Goal: Task Accomplishment & Management: Manage account settings

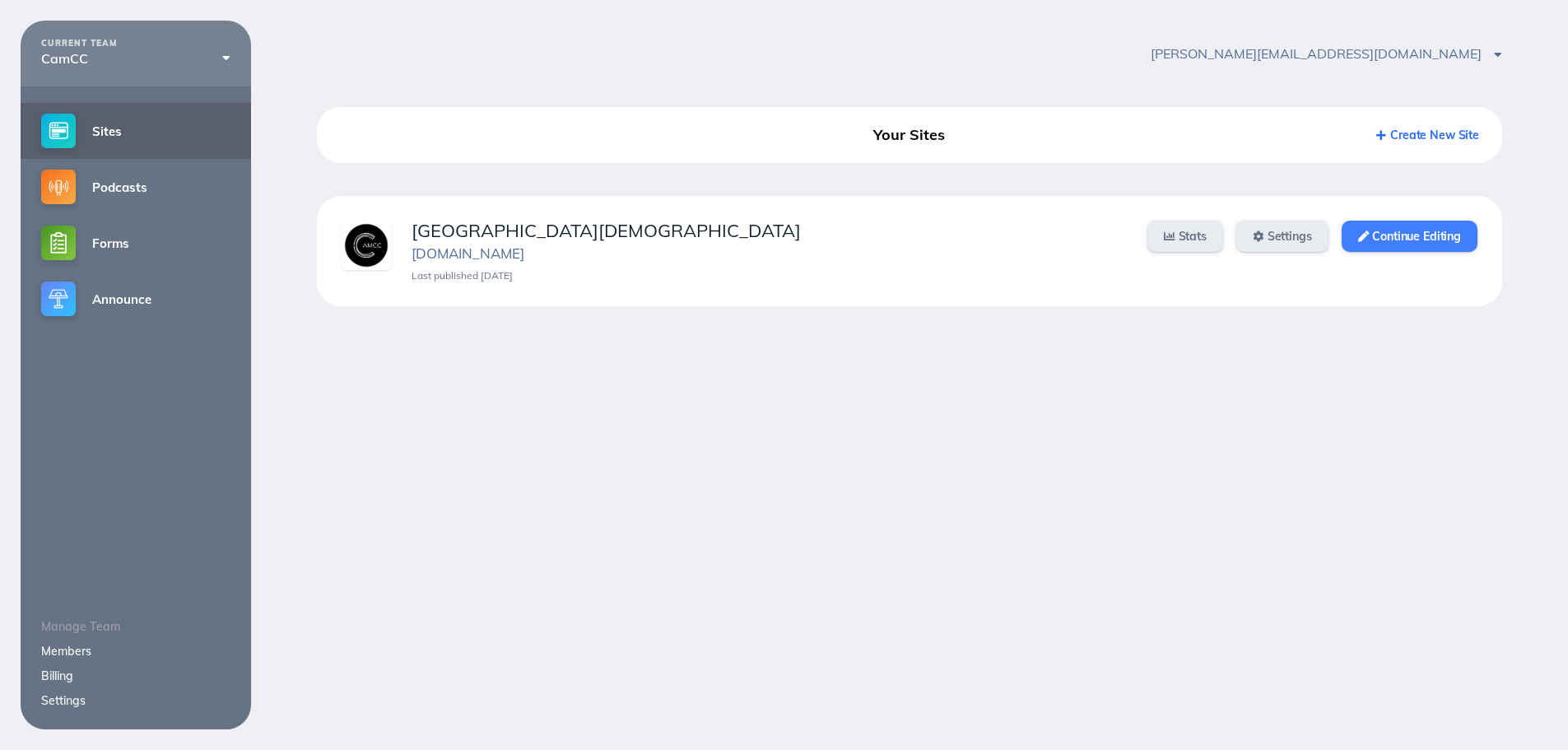
click at [1415, 229] on link "Continue Editing" at bounding box center [1409, 236] width 136 height 31
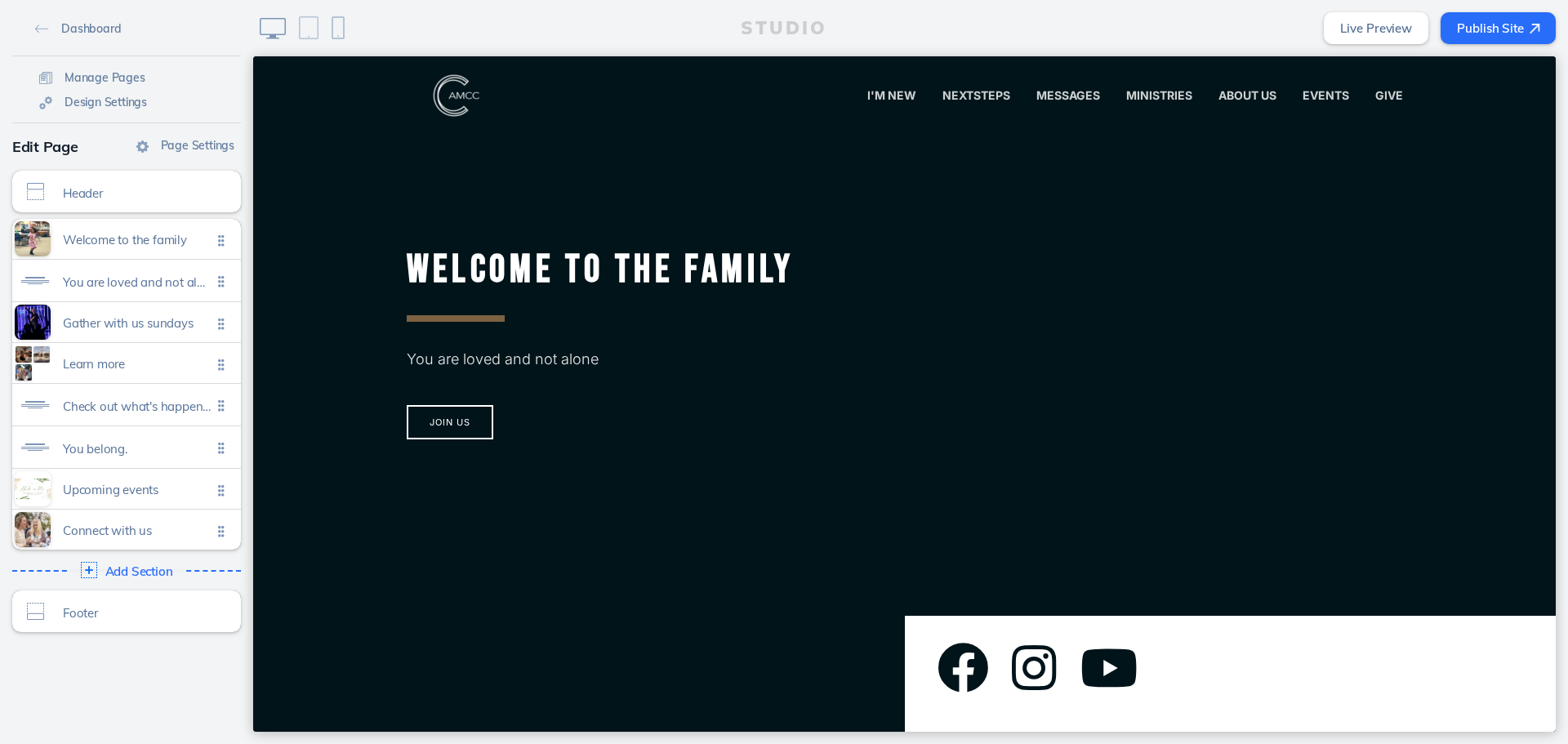
click at [991, 46] on div "STUDIO Live Preview Publish Site" at bounding box center [911, 28] width 1315 height 56
click at [1146, 152] on span "SevenCs" at bounding box center [1151, 156] width 60 height 15
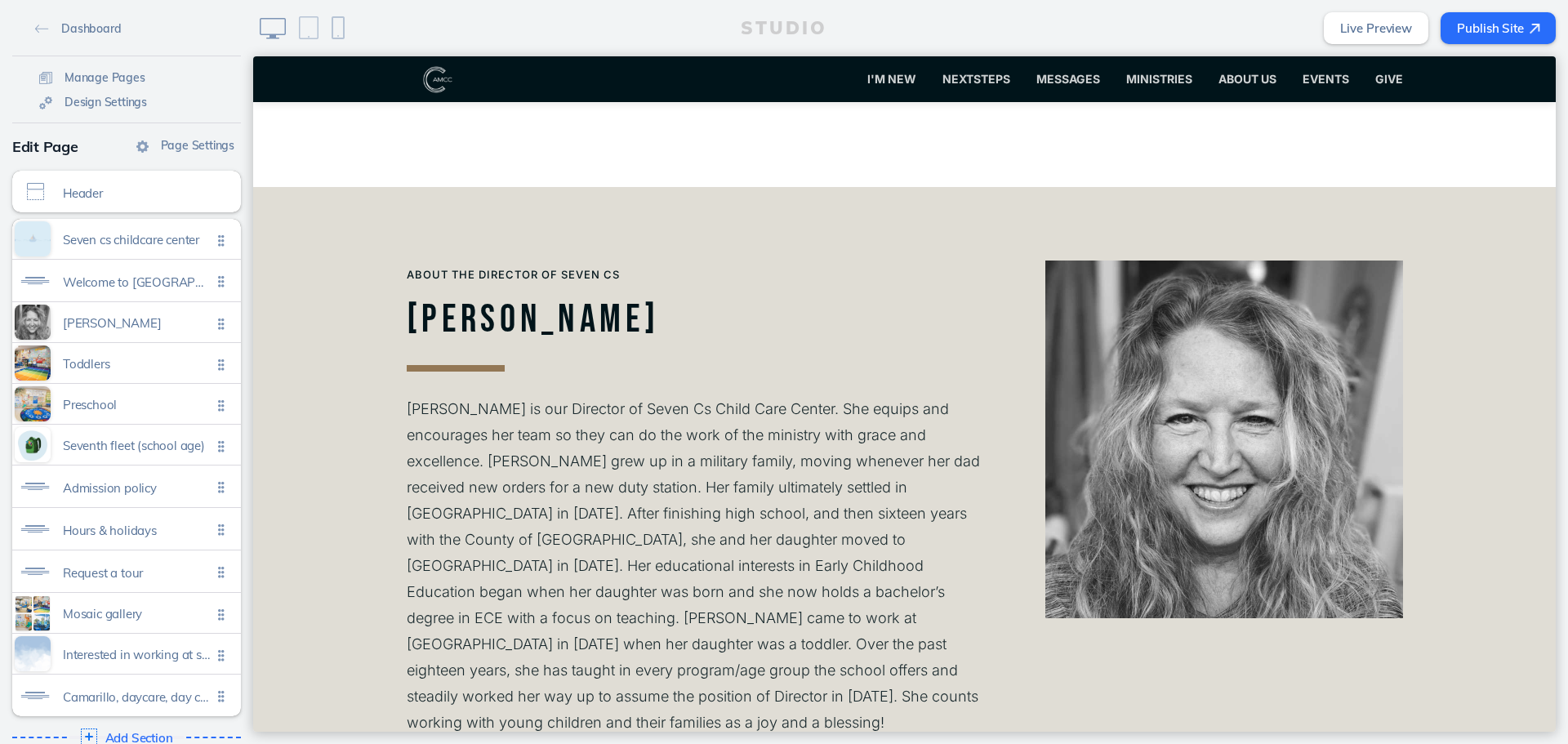
scroll to position [980, 0]
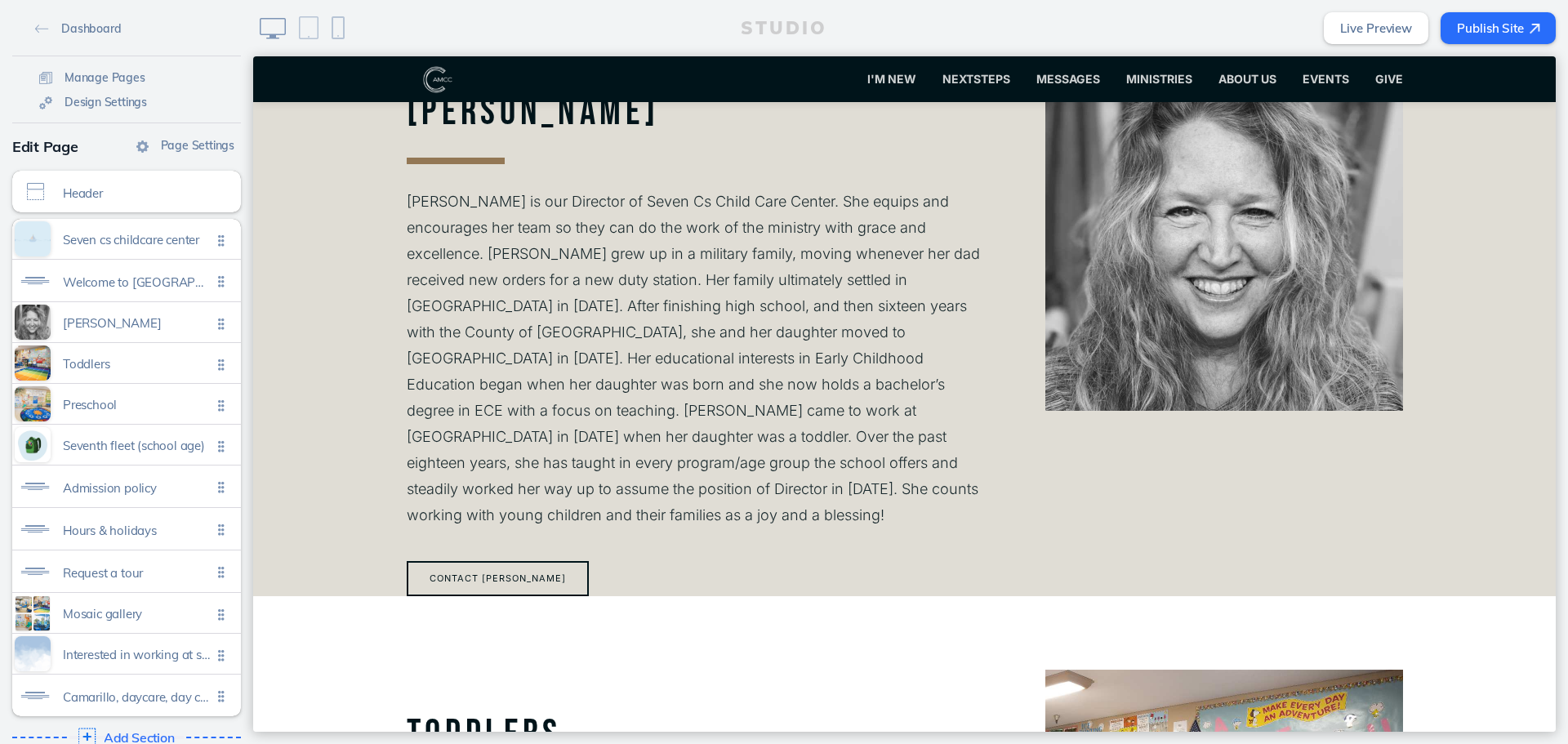
click at [149, 731] on span "Add Section" at bounding box center [139, 738] width 71 height 15
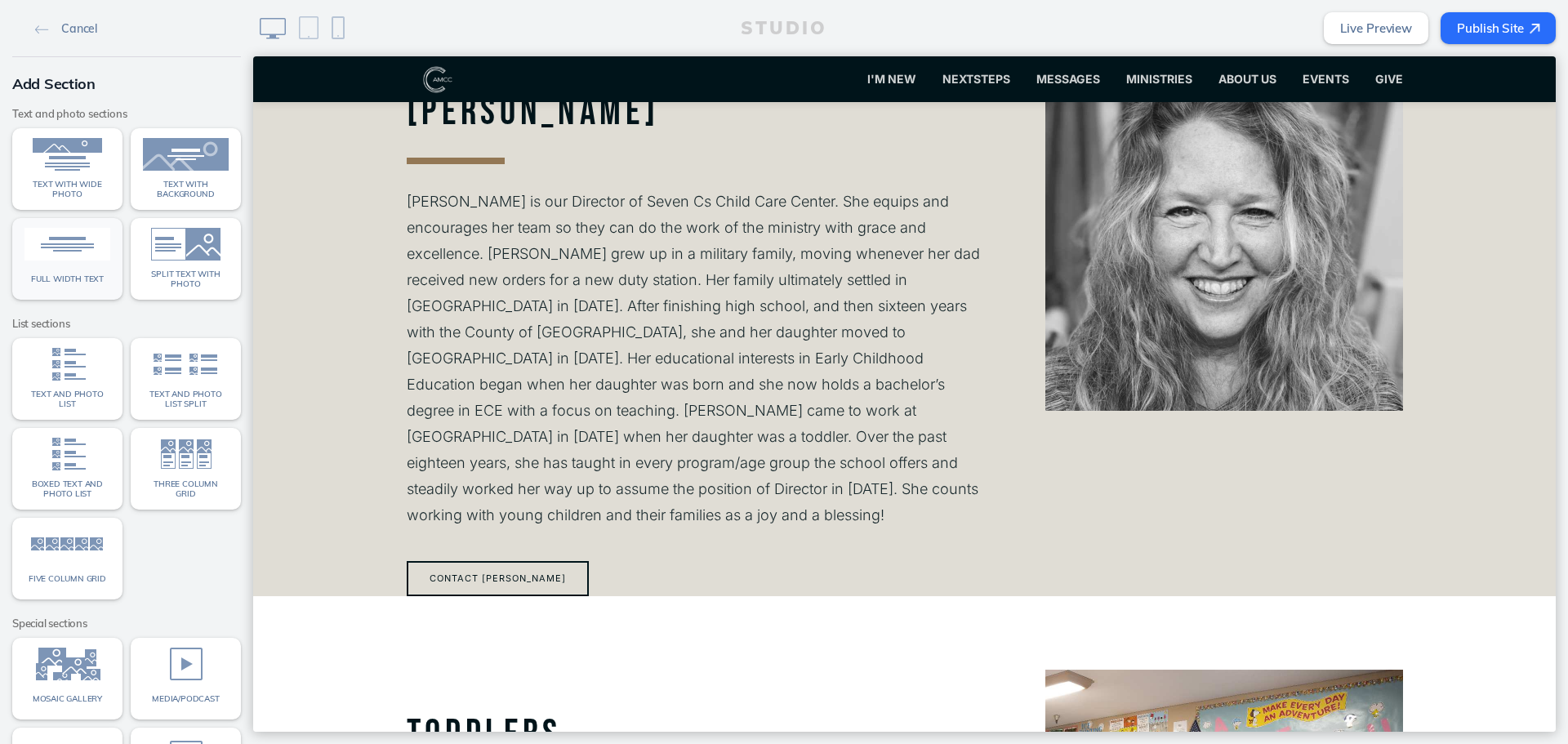
click at [90, 283] on div "Full width text" at bounding box center [67, 279] width 86 height 22
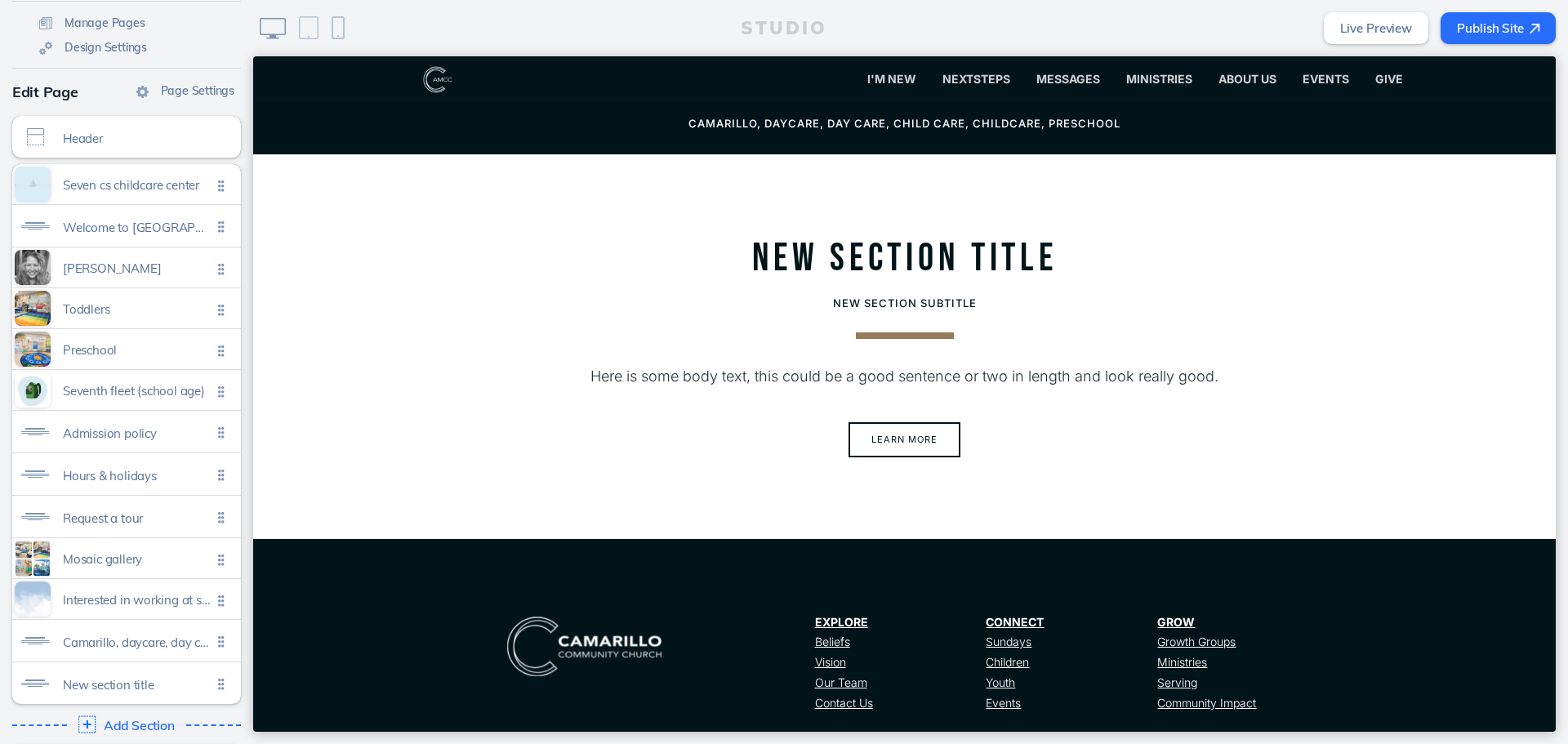
scroll to position [109, 0]
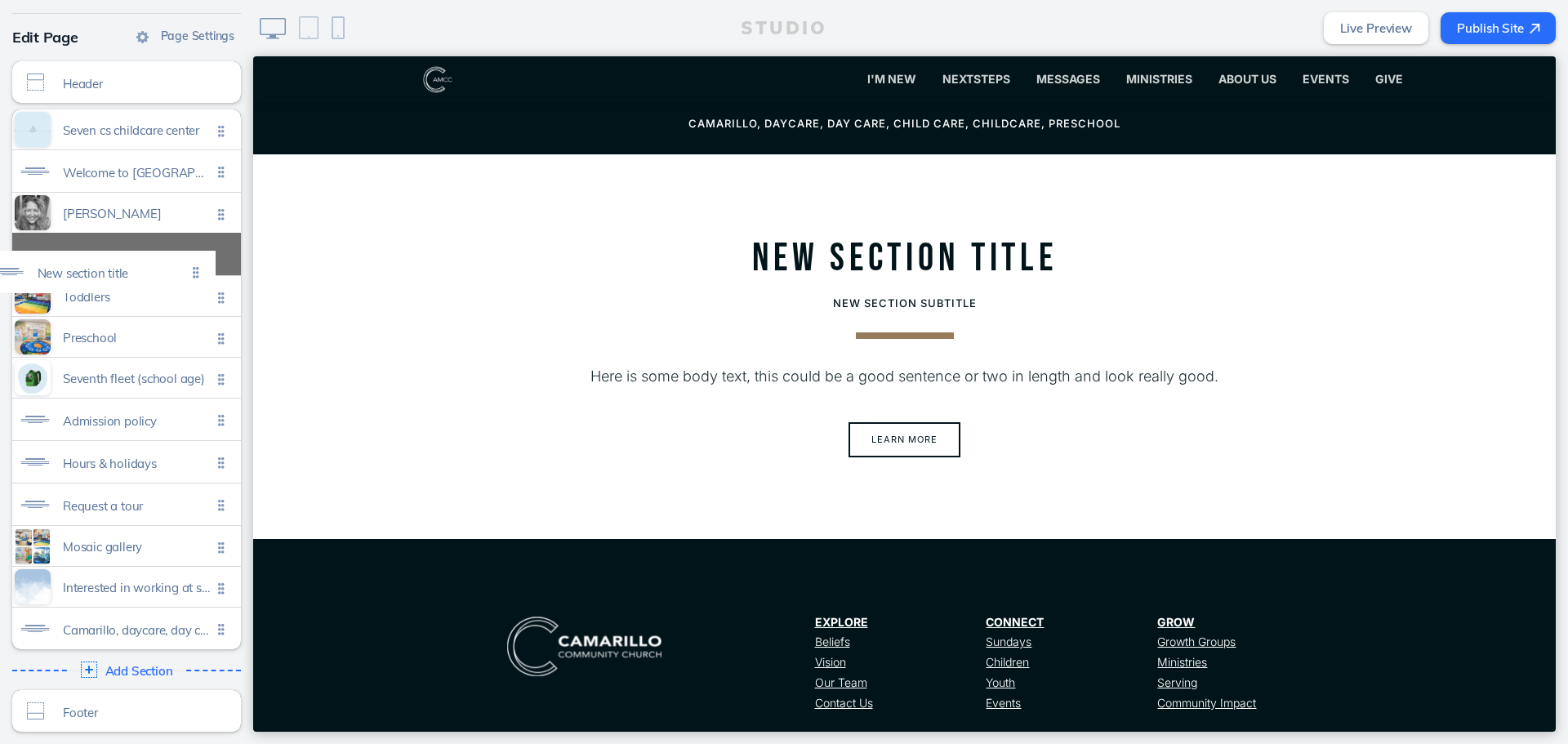
drag, startPoint x: 215, startPoint y: 624, endPoint x: 195, endPoint y: 253, distance: 371.5
click at [195, 253] on ul "Seven cs childcare center Click to edit Welcome to [DEMOGRAPHIC_DATA] [DEMOGRAP…" at bounding box center [127, 378] width 229 height 539
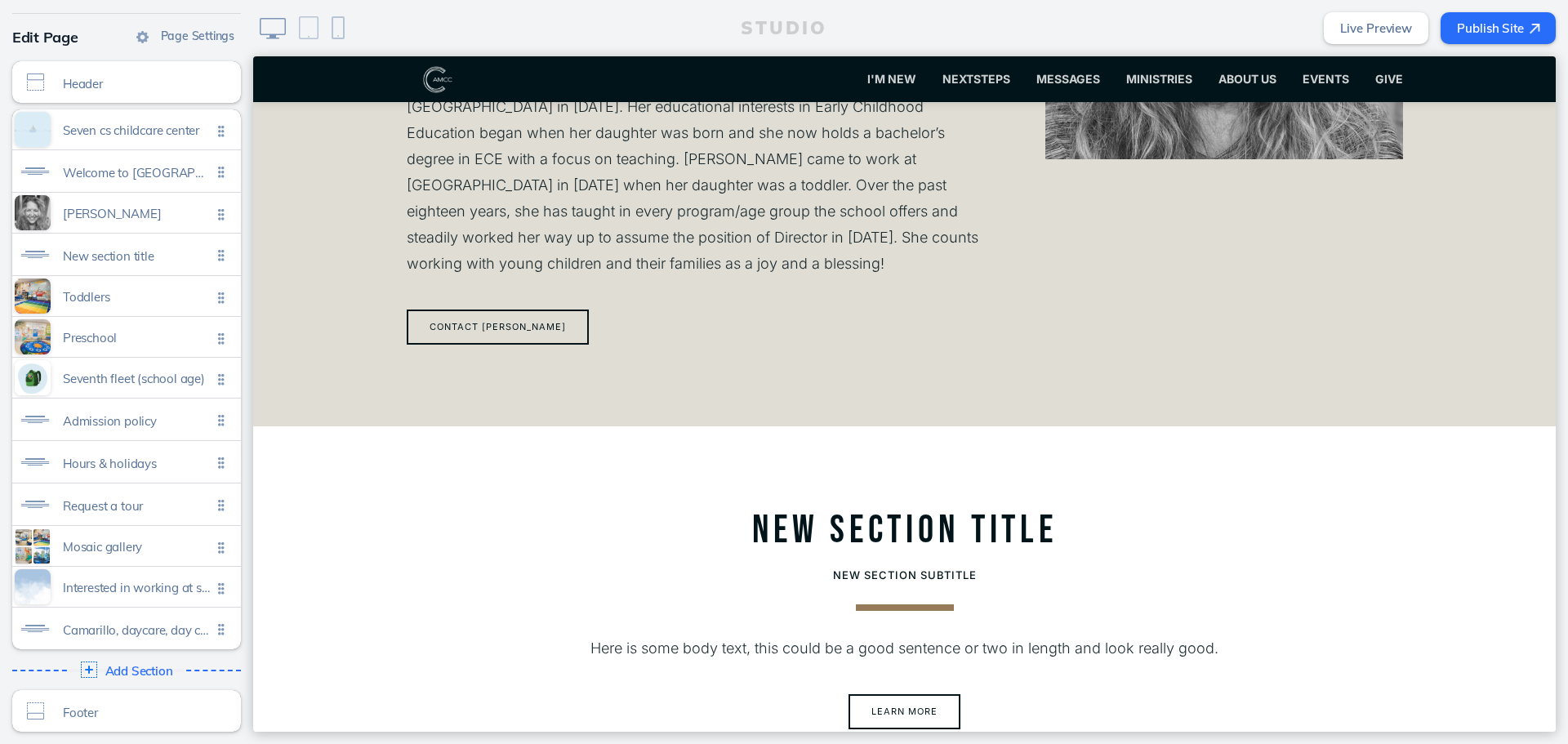
scroll to position [1388, 0]
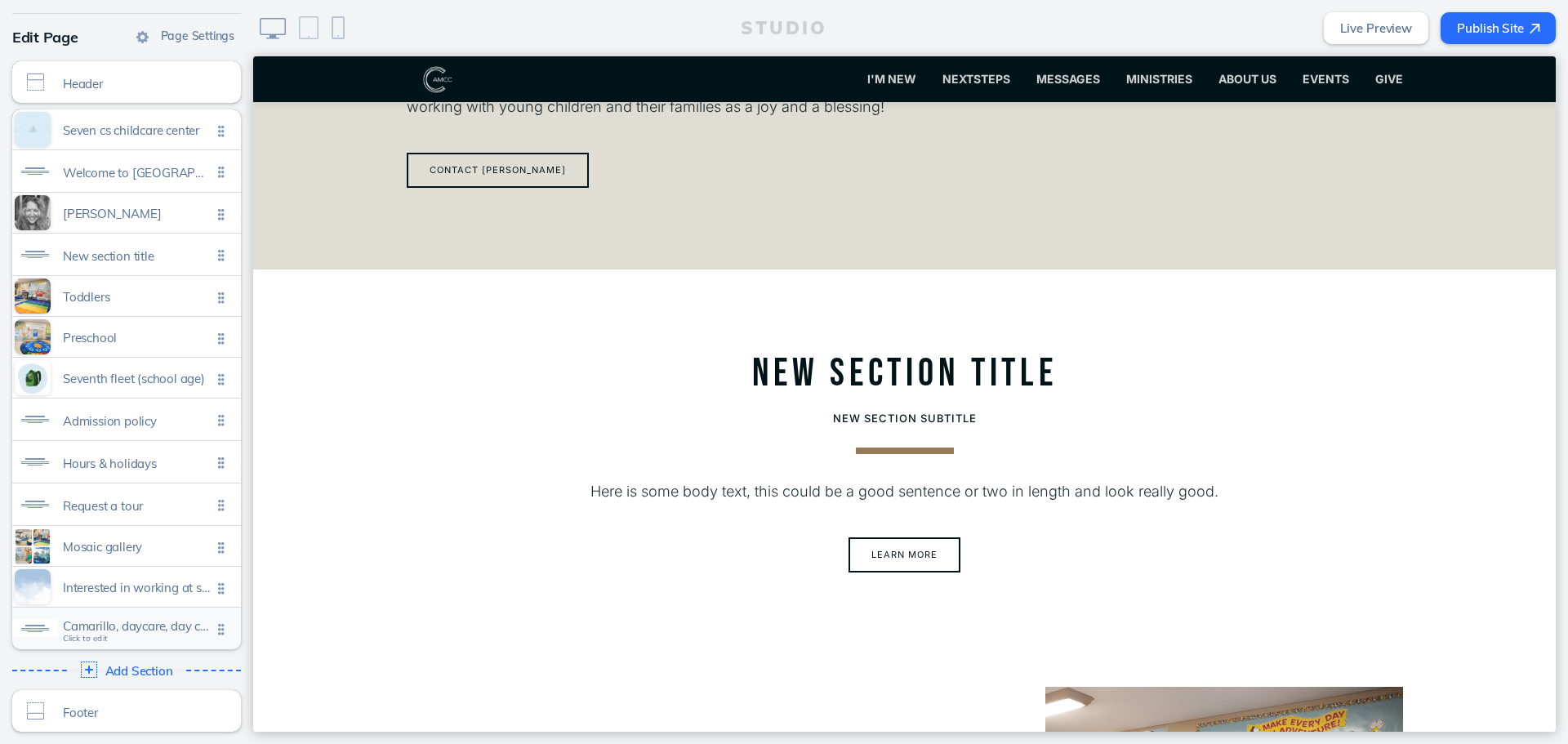
click at [109, 624] on span "Camarillo, daycare, day care, child care, childcare, preschool" at bounding box center [137, 625] width 149 height 14
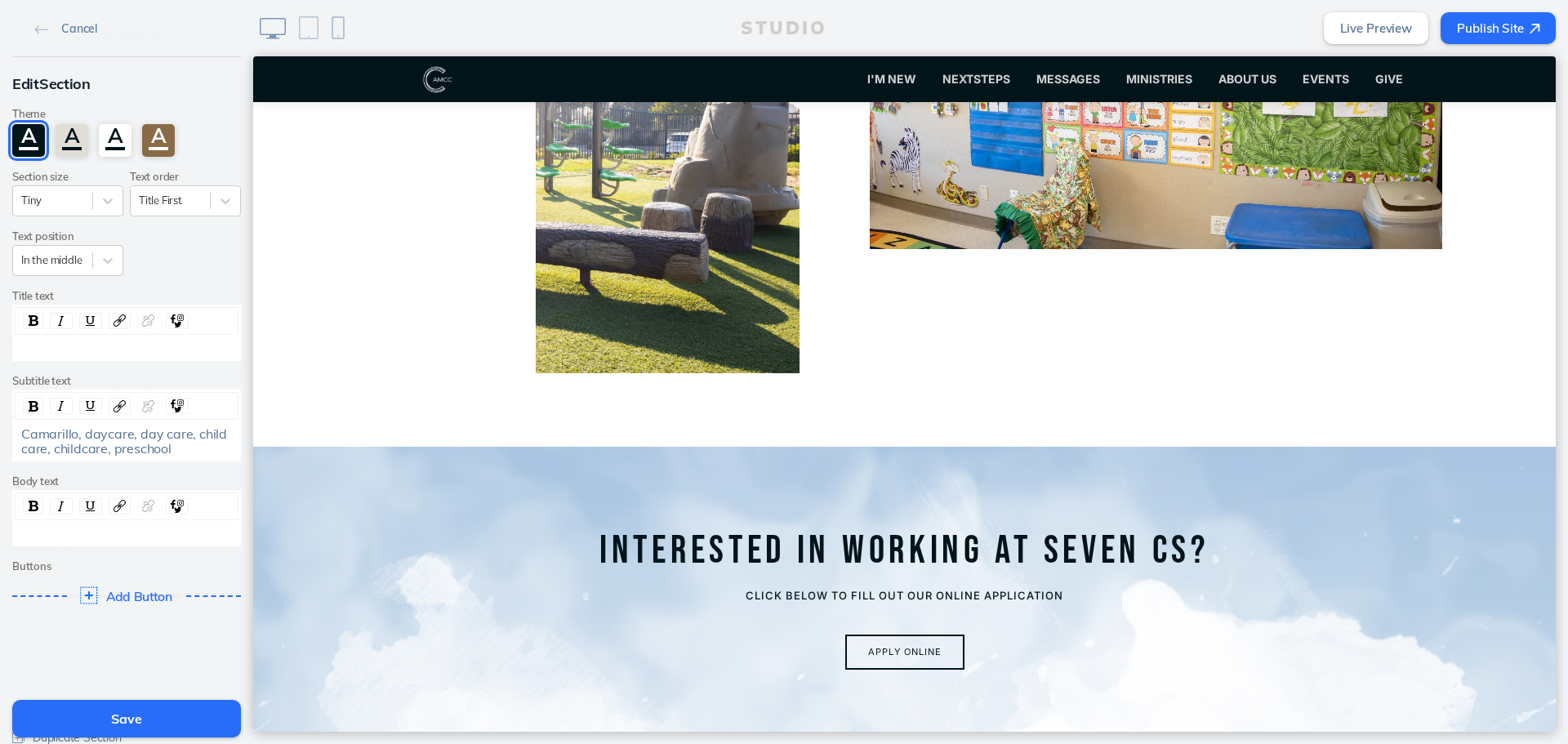
scroll to position [6904, 0]
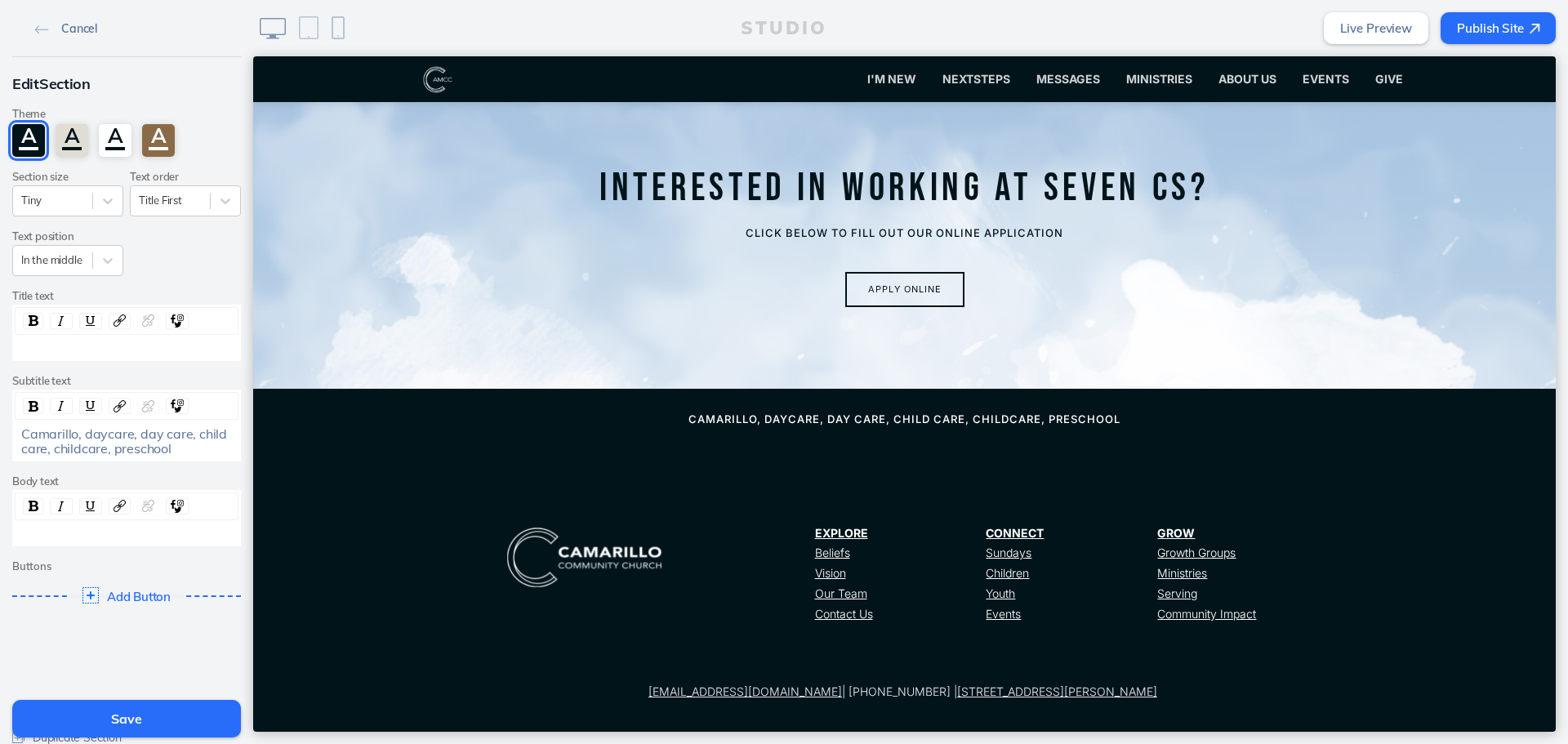
click at [69, 22] on span "Cancel" at bounding box center [79, 28] width 36 height 15
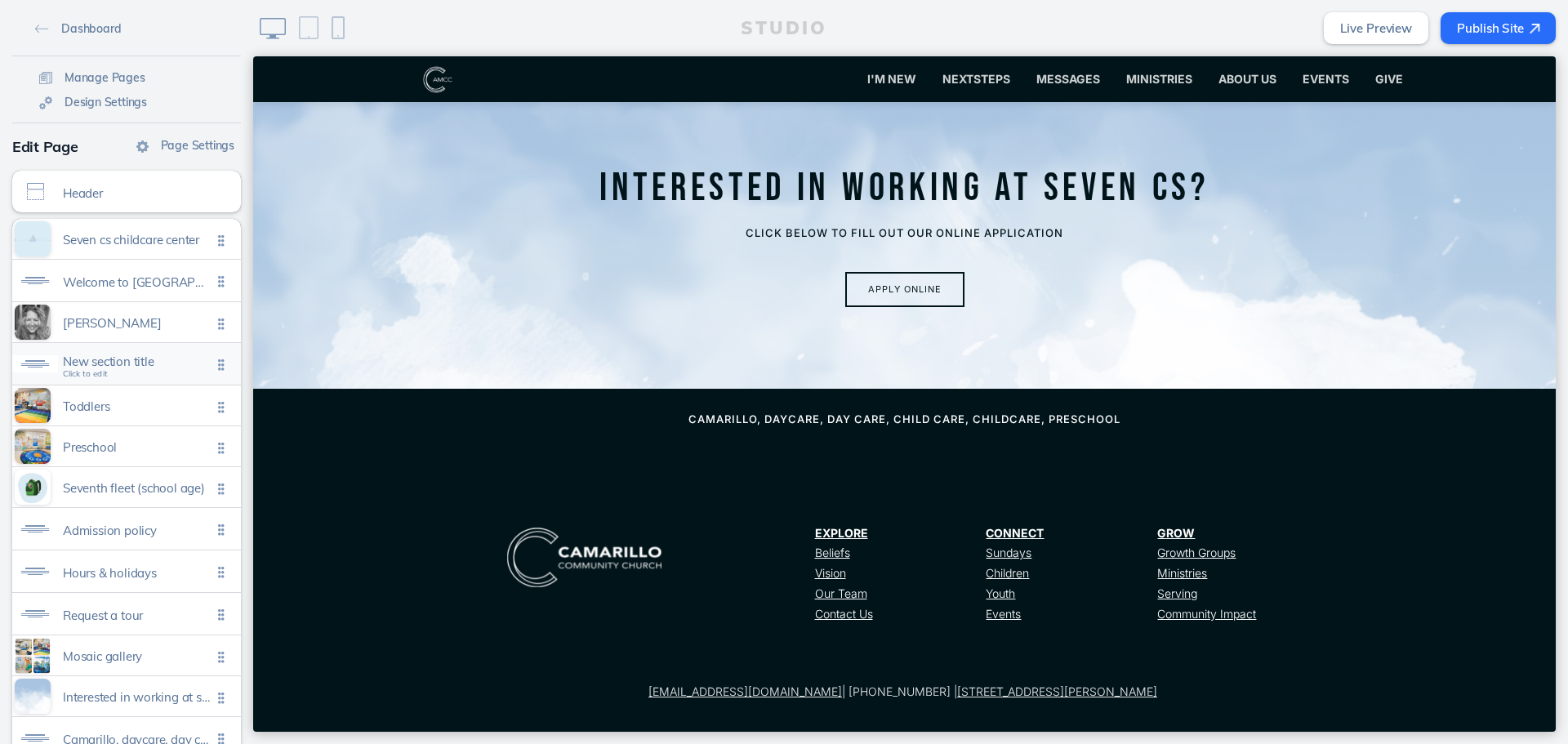
click at [139, 360] on span "New section title" at bounding box center [137, 361] width 149 height 14
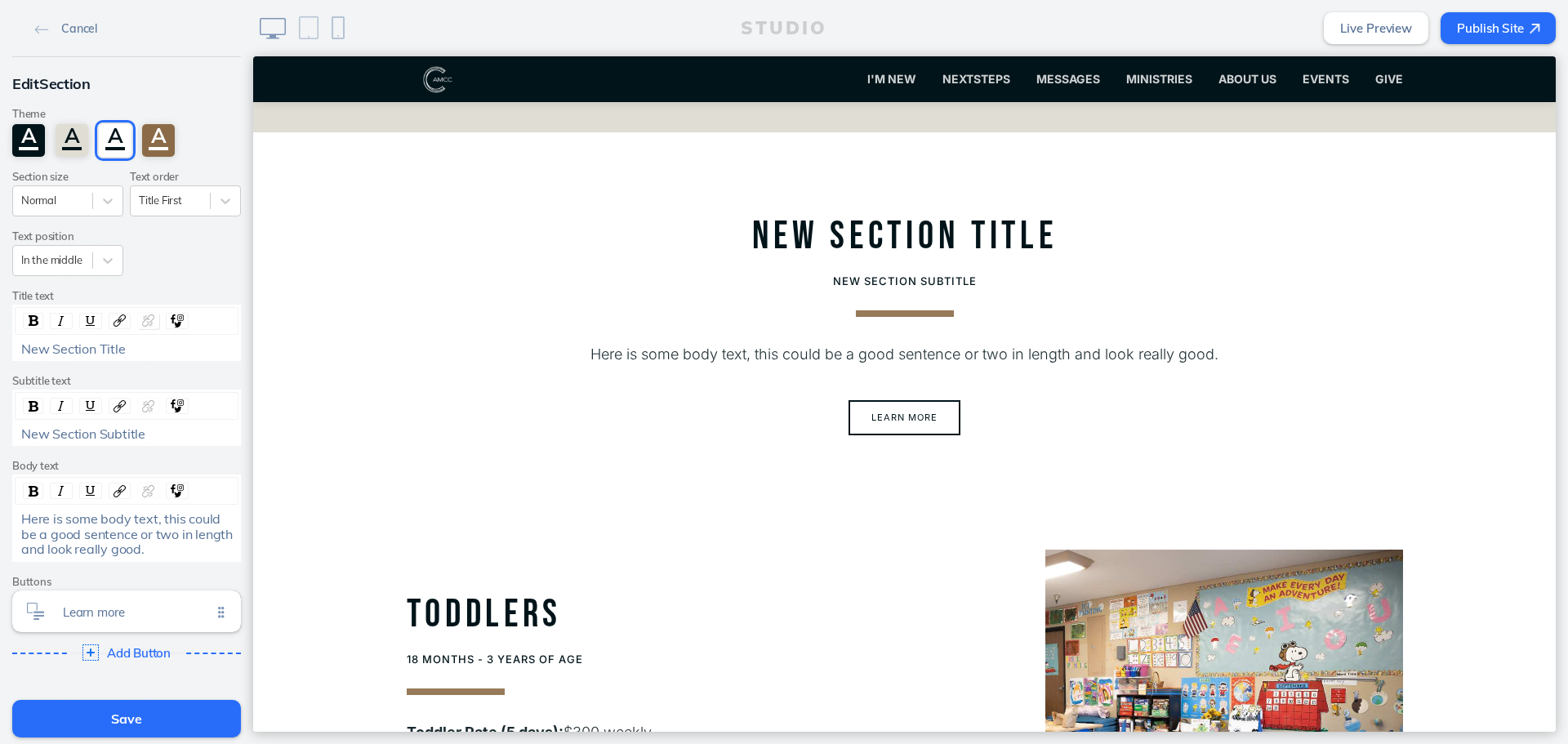
scroll to position [1503, 0]
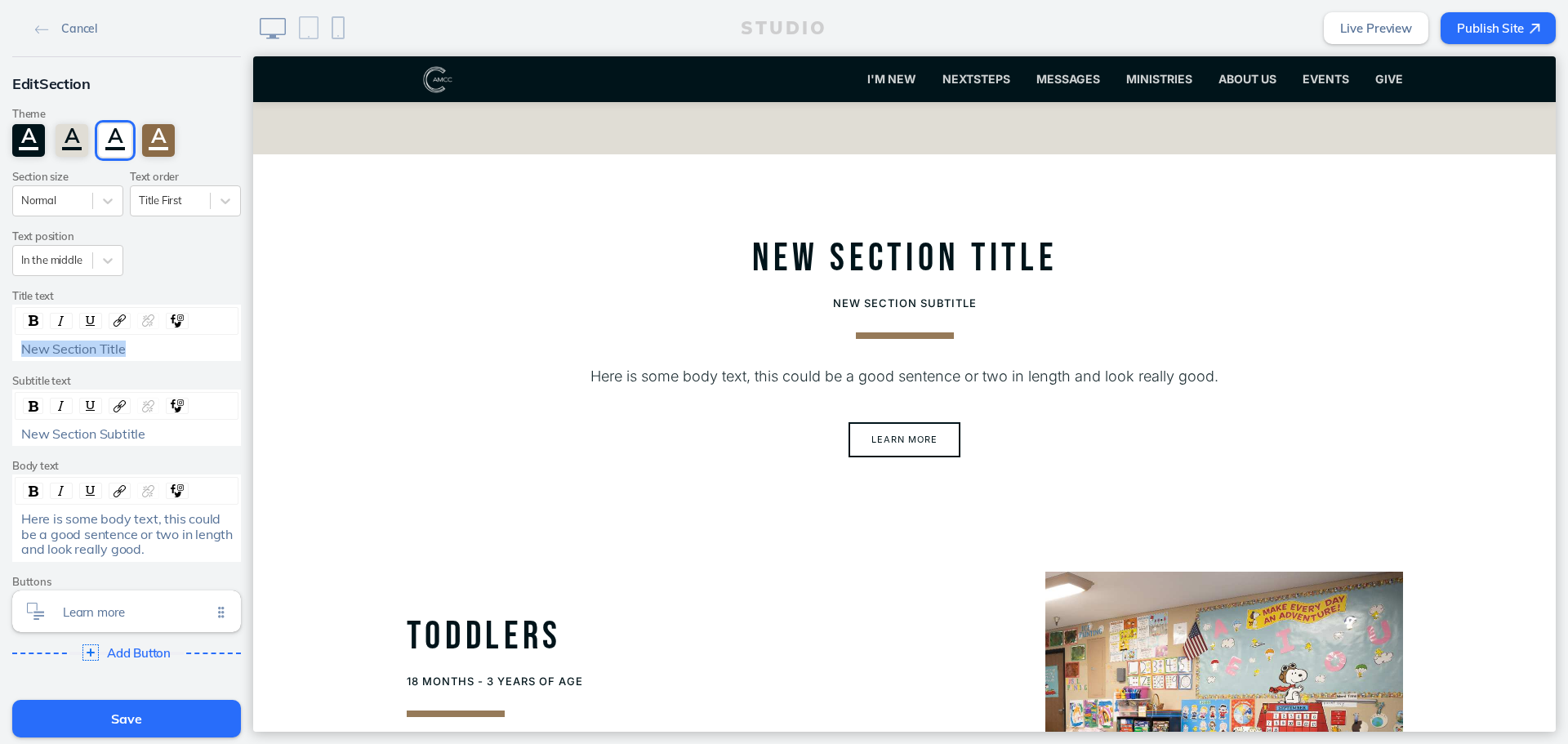
drag, startPoint x: 147, startPoint y: 351, endPoint x: -3, endPoint y: 343, distance: 150.2
click at [0, 343] on html "Cancel Edit Section Theme A A A A Section size Normal Text order Title First Te…" at bounding box center [784, 372] width 1568 height 744
drag, startPoint x: 122, startPoint y: 350, endPoint x: 12, endPoint y: 348, distance: 110.0
click at [15, 348] on div "New Section Title" at bounding box center [127, 348] width 223 height 15
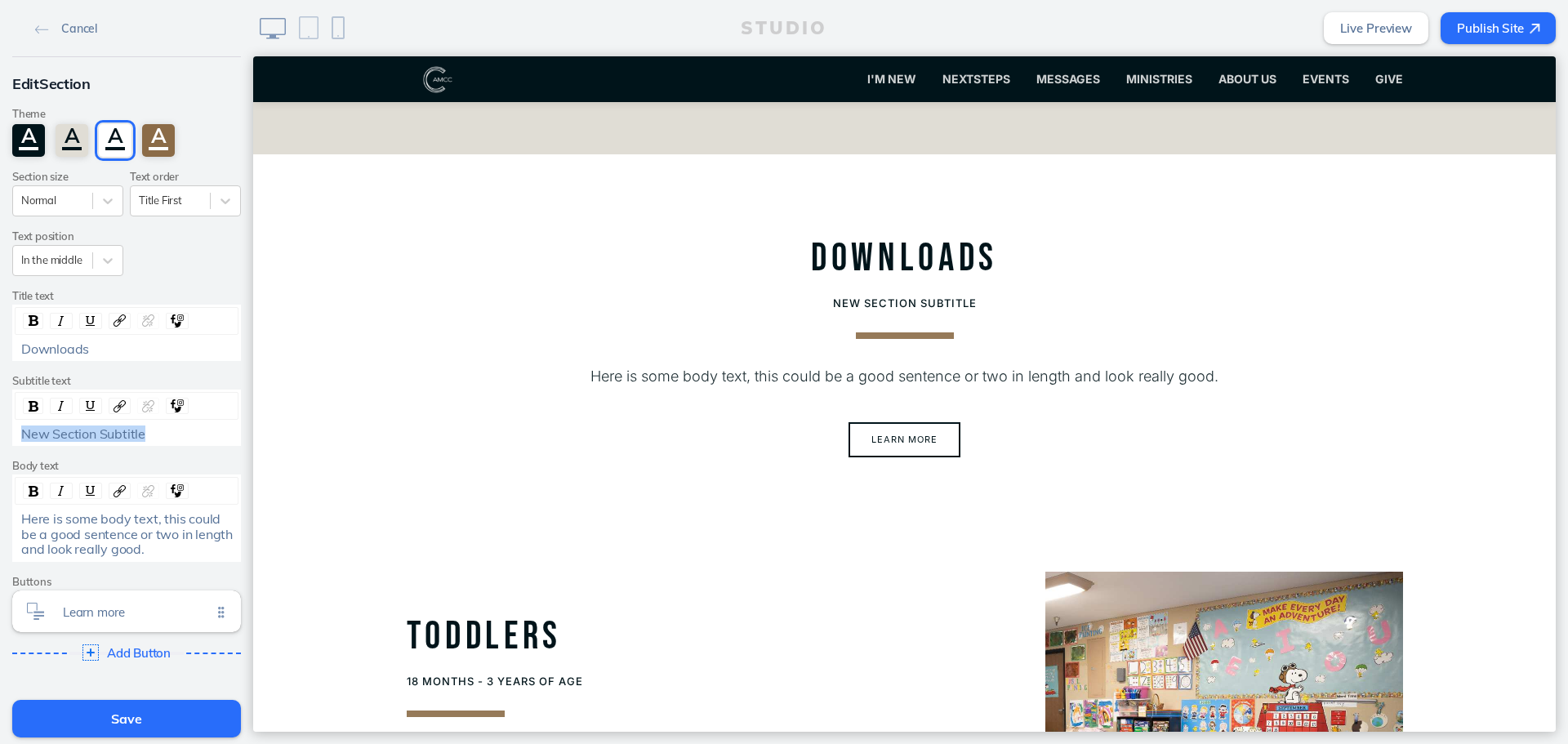
drag, startPoint x: 157, startPoint y: 435, endPoint x: -179, endPoint y: 461, distance: 337.0
click at [0, 461] on html "Cancel Edit Section Theme A A A A Section size Normal Text order Title First Te…" at bounding box center [784, 372] width 1568 height 744
drag, startPoint x: 164, startPoint y: 356, endPoint x: -82, endPoint y: 357, distance: 246.0
click at [0, 357] on html "Cancel Edit Section Theme A A A A Section size Normal Text order Title First Te…" at bounding box center [784, 372] width 1568 height 744
click at [164, 143] on div "A" at bounding box center [158, 140] width 33 height 33
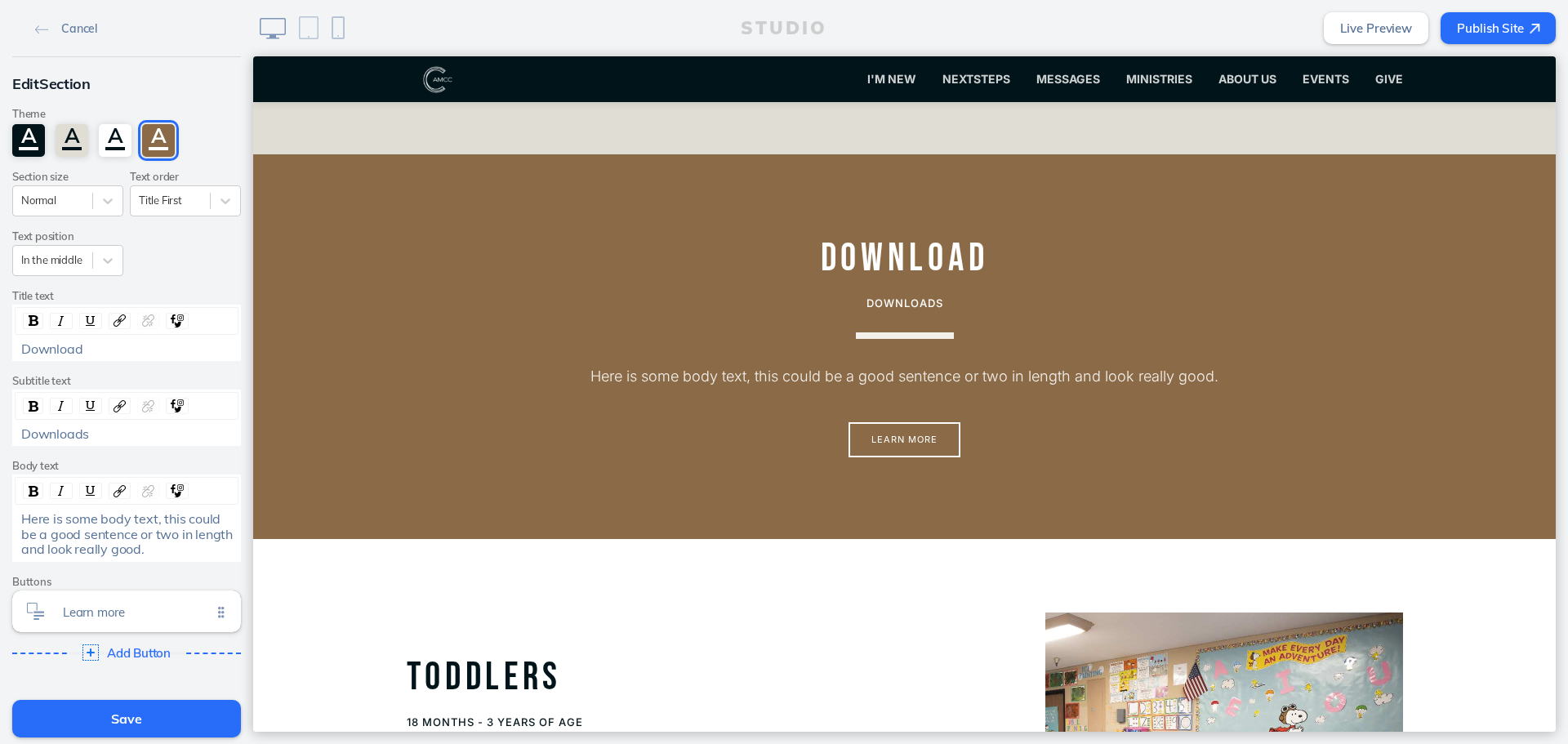
scroll to position [1258, 0]
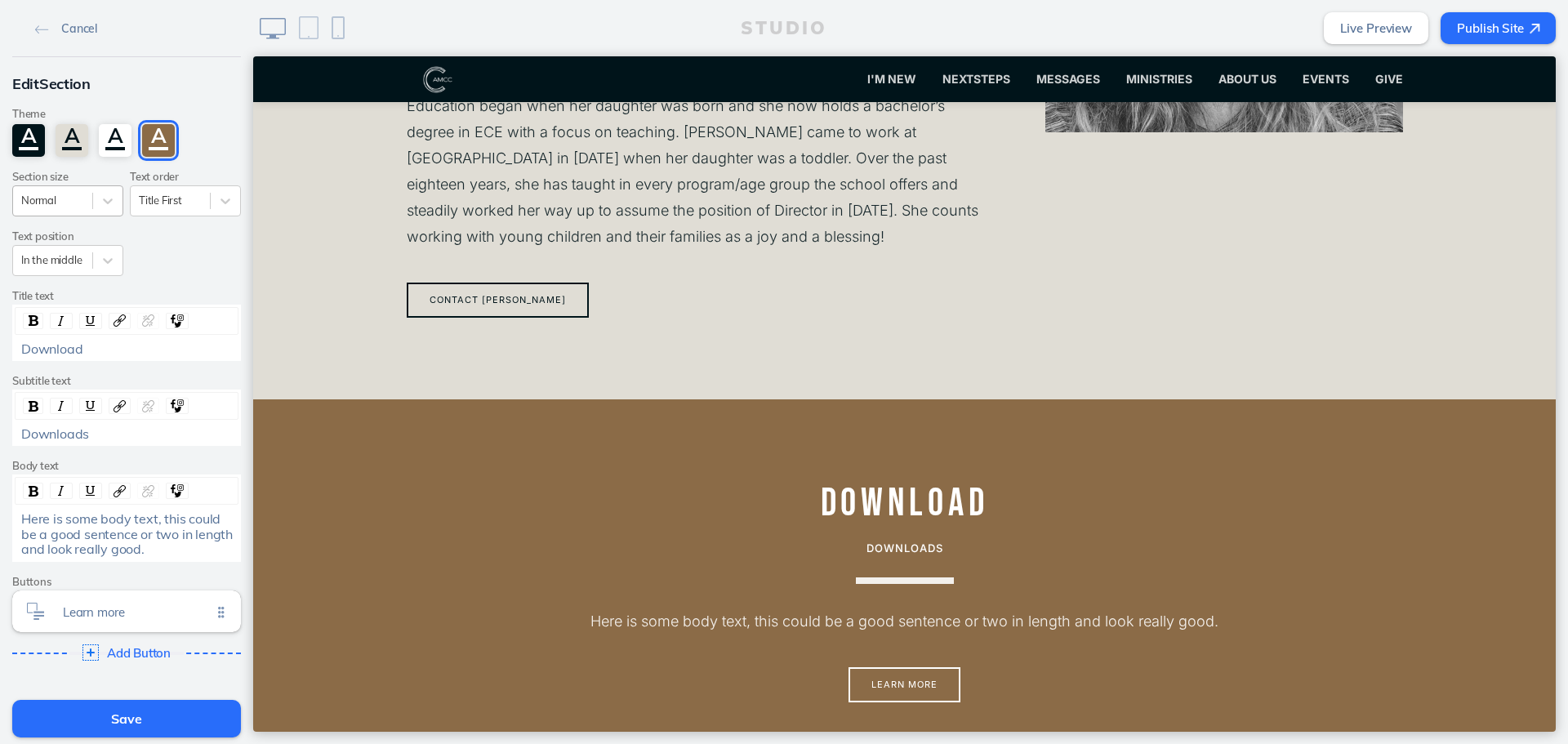
click at [65, 206] on div at bounding box center [52, 200] width 63 height 15
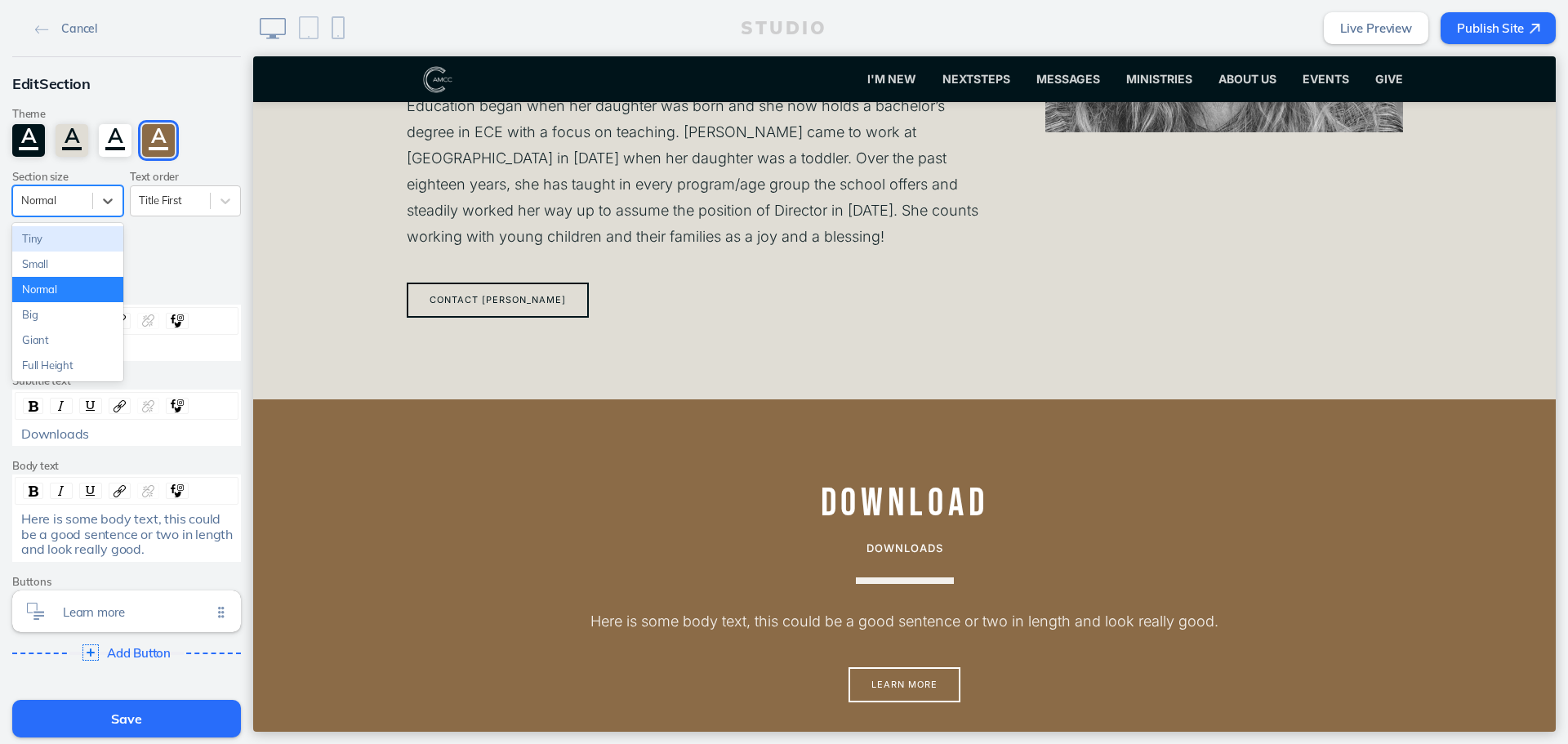
click at [86, 248] on div "Tiny" at bounding box center [67, 238] width 111 height 25
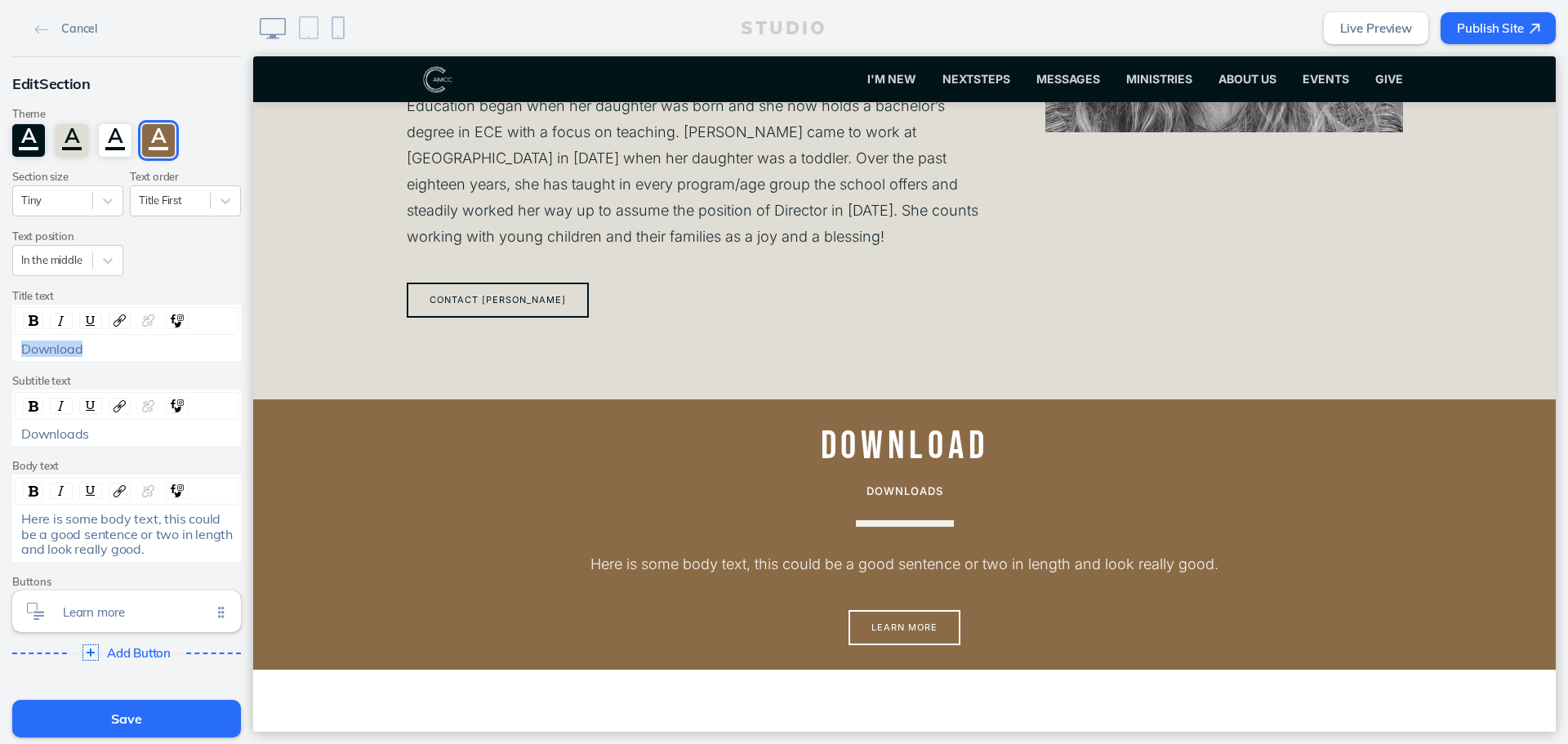
drag, startPoint x: 184, startPoint y: 349, endPoint x: -28, endPoint y: 347, distance: 212.0
click at [0, 347] on html "Cancel Edit Section Theme A A A A Section size Tiny Text order Title First Text…" at bounding box center [784, 372] width 1568 height 744
drag, startPoint x: 91, startPoint y: 353, endPoint x: -9, endPoint y: 348, distance: 100.1
click at [0, 348] on html "Cancel Edit Section Theme A A A A Section size Tiny Text order Title First Text…" at bounding box center [784, 372] width 1568 height 744
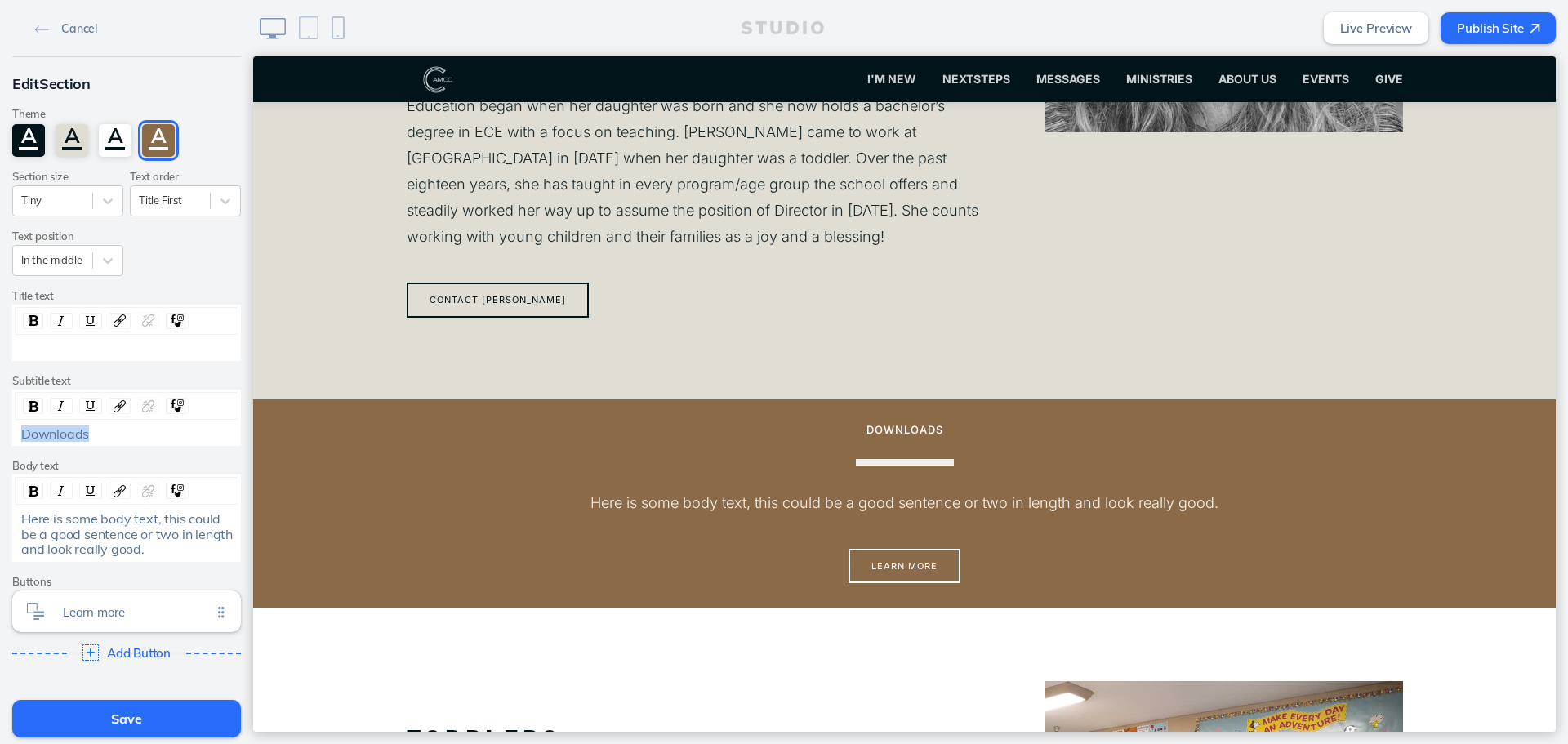
drag, startPoint x: -121, startPoint y: 420, endPoint x: -193, endPoint y: 420, distance: 72.0
click at [0, 420] on html "Cancel Edit Section Theme A A A A Section size Tiny Text order Title First Text…" at bounding box center [784, 372] width 1568 height 744
drag, startPoint x: 170, startPoint y: 549, endPoint x: -145, endPoint y: 447, distance: 331.1
click at [0, 447] on html "Cancel Edit Section Theme A A A A Section size Tiny Text order Title First Text…" at bounding box center [784, 372] width 1568 height 744
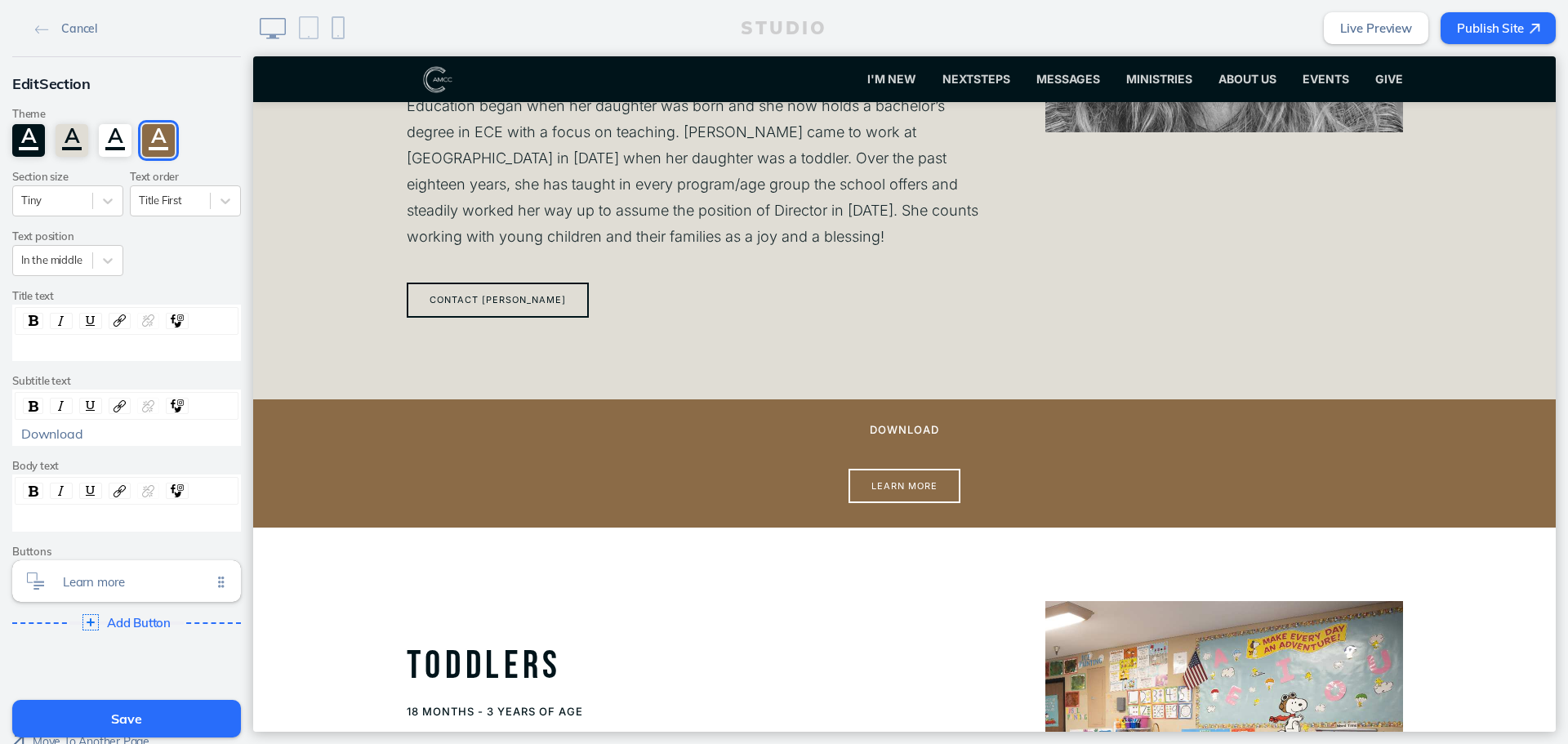
click at [108, 432] on div "Download" at bounding box center [127, 433] width 212 height 15
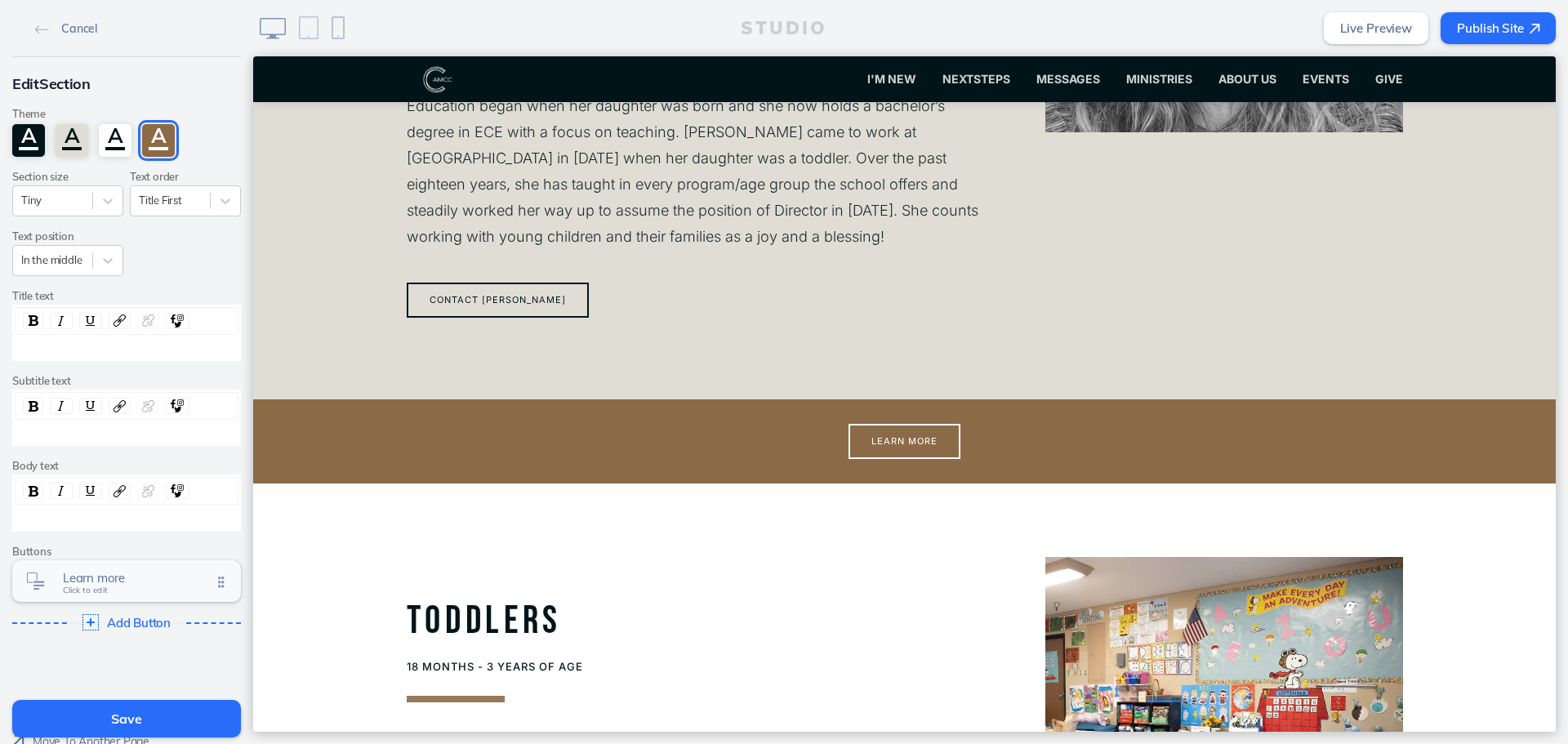
click at [95, 581] on span "Learn more" at bounding box center [137, 577] width 149 height 14
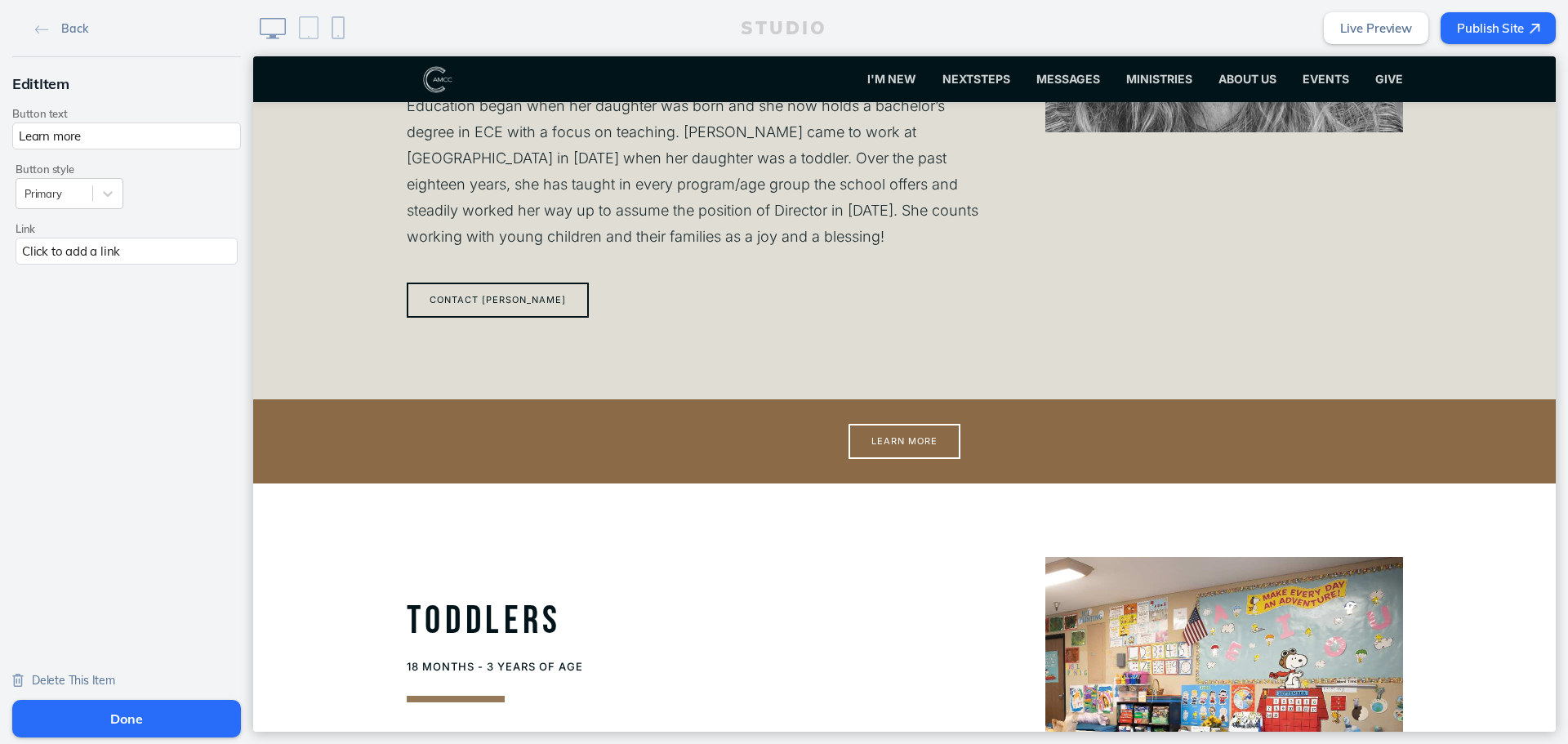
click at [145, 142] on input "Learn more" at bounding box center [127, 135] width 229 height 27
type input "Download October calendar"
click at [119, 249] on div "Click to add a link" at bounding box center [127, 250] width 222 height 27
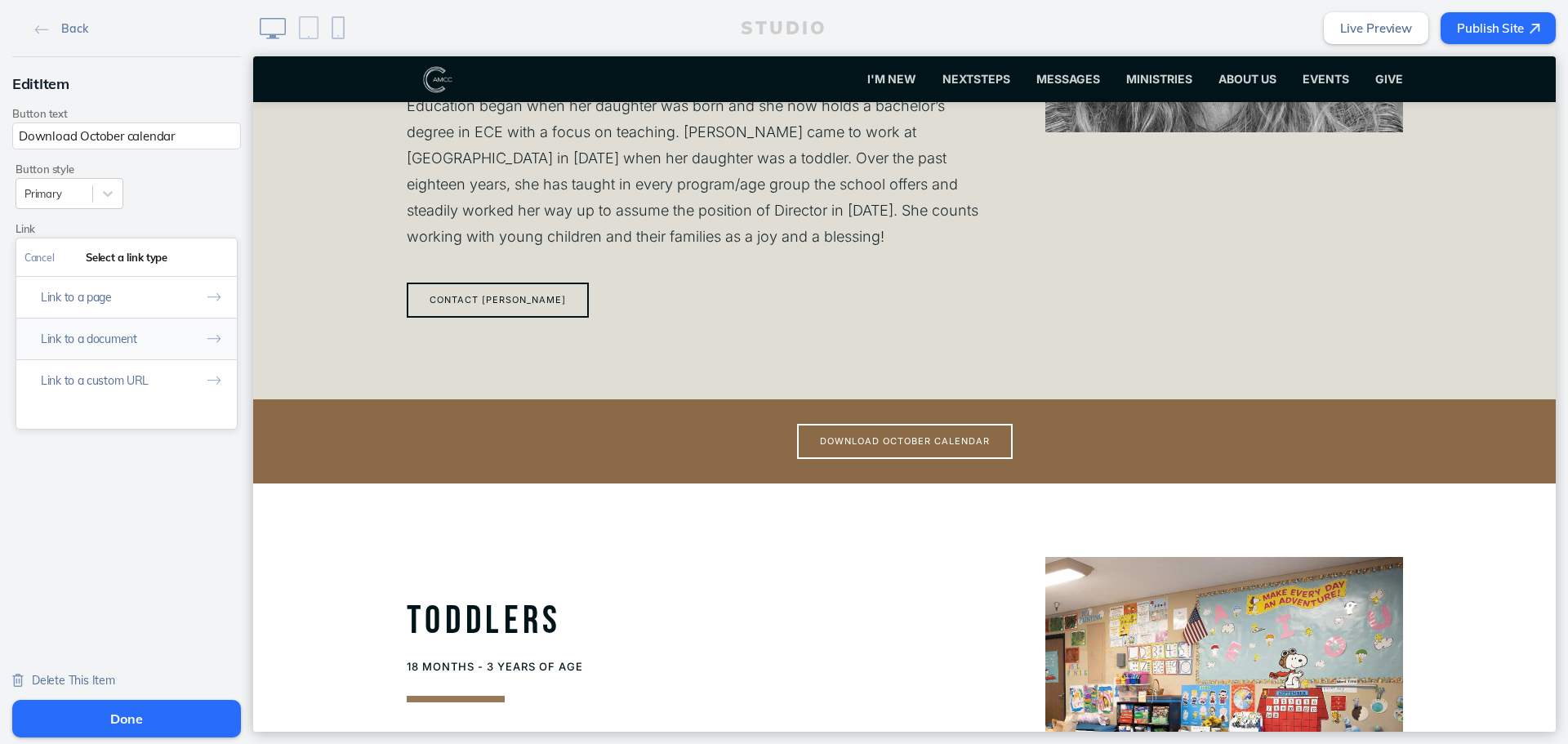
click at [148, 353] on button "Link to a document" at bounding box center [127, 338] width 220 height 41
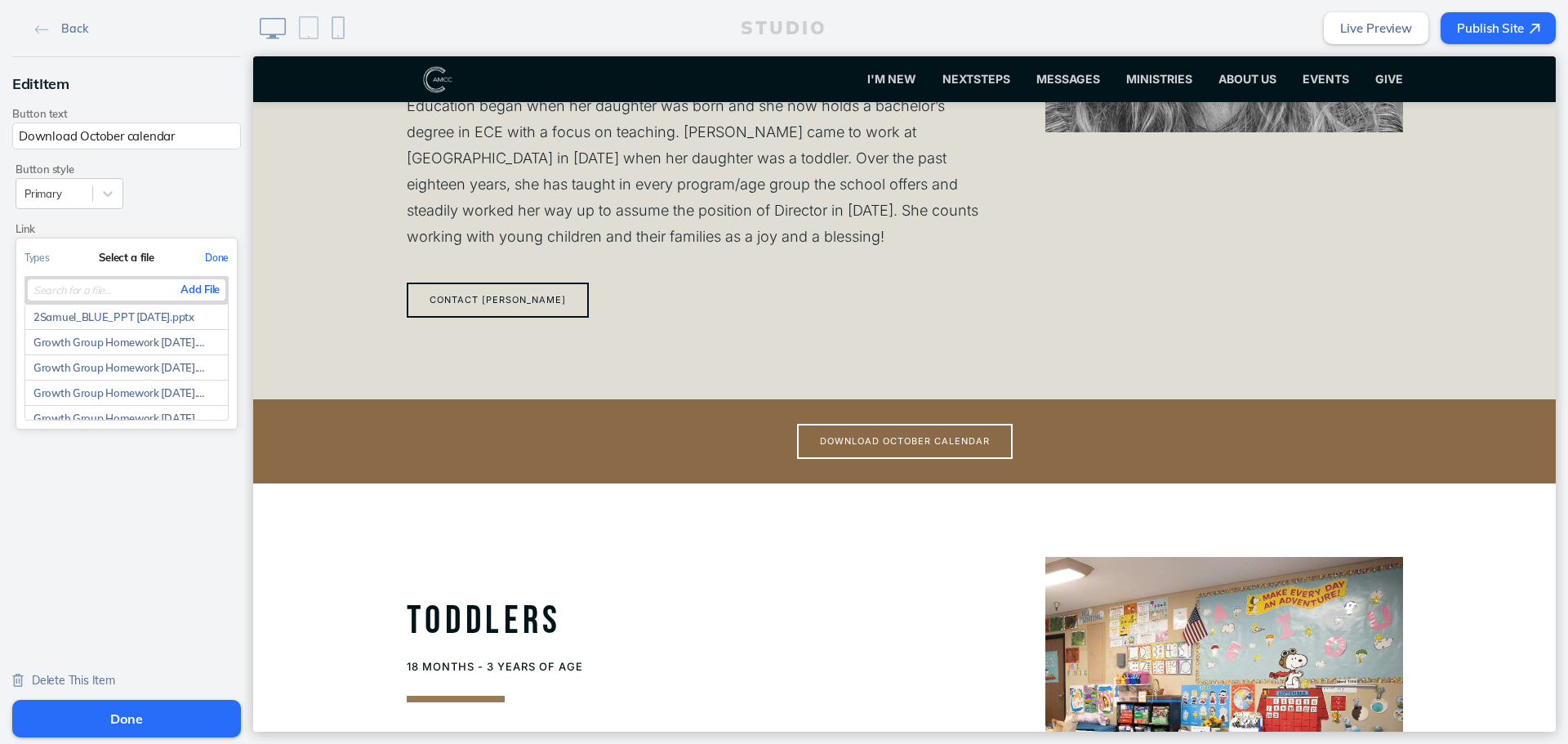
click at [206, 275] on button "Done" at bounding box center [217, 257] width 40 height 37
click at [201, 257] on div "Click to add a link" at bounding box center [127, 250] width 222 height 27
click at [188, 295] on button "Add File" at bounding box center [200, 290] width 51 height 21
click at [207, 708] on button "Done" at bounding box center [127, 718] width 229 height 38
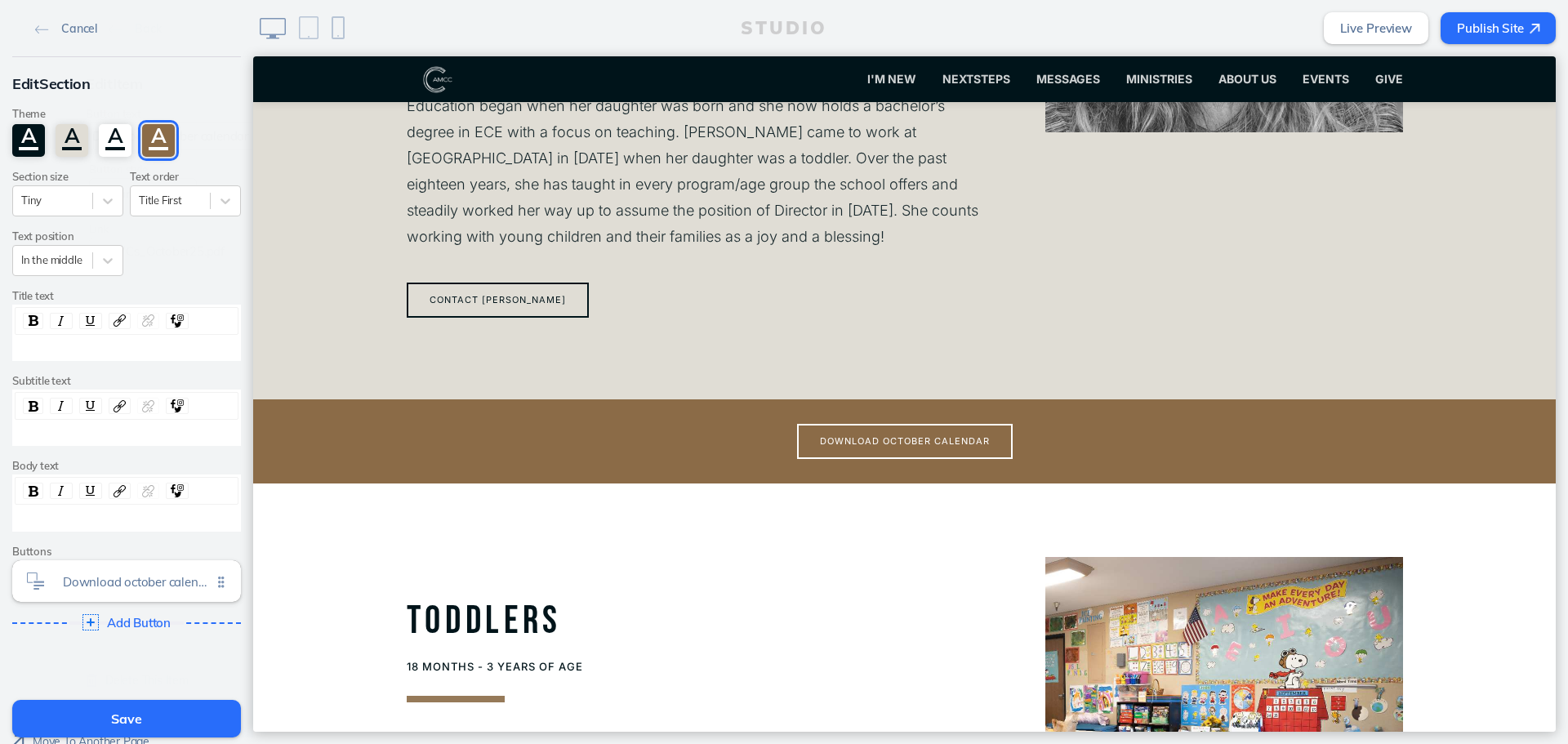
click at [201, 709] on button "Save" at bounding box center [127, 718] width 229 height 38
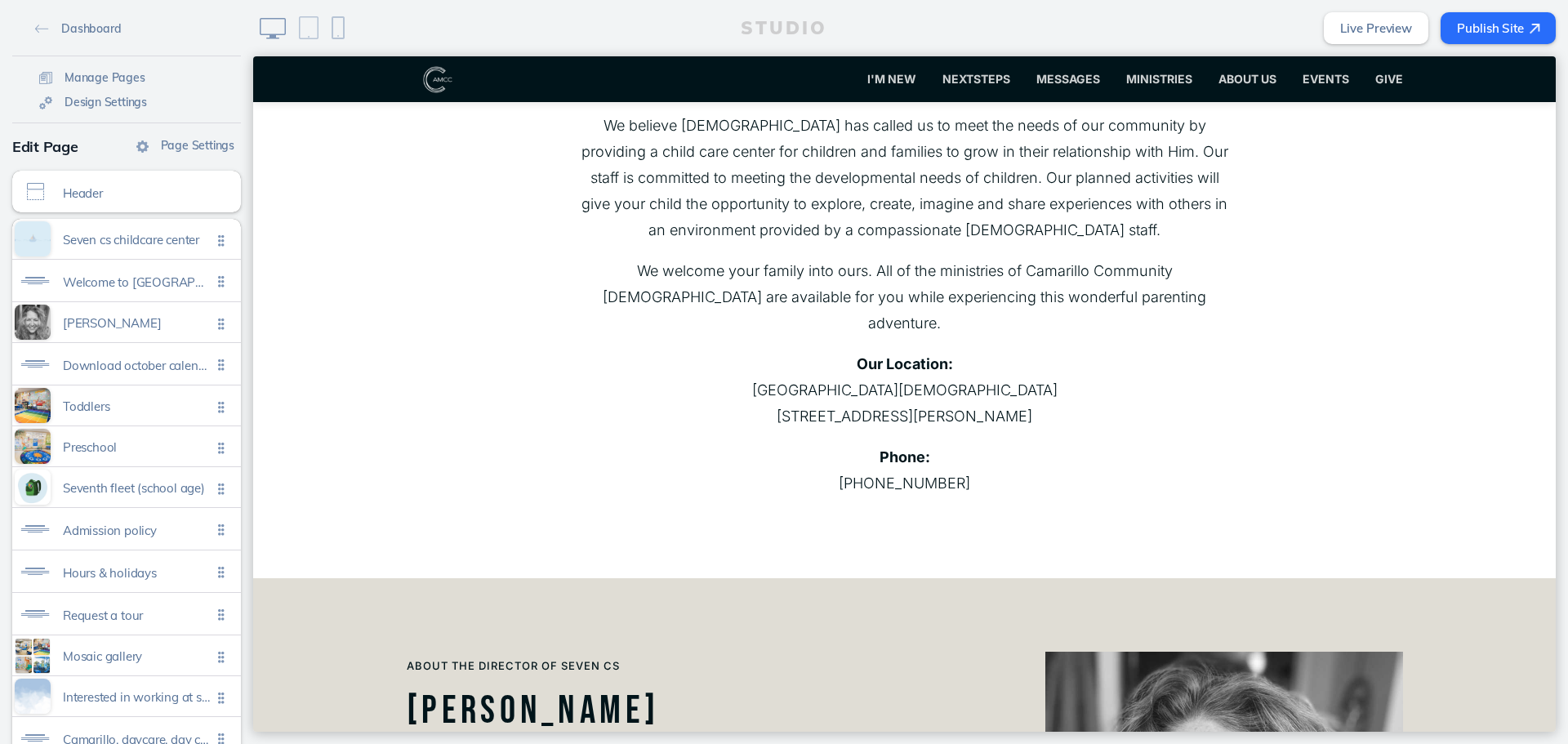
scroll to position [163, 0]
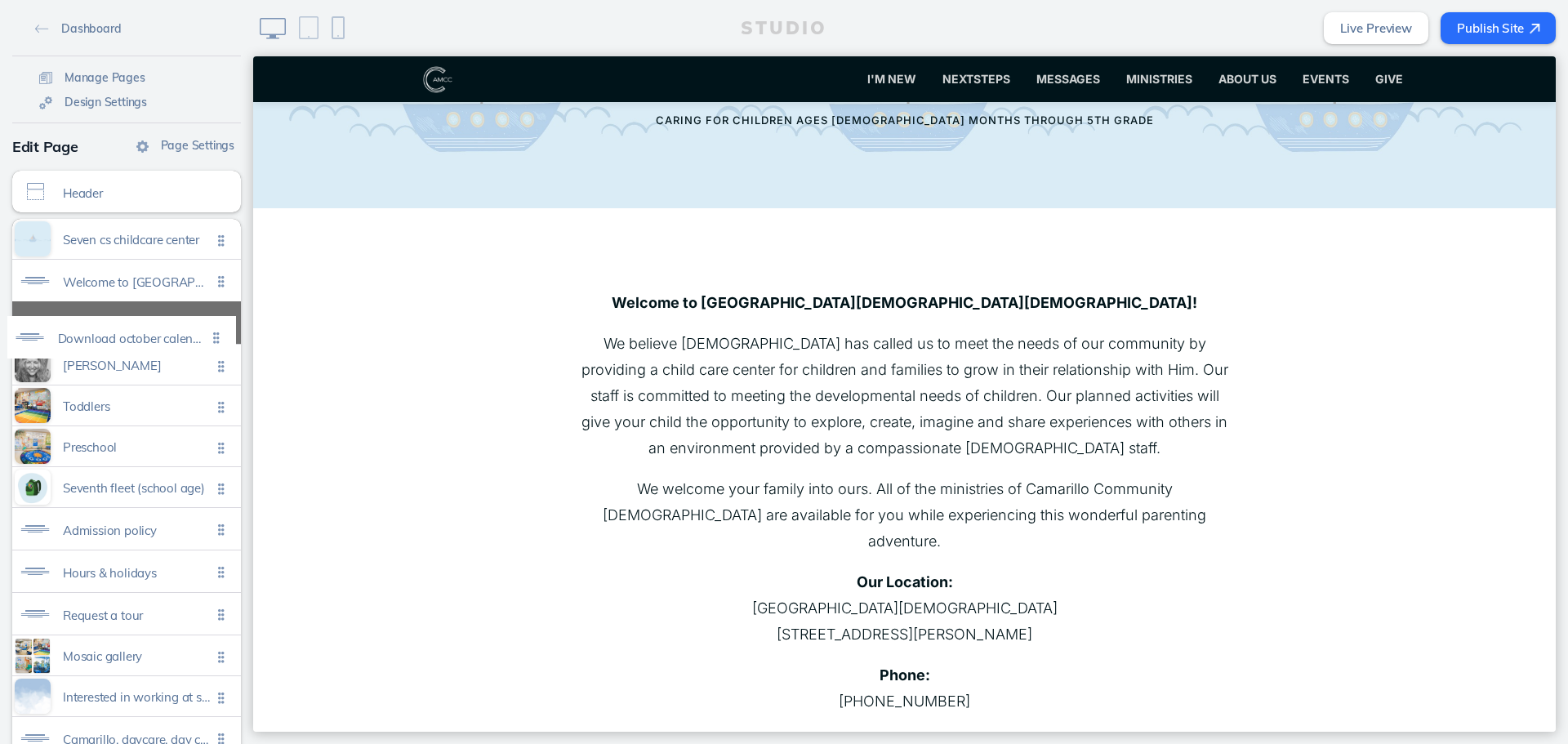
drag, startPoint x: 215, startPoint y: 366, endPoint x: 216, endPoint y: 329, distance: 37.0
click at [216, 329] on ul "Seven cs childcare center Click to edit Welcome to [DEMOGRAPHIC_DATA] [DEMOGRAP…" at bounding box center [127, 488] width 229 height 539
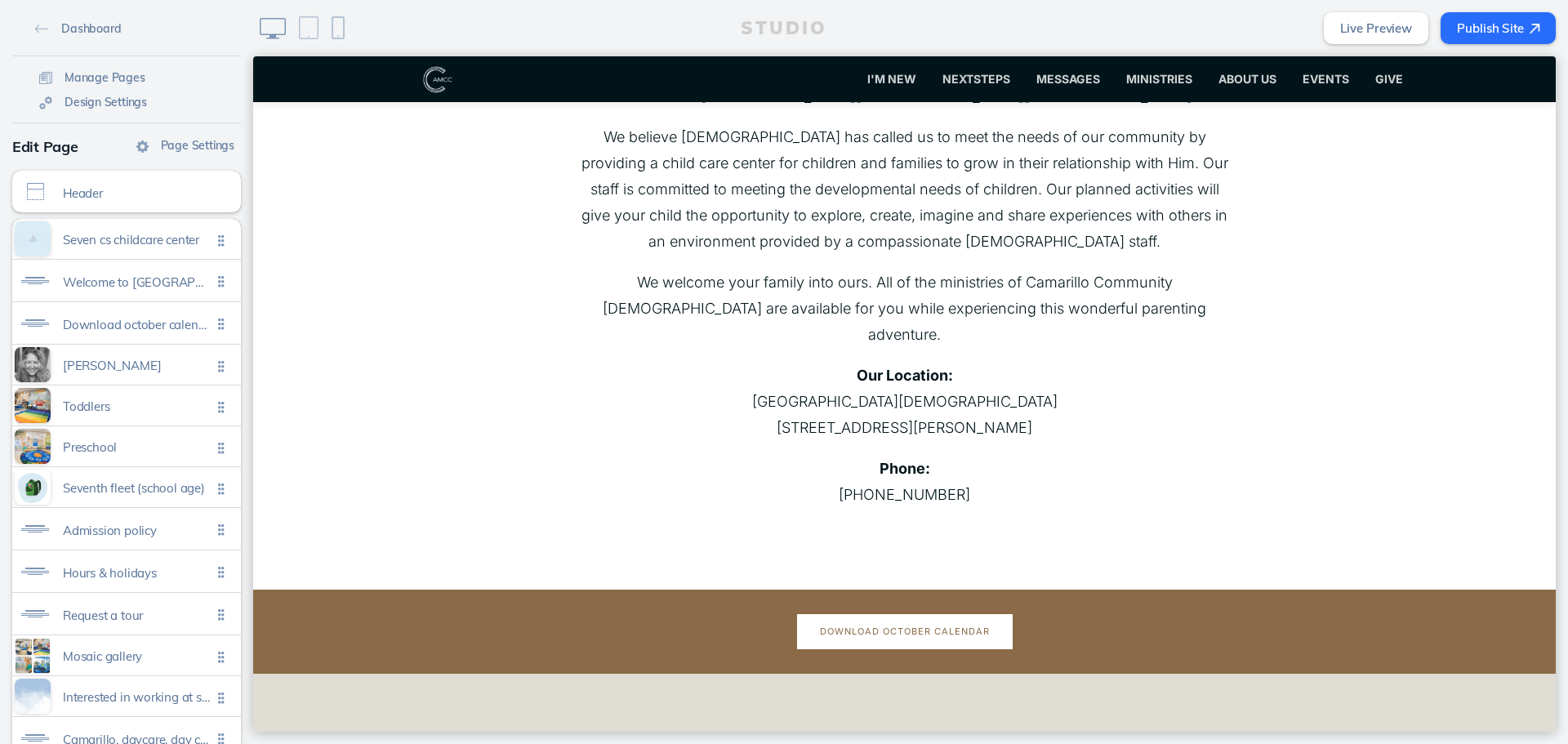
scroll to position [409, 0]
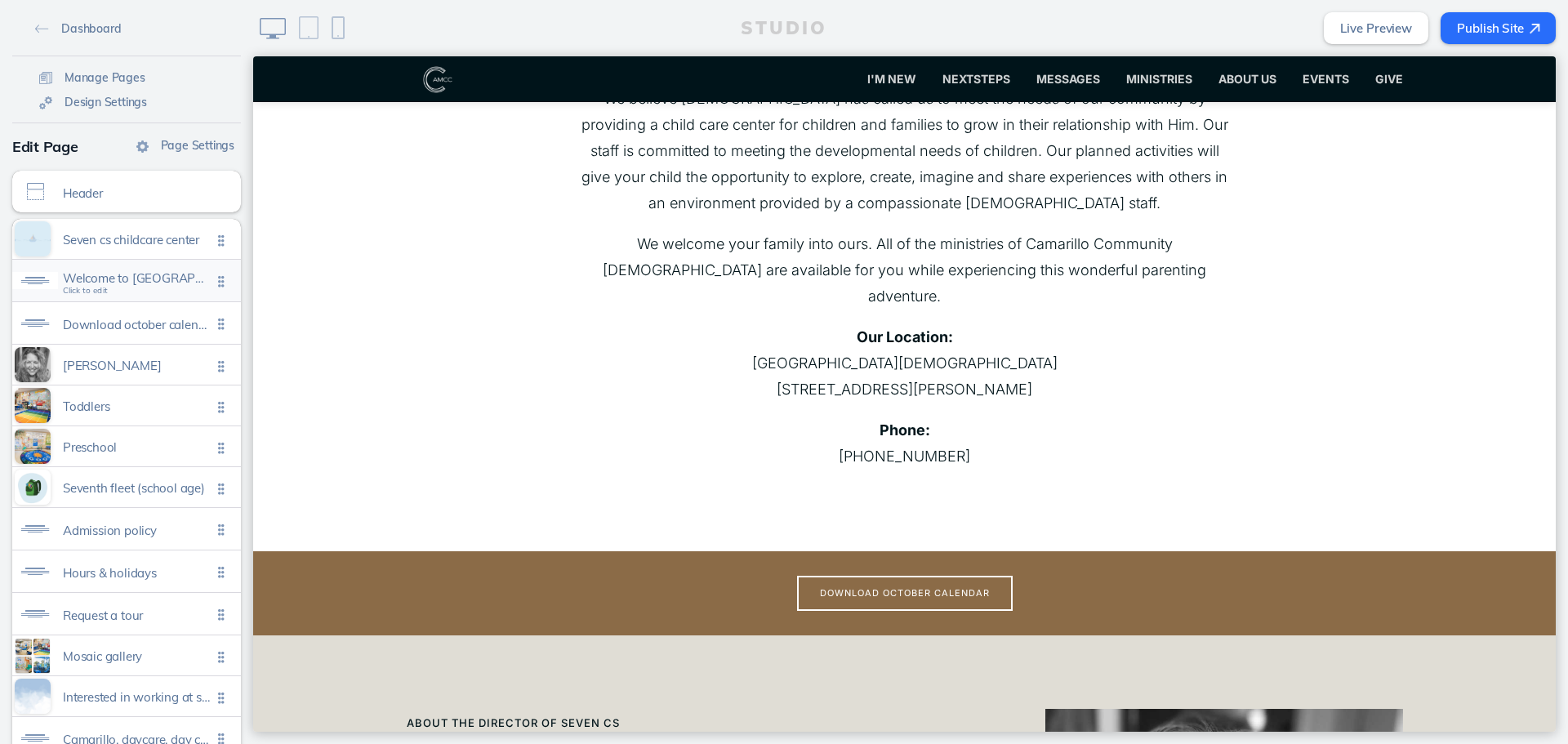
click at [188, 280] on span "Welcome to [GEOGRAPHIC_DATA][DEMOGRAPHIC_DATA] [DEMOGRAPHIC_DATA] child care ce…" at bounding box center [137, 278] width 149 height 14
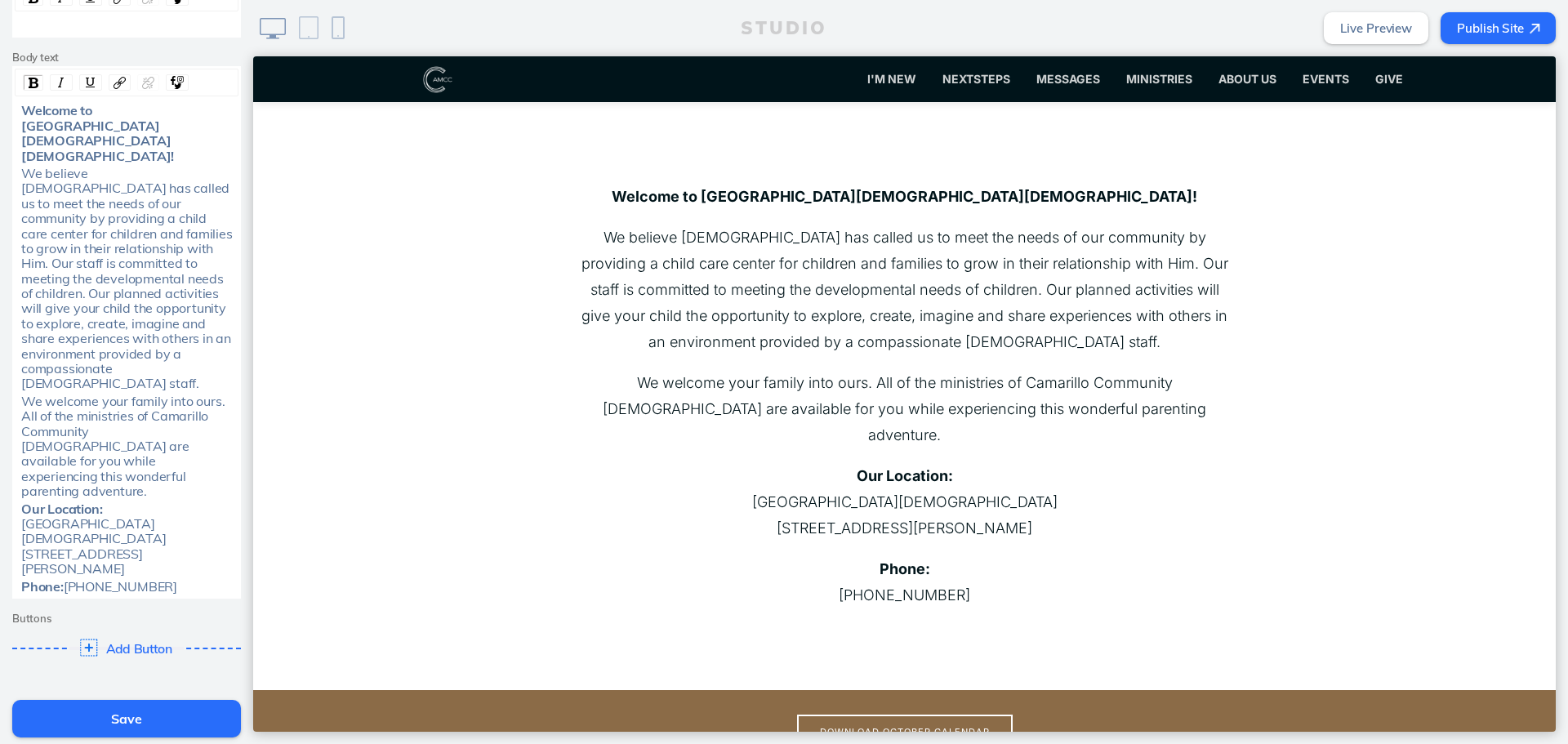
click at [159, 641] on span "Add Button" at bounding box center [139, 648] width 67 height 15
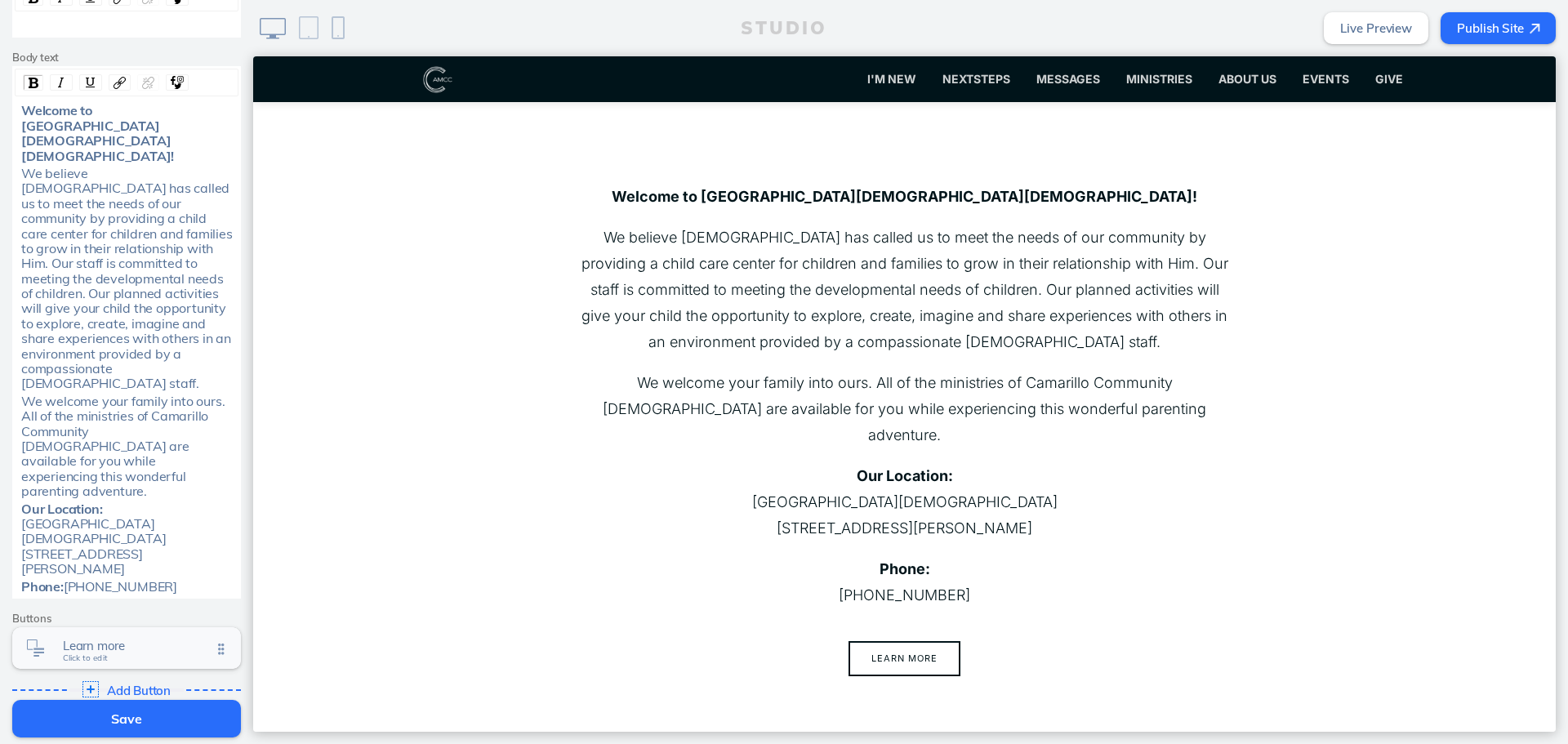
click at [144, 638] on span "Learn more" at bounding box center [137, 645] width 149 height 14
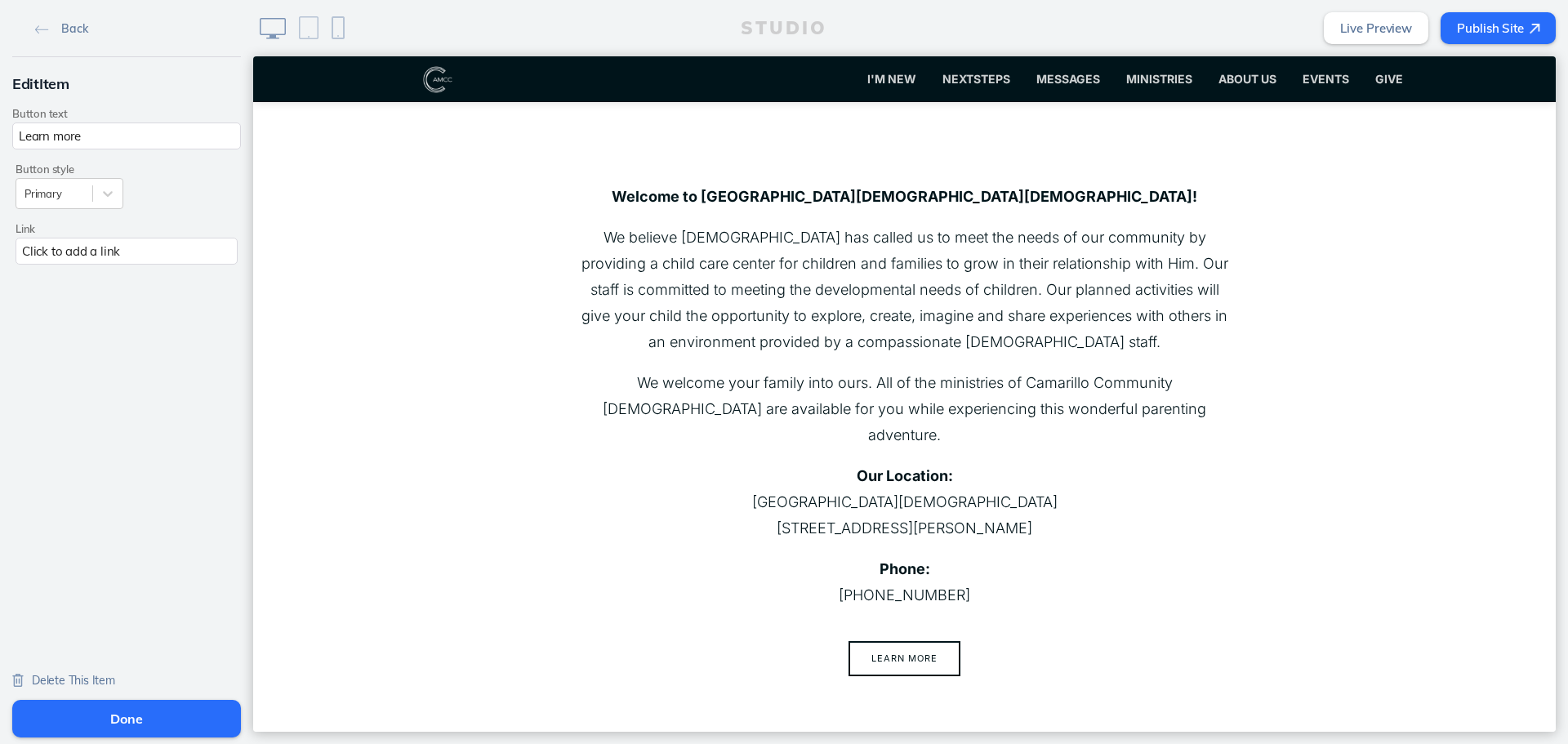
click at [157, 144] on input "Learn more" at bounding box center [127, 135] width 229 height 27
type input "Download October calendar"
click at [88, 257] on div "Click to add a link" at bounding box center [127, 250] width 222 height 27
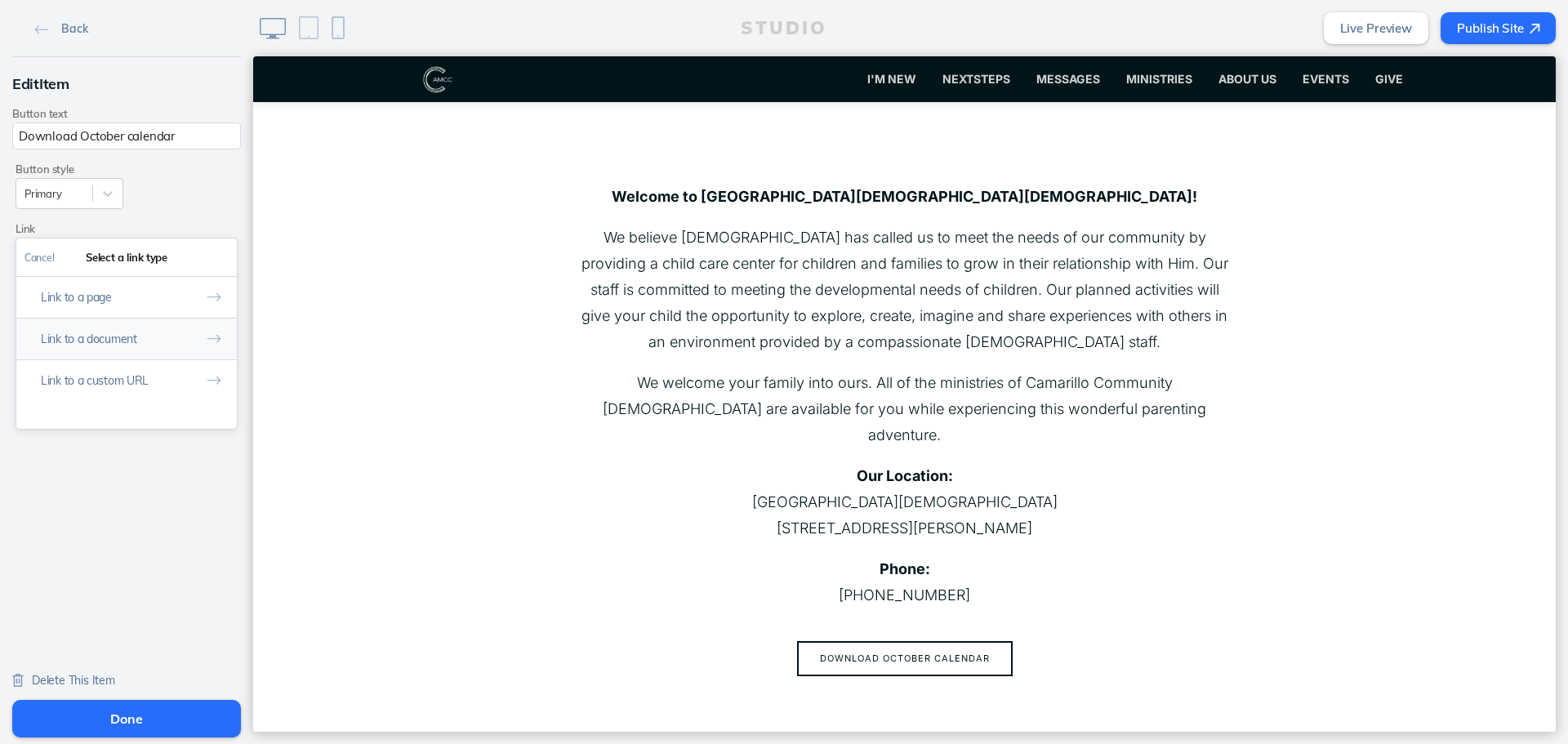
click at [99, 343] on button "Link to a document" at bounding box center [127, 338] width 220 height 41
click at [107, 317] on link "7Cs_October25.pdf" at bounding box center [126, 317] width 202 height 25
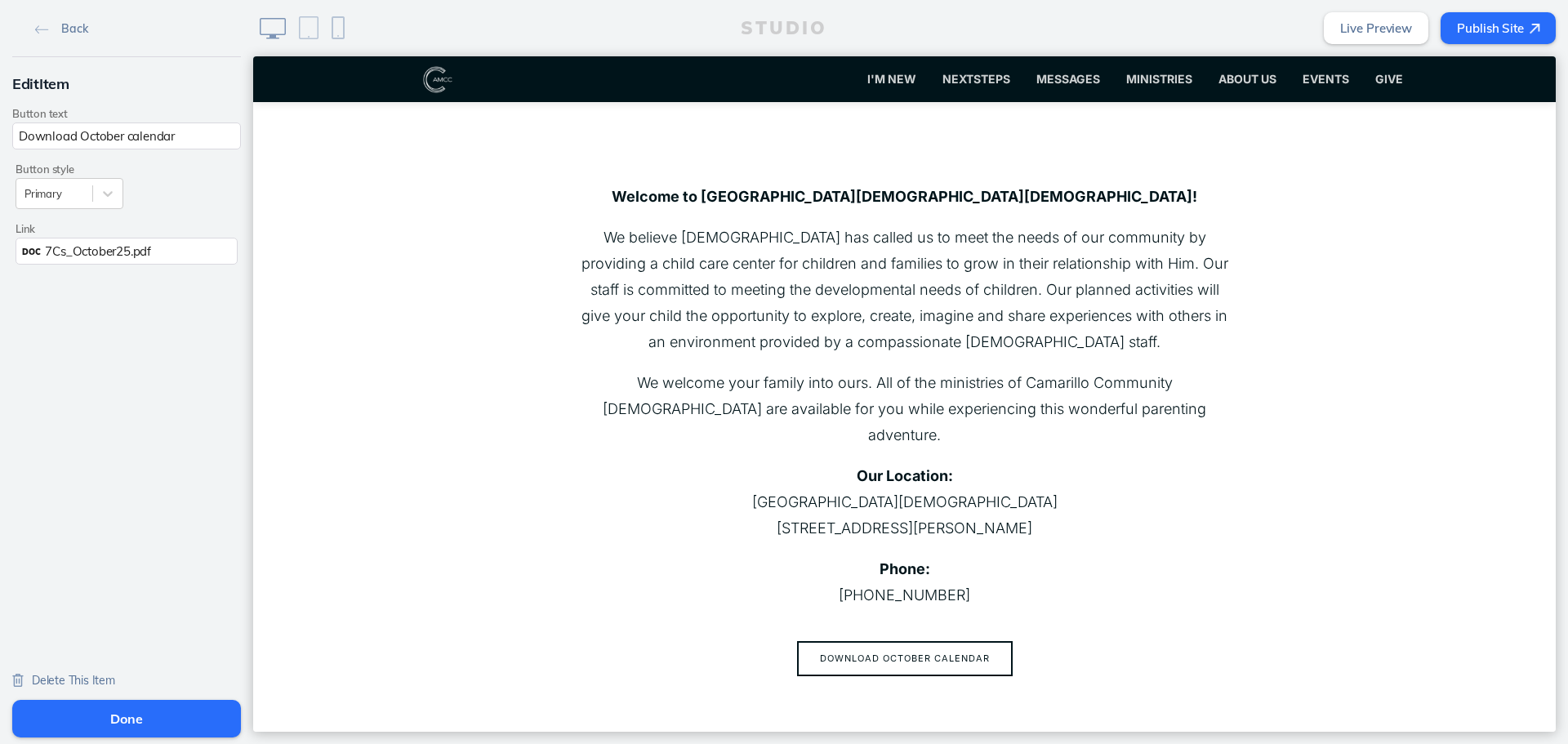
click at [171, 710] on button "Done" at bounding box center [127, 718] width 229 height 38
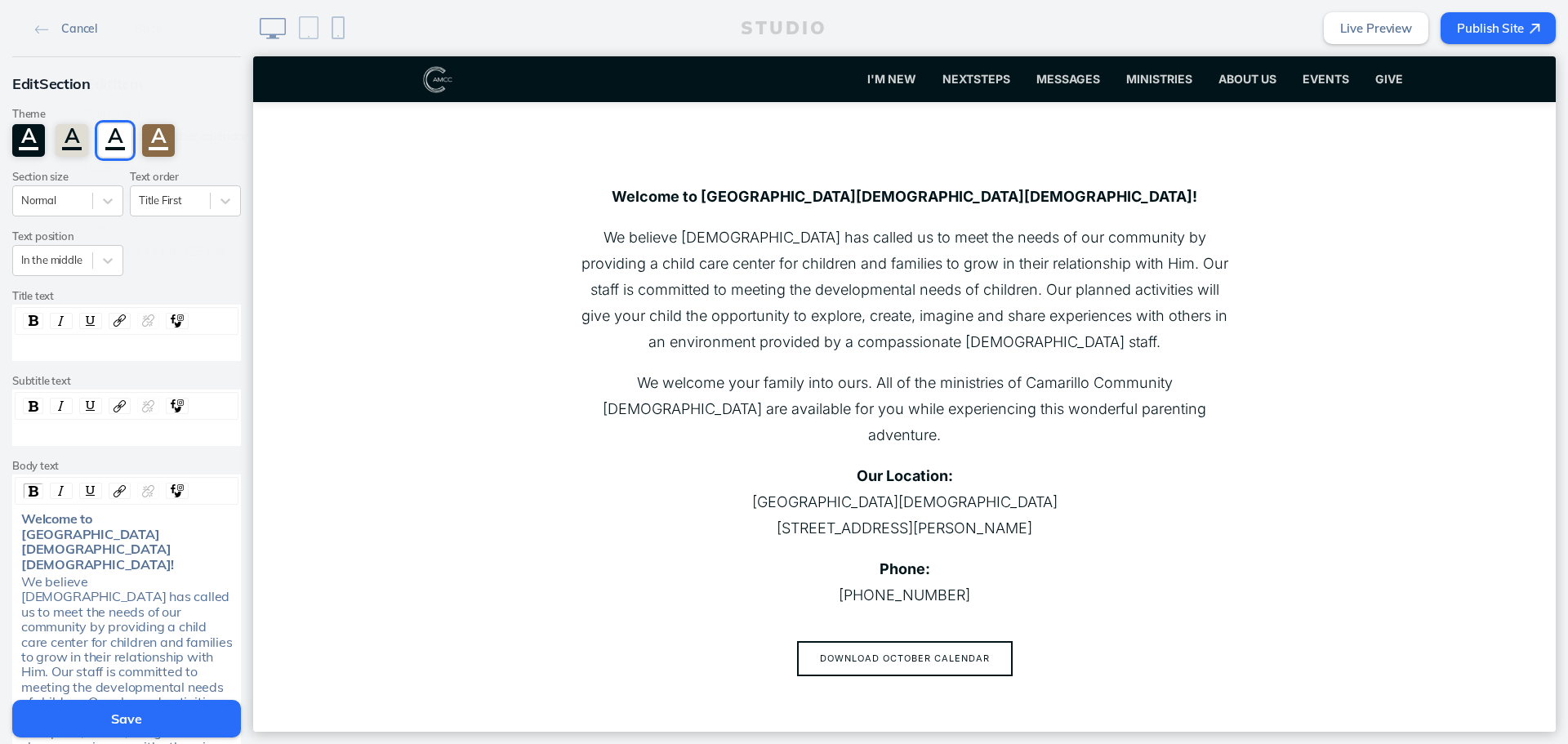
click at [178, 721] on button "Save" at bounding box center [127, 718] width 229 height 38
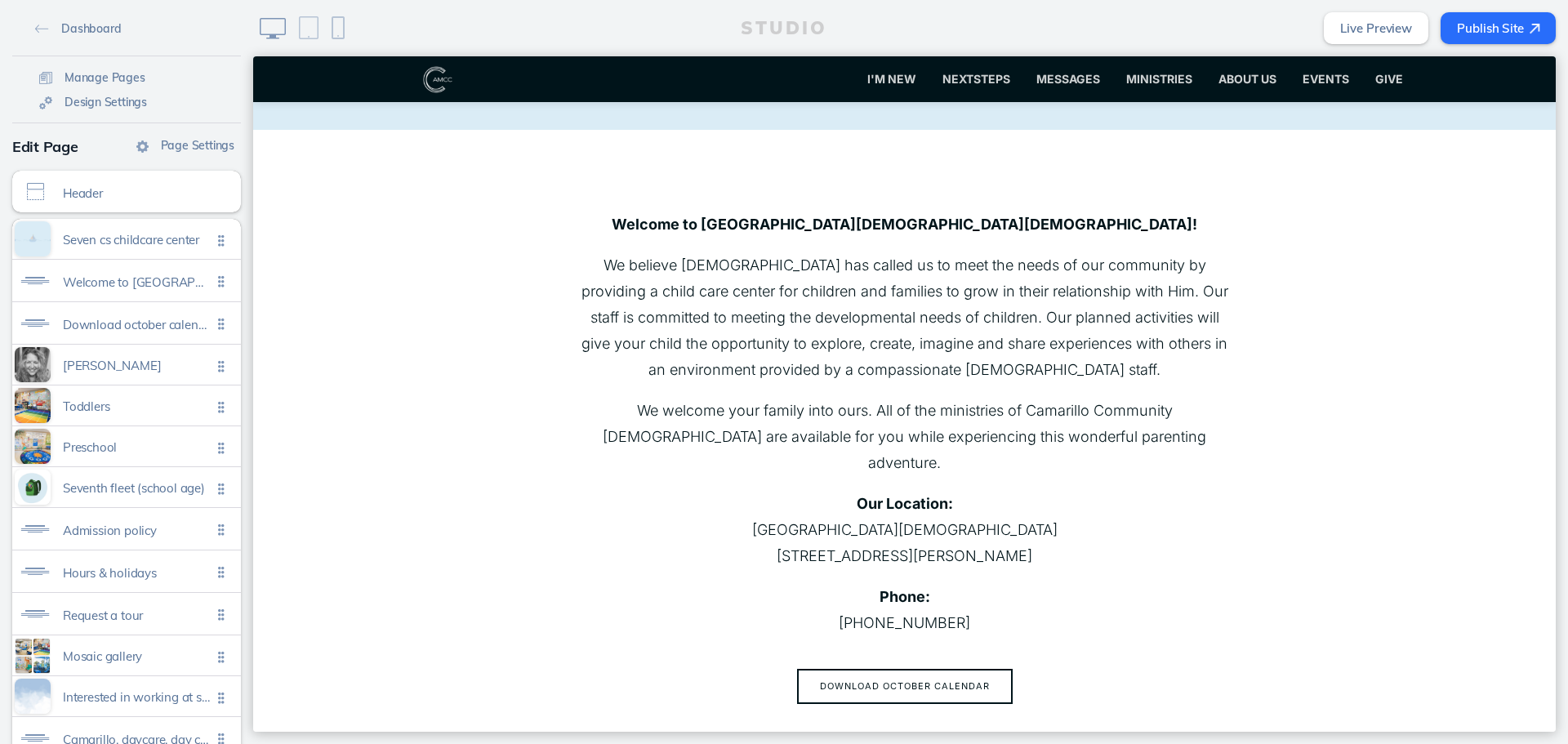
scroll to position [0, 0]
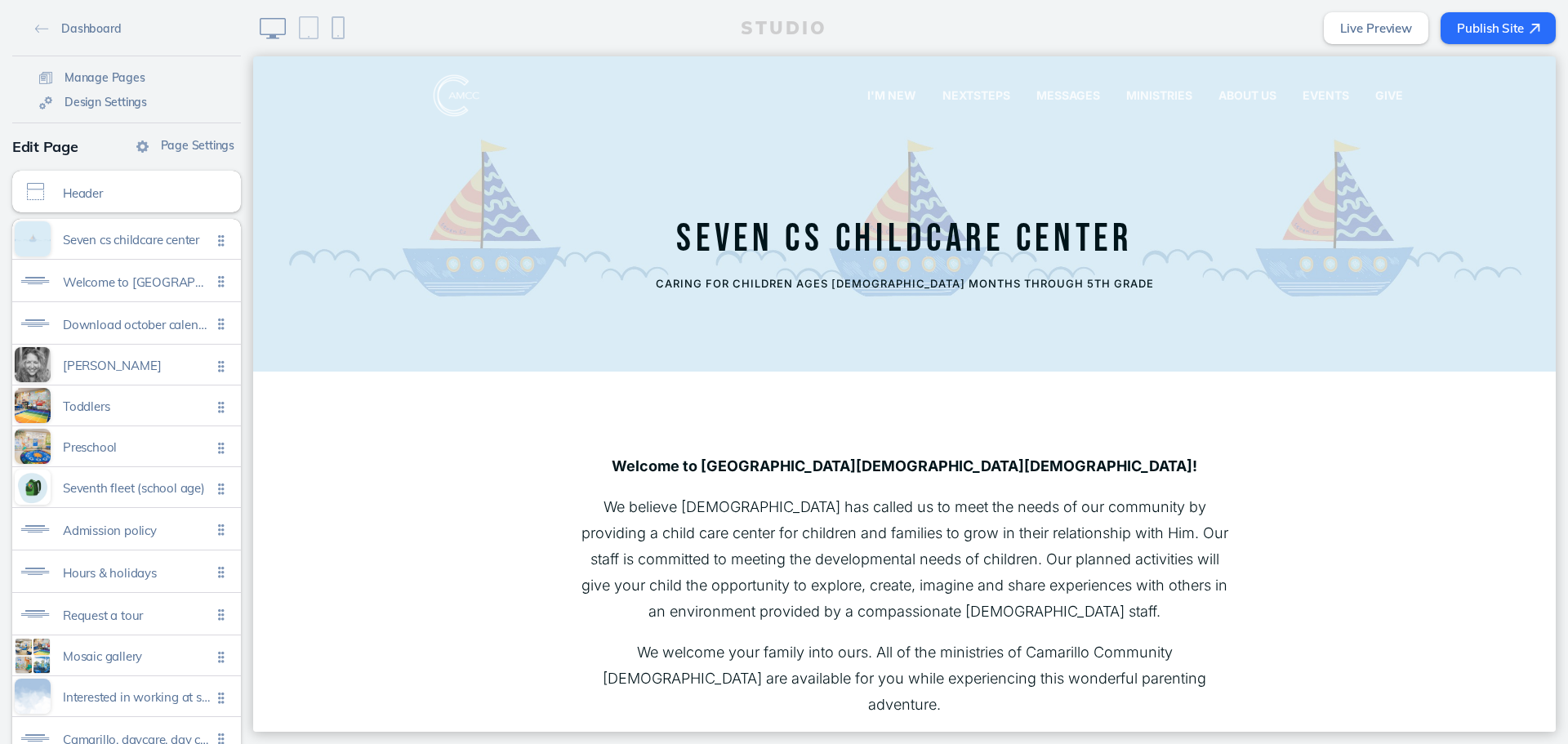
click at [1380, 26] on link "Live Preview" at bounding box center [1376, 28] width 104 height 32
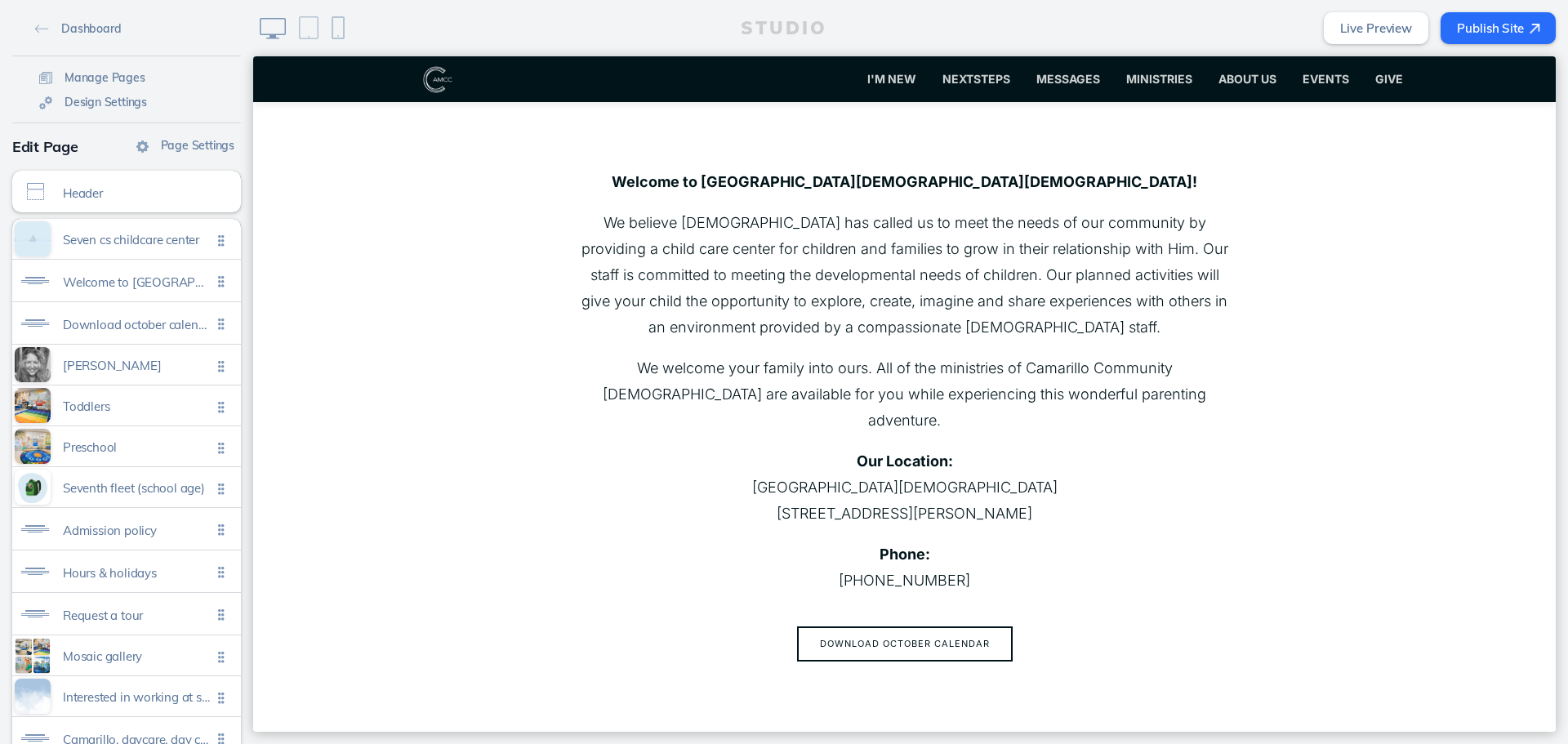
scroll to position [409, 0]
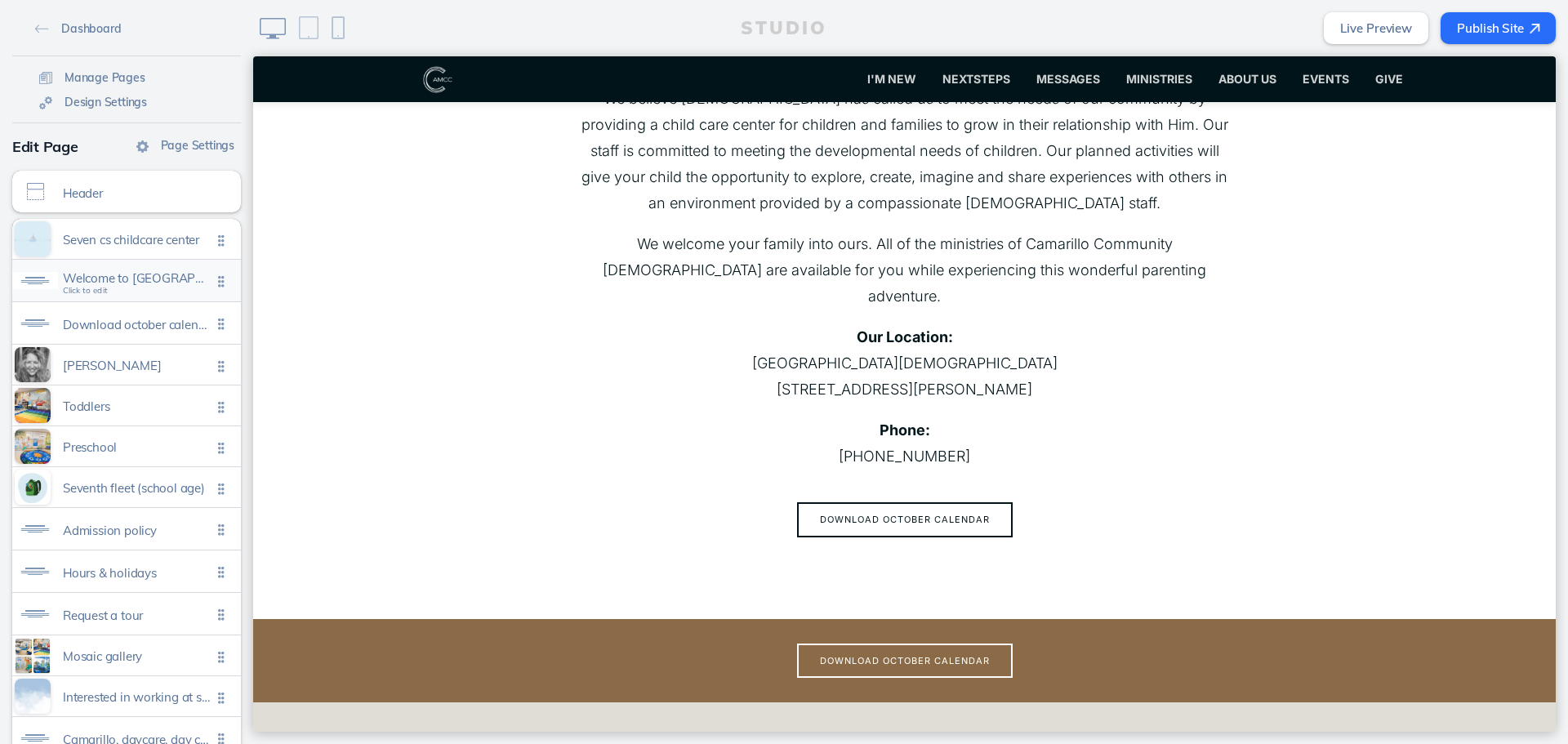
click at [146, 286] on span "Welcome to [GEOGRAPHIC_DATA][DEMOGRAPHIC_DATA] [DEMOGRAPHIC_DATA] child care ce…" at bounding box center [137, 282] width 149 height 14
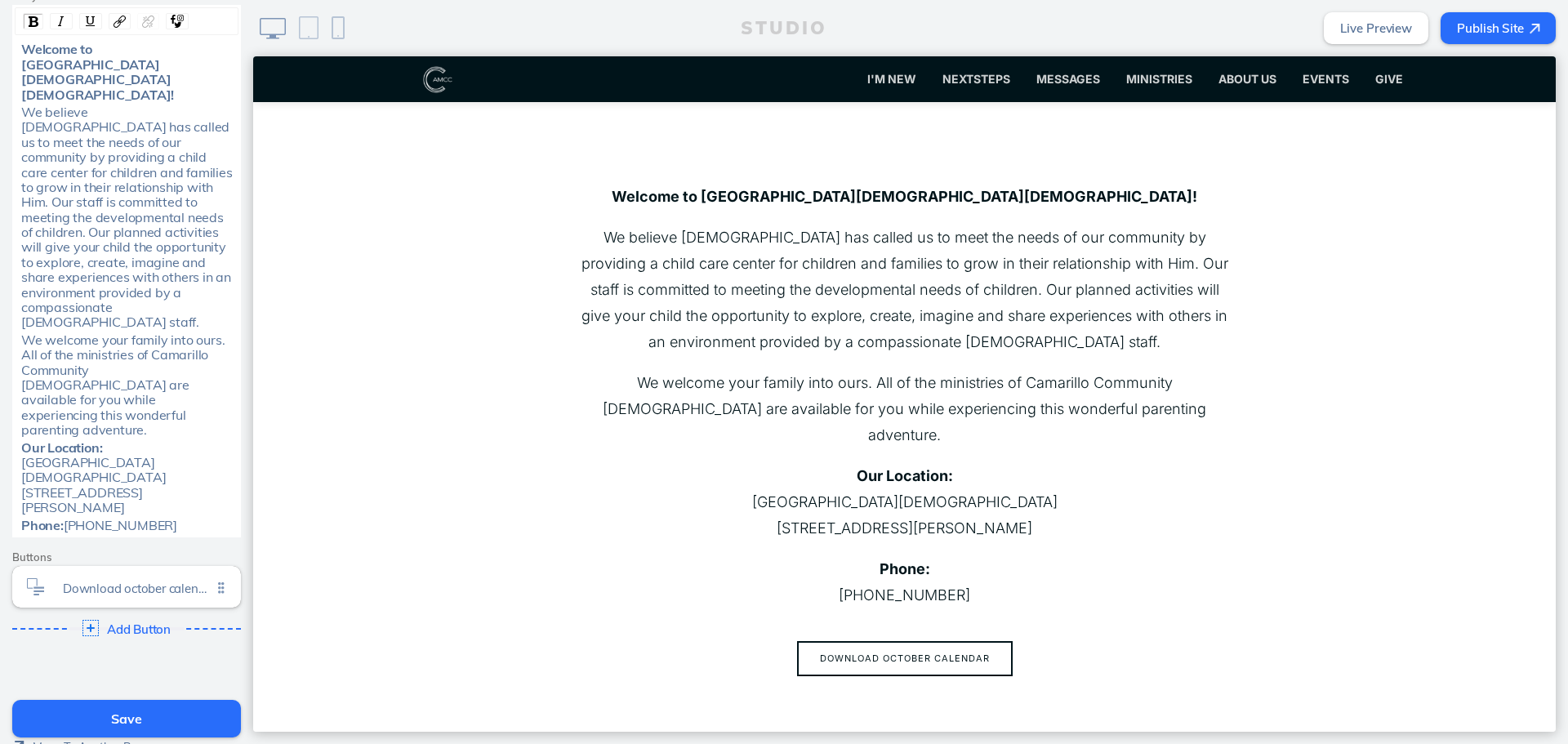
scroll to position [506, 0]
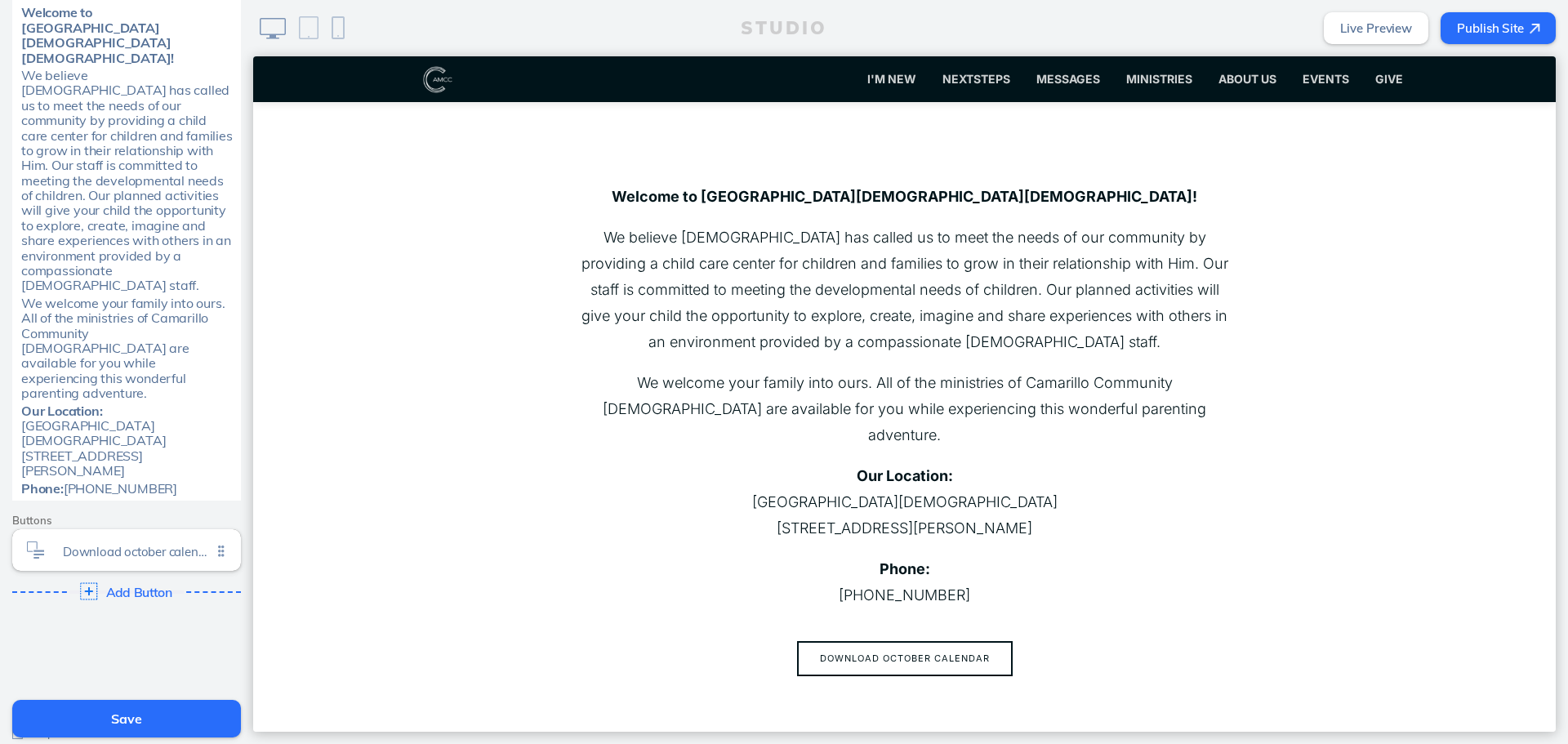
click at [128, 585] on span "Add Button" at bounding box center [139, 592] width 67 height 15
click at [127, 587] on span "Learn more Click to edit" at bounding box center [137, 593] width 149 height 14
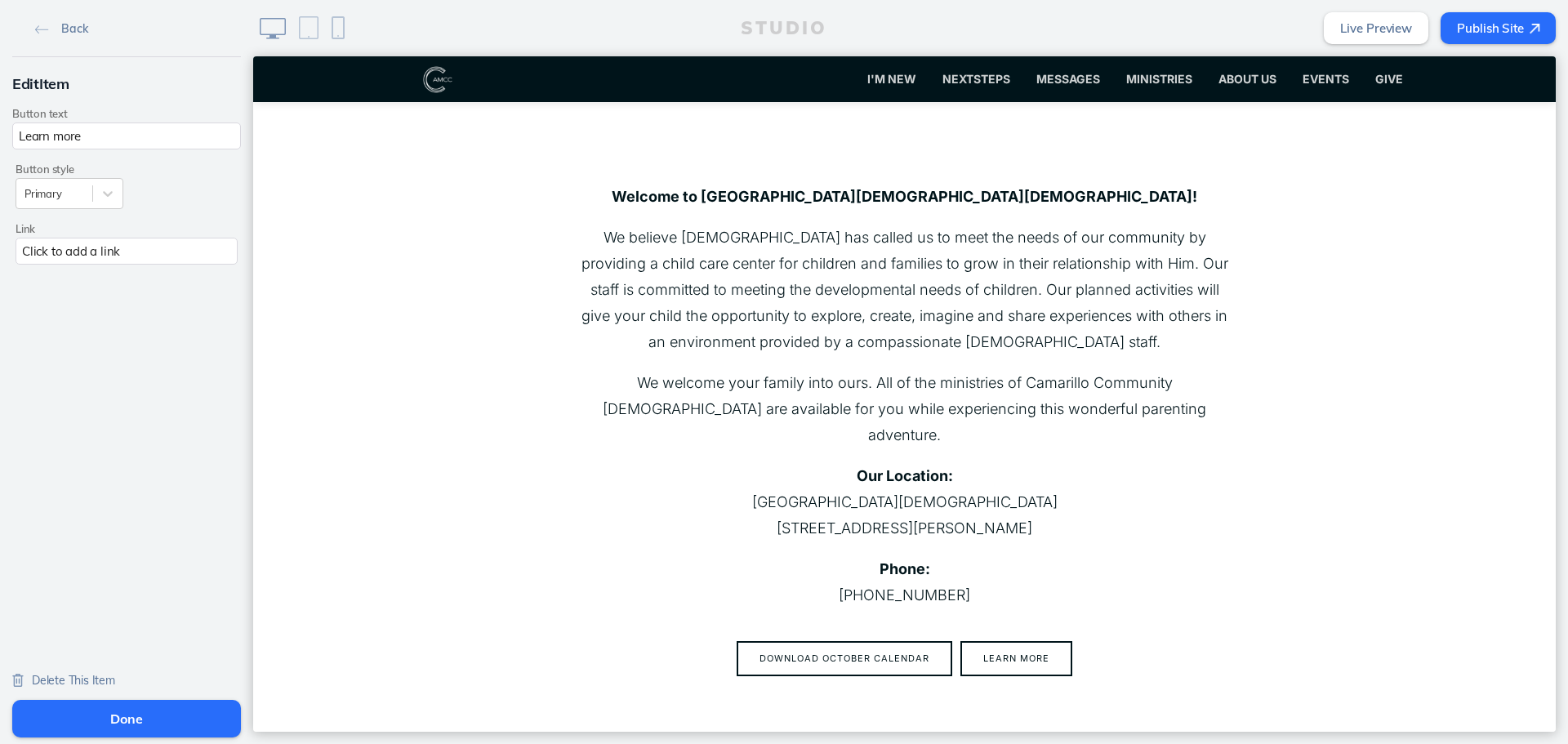
drag, startPoint x: 90, startPoint y: 146, endPoint x: -250, endPoint y: 177, distance: 341.4
click at [0, 177] on html "Back Edit Item Button text Learn more Button style Primary Link Click to add a …" at bounding box center [784, 372] width 1568 height 744
type input "Contact us"
click at [100, 199] on icon at bounding box center [108, 193] width 16 height 16
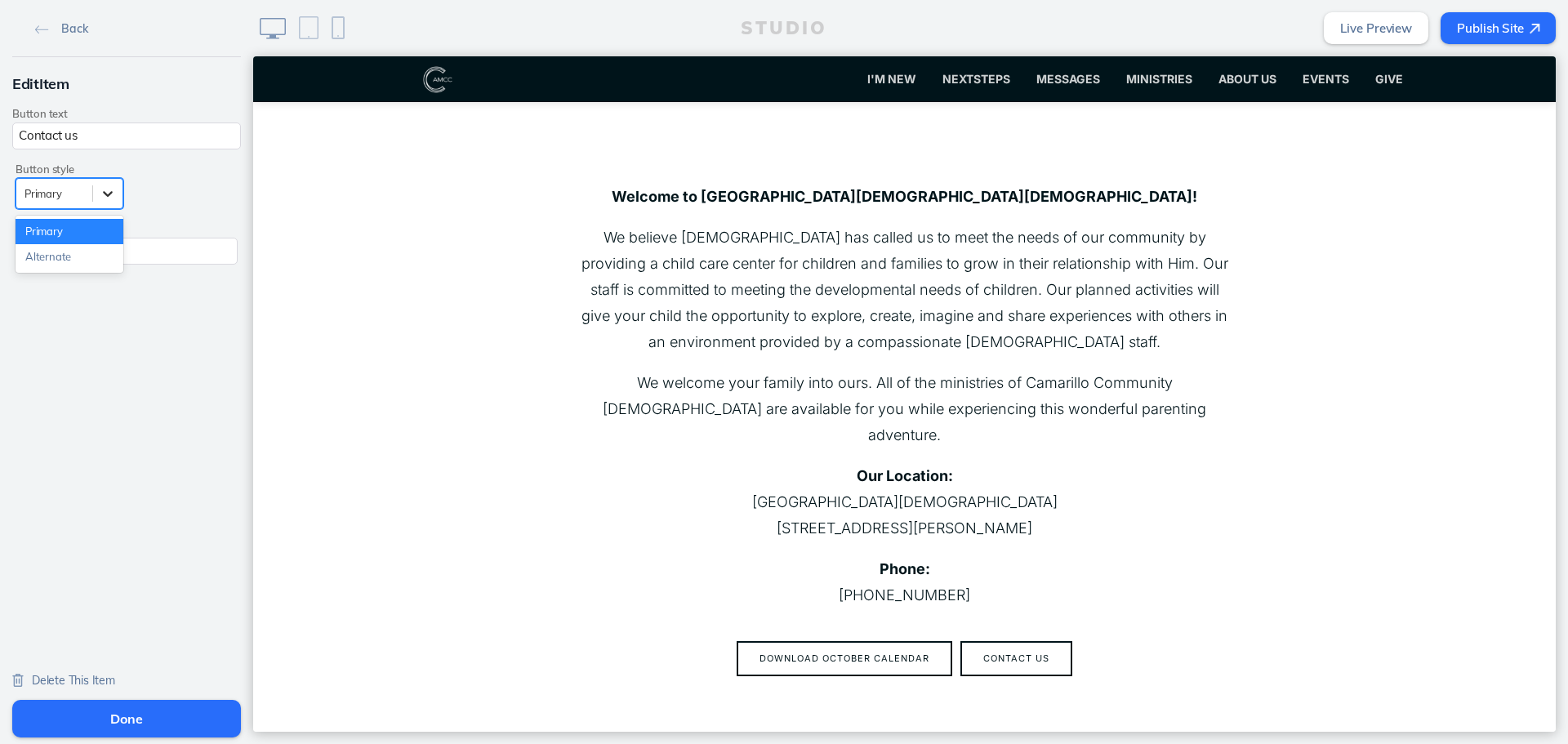
scroll to position [0, 0]
click at [120, 406] on div "Back Edit Item Button text Contact us Button style Primary Link Click to add a …" at bounding box center [127, 347] width 253 height 695
click at [136, 239] on div "Click to add a link" at bounding box center [127, 250] width 222 height 27
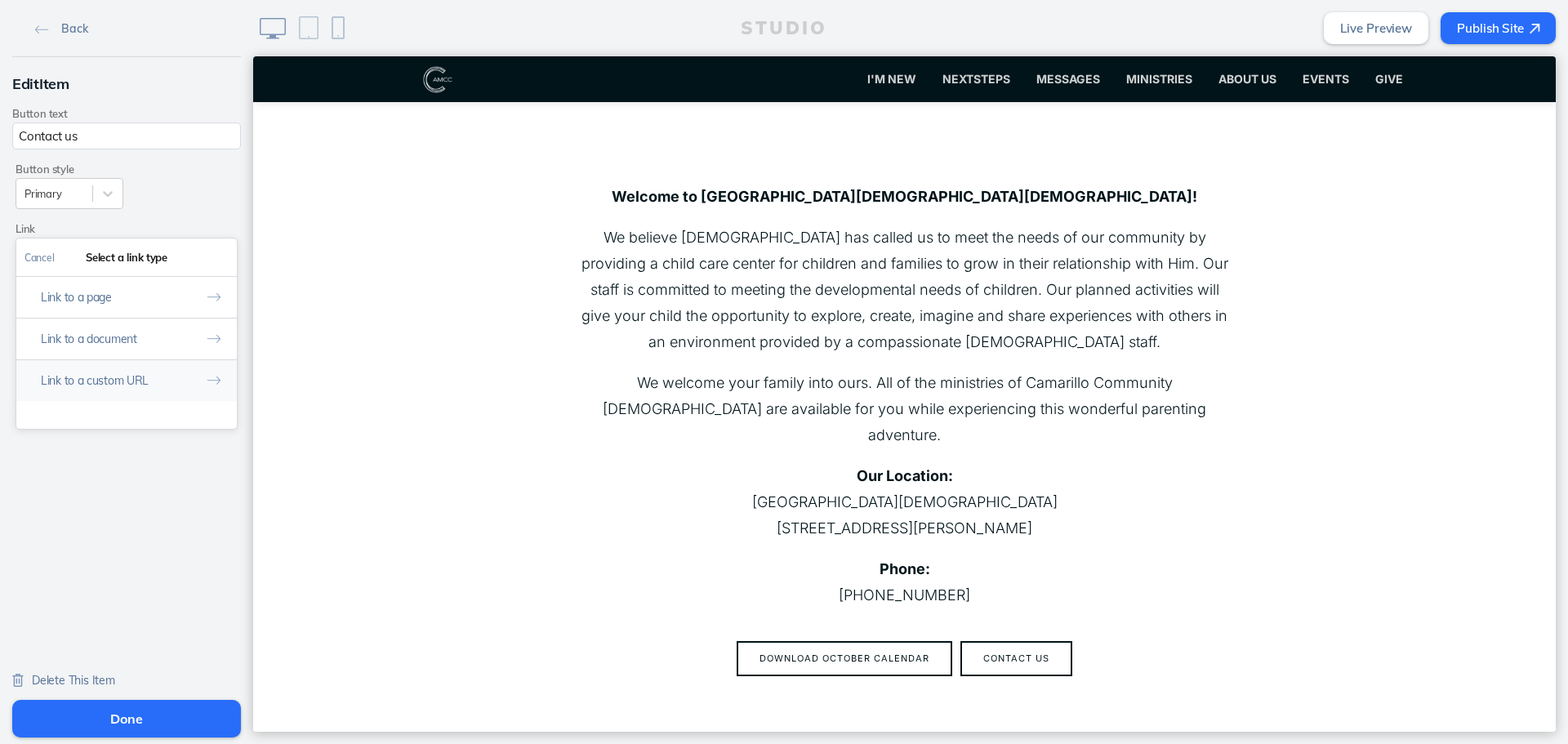
click at [152, 373] on button "Link to a custom URL" at bounding box center [127, 380] width 220 height 41
click at [177, 333] on input "text" at bounding box center [126, 326] width 204 height 27
type input "mailto:[EMAIL_ADDRESS][DOMAIN_NAME]"
click at [213, 259] on button "Done" at bounding box center [217, 257] width 40 height 37
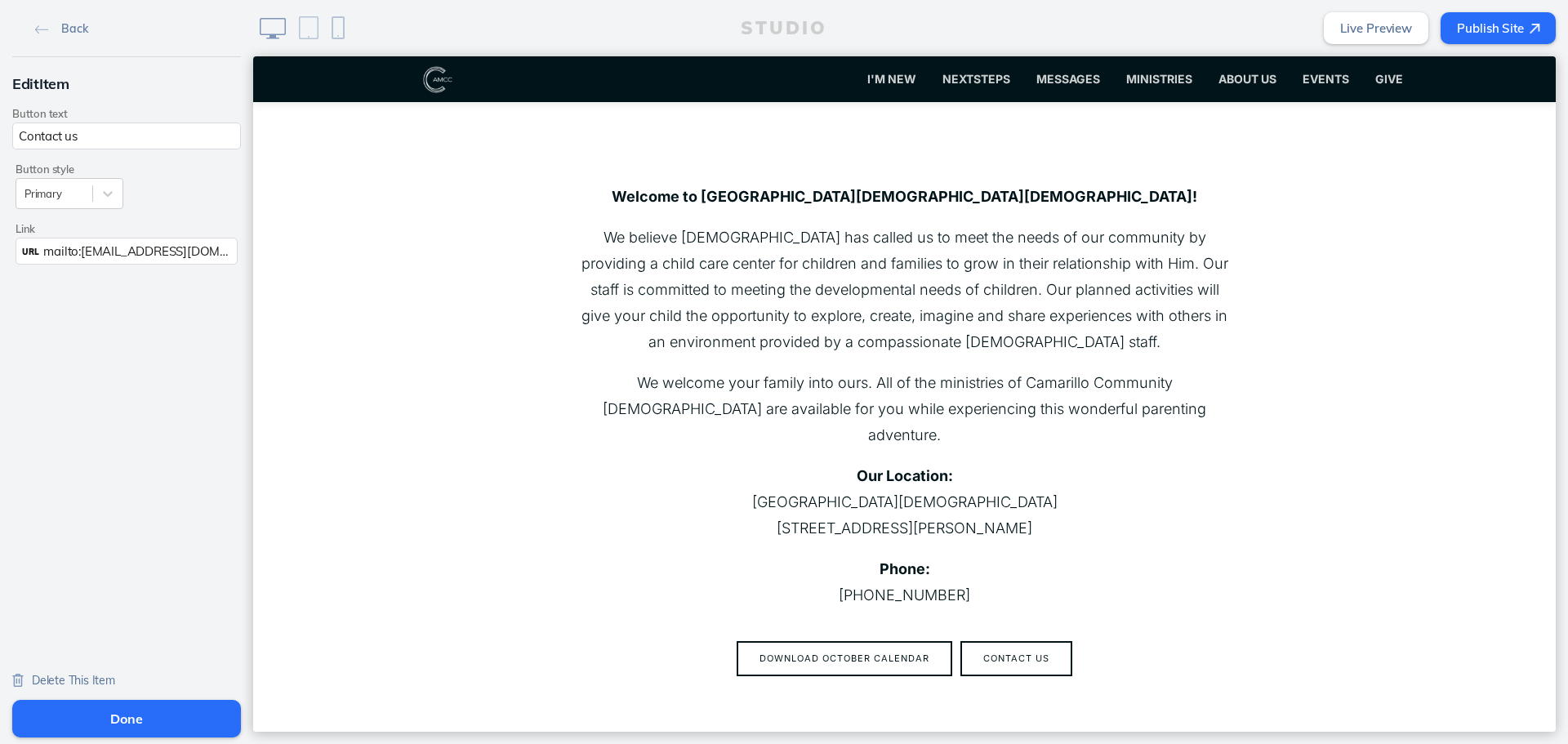
click at [168, 722] on button "Done" at bounding box center [127, 718] width 229 height 38
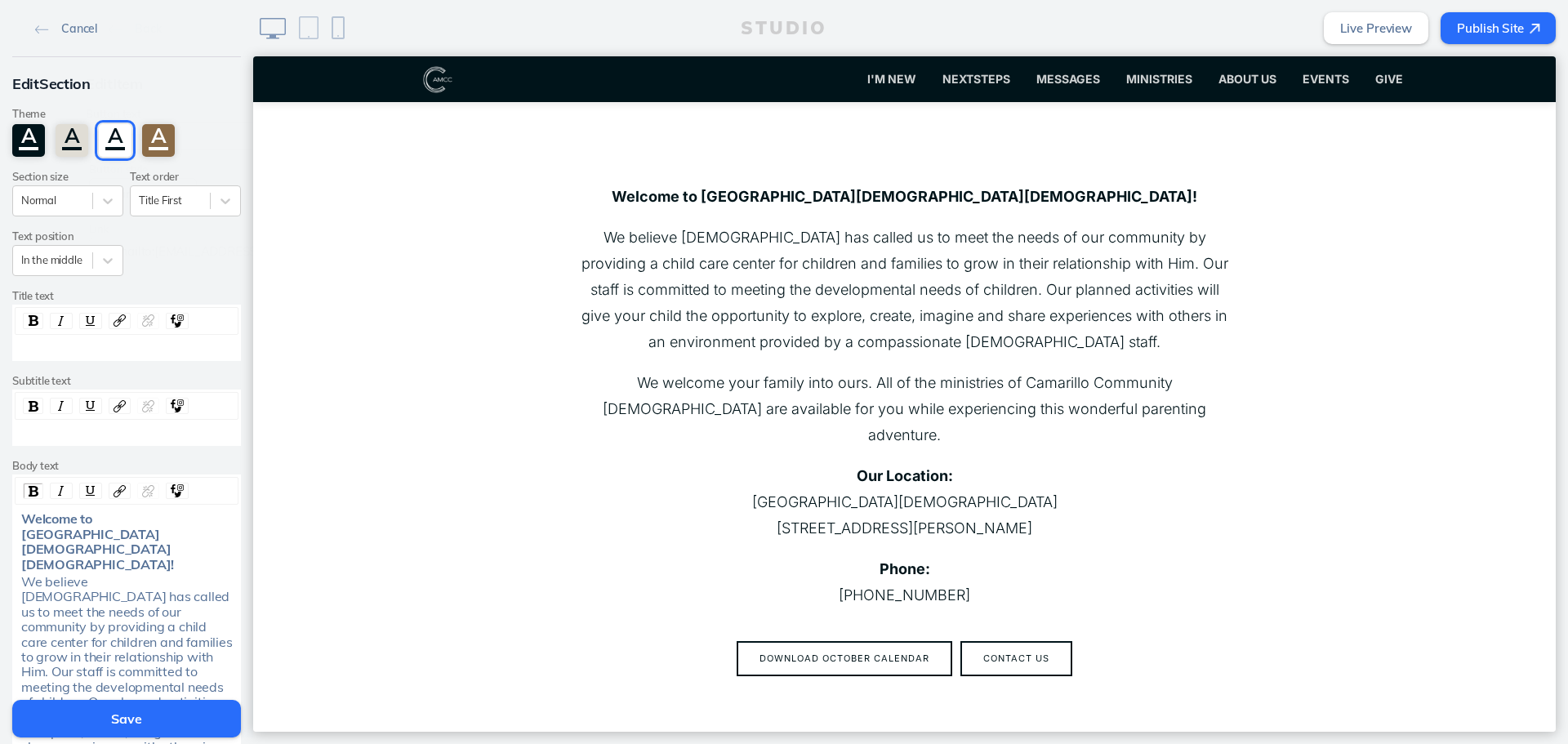
click at [168, 720] on button "Save" at bounding box center [127, 718] width 229 height 38
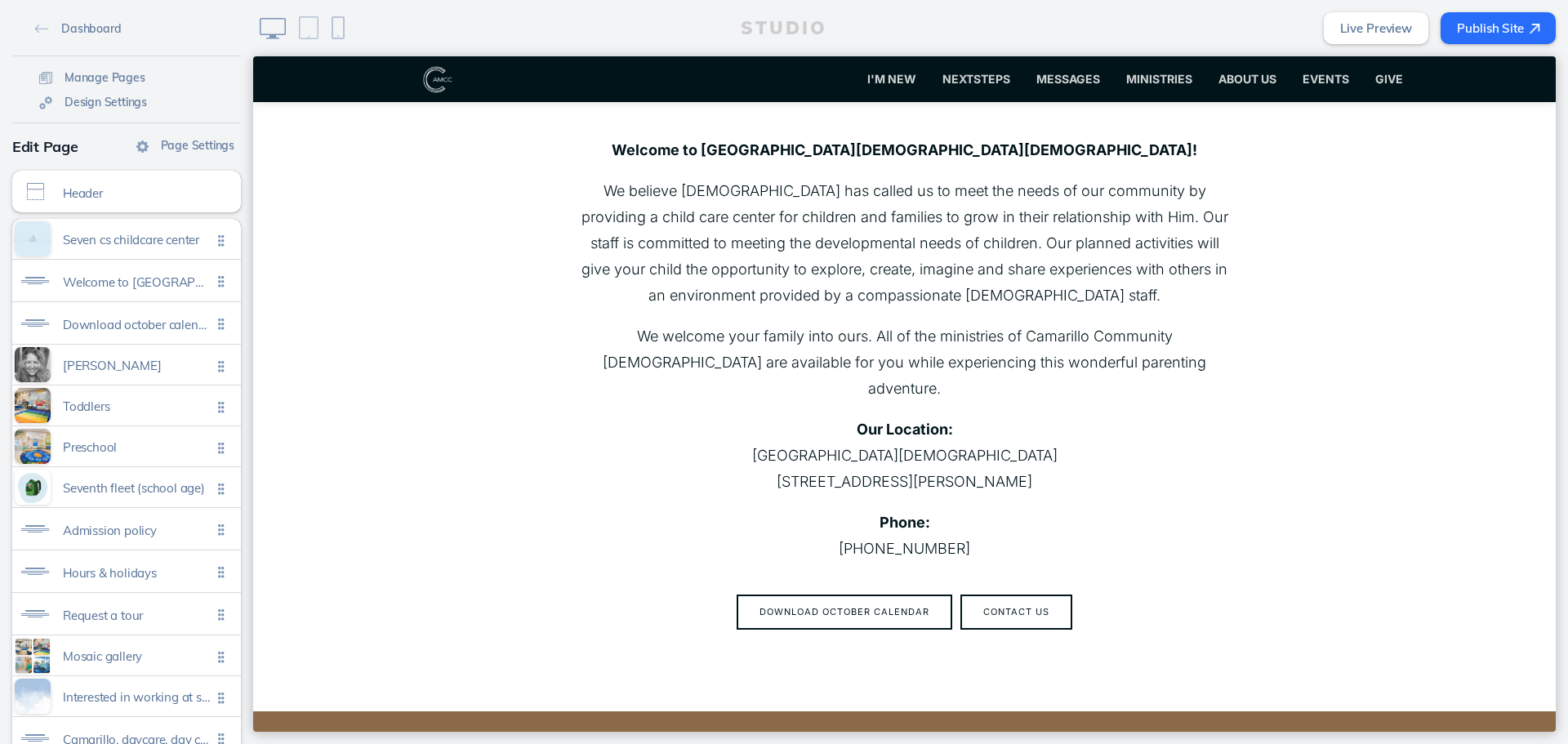
scroll to position [163, 0]
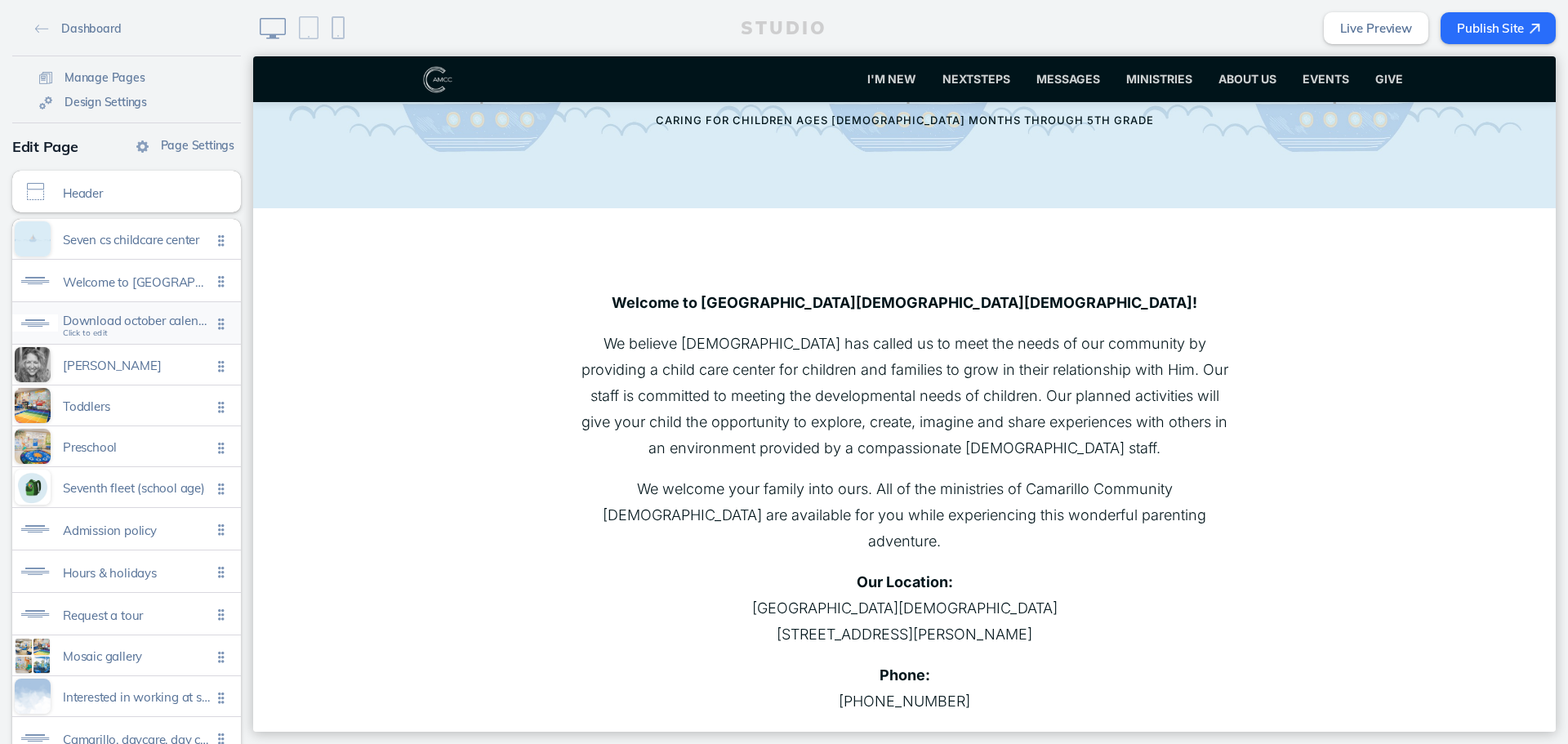
click at [152, 315] on span "Download october calendar" at bounding box center [137, 320] width 149 height 14
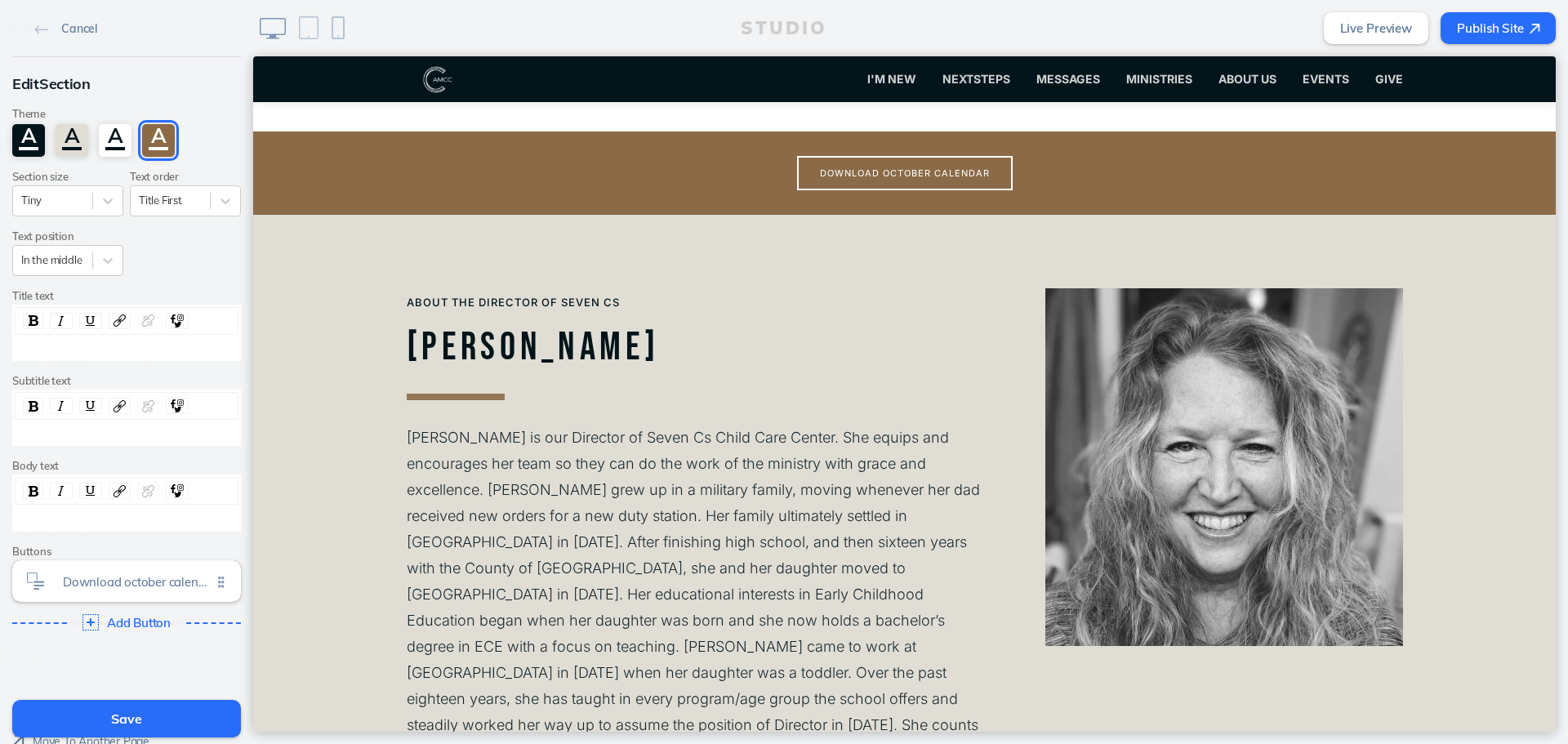
scroll to position [899, 0]
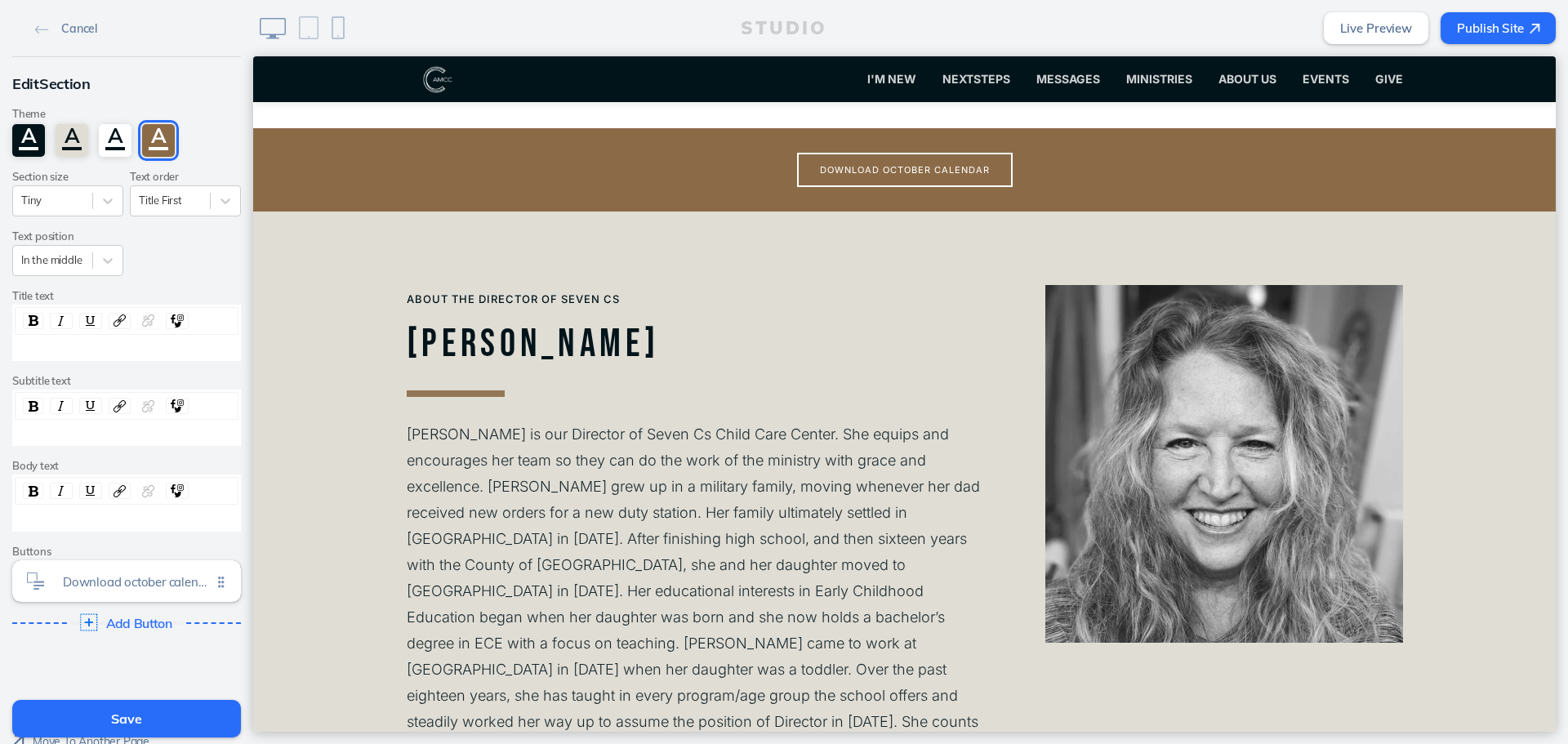
click at [152, 625] on span "Add Button" at bounding box center [139, 623] width 67 height 15
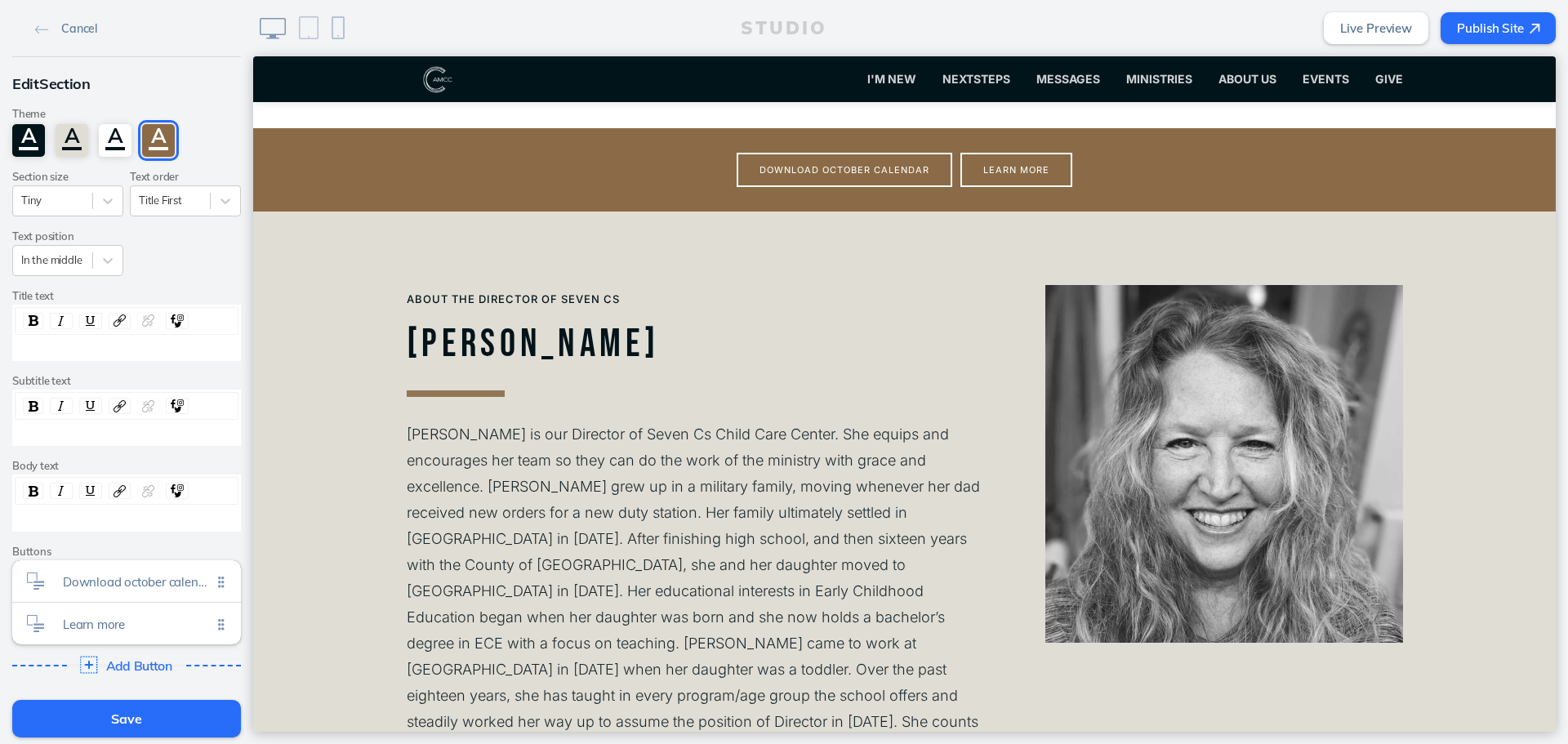
click at [152, 625] on span "Learn more" at bounding box center [137, 624] width 149 height 14
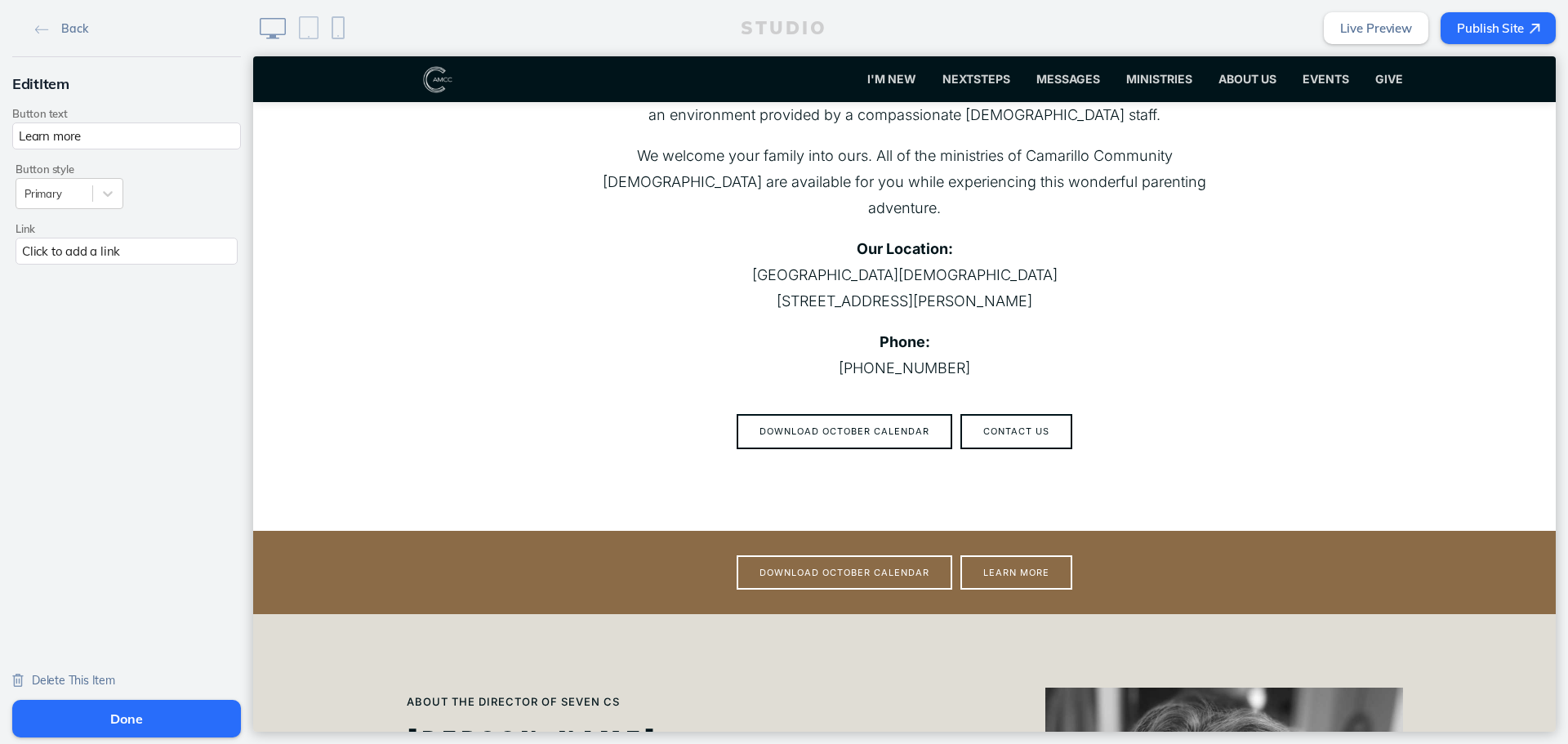
scroll to position [572, 0]
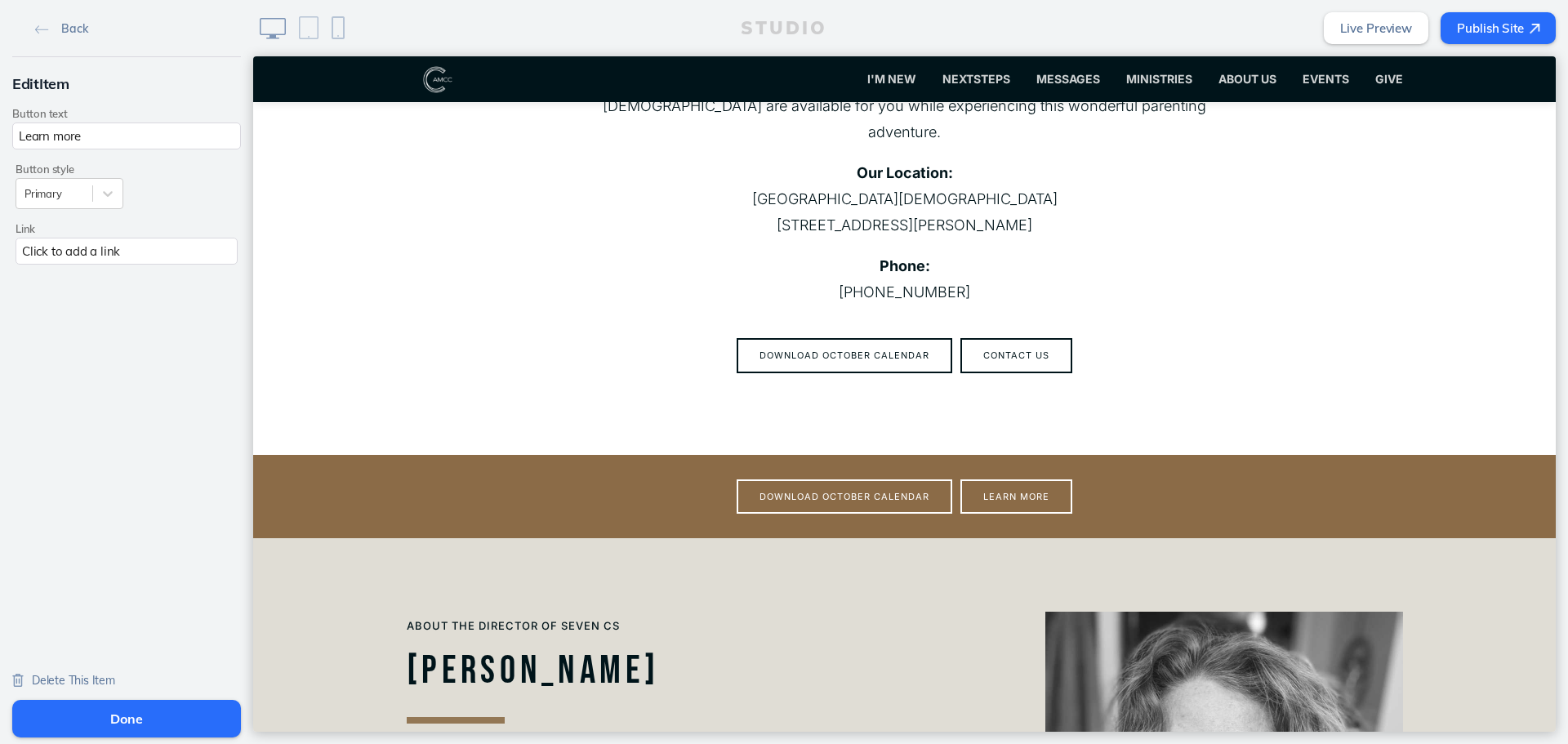
click at [199, 258] on div "Click to add a link" at bounding box center [127, 250] width 222 height 27
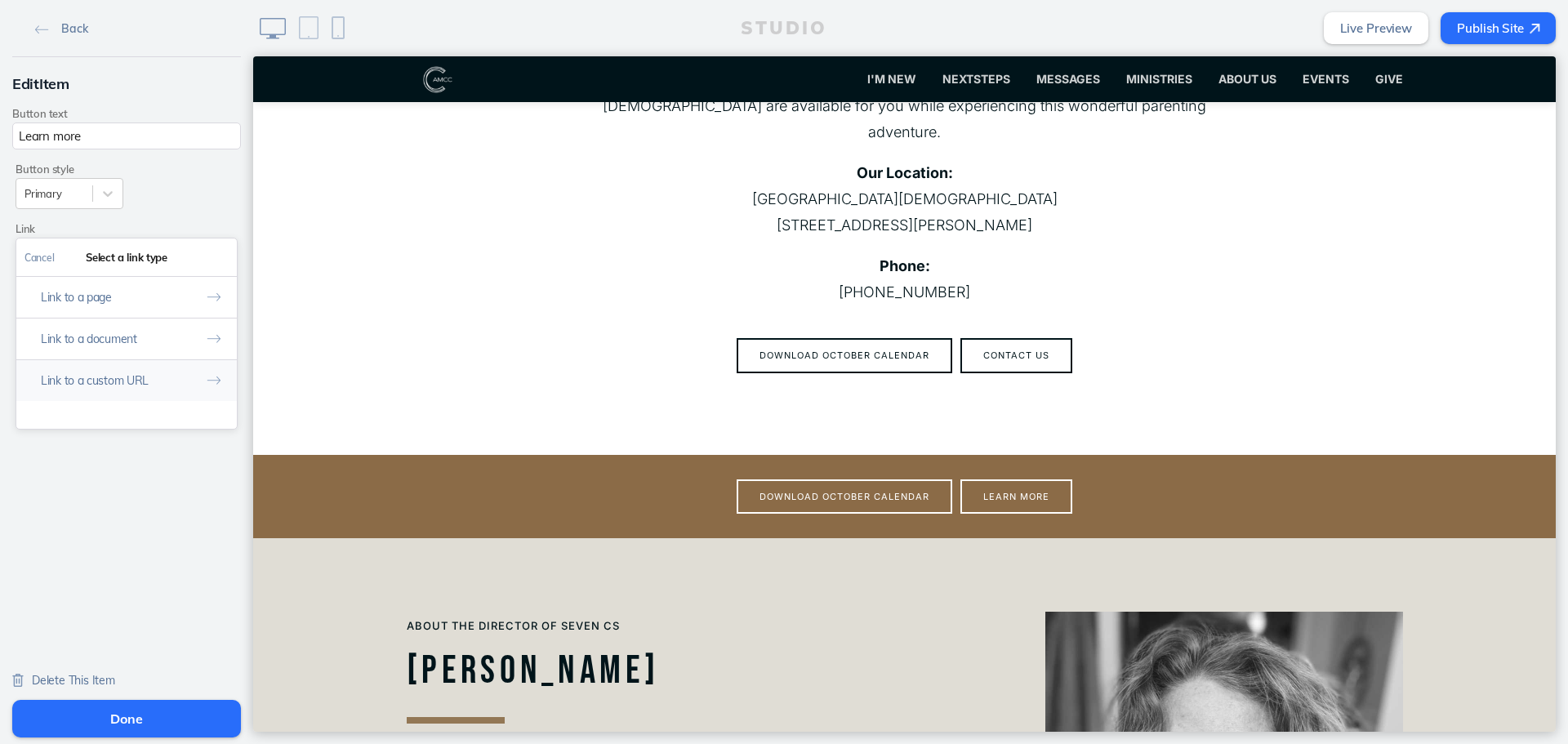
click at [158, 384] on button "Link to a custom URL" at bounding box center [127, 380] width 220 height 41
click at [185, 318] on input "text" at bounding box center [126, 326] width 204 height 27
type input "mailto:[EMAIL_ADDRESS][DOMAIN_NAME]"
click at [217, 275] on button "Done" at bounding box center [217, 257] width 40 height 37
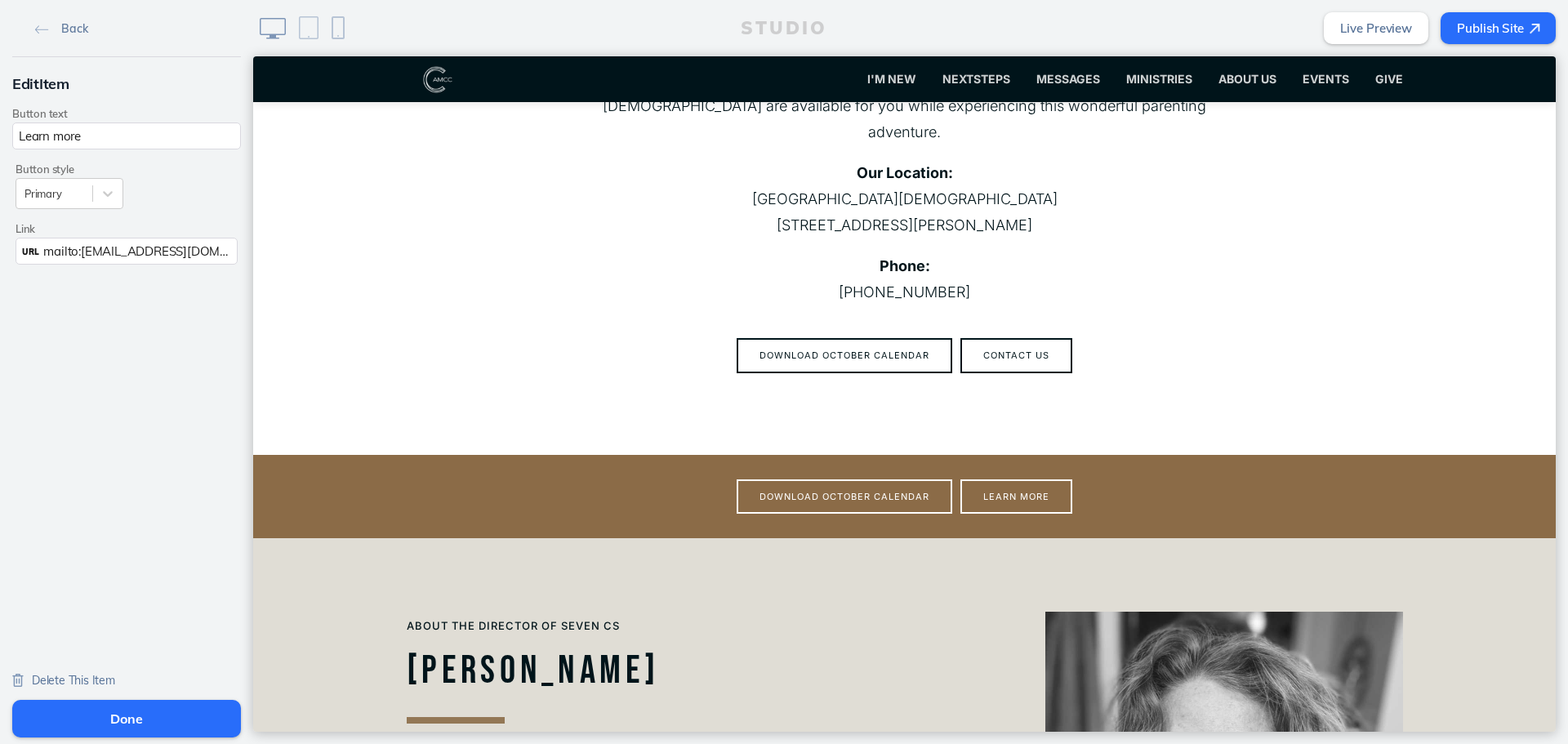
click at [96, 141] on input "Learn more" at bounding box center [127, 135] width 229 height 27
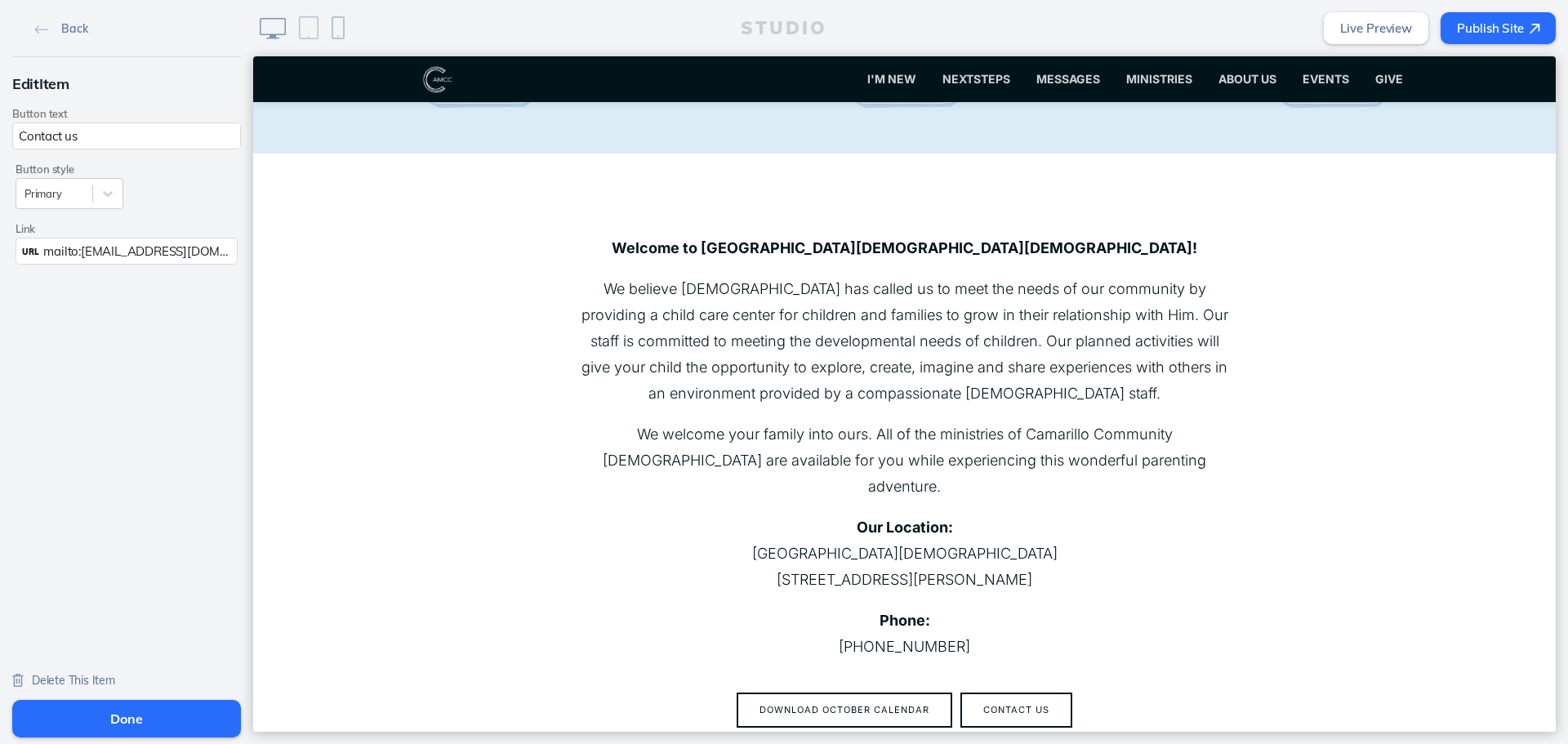
scroll to position [328, 0]
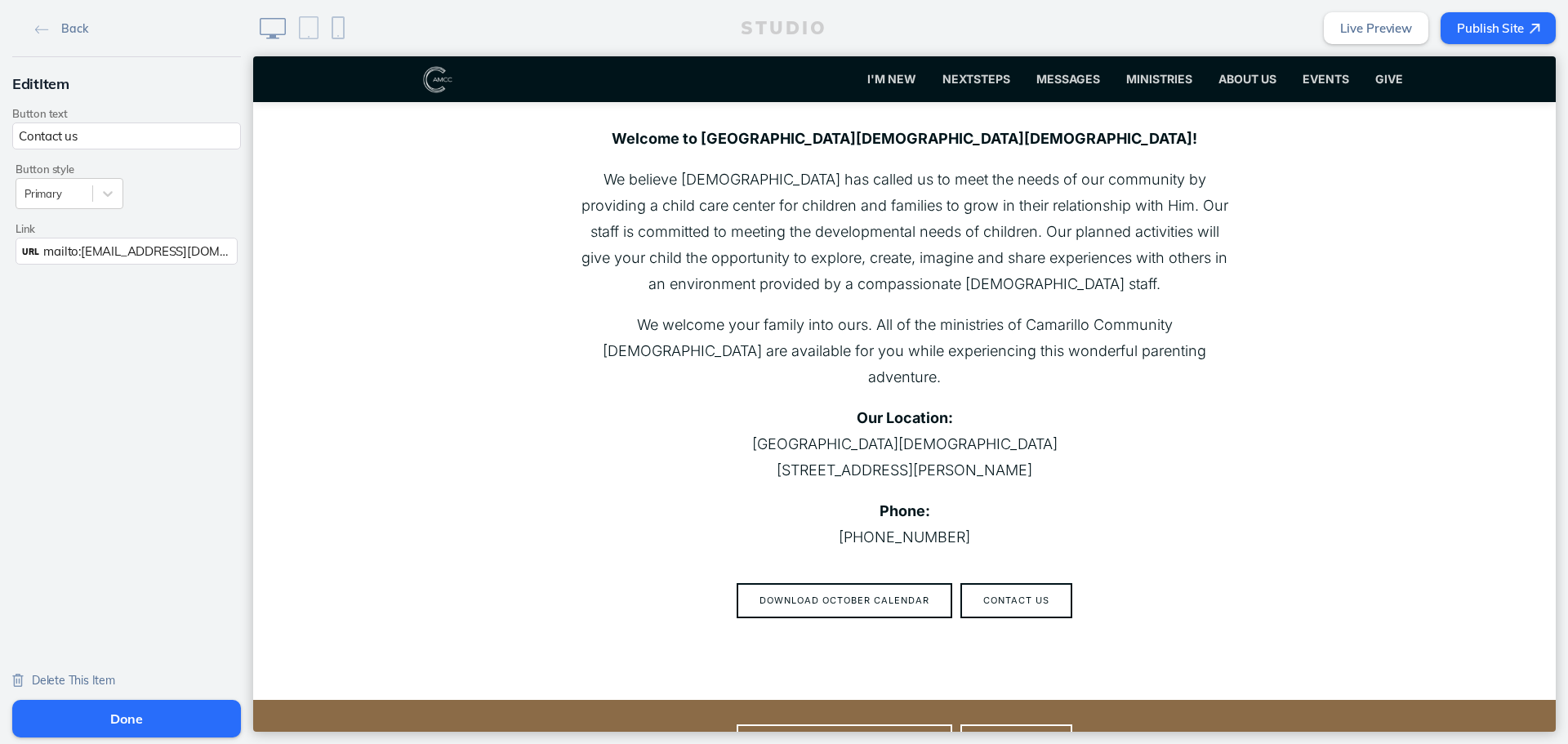
type input "Contact us"
click at [215, 715] on button "Done" at bounding box center [127, 718] width 229 height 38
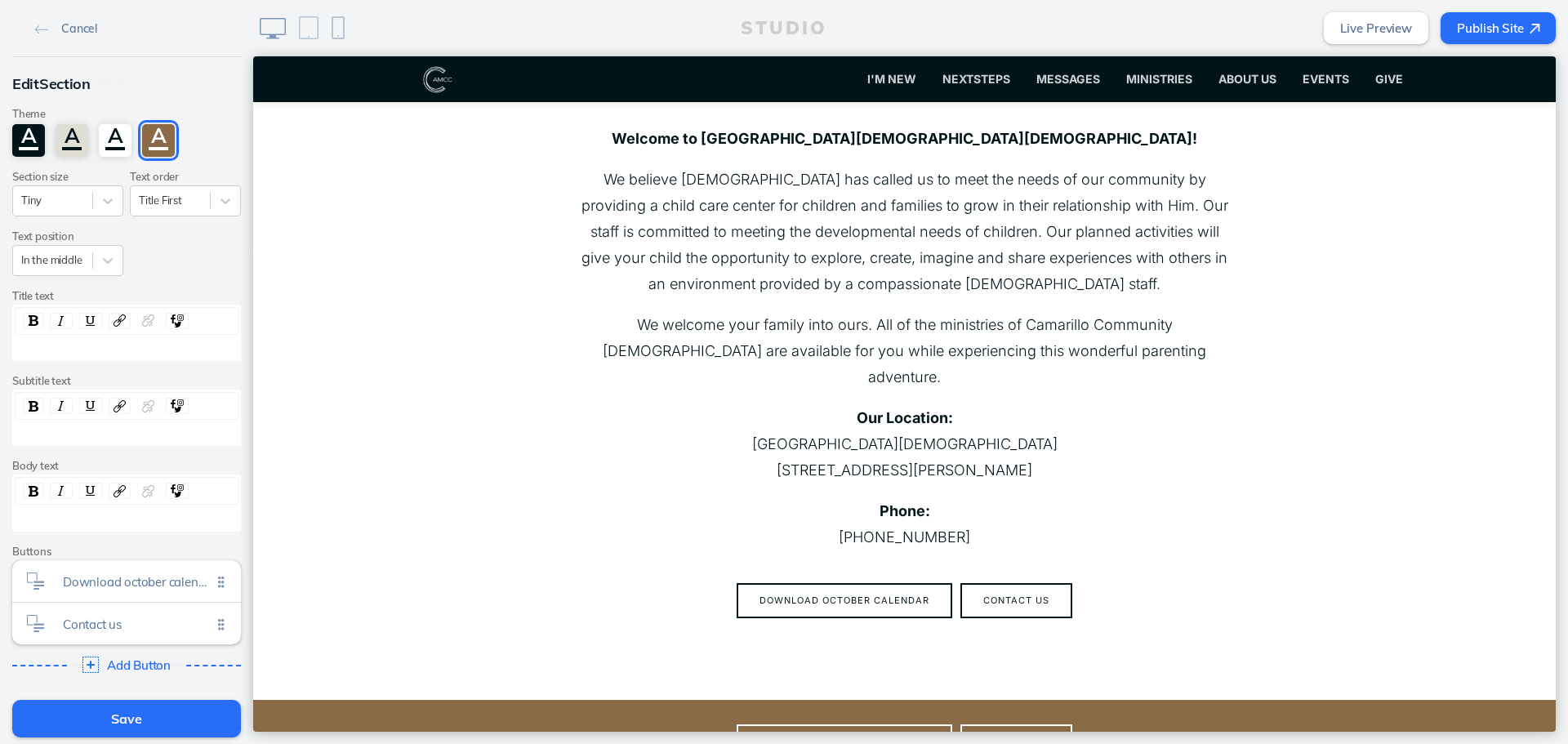
click at [215, 714] on button "Save" at bounding box center [127, 718] width 229 height 38
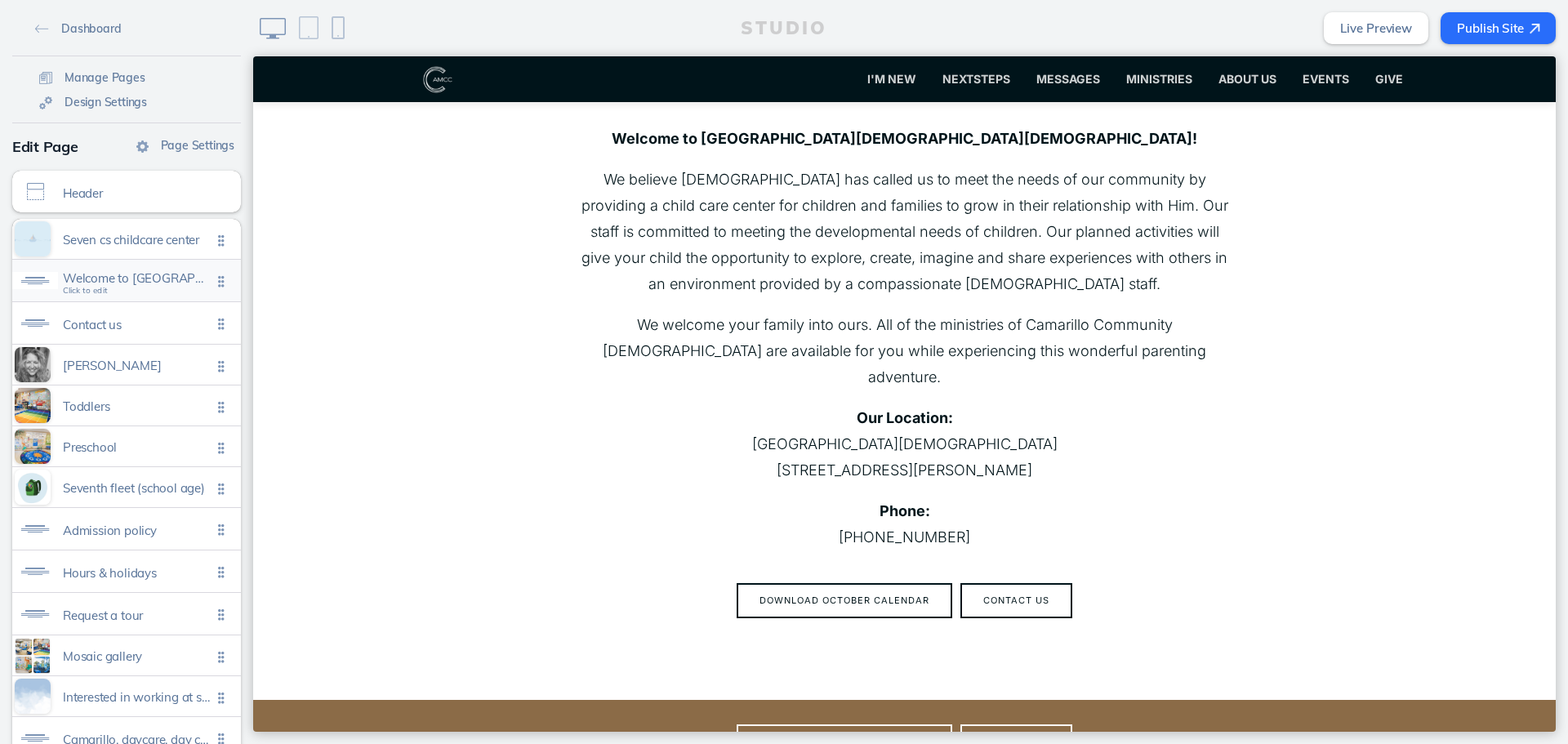
click at [176, 291] on div "Welcome to [GEOGRAPHIC_DATA][DEMOGRAPHIC_DATA] [DEMOGRAPHIC_DATA] child care ce…" at bounding box center [127, 280] width 229 height 41
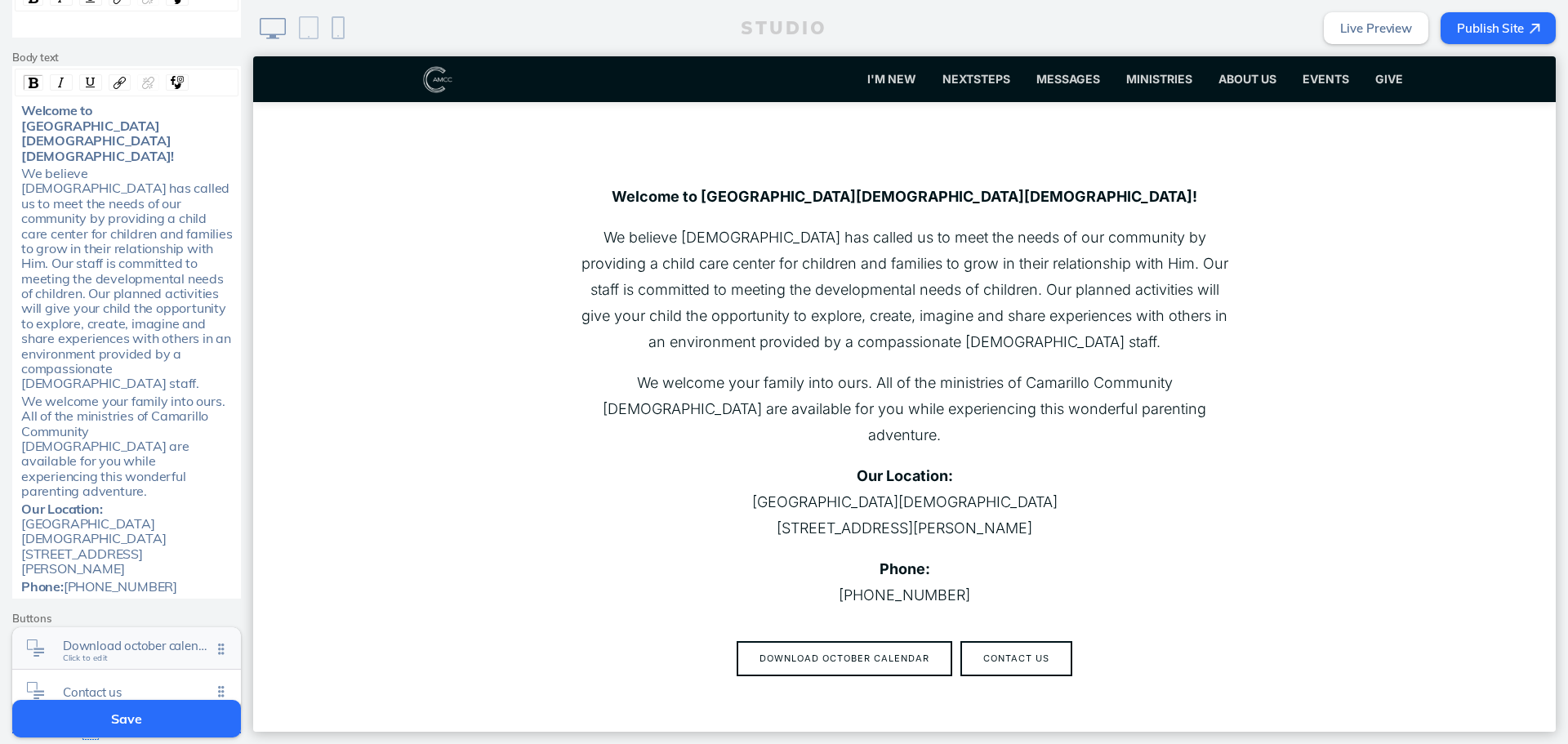
scroll to position [549, 0]
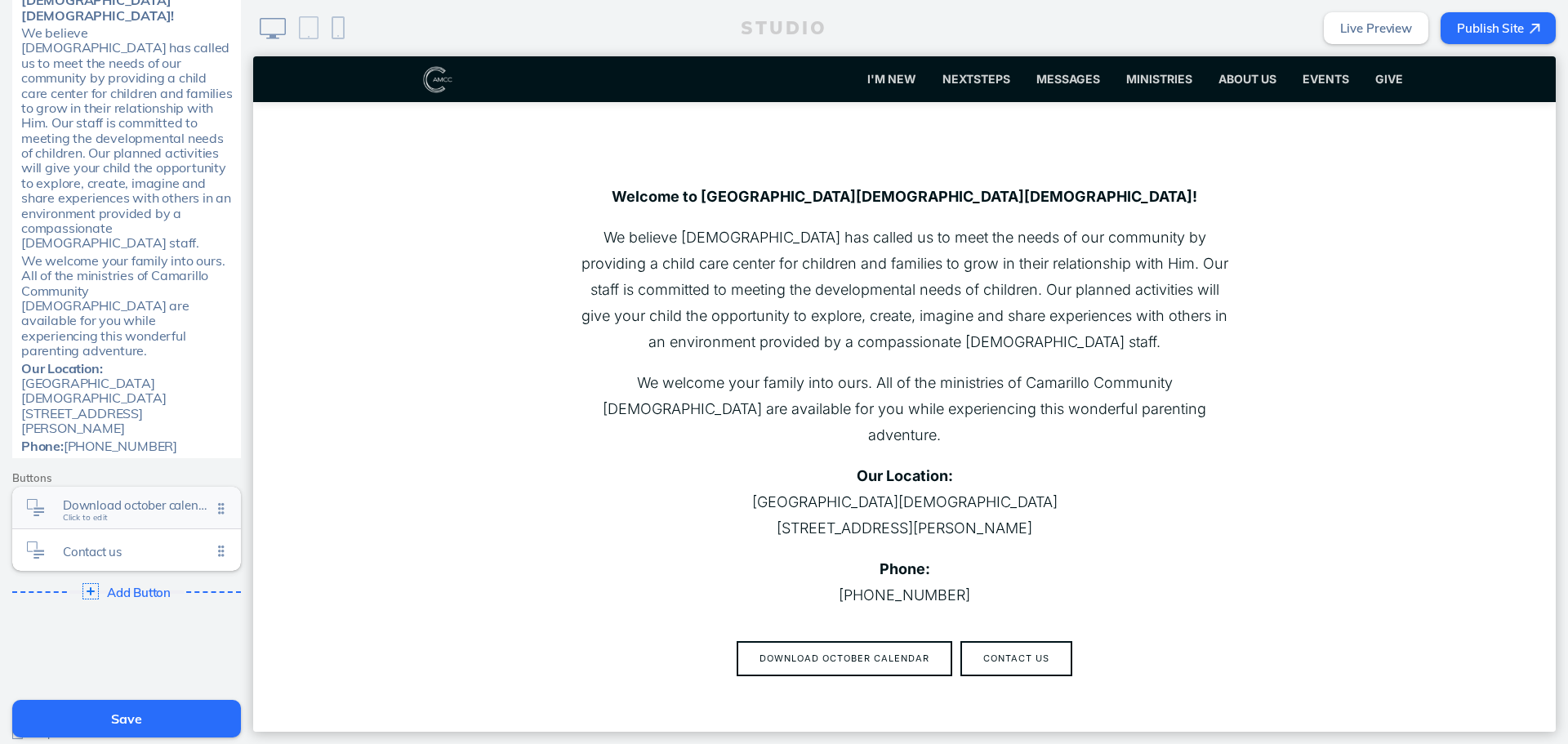
click at [164, 498] on span "Download october calendar" at bounding box center [137, 505] width 149 height 14
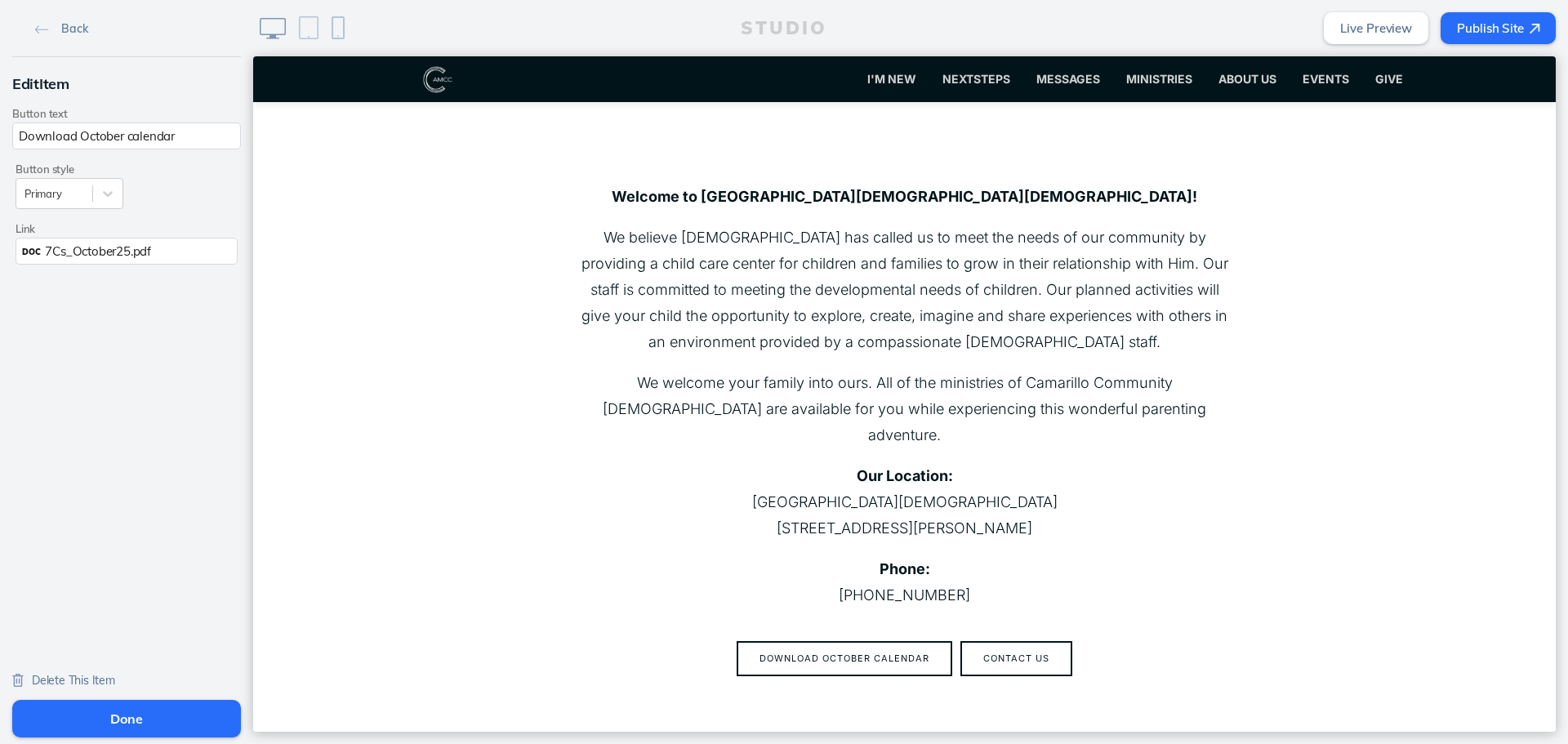
click at [68, 675] on span "Delete This Item" at bounding box center [73, 679] width 83 height 15
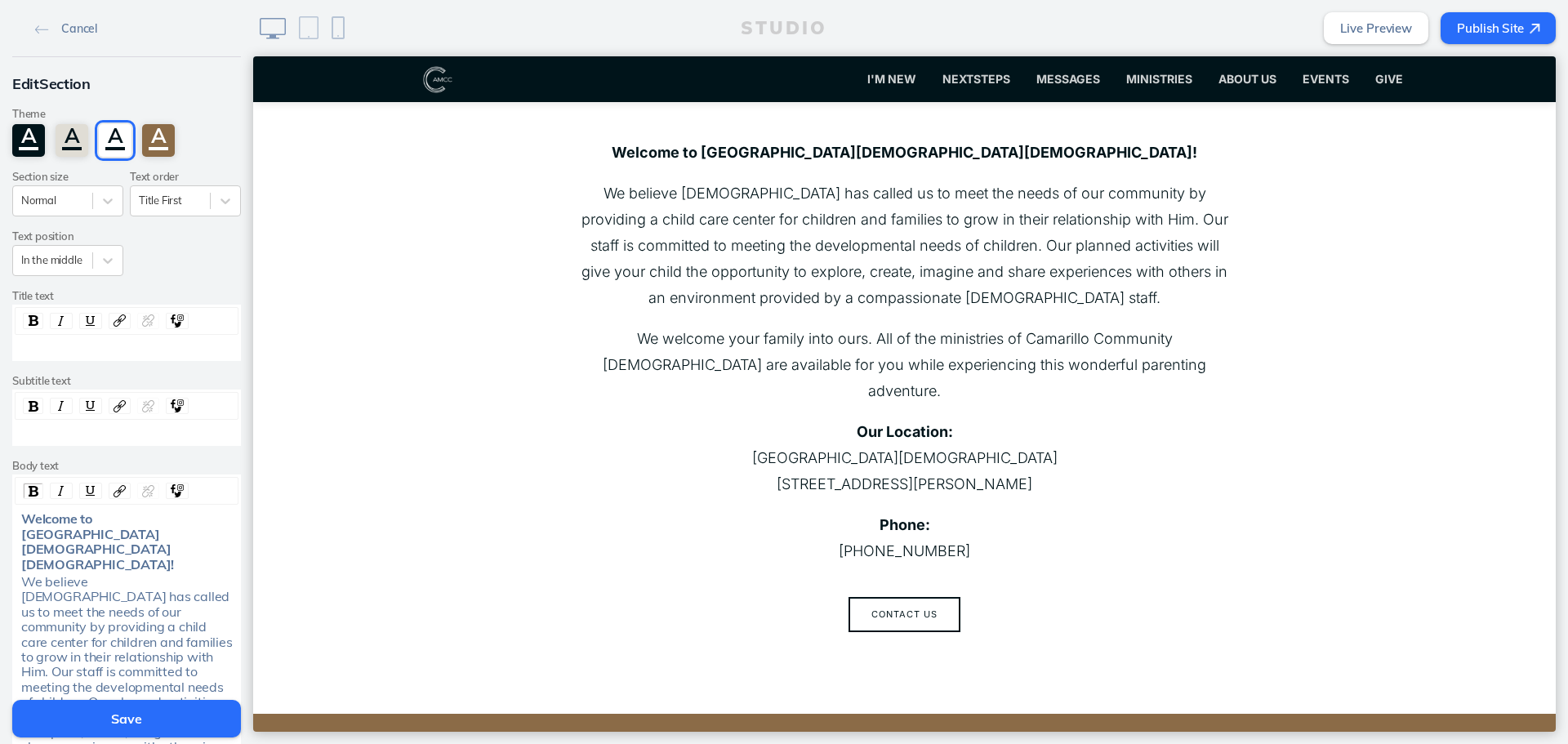
scroll to position [409, 0]
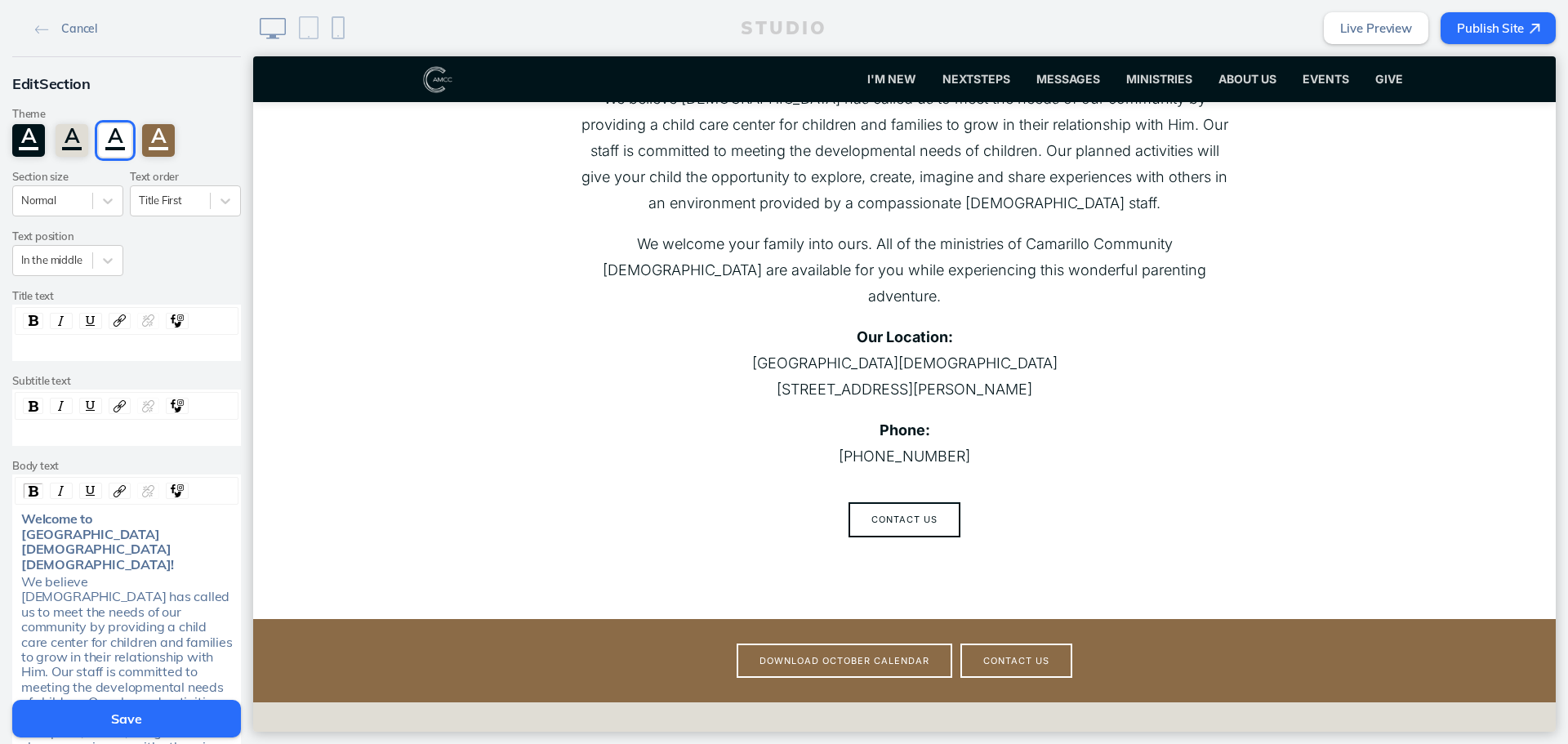
click at [1475, 34] on button "Publish Site" at bounding box center [1498, 28] width 115 height 32
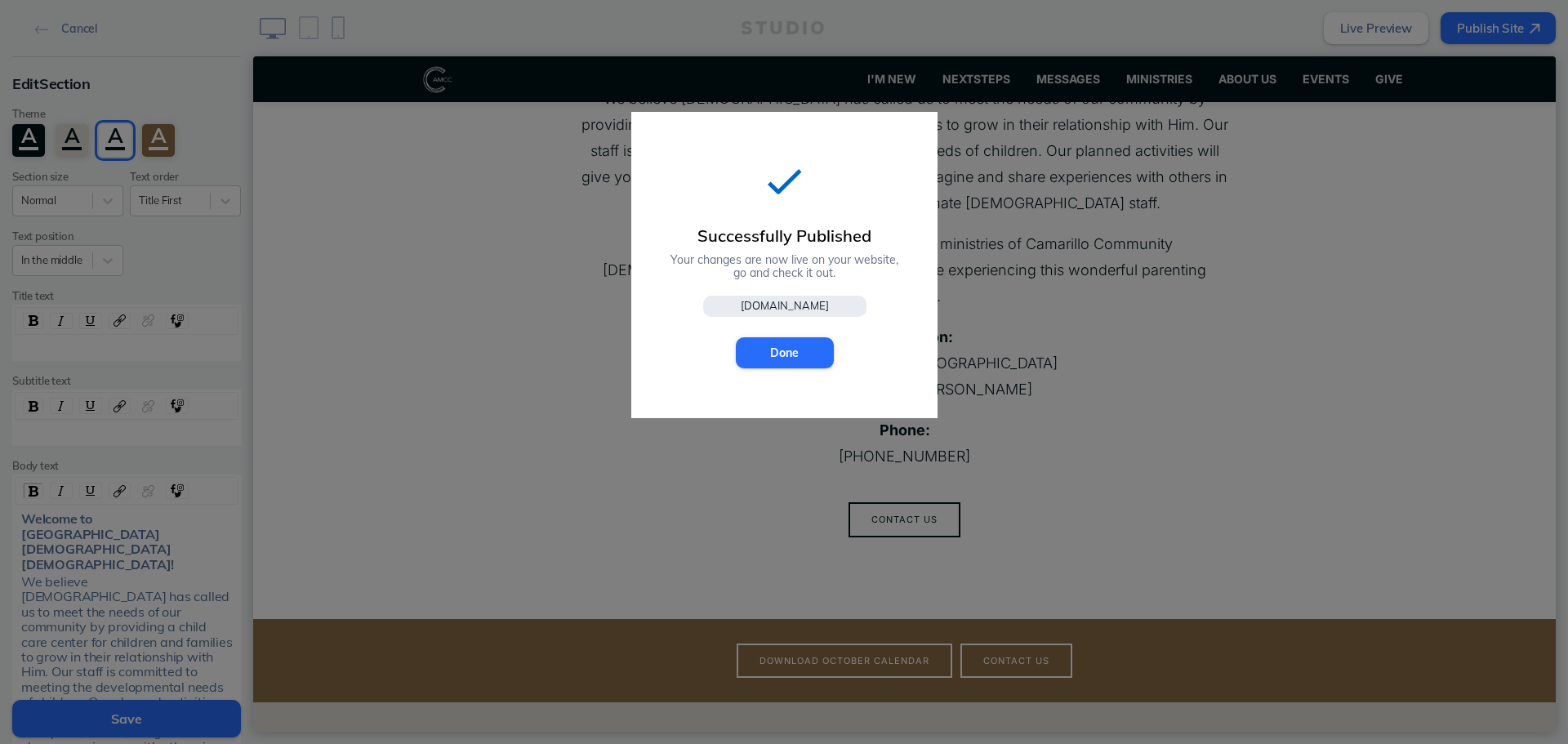
click at [812, 331] on div "Successfully Published Your changes are now live on your website, go and check …" at bounding box center [785, 265] width 306 height 306
click at [793, 347] on button "Done" at bounding box center [785, 353] width 98 height 31
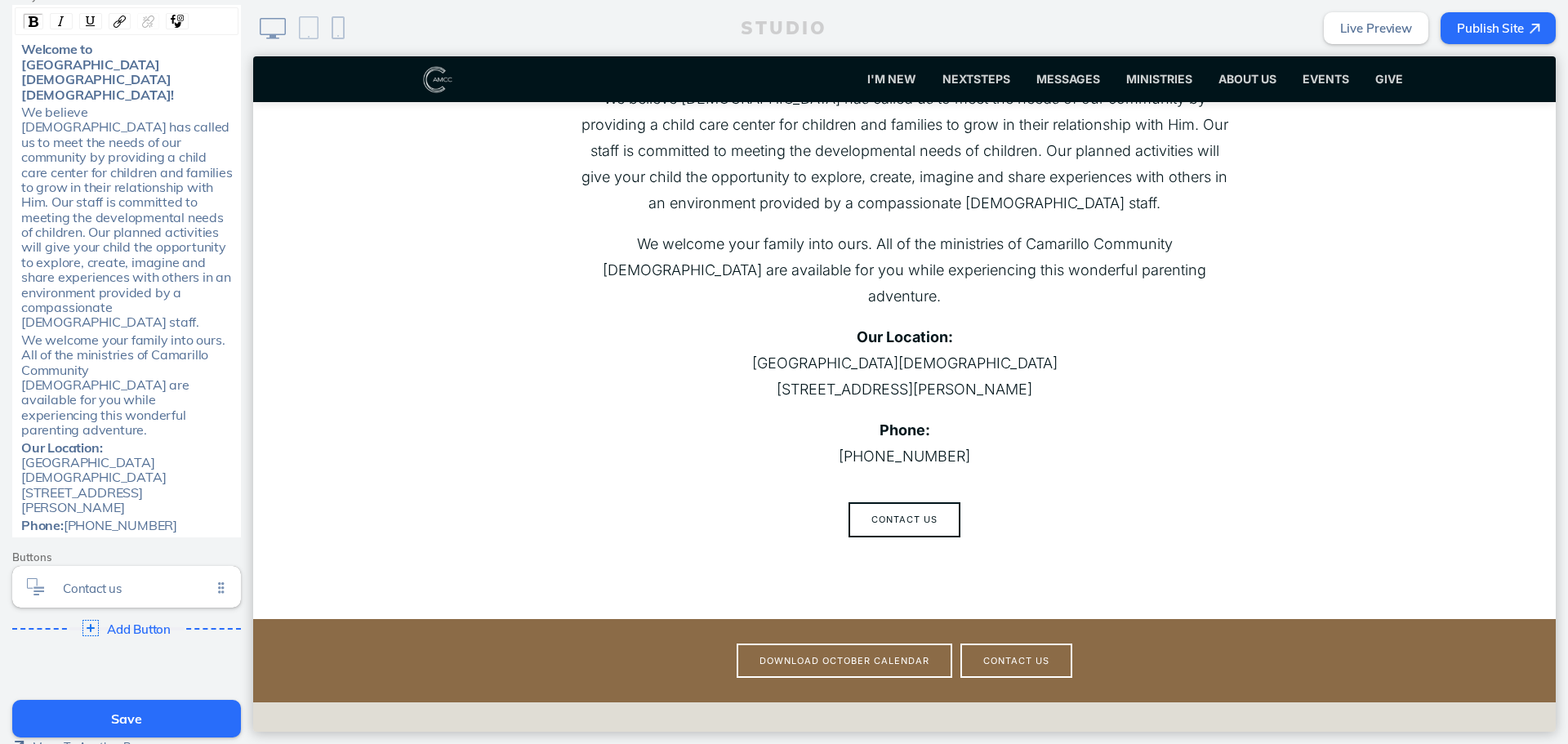
scroll to position [506, 0]
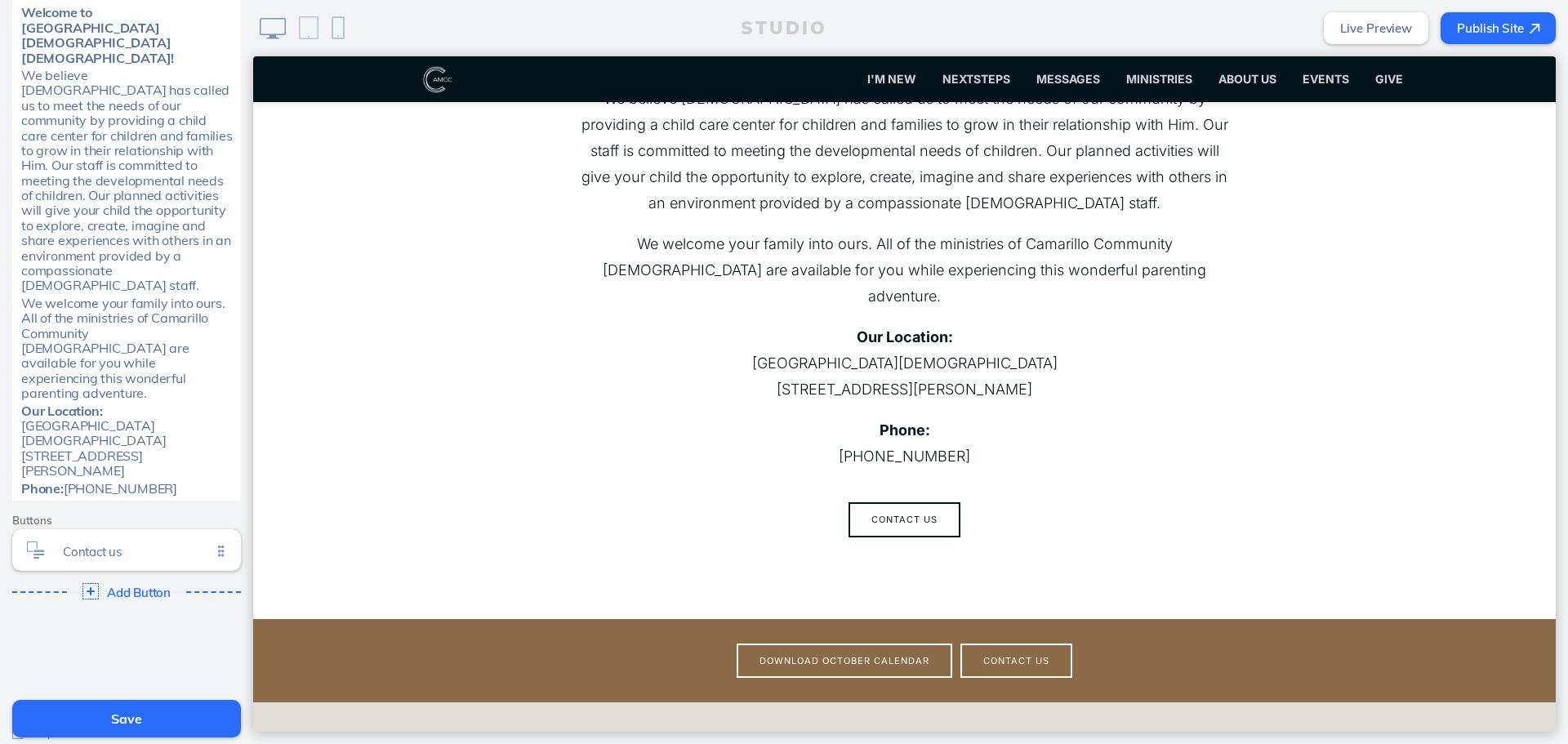
click at [220, 529] on ul "Contact us Click to edit" at bounding box center [127, 550] width 229 height 41
click at [186, 540] on span "Contact us" at bounding box center [137, 547] width 149 height 14
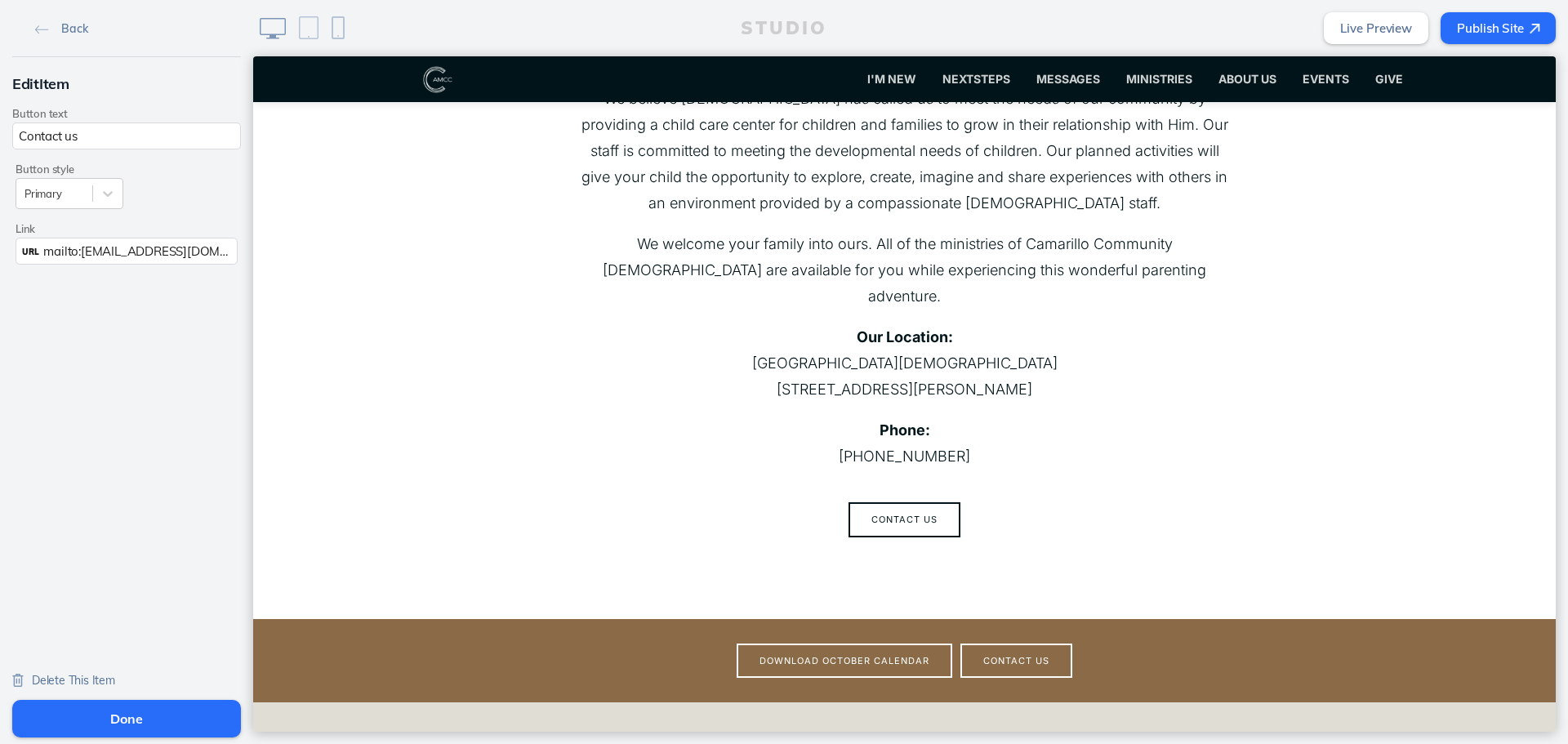
click at [118, 714] on button "Done" at bounding box center [127, 718] width 229 height 38
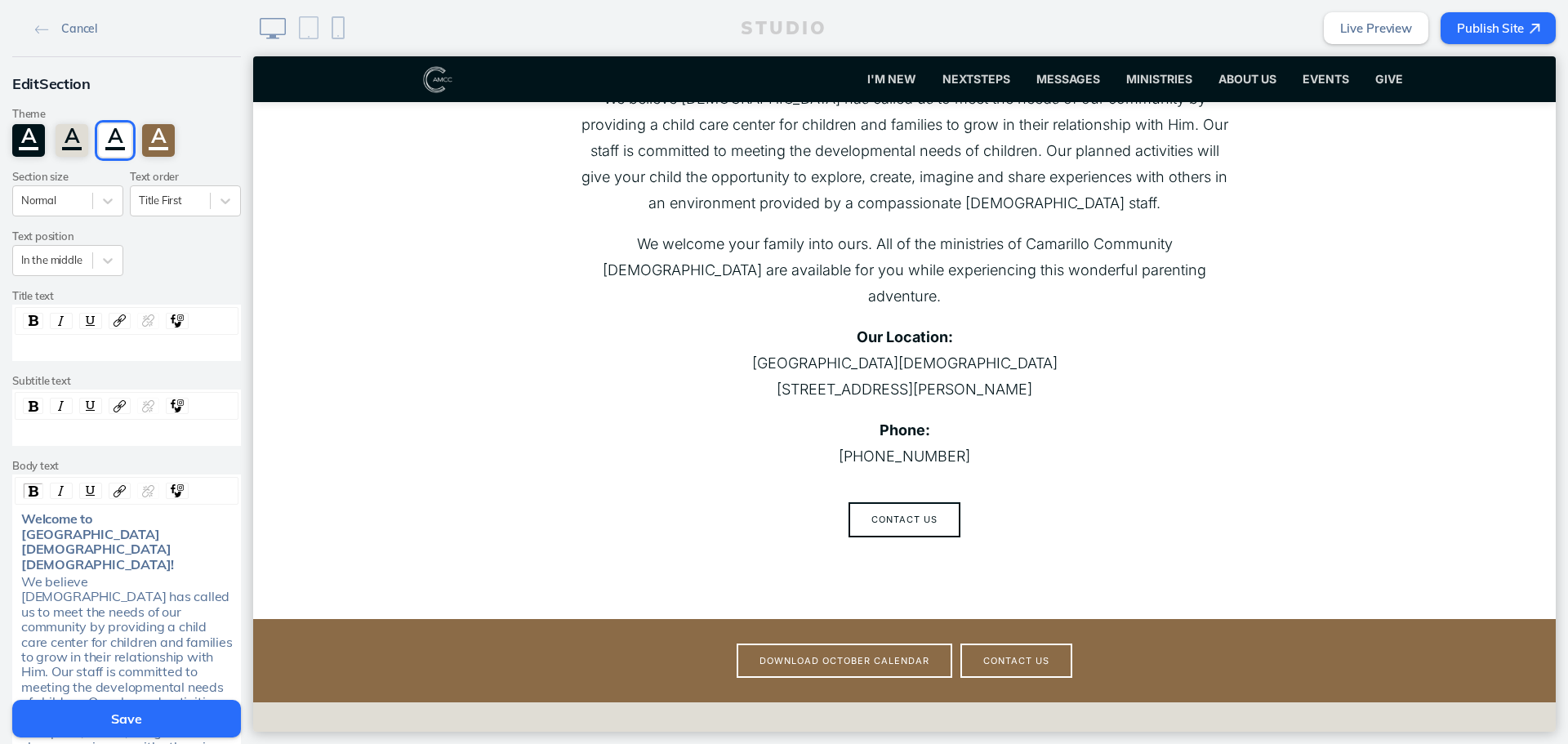
click at [140, 726] on button "Save" at bounding box center [127, 718] width 229 height 38
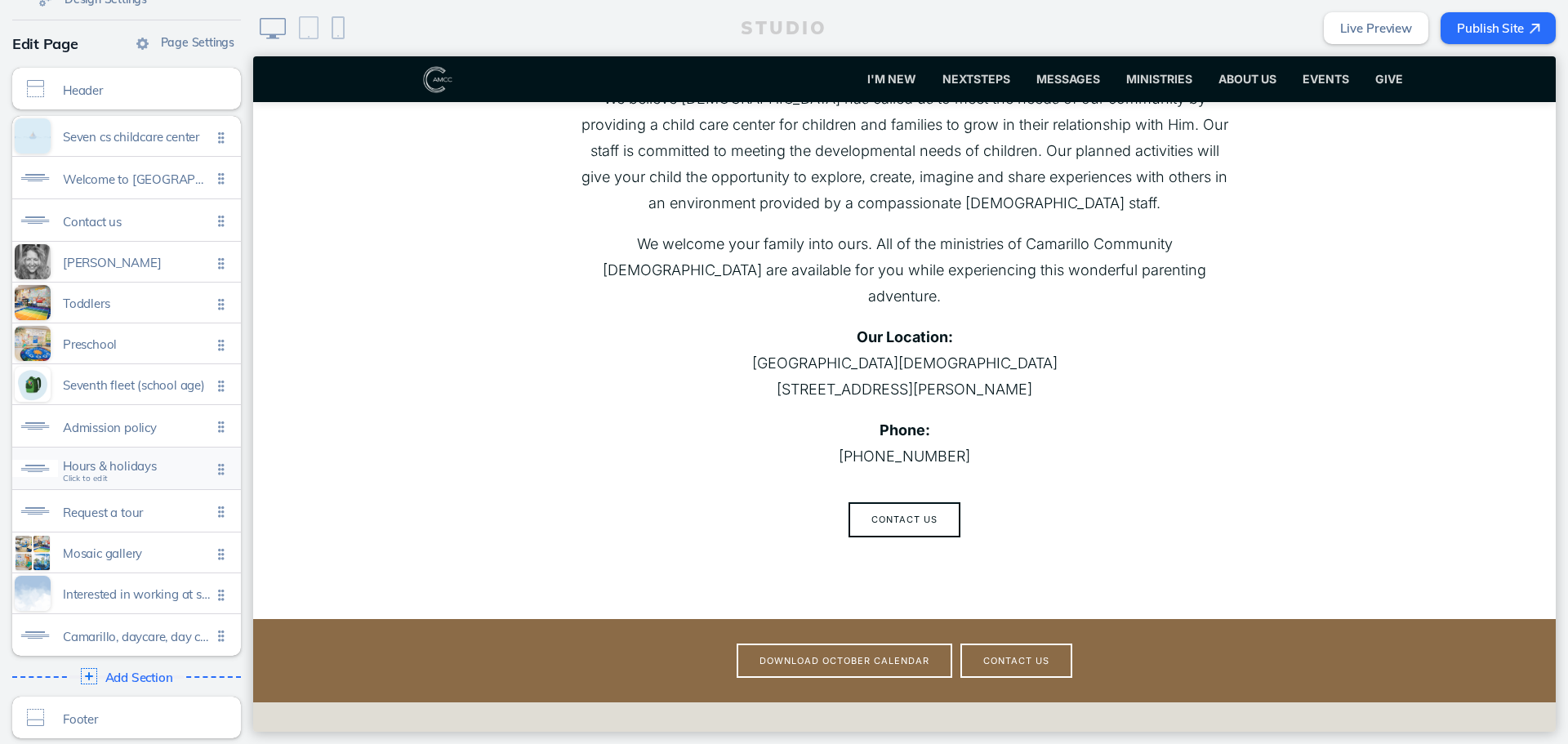
scroll to position [109, 0]
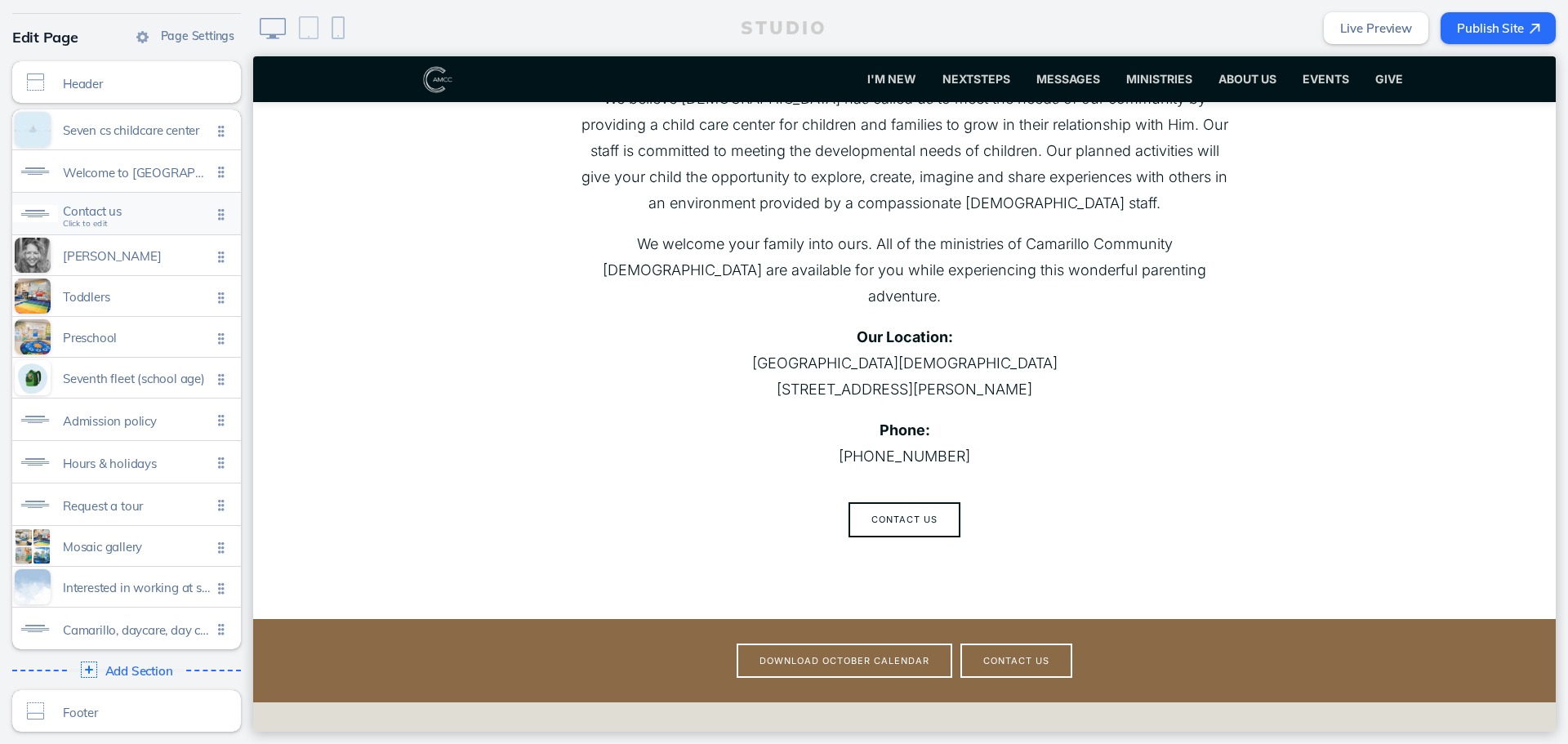
click at [137, 226] on div "Contact us Click to edit" at bounding box center [127, 213] width 229 height 41
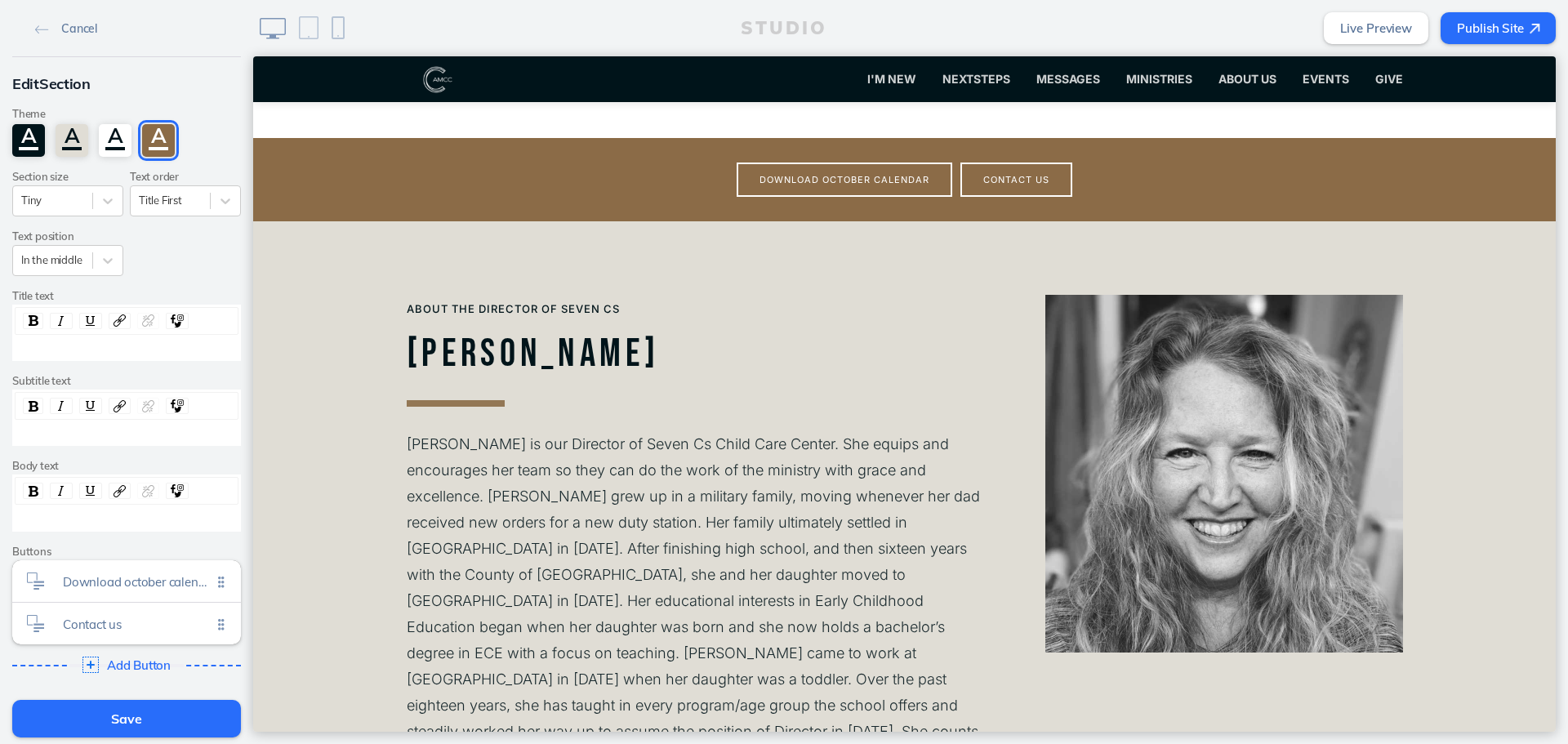
scroll to position [899, 0]
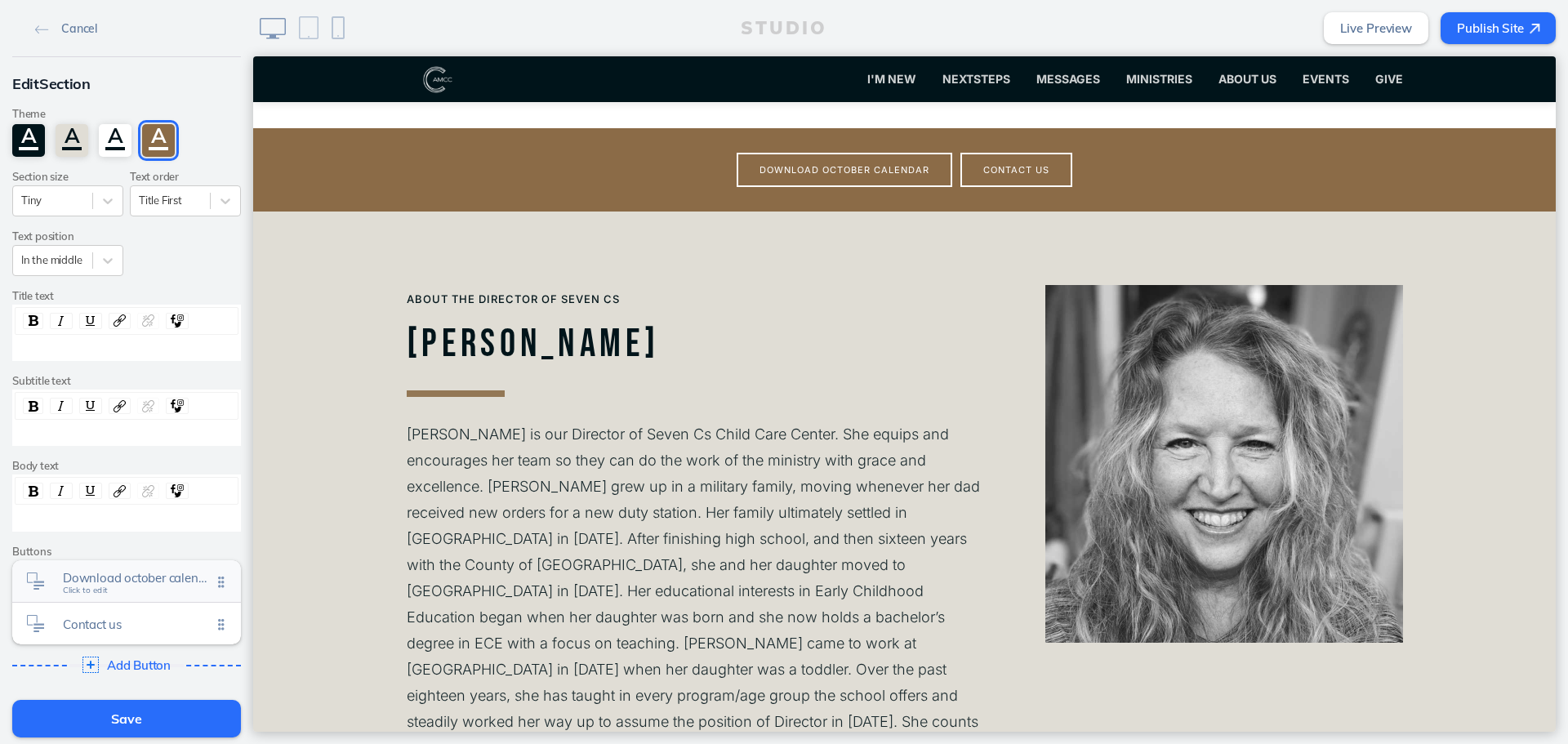
click at [170, 585] on span "Download october calendar" at bounding box center [137, 577] width 149 height 14
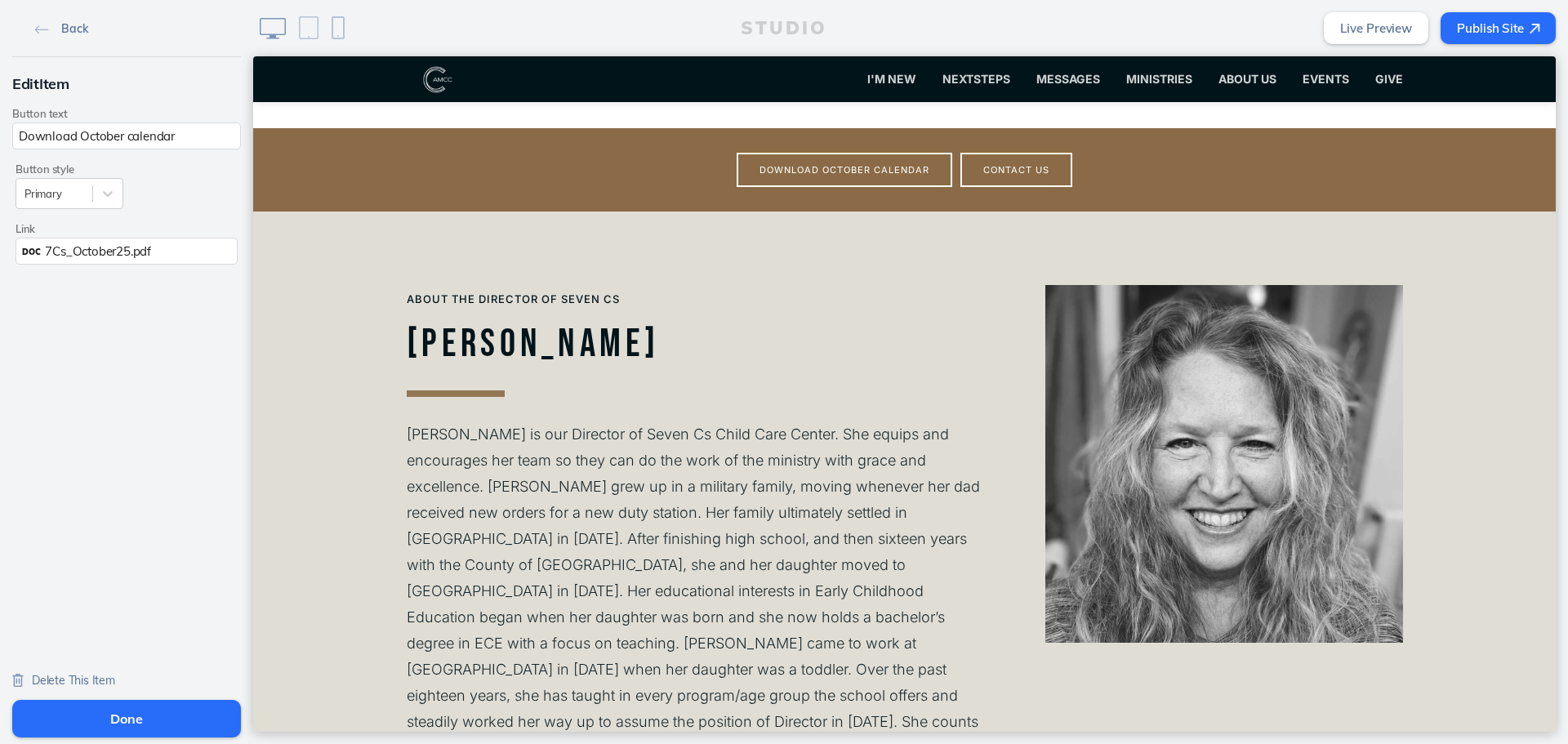
click at [55, 30] on link "Back" at bounding box center [61, 28] width 65 height 24
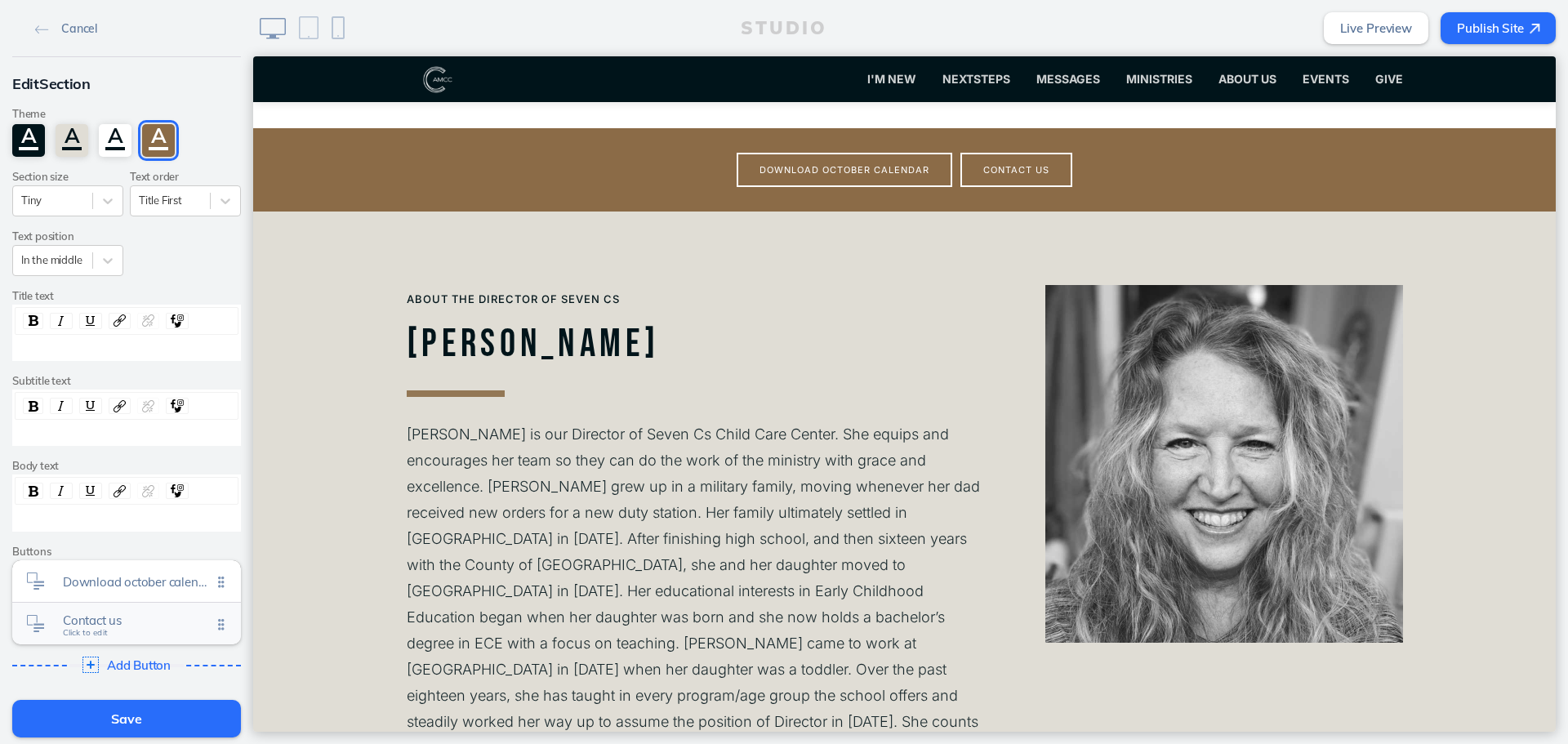
click at [110, 613] on div "Contact us Click to edit" at bounding box center [127, 624] width 229 height 41
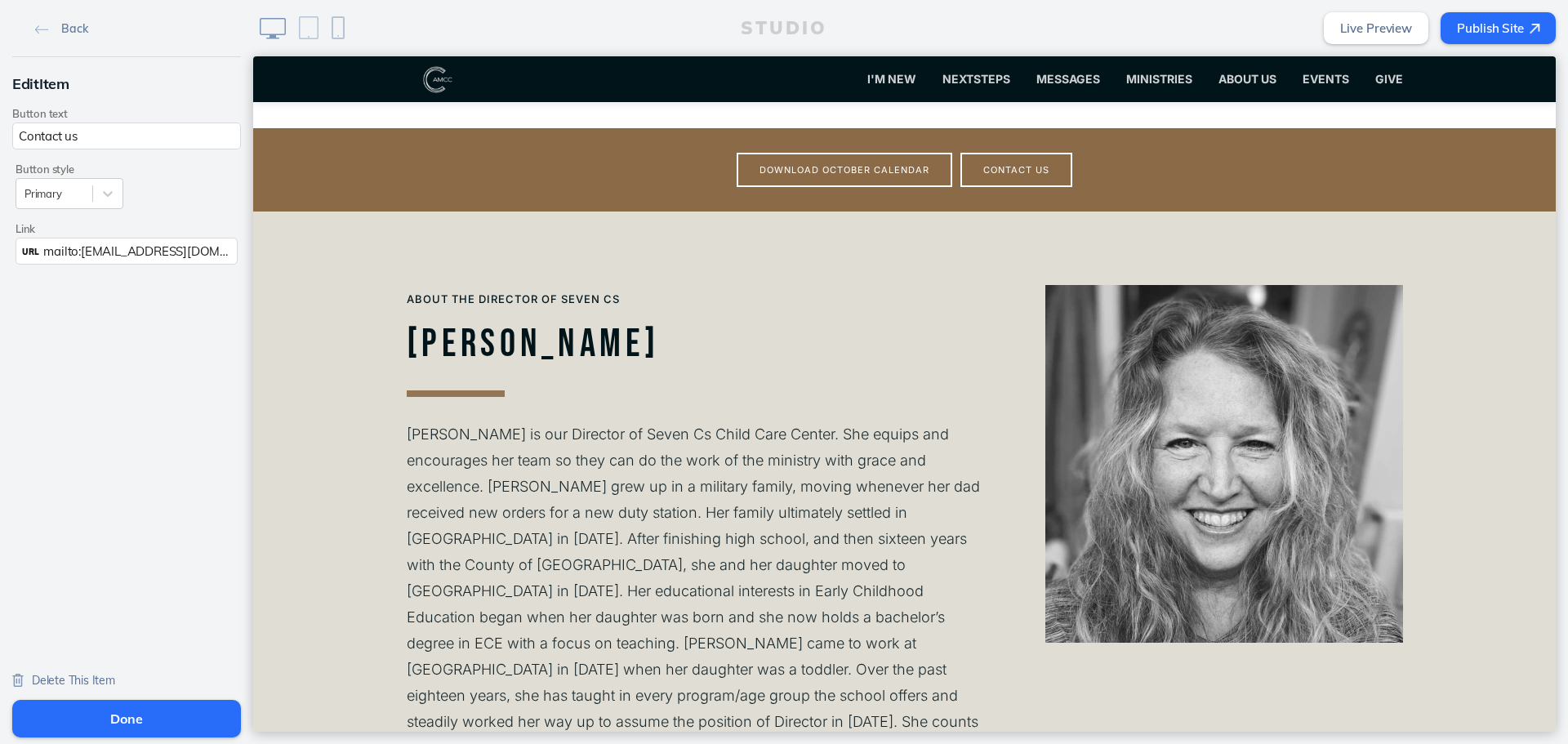
click at [88, 687] on div "Delete This Item" at bounding box center [64, 679] width 103 height 33
click at [91, 682] on span "Delete This Item" at bounding box center [73, 679] width 83 height 15
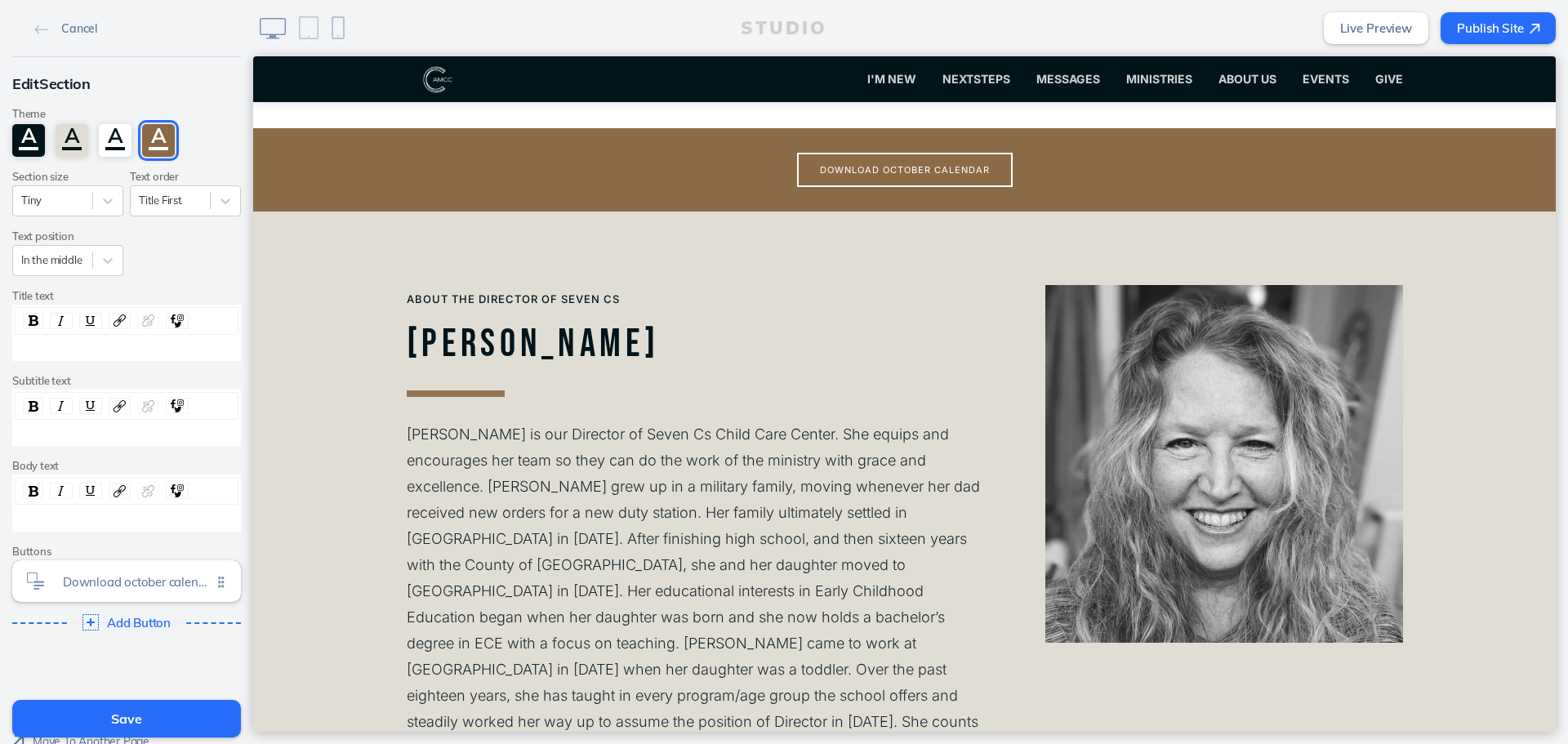
click at [102, 436] on div "rdw-editor" at bounding box center [127, 433] width 212 height 15
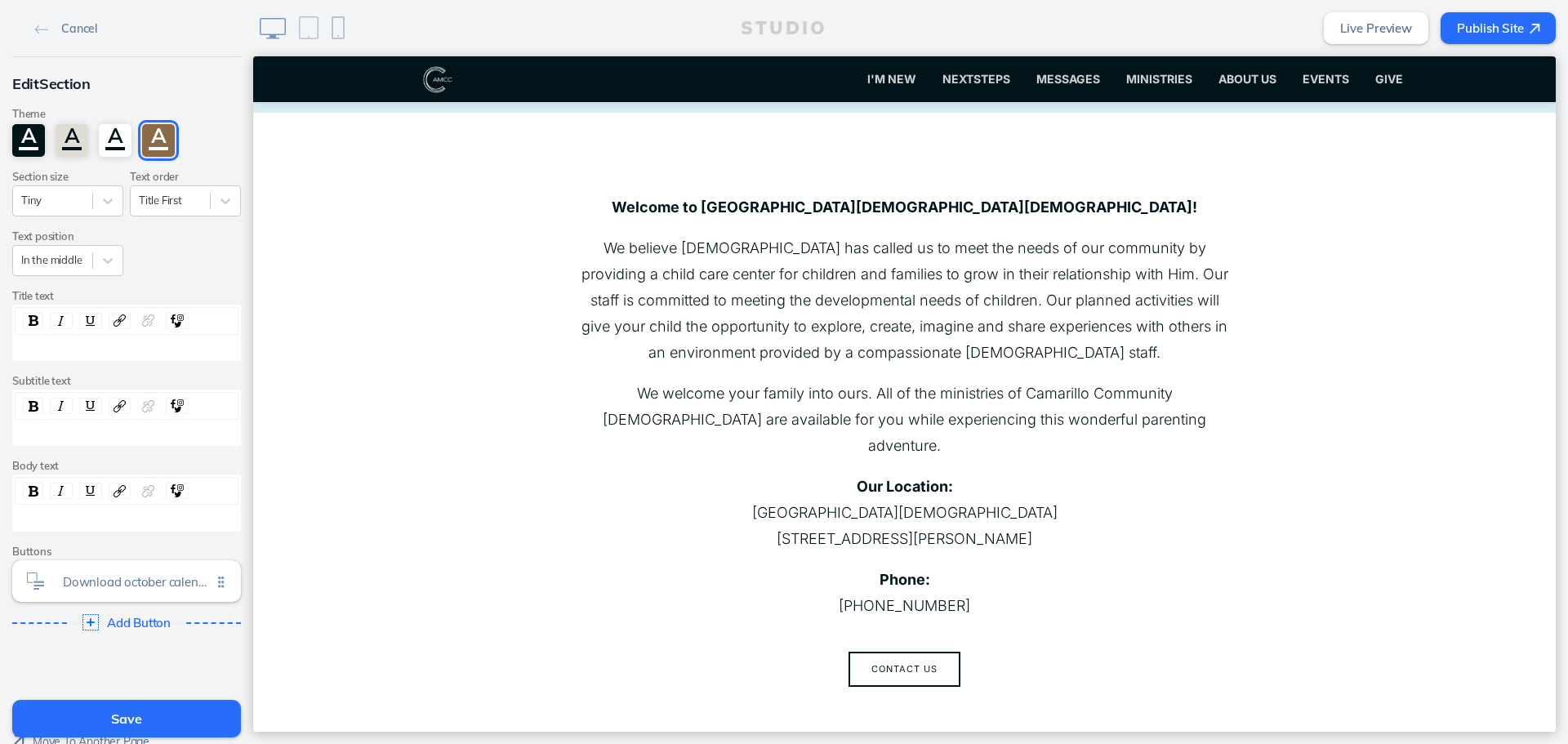
scroll to position [83, 0]
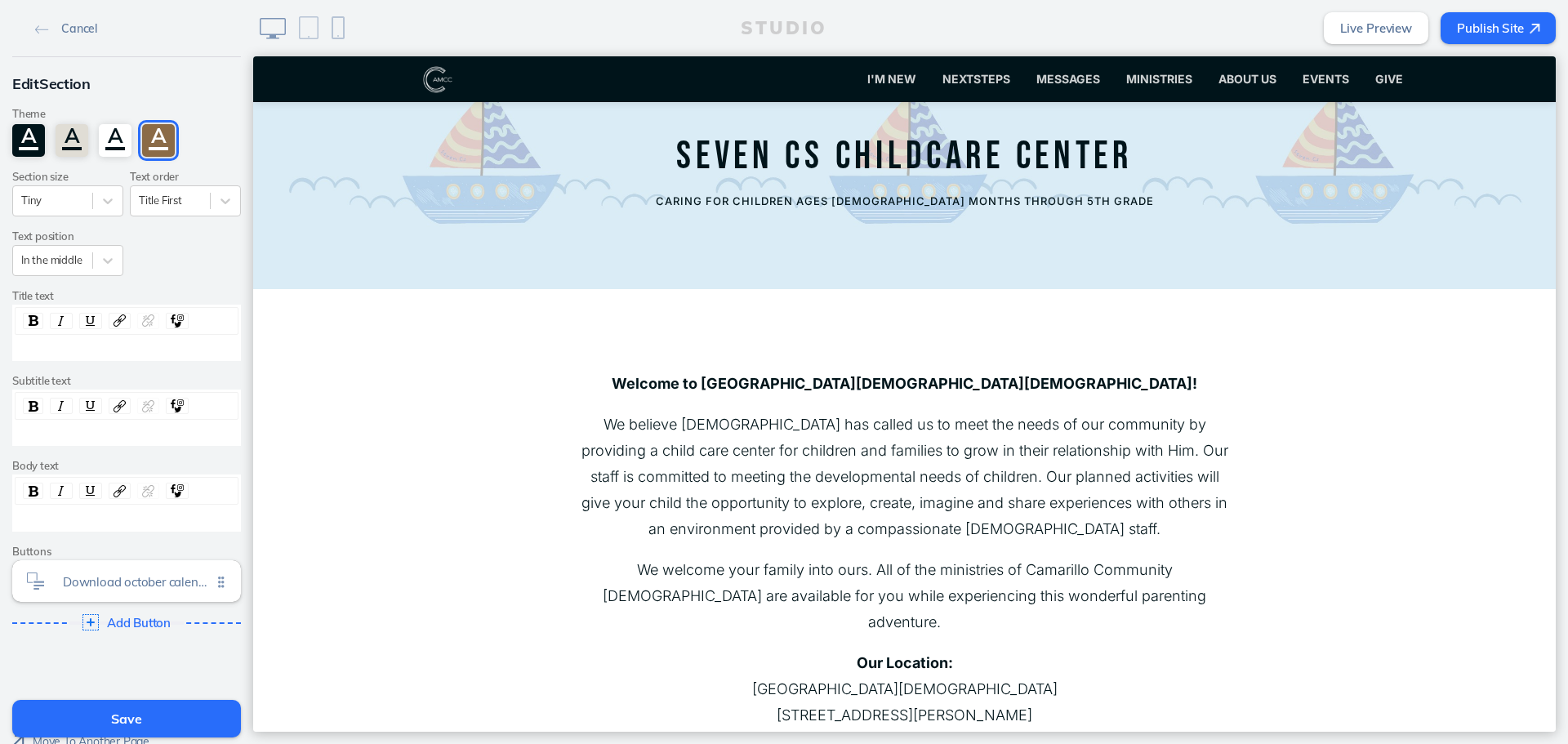
click at [163, 699] on div "Save" at bounding box center [127, 719] width 253 height 49
click at [160, 706] on button "Save" at bounding box center [127, 718] width 229 height 38
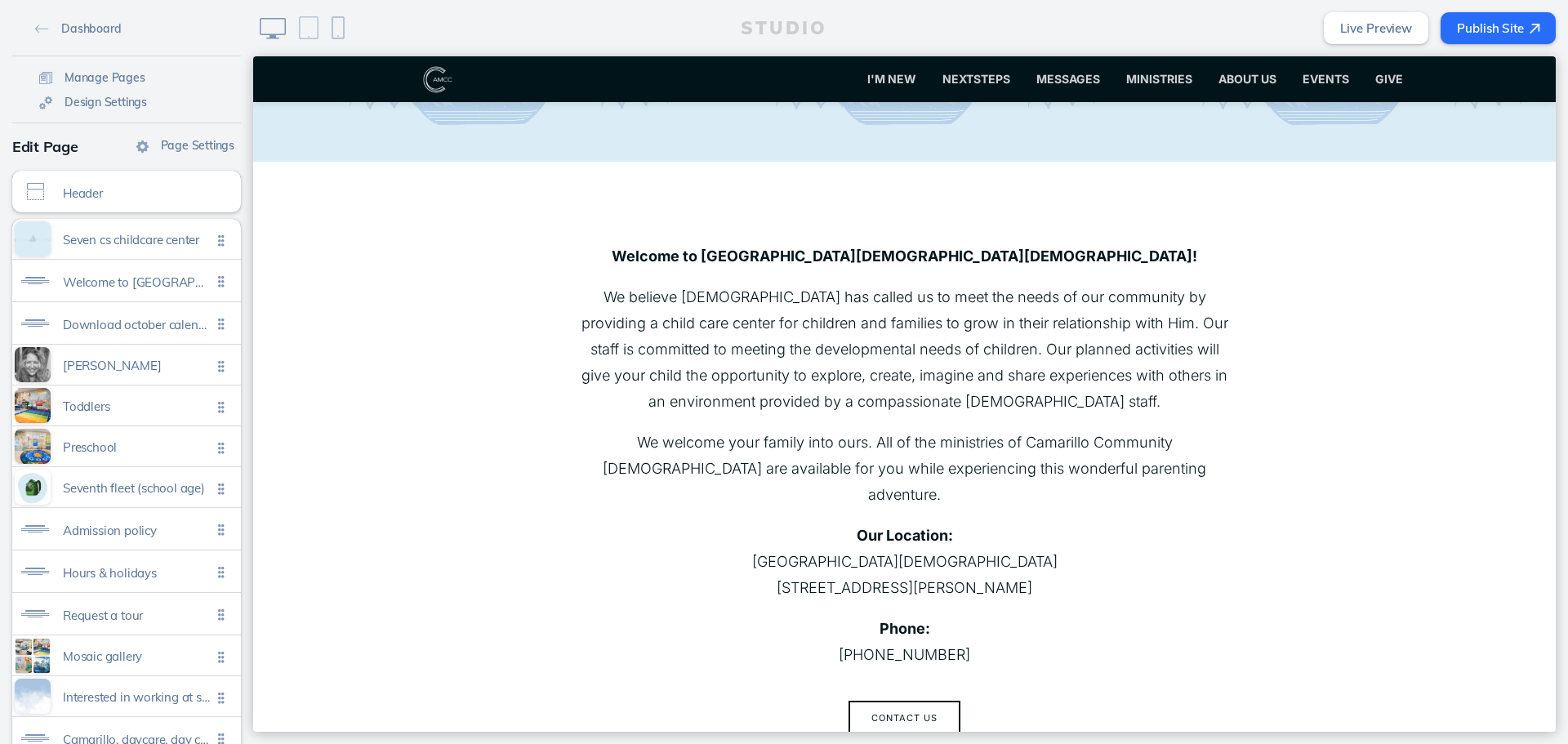
scroll to position [1, 0]
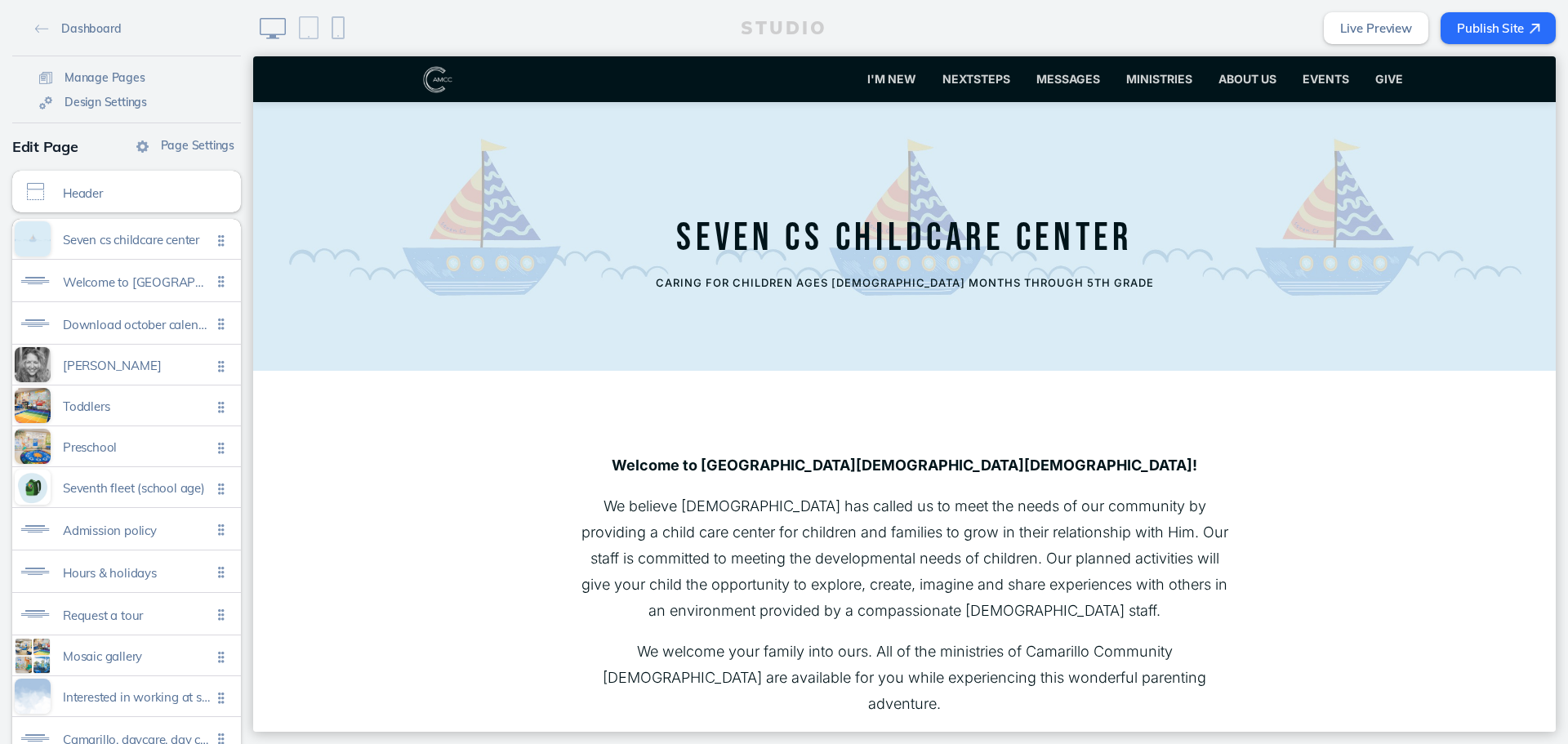
click at [1481, 23] on button "Publish Site" at bounding box center [1498, 28] width 115 height 32
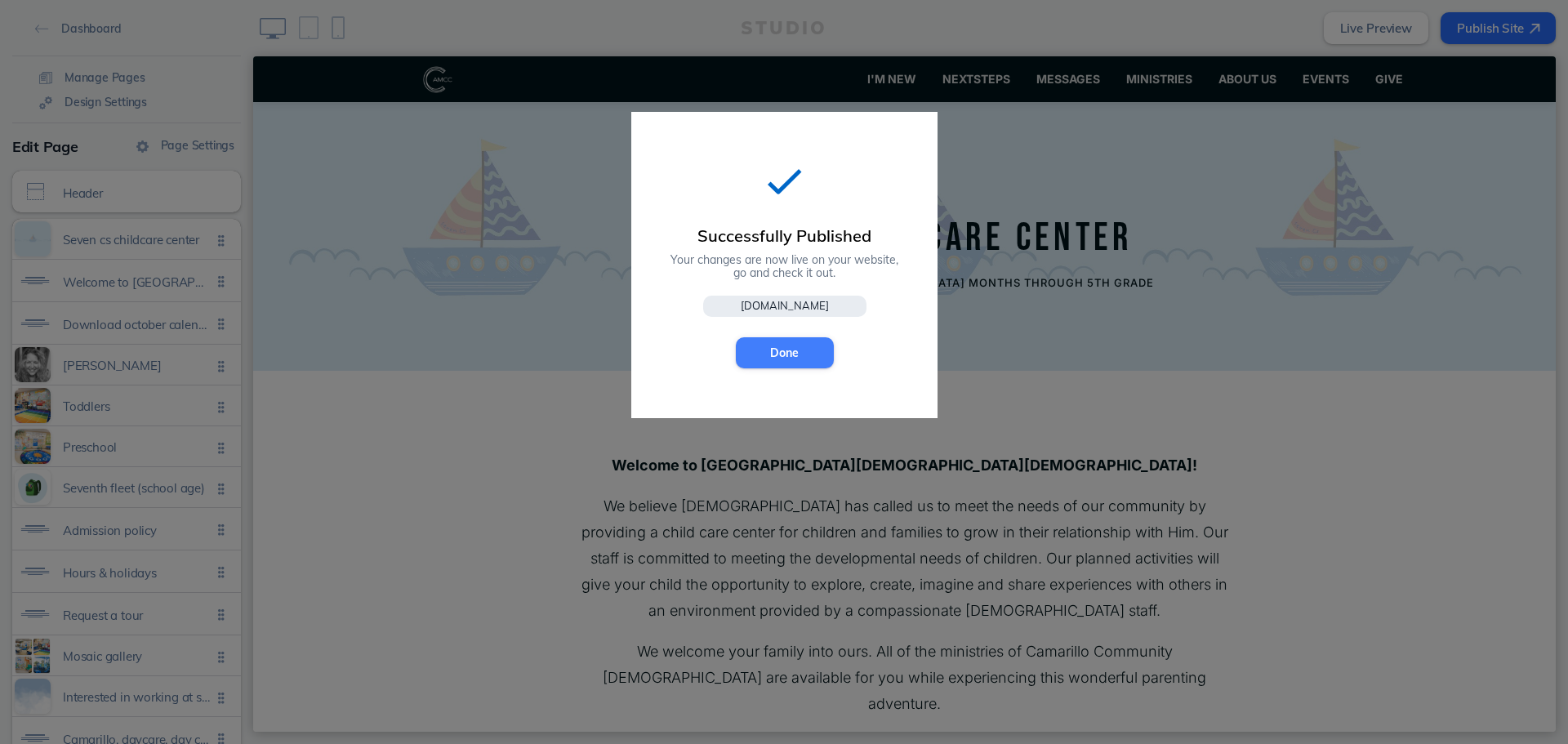
click at [797, 345] on button "Done" at bounding box center [785, 353] width 98 height 31
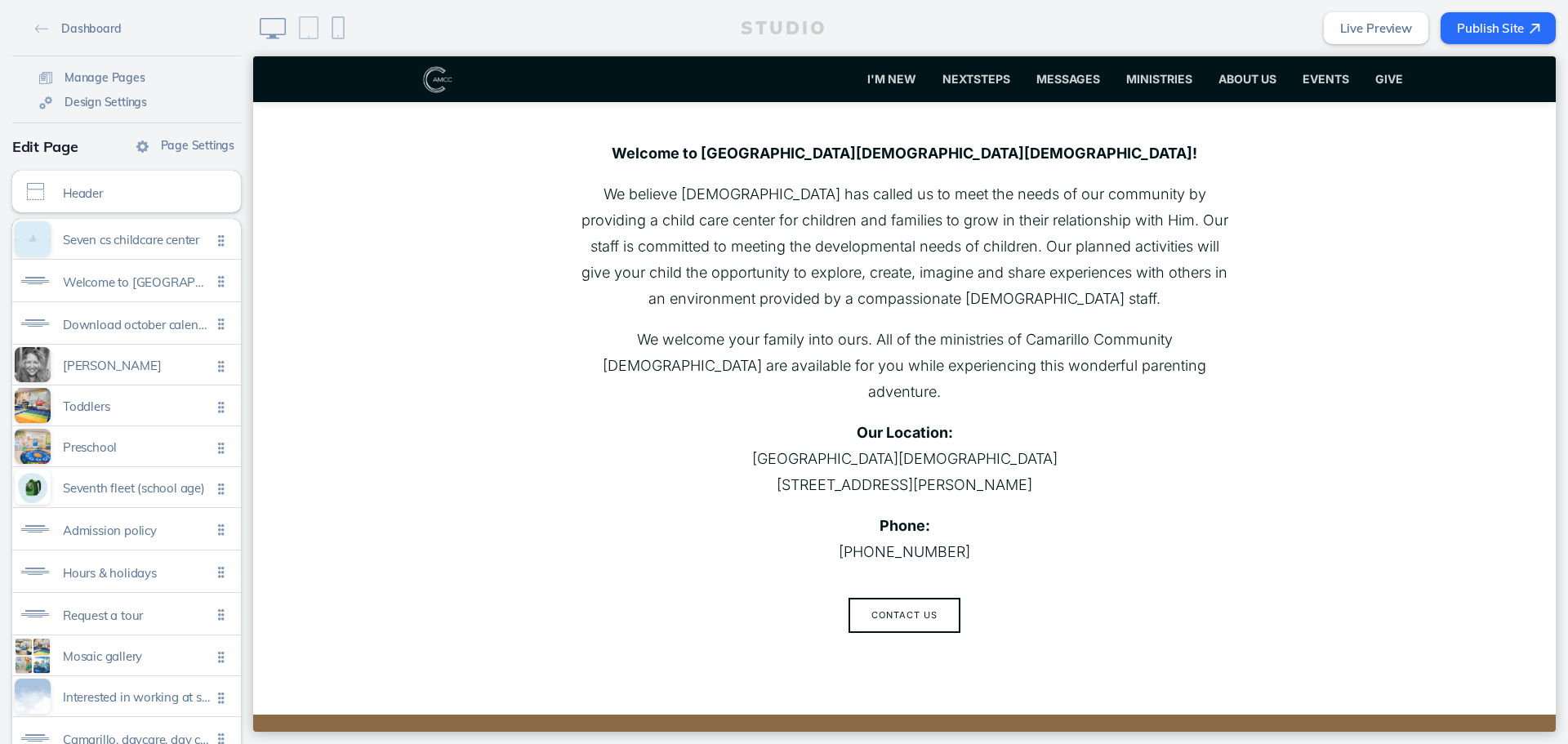
scroll to position [246, 0]
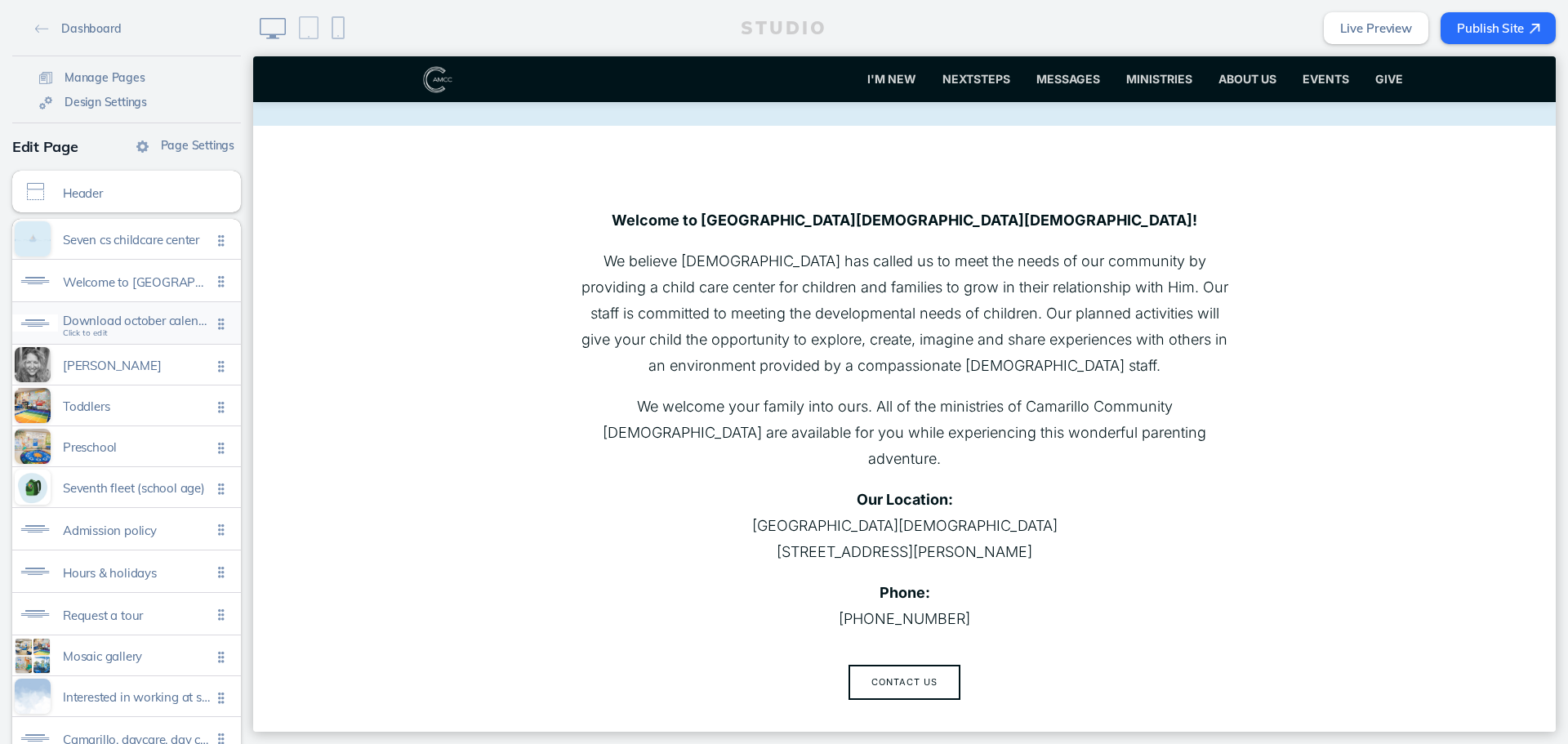
click at [159, 328] on span "Download october calendar" at bounding box center [137, 320] width 149 height 14
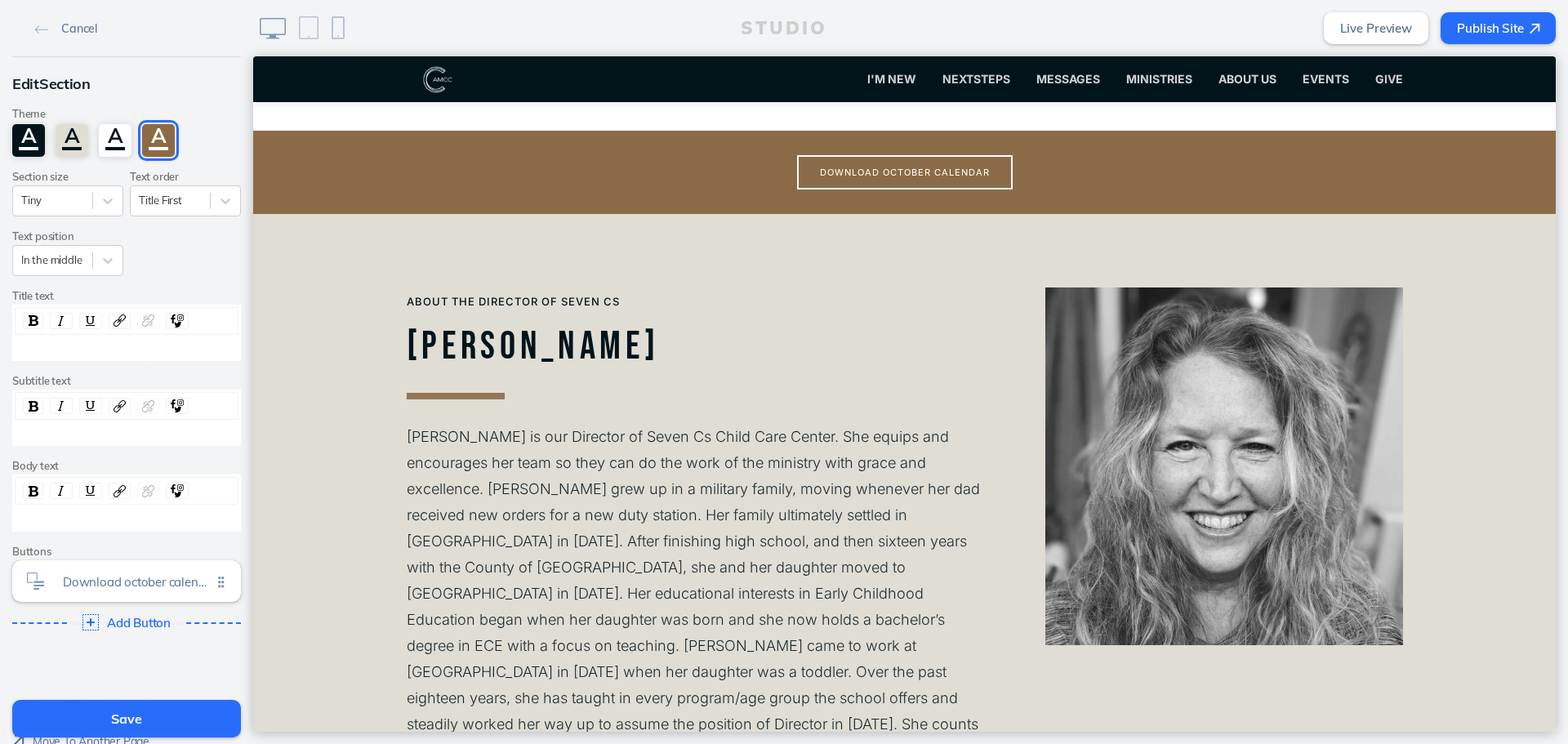
scroll to position [899, 0]
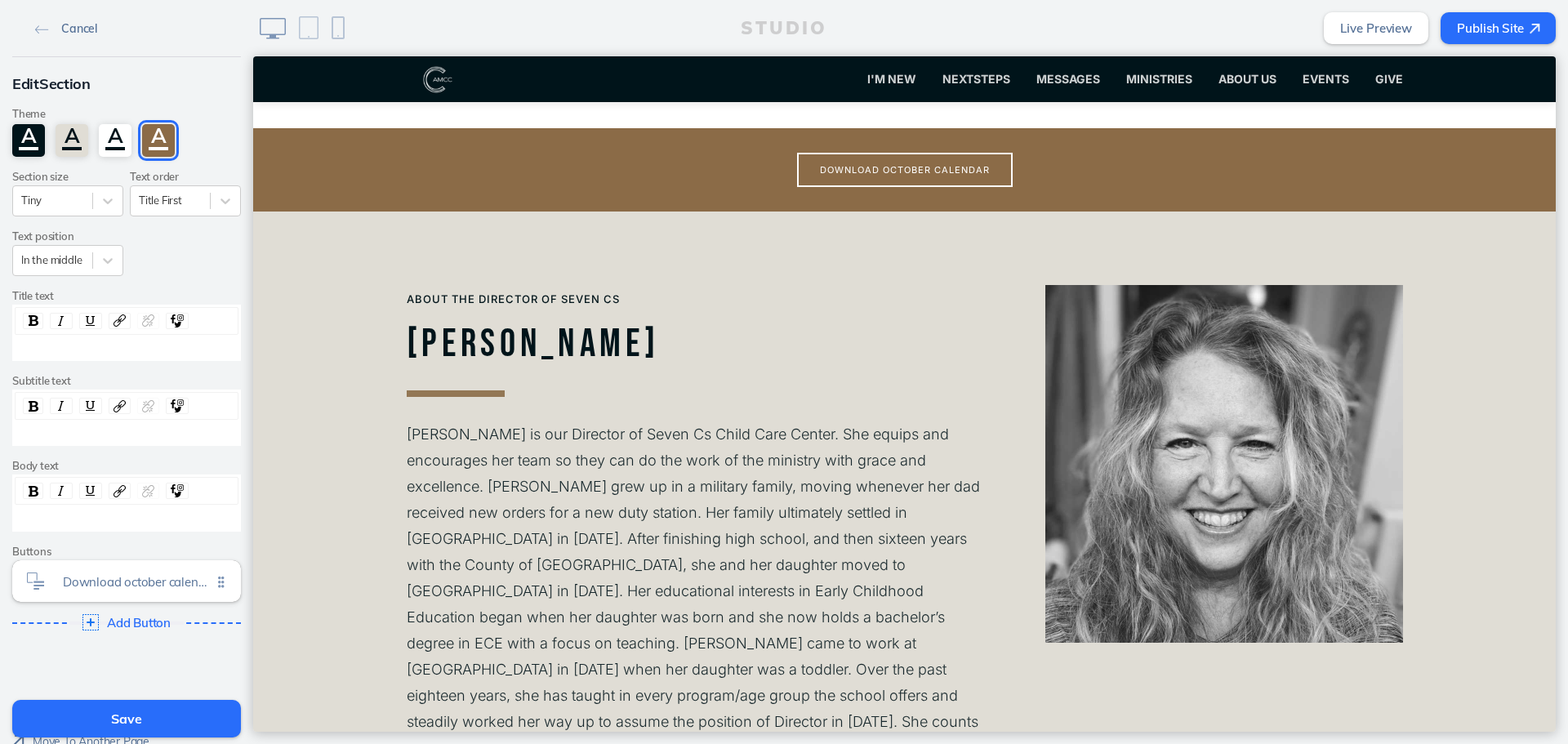
click at [68, 31] on span "Cancel" at bounding box center [79, 28] width 36 height 15
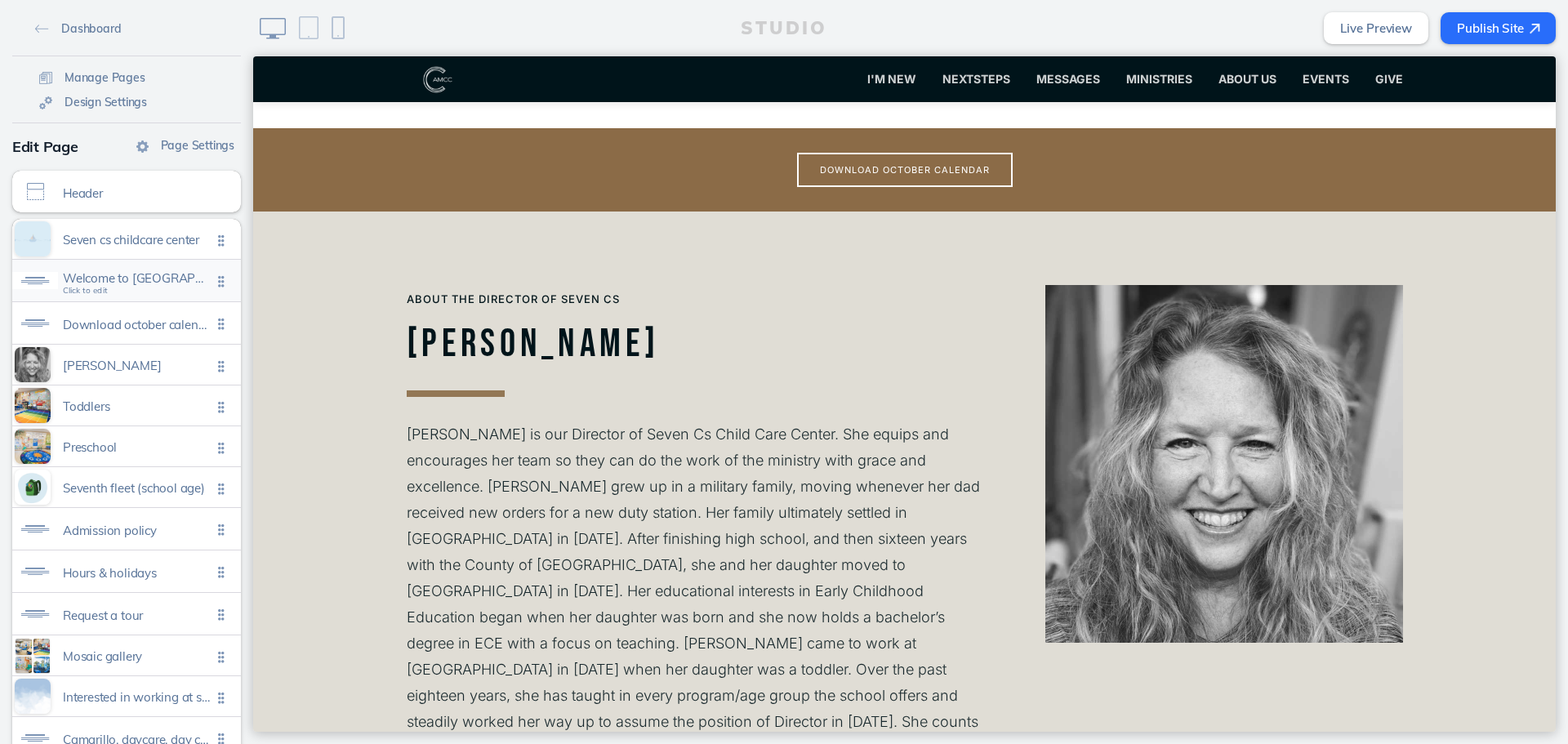
click at [145, 280] on span "Welcome to [GEOGRAPHIC_DATA][DEMOGRAPHIC_DATA] [DEMOGRAPHIC_DATA] child care ce…" at bounding box center [137, 278] width 149 height 14
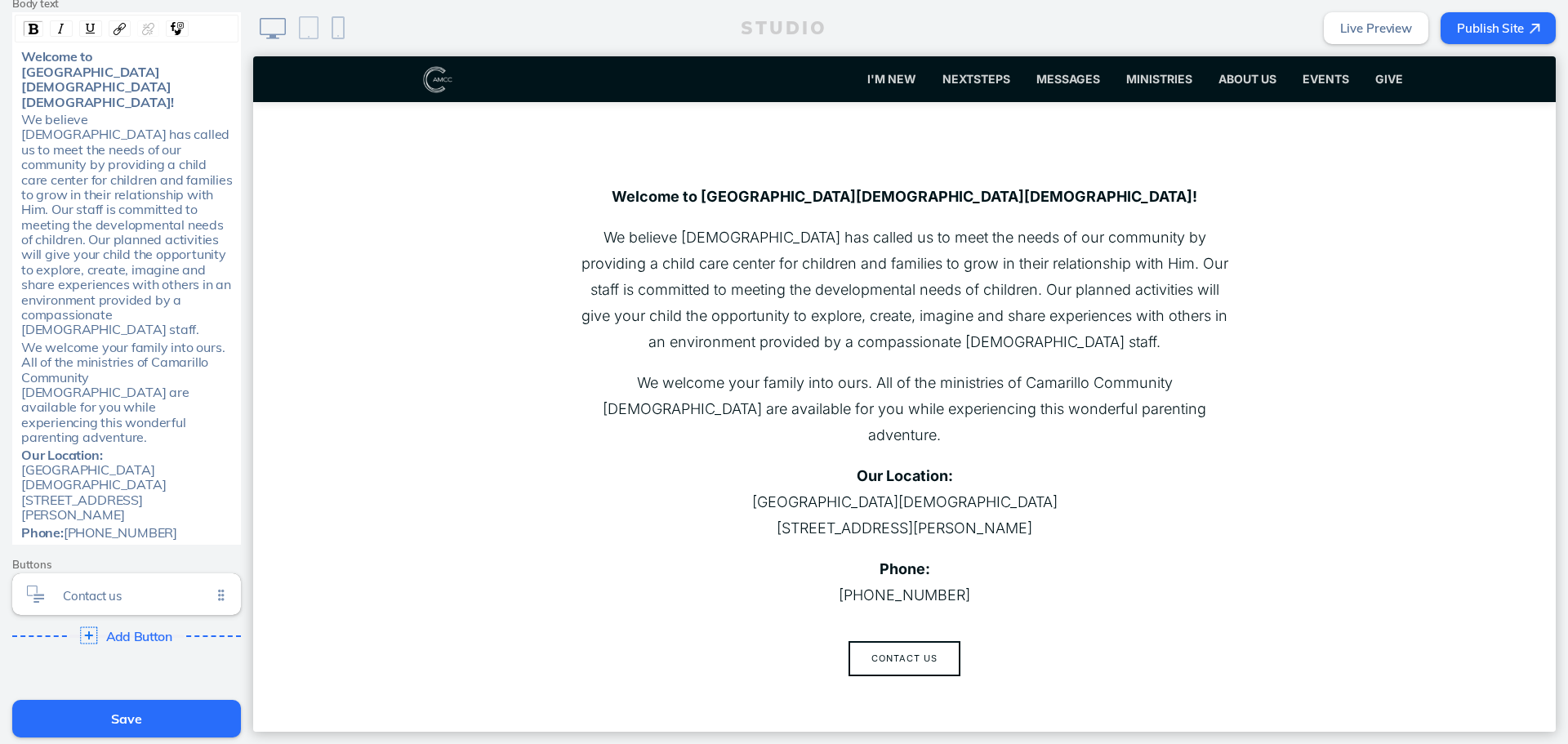
scroll to position [506, 0]
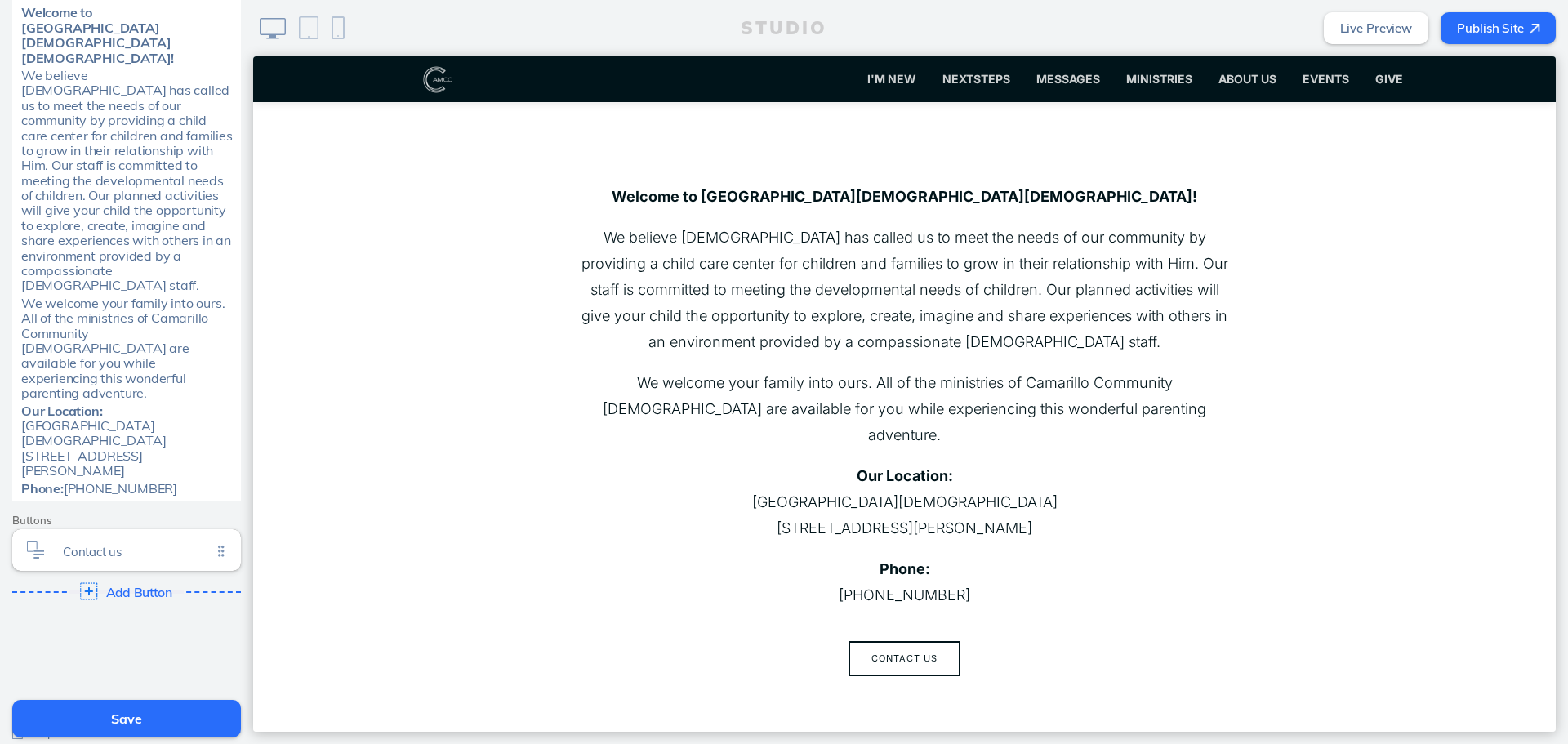
click at [133, 576] on div "Add Button Click to edit" at bounding box center [127, 591] width 240 height 29
click at [151, 571] on div "Learn more Click to edit" at bounding box center [127, 592] width 229 height 41
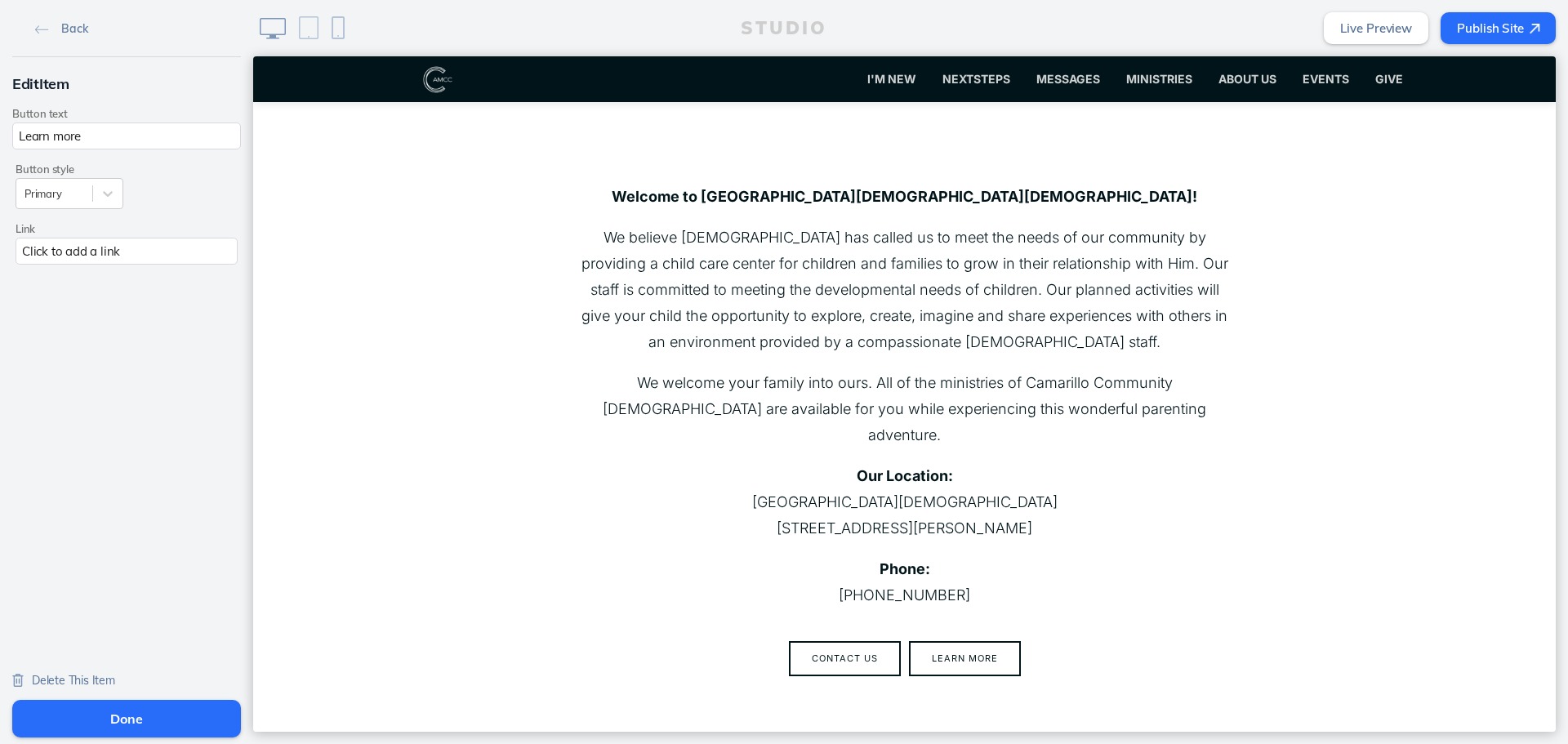
drag, startPoint x: 117, startPoint y: 137, endPoint x: -137, endPoint y: 140, distance: 254.0
click at [0, 140] on html "Back Edit Item Button text Learn more Button style Primary Link Click to add a …" at bounding box center [784, 372] width 1568 height 744
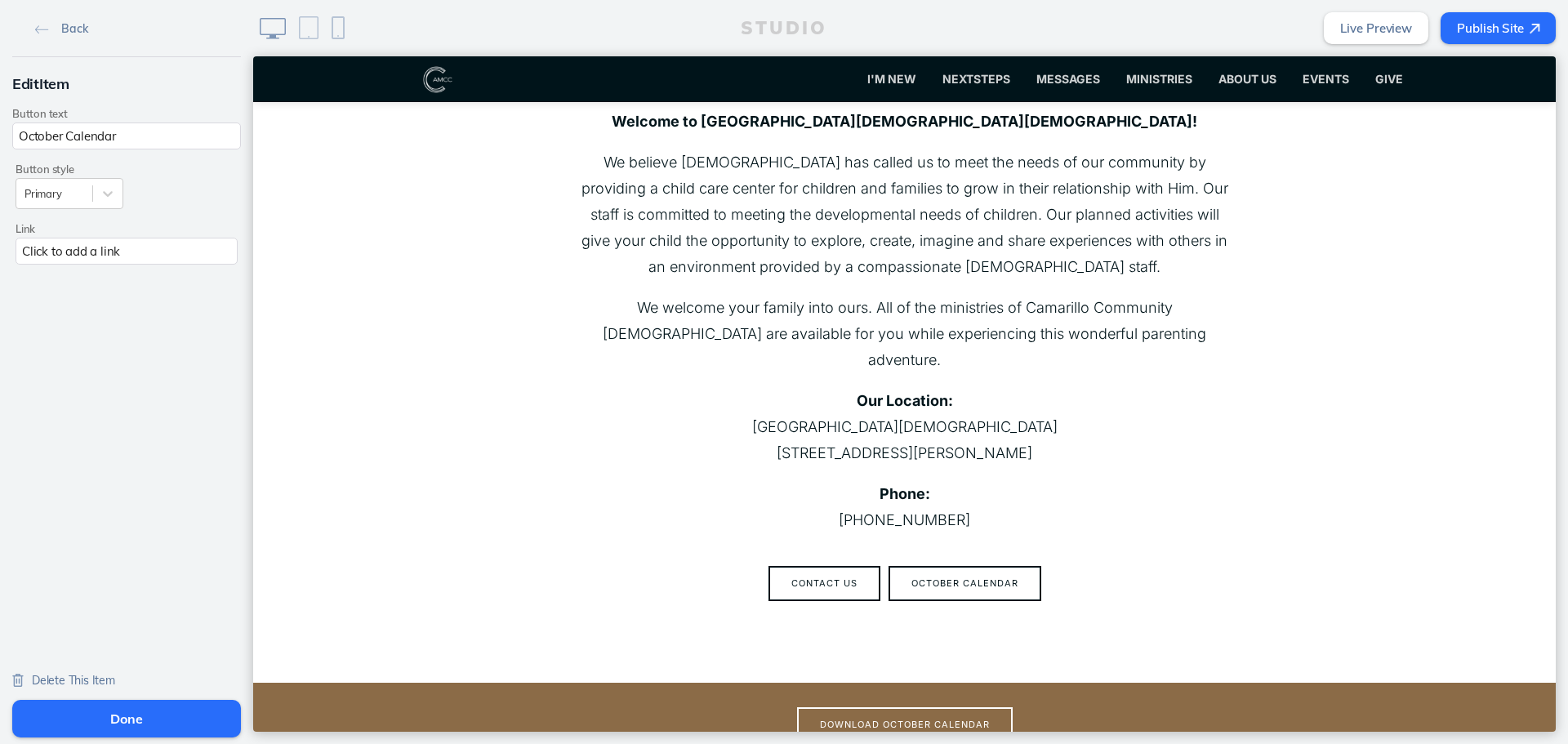
scroll to position [433, 0]
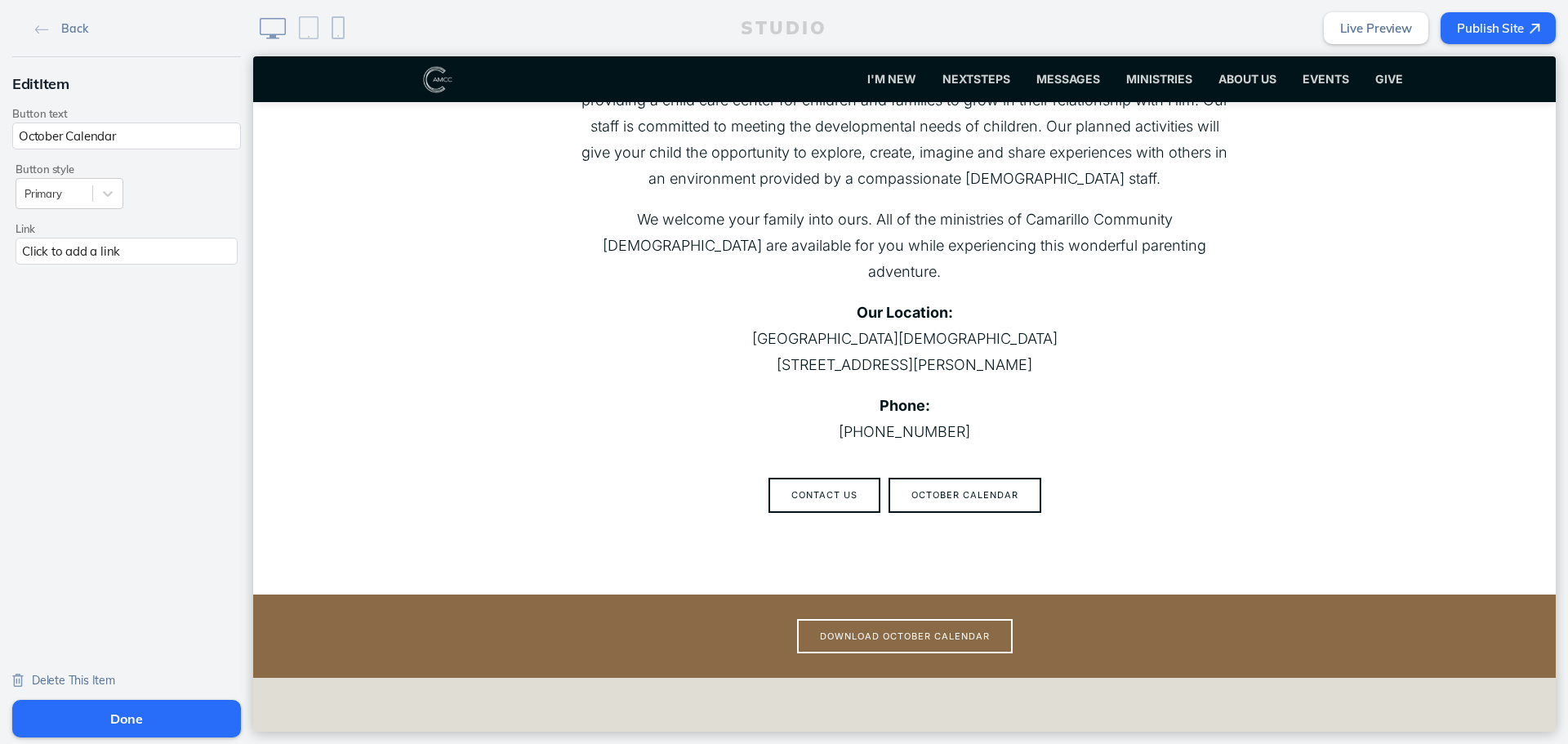
type input "October Calendar"
click at [205, 239] on div "Click to add a link" at bounding box center [127, 250] width 222 height 27
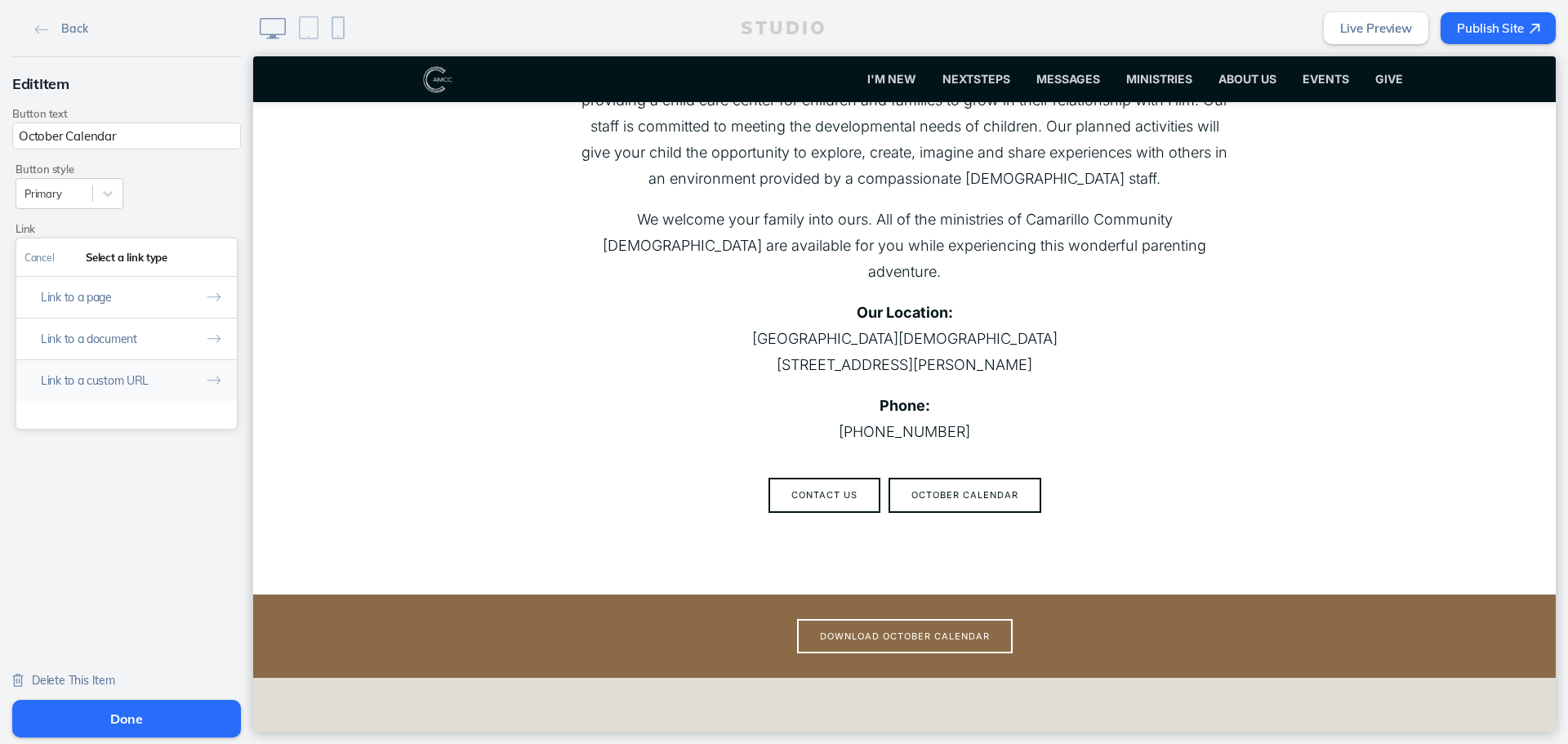
click at [185, 378] on button "Link to a custom URL" at bounding box center [127, 380] width 220 height 41
click at [25, 267] on button "Types" at bounding box center [37, 257] width 41 height 37
click at [87, 354] on button "Link to a document" at bounding box center [127, 338] width 220 height 41
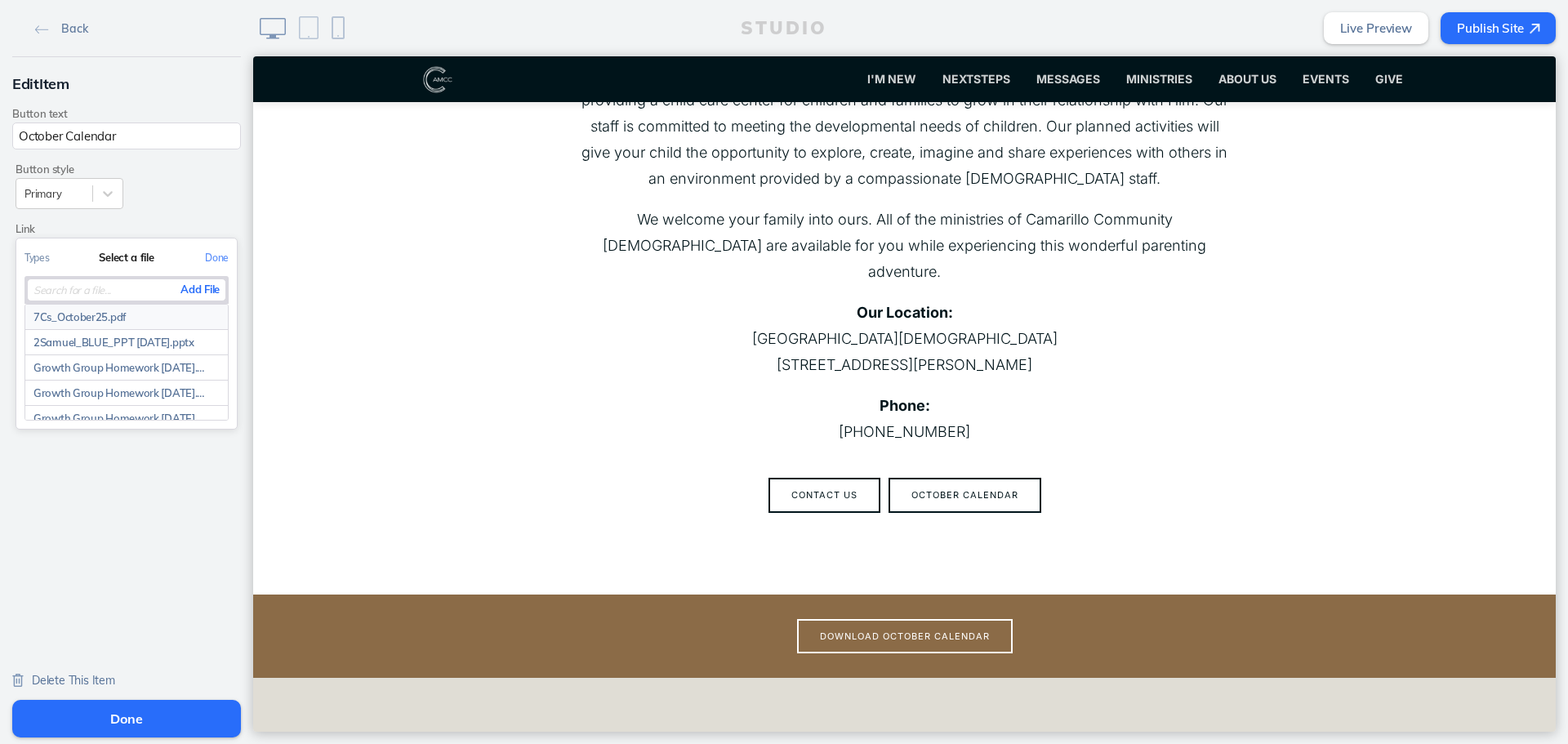
click at [125, 312] on link "7Cs_October25.pdf" at bounding box center [126, 317] width 202 height 25
click at [139, 709] on button "Done" at bounding box center [127, 718] width 229 height 38
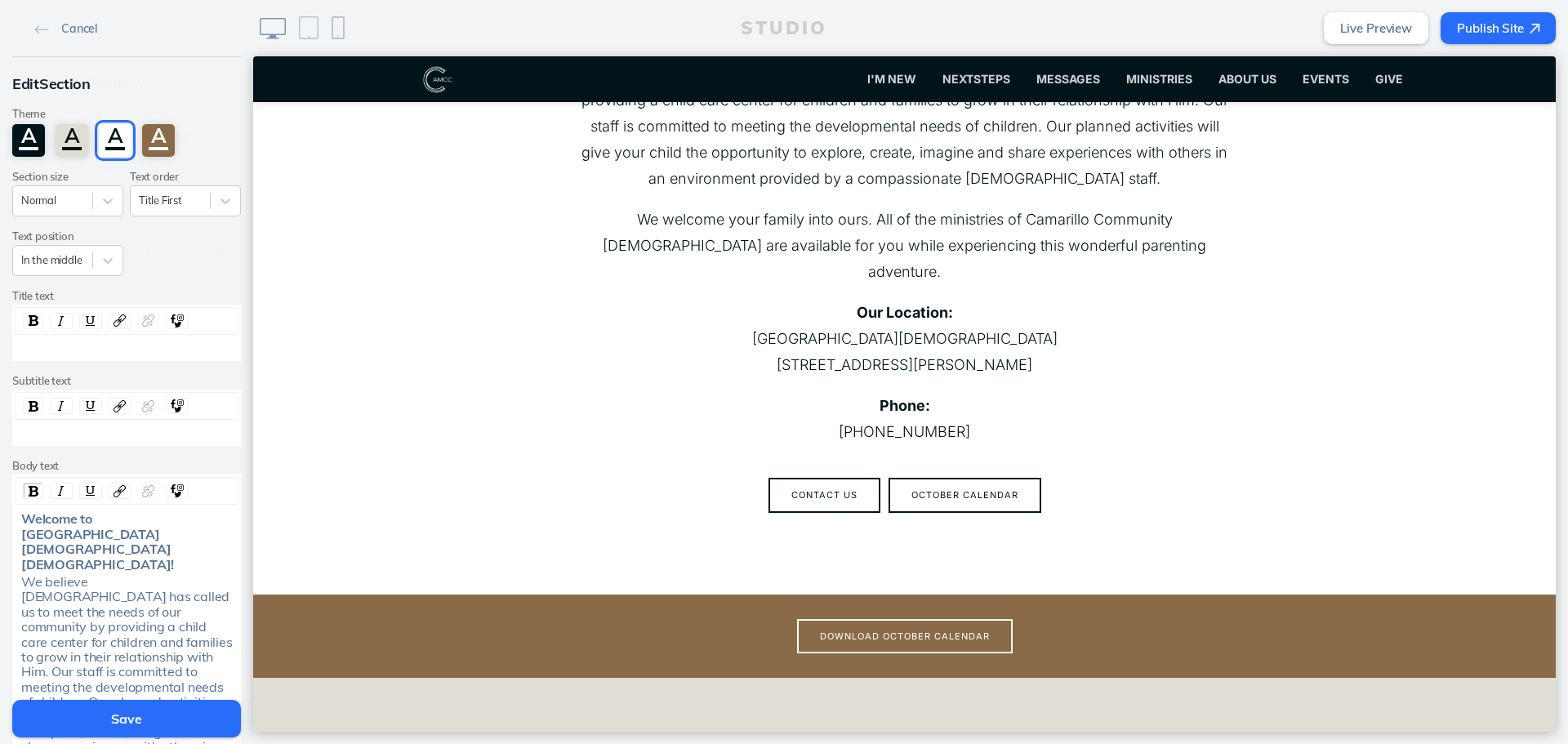
click at [165, 706] on button "Save" at bounding box center [127, 718] width 229 height 38
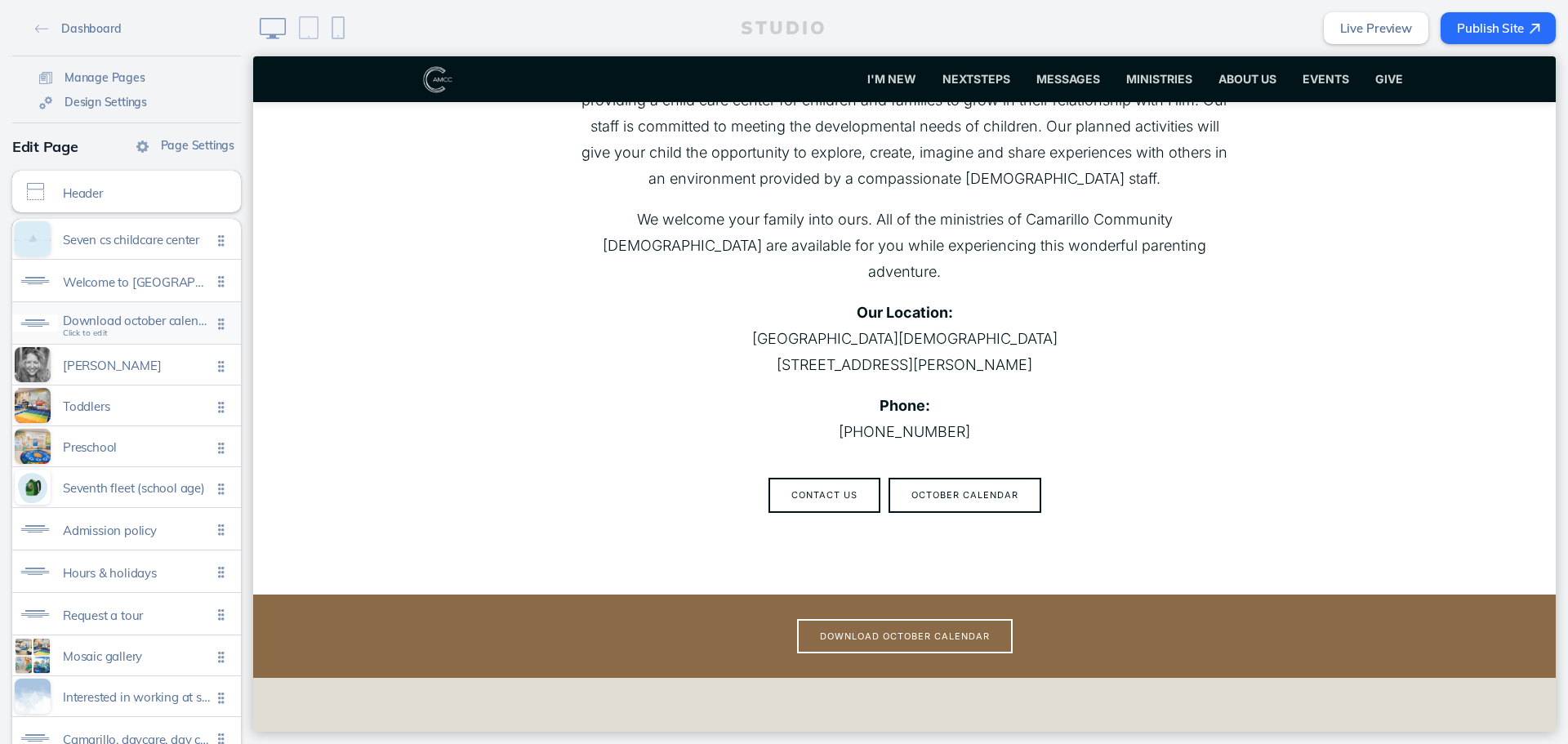
click at [146, 325] on span "Download october calendar" at bounding box center [137, 320] width 149 height 14
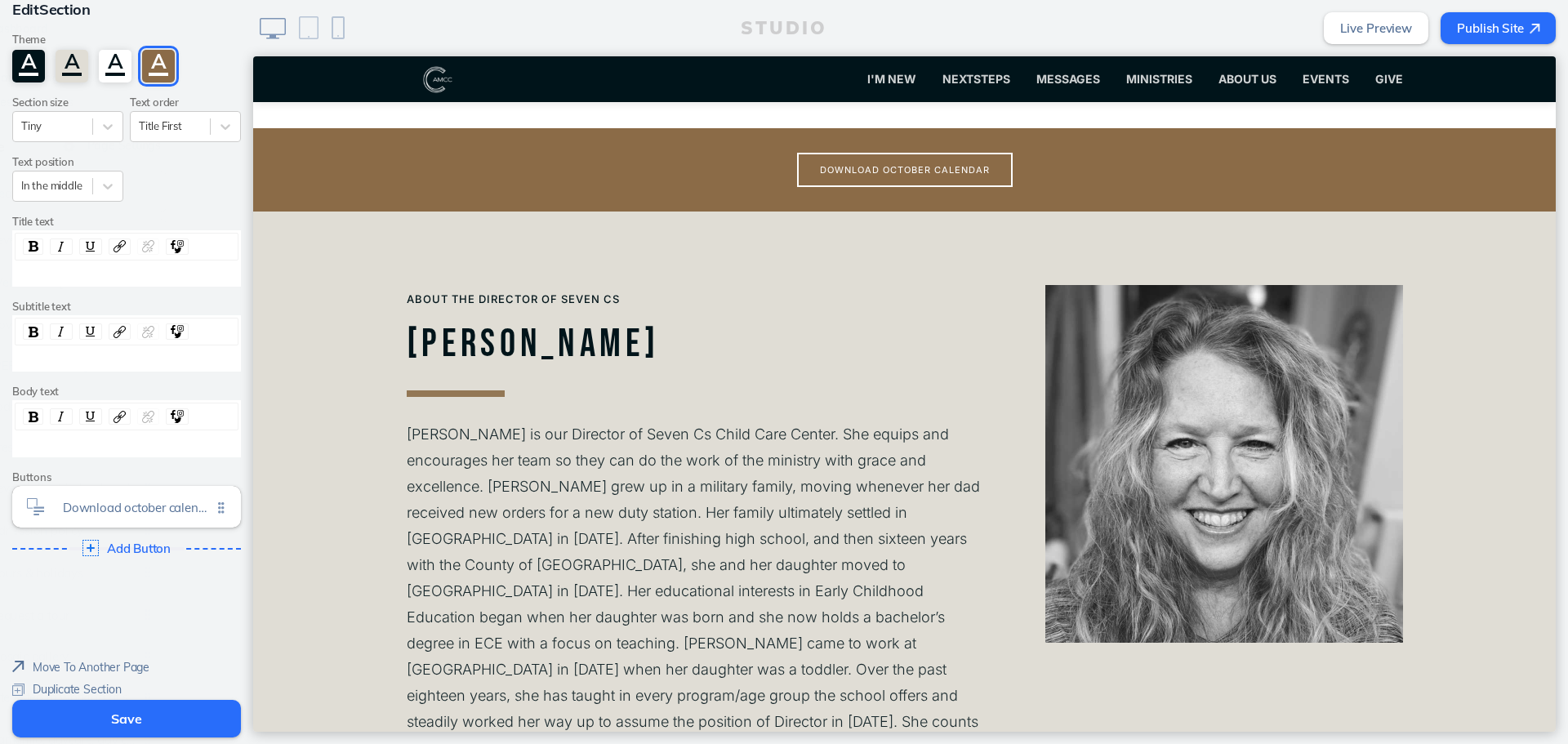
scroll to position [106, 0]
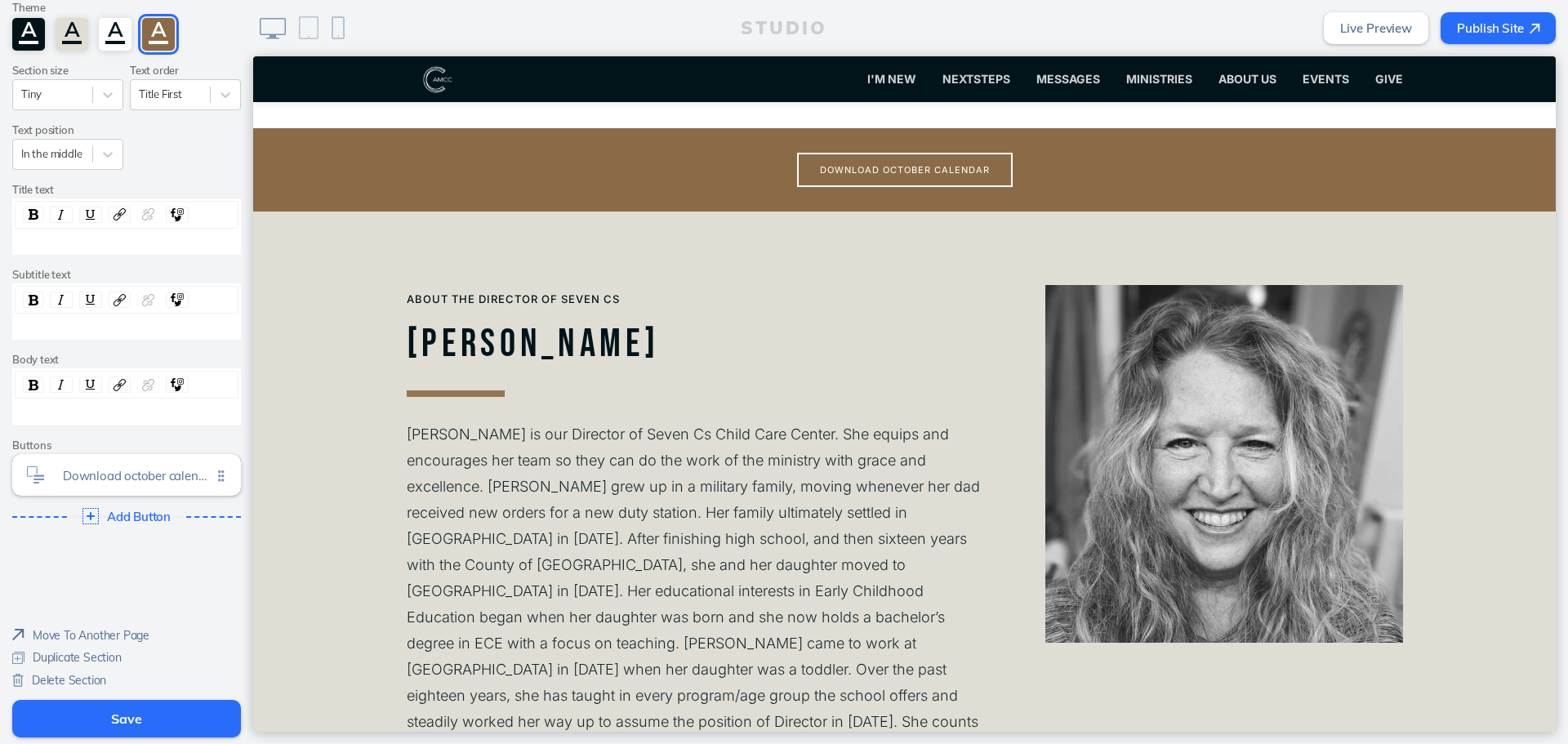
click at [82, 678] on span "Delete Section" at bounding box center [69, 679] width 74 height 15
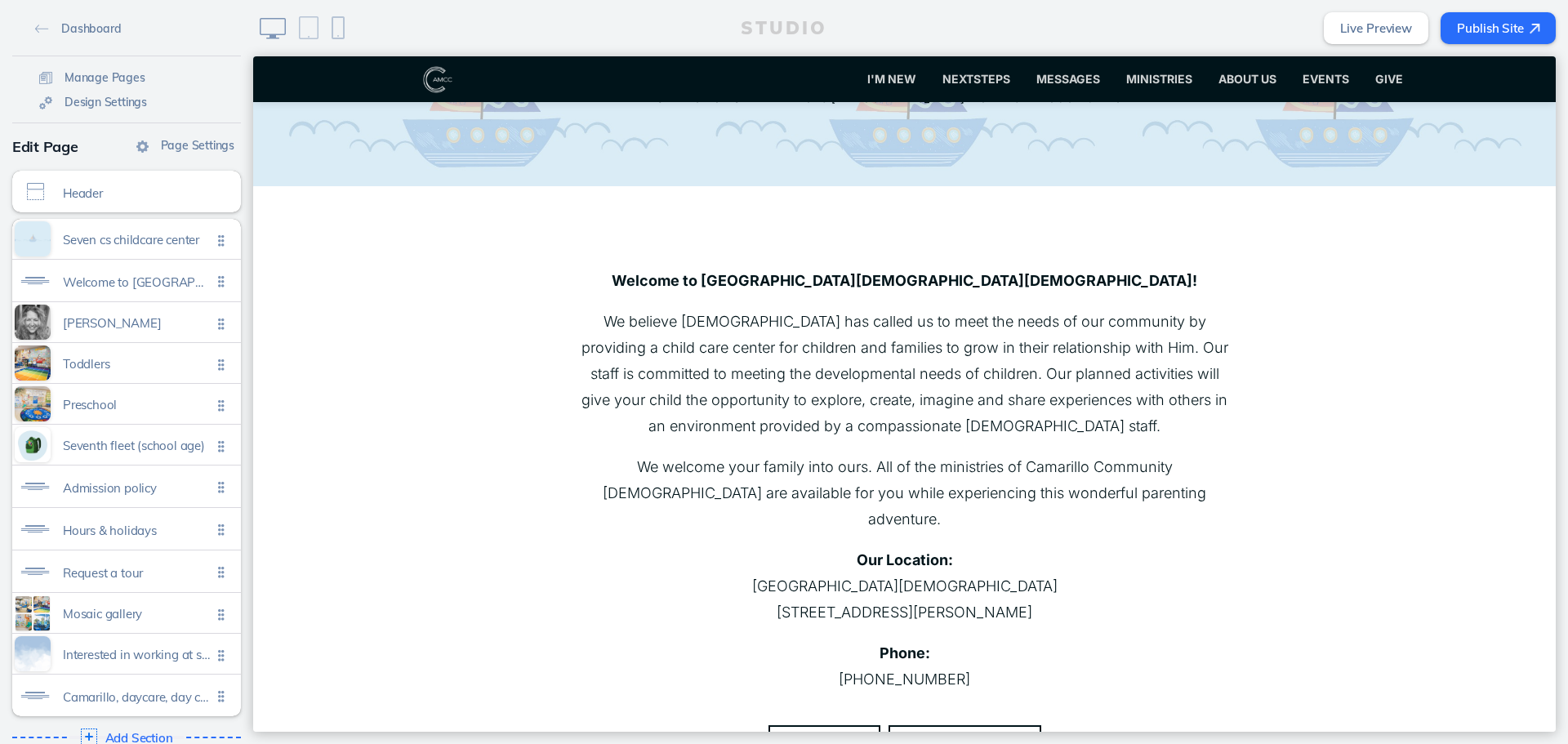
scroll to position [0, 0]
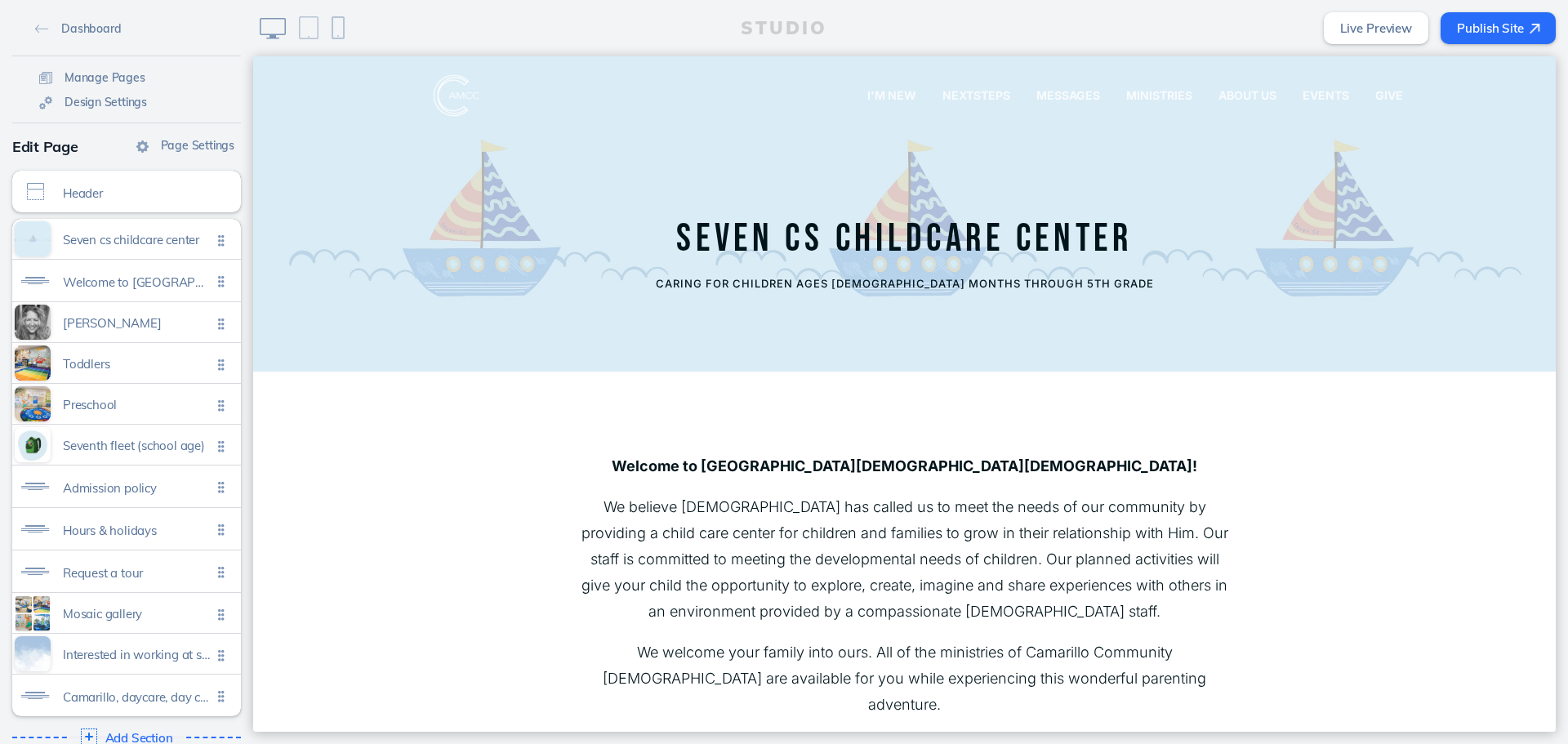
click at [1540, 19] on button "Publish Site" at bounding box center [1498, 28] width 115 height 32
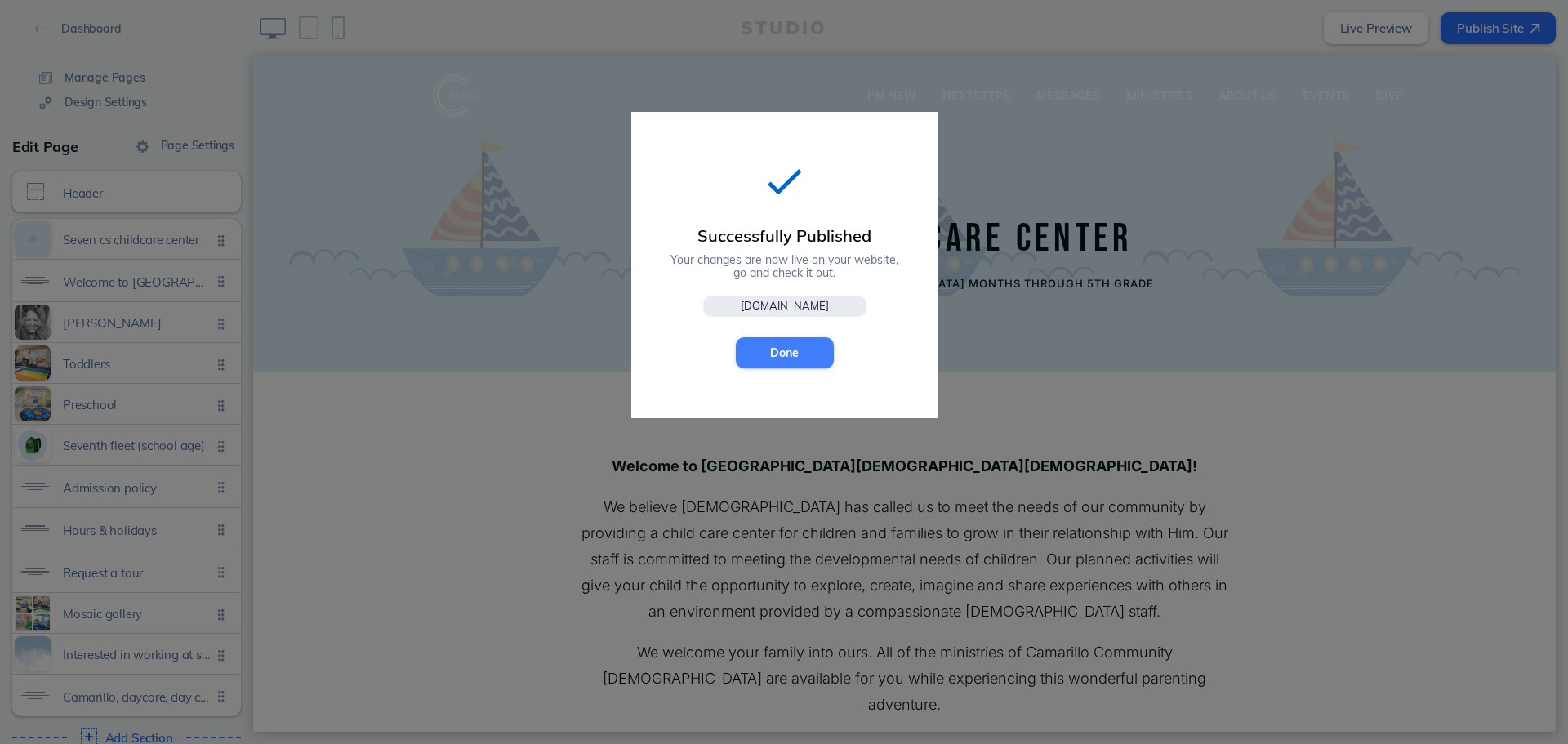
drag, startPoint x: 818, startPoint y: 347, endPoint x: 564, endPoint y: 291, distance: 260.1
click at [818, 347] on button "Done" at bounding box center [785, 353] width 98 height 31
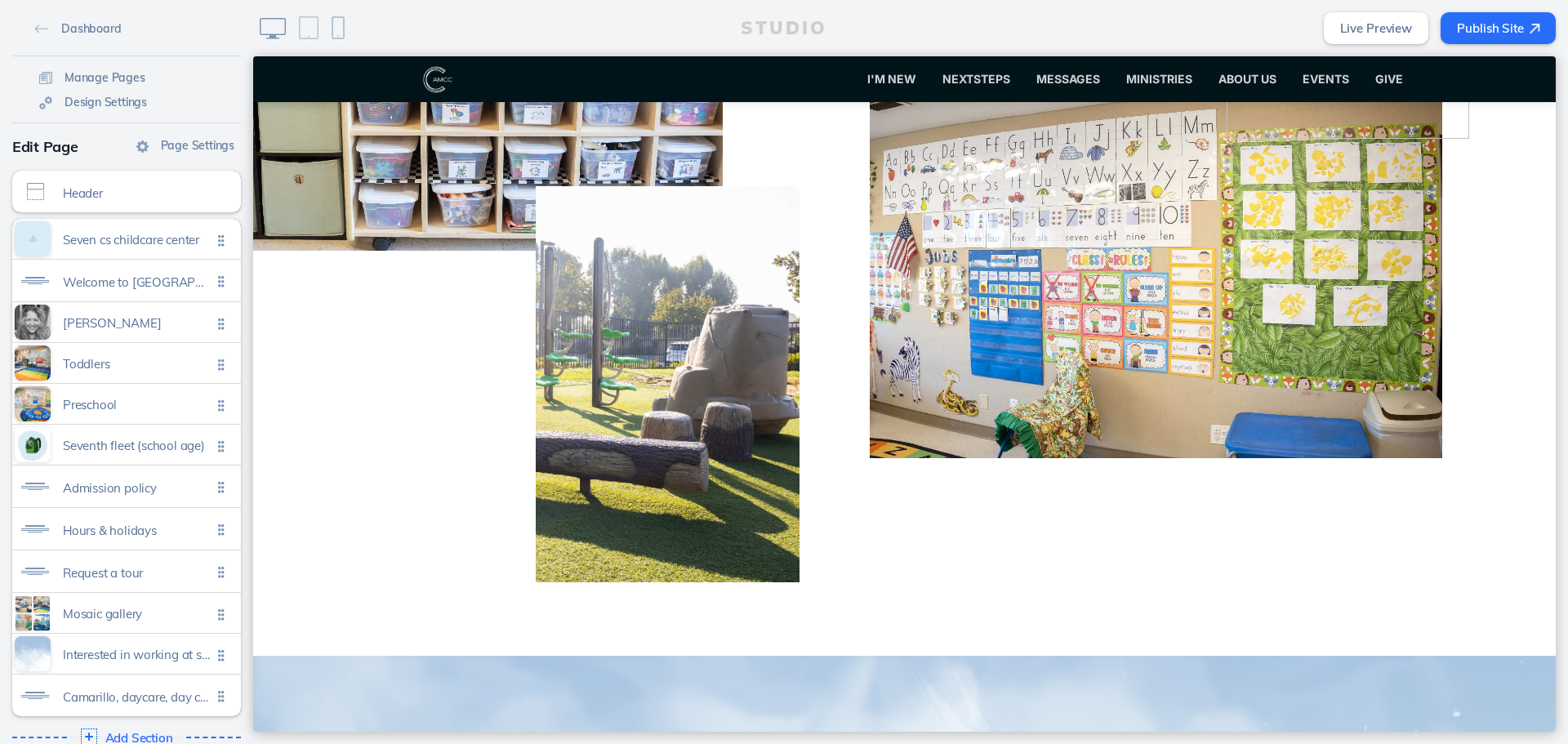
scroll to position [6302, 0]
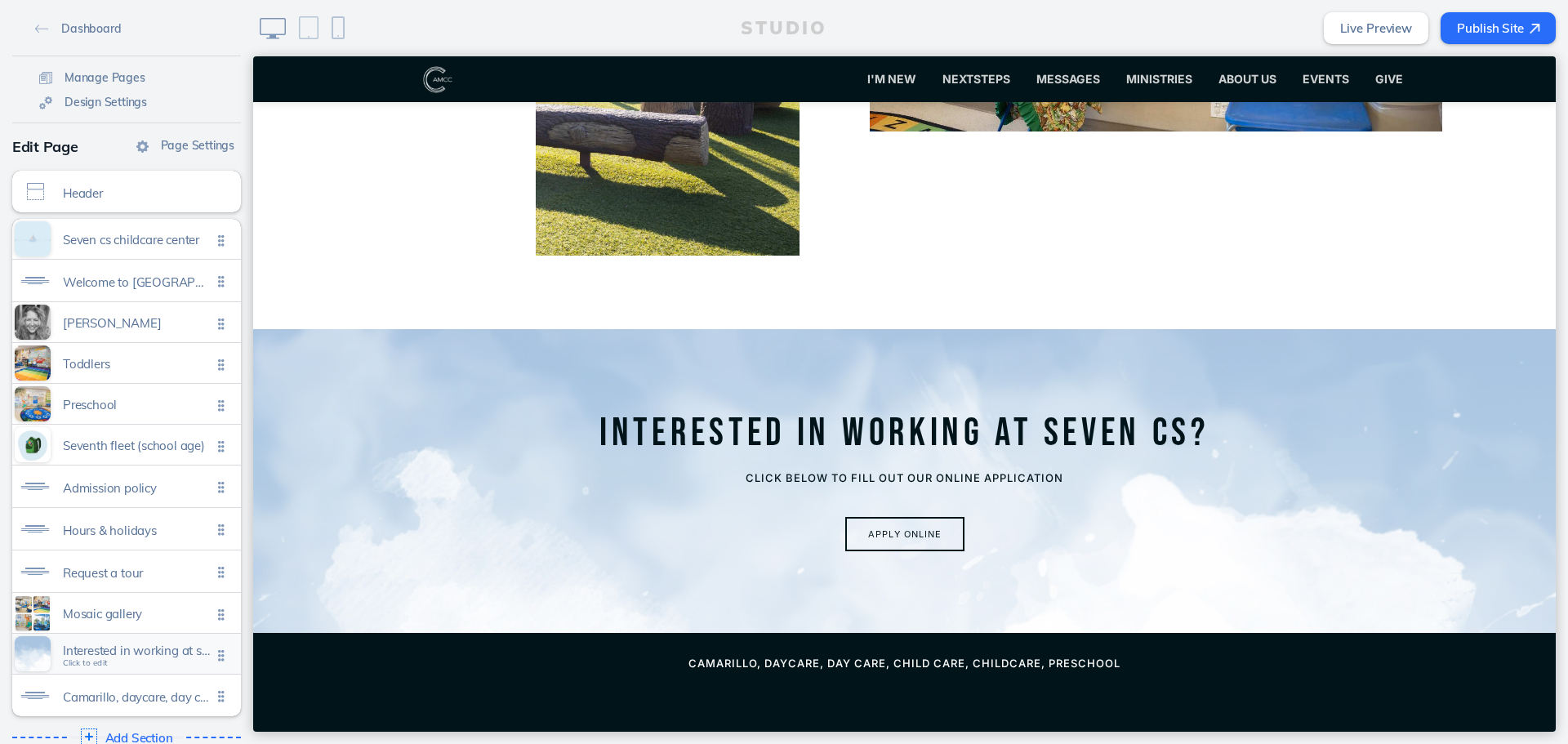
click at [131, 655] on span "Interested in working at seven cs?" at bounding box center [137, 650] width 149 height 14
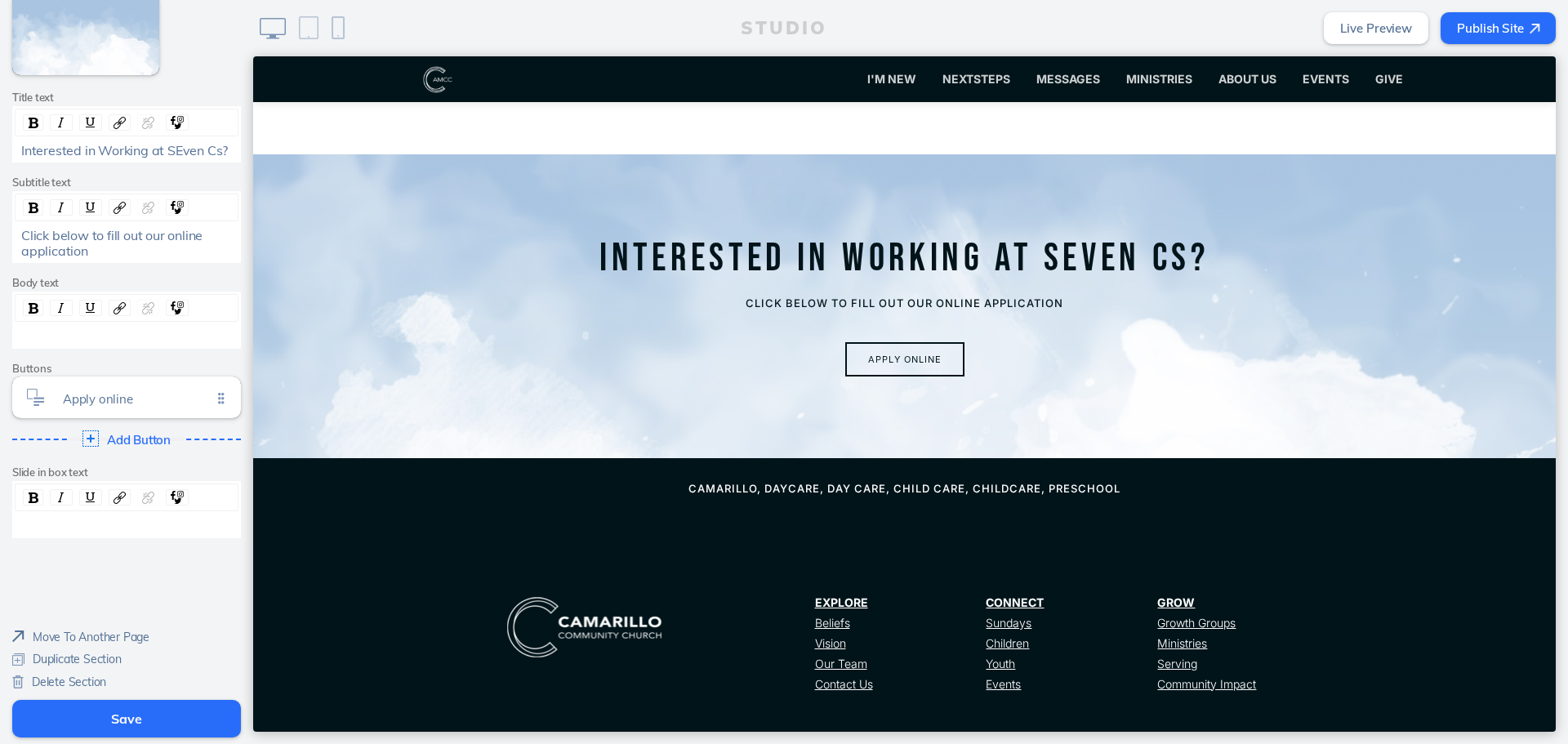
scroll to position [313, 0]
click at [96, 682] on span "Delete Section" at bounding box center [69, 679] width 74 height 15
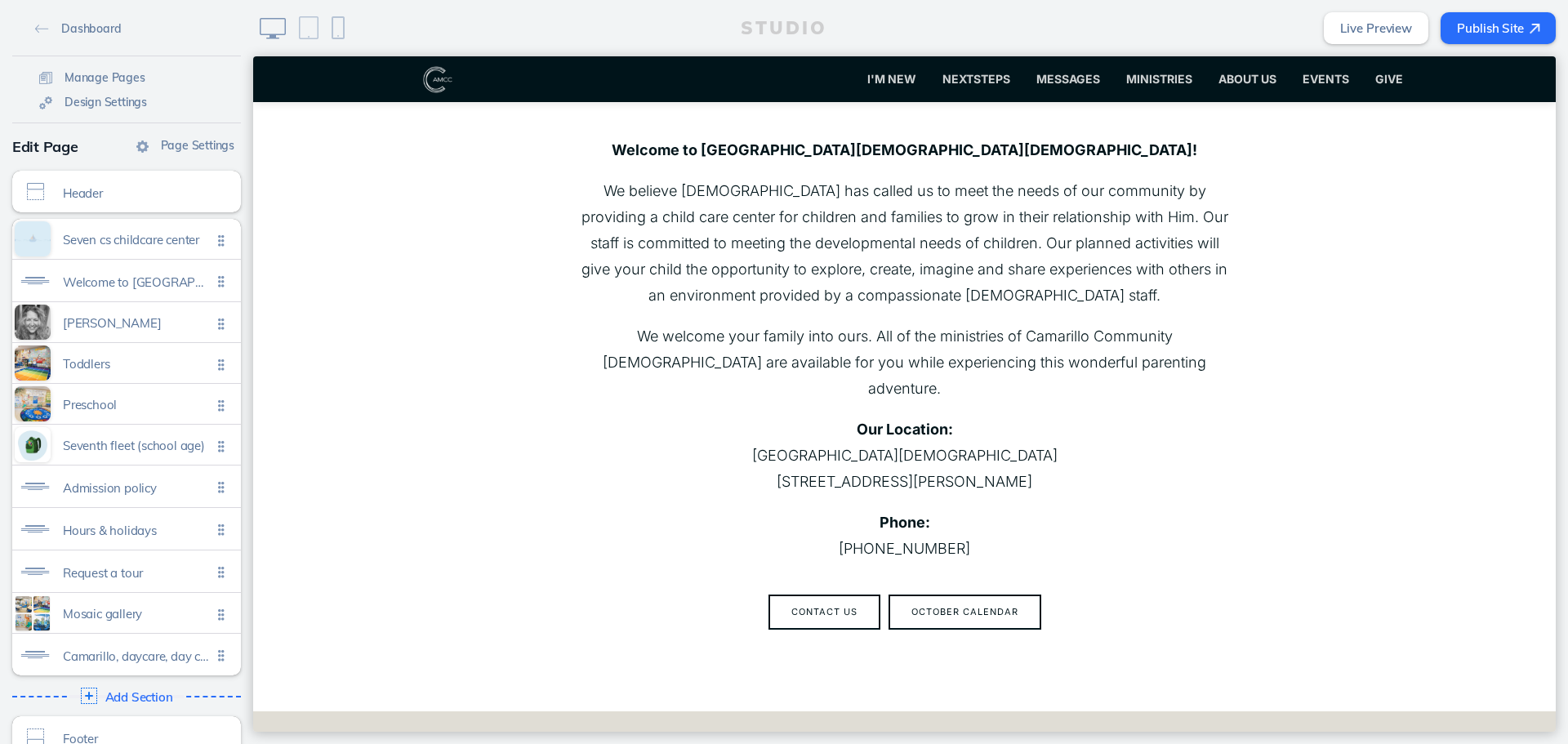
scroll to position [327, 0]
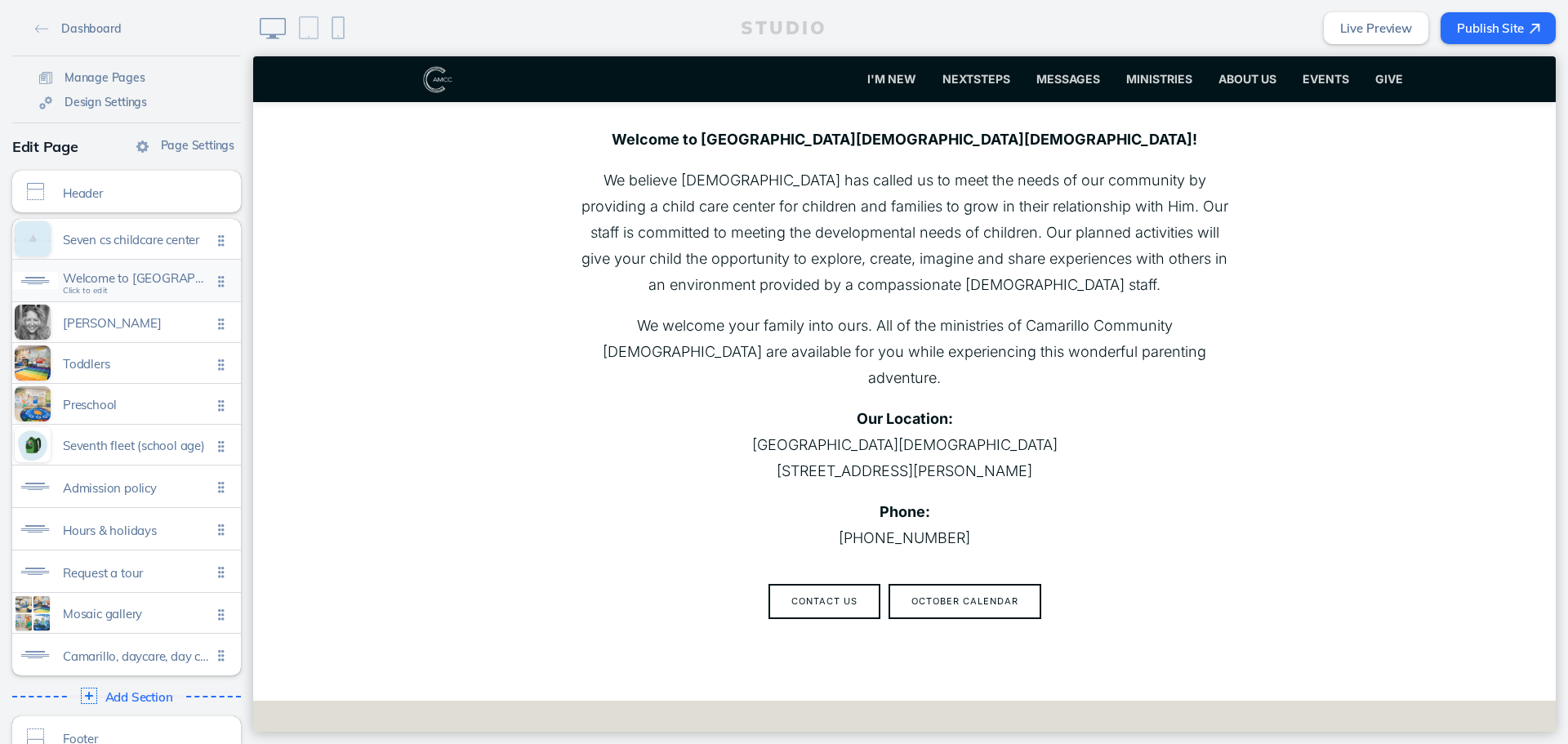
click at [168, 283] on span "Welcome to [GEOGRAPHIC_DATA][DEMOGRAPHIC_DATA] [DEMOGRAPHIC_DATA] child care ce…" at bounding box center [137, 278] width 149 height 14
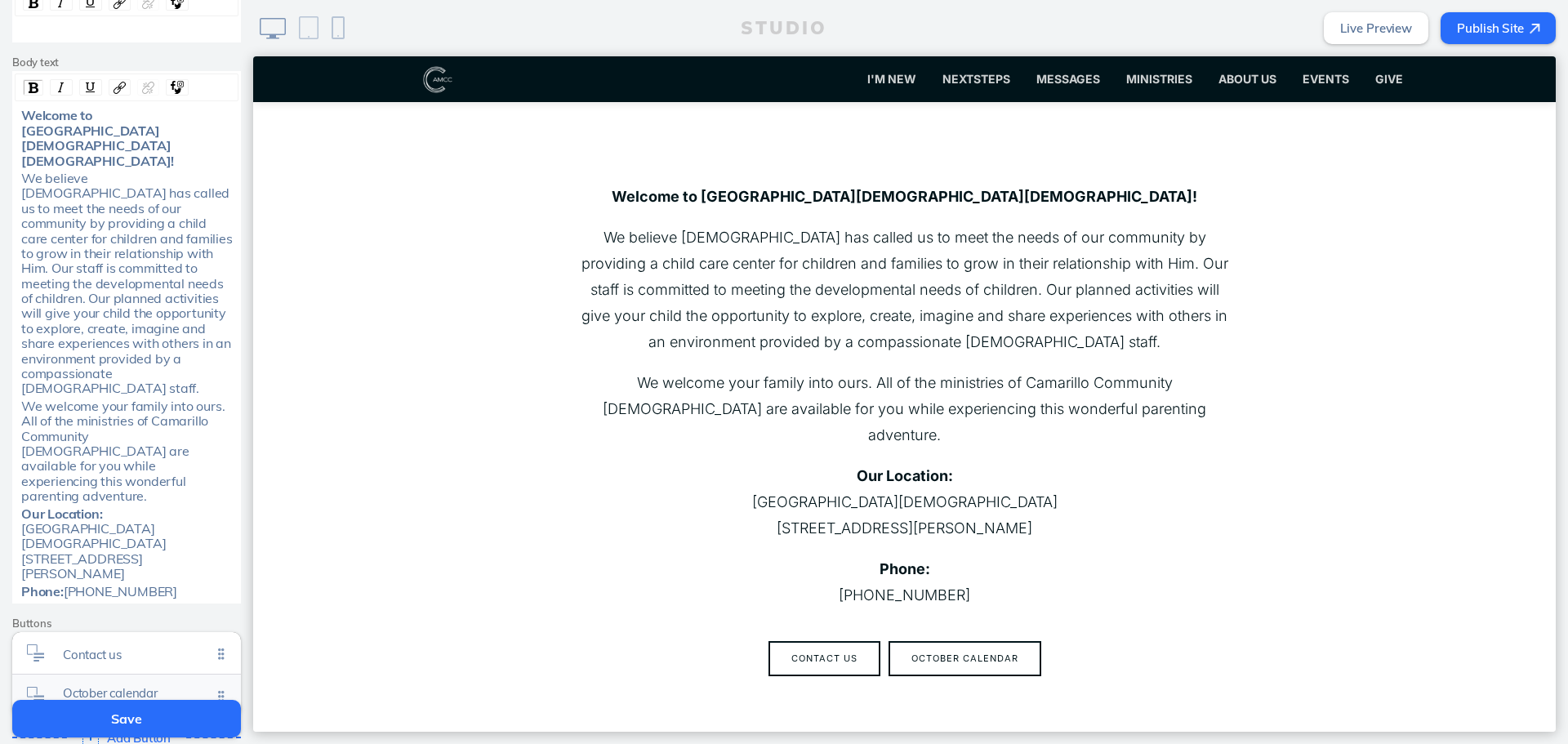
scroll to position [490, 0]
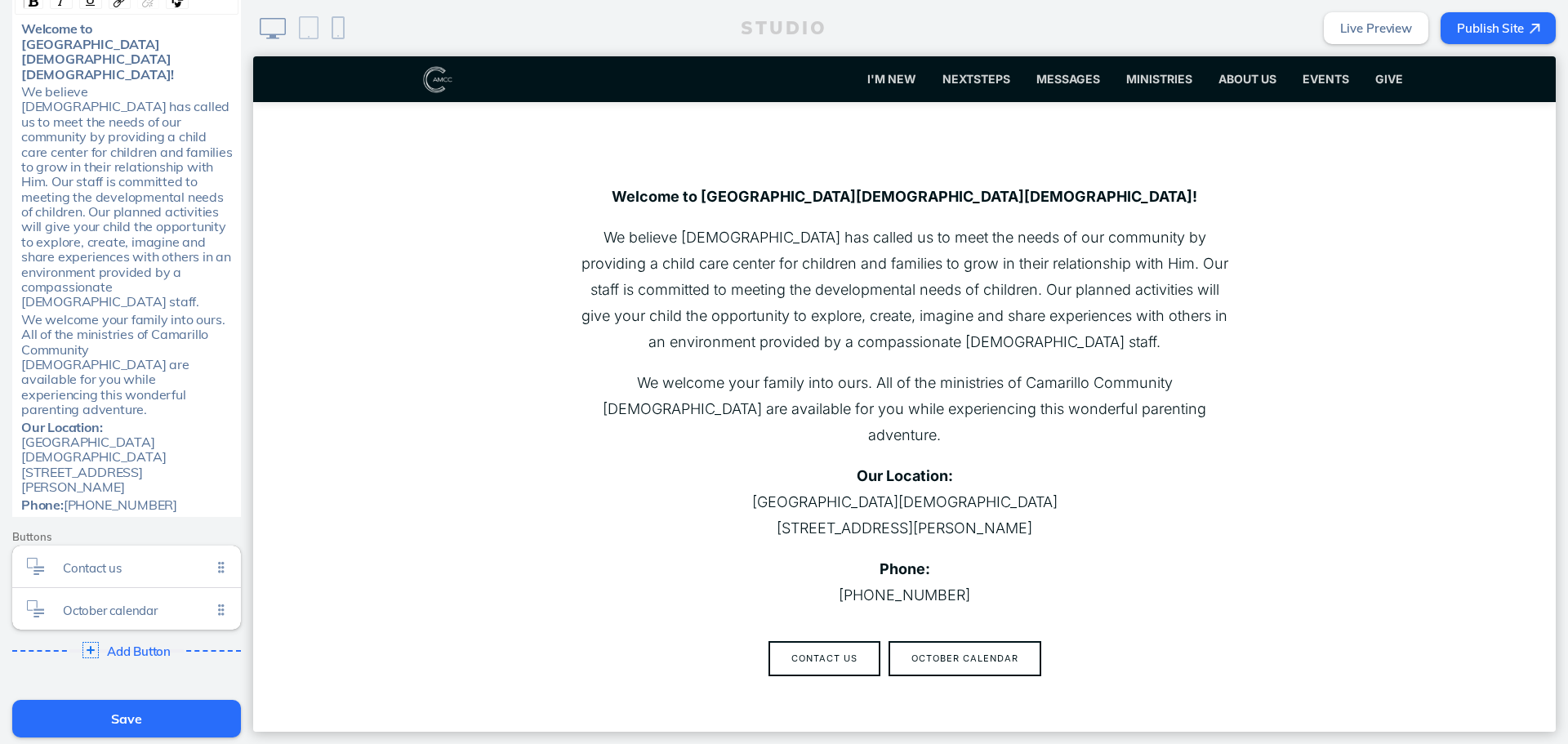
click at [141, 497] on div "Phone: [PHONE_NUMBER]" at bounding box center [127, 504] width 212 height 15
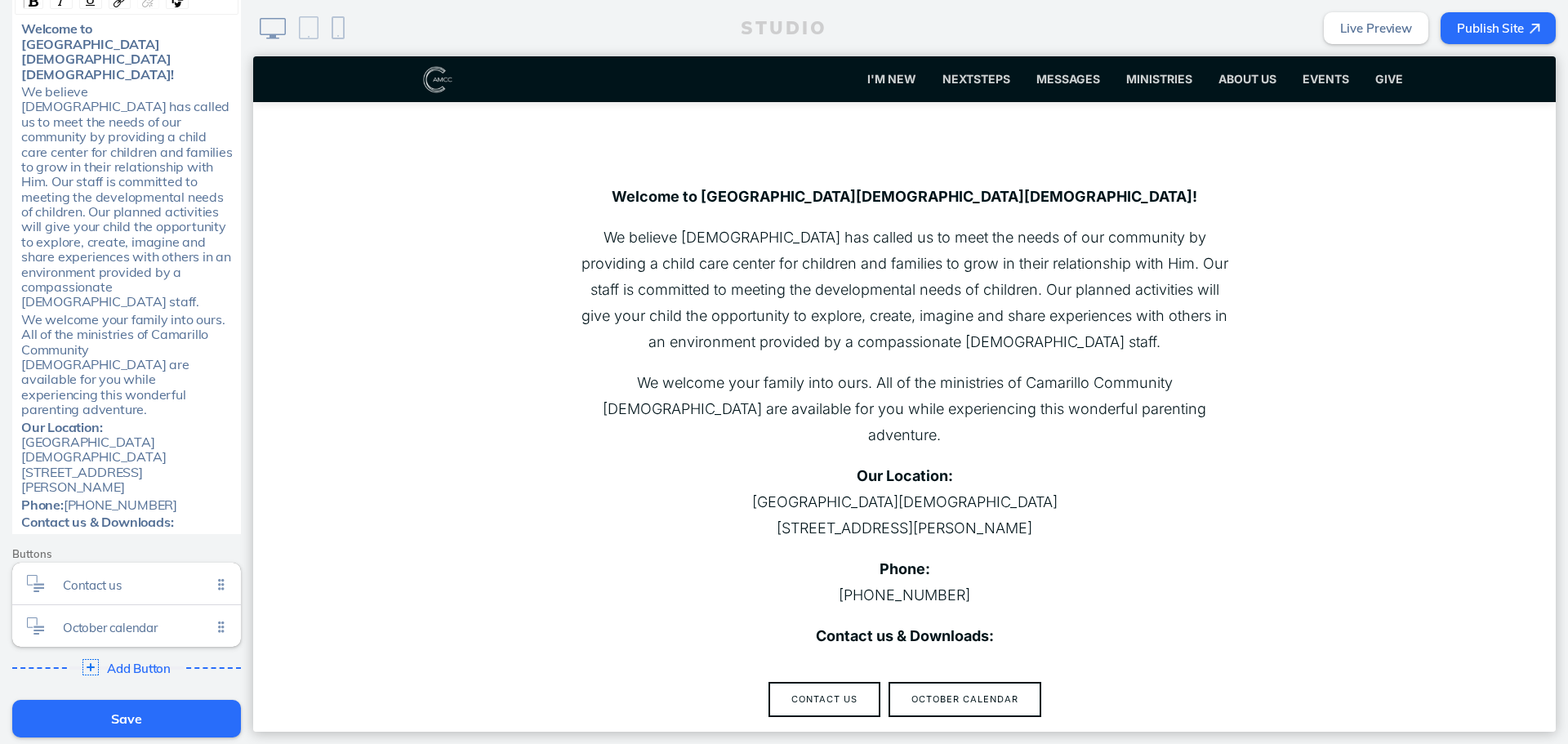
scroll to position [351, 0]
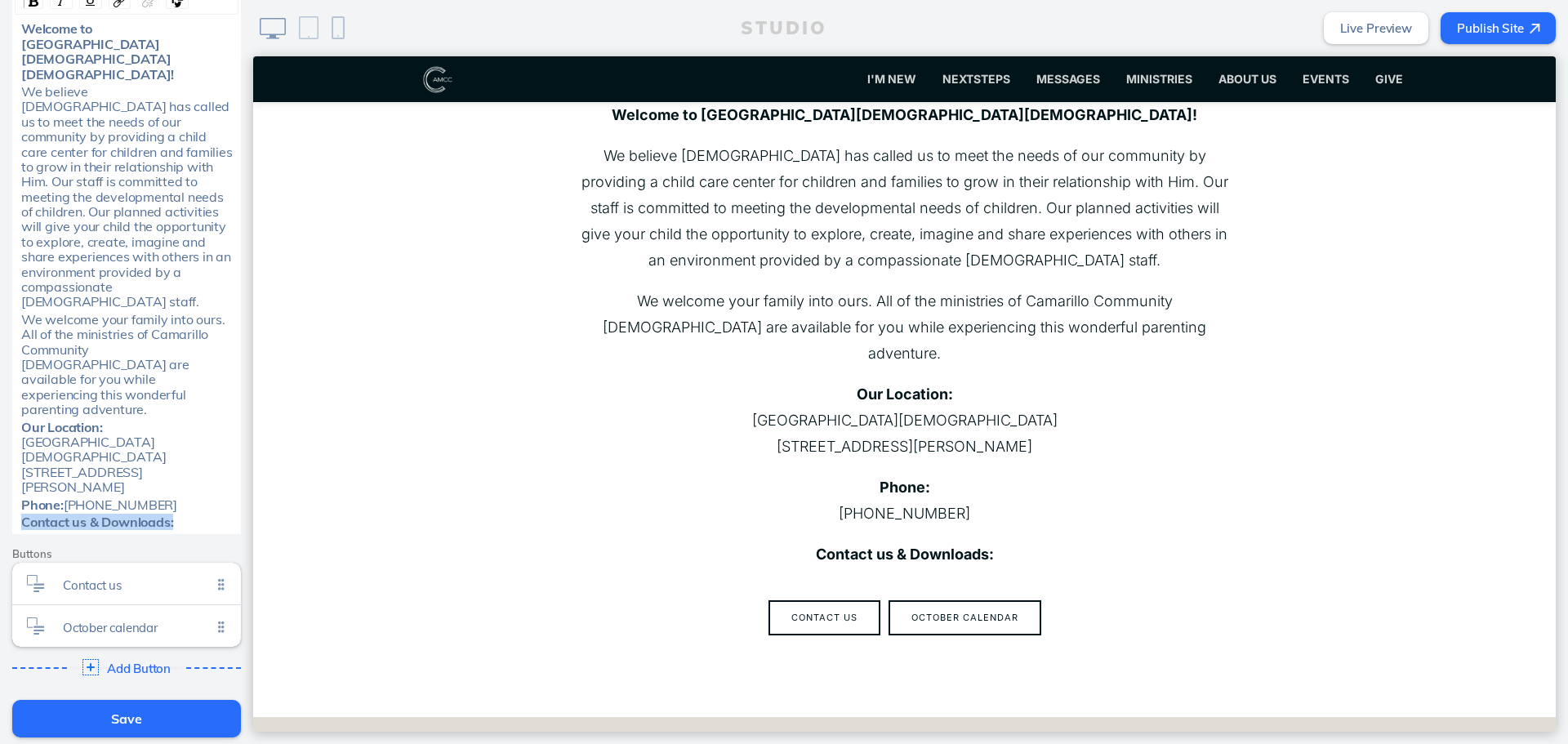
drag, startPoint x: 189, startPoint y: 443, endPoint x: 3, endPoint y: 462, distance: 187.0
click at [3, 462] on div "Edit Section Theme A A A A Section size Normal Text order Title First Text posi…" at bounding box center [127, 133] width 253 height 1132
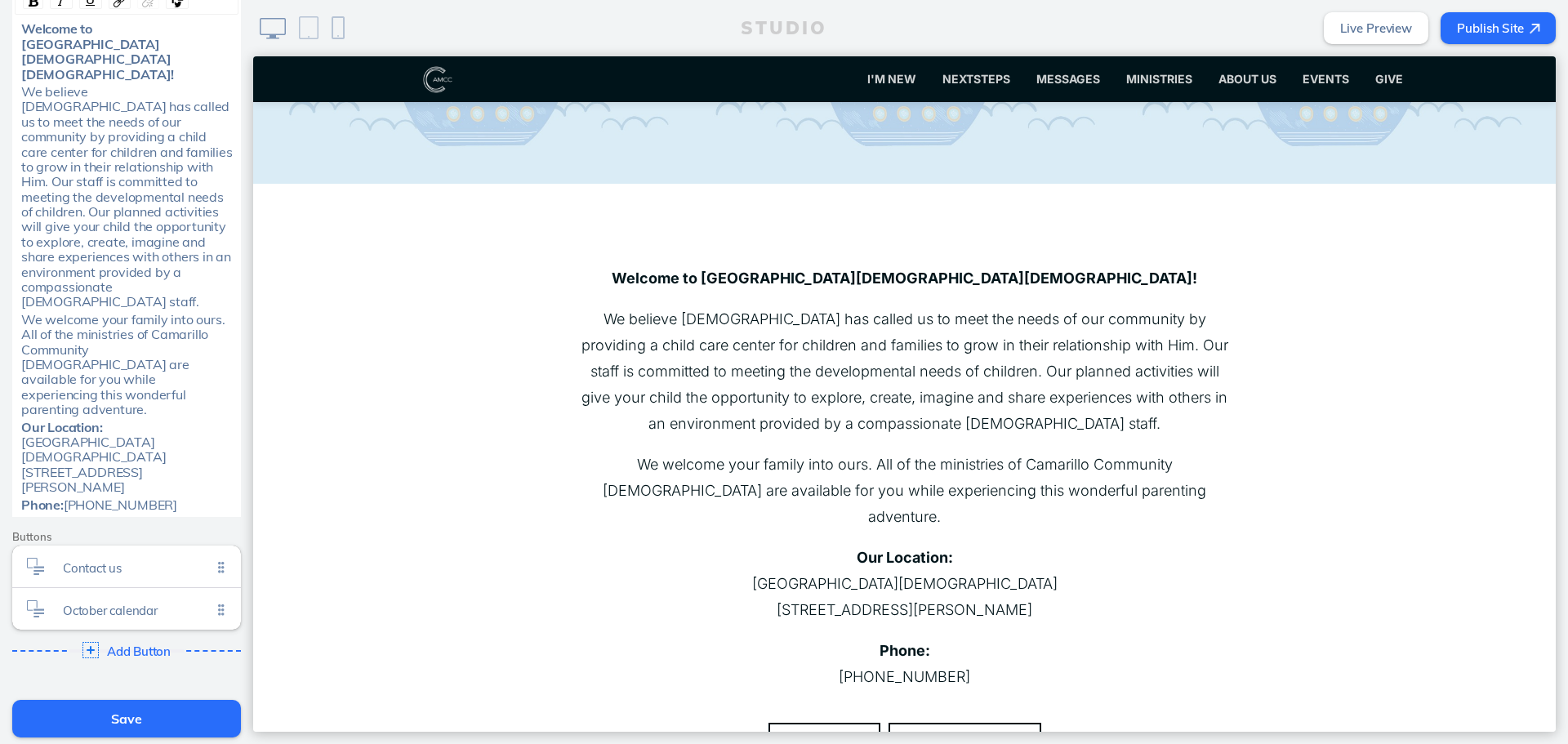
scroll to position [327, 0]
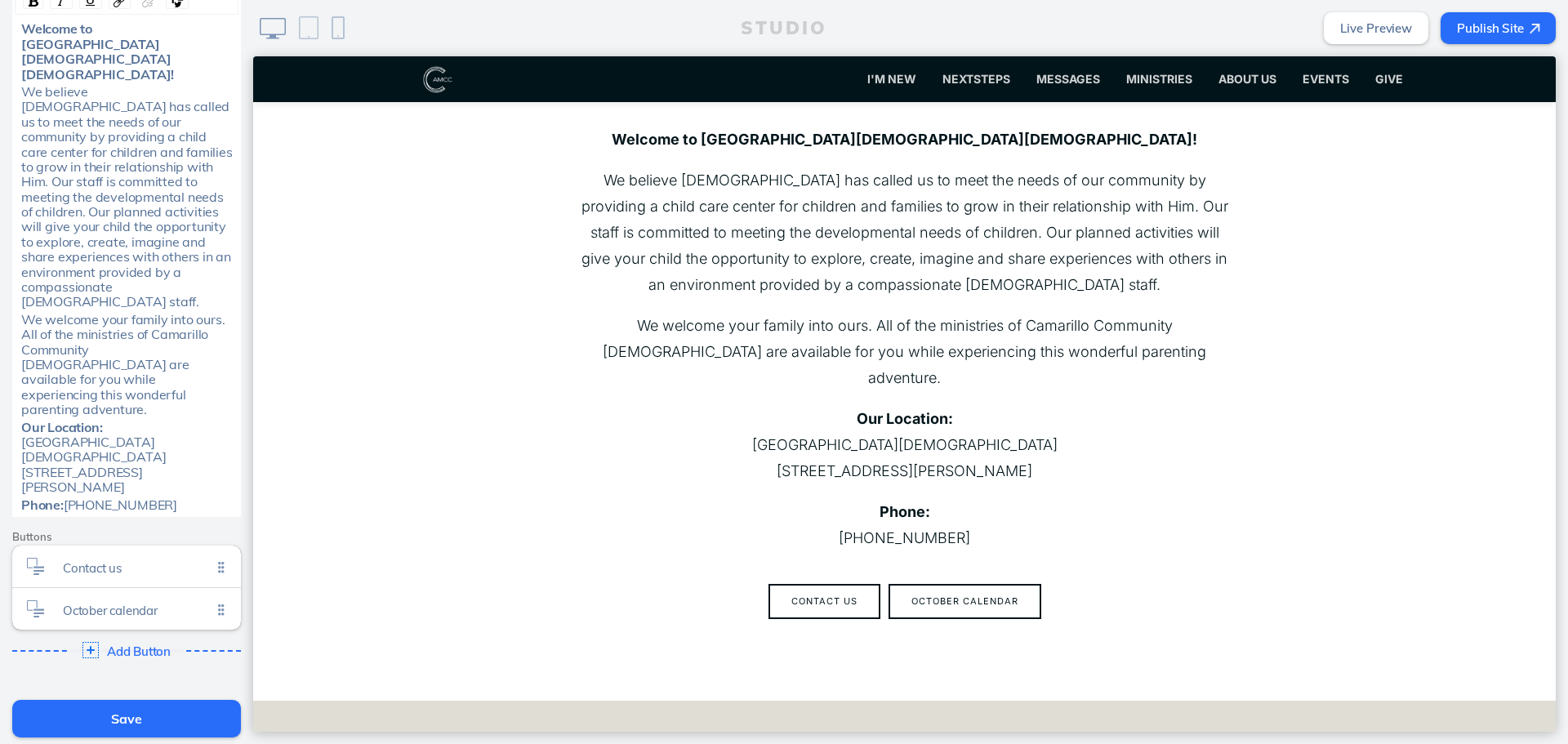
click at [104, 715] on button "Save" at bounding box center [127, 718] width 229 height 38
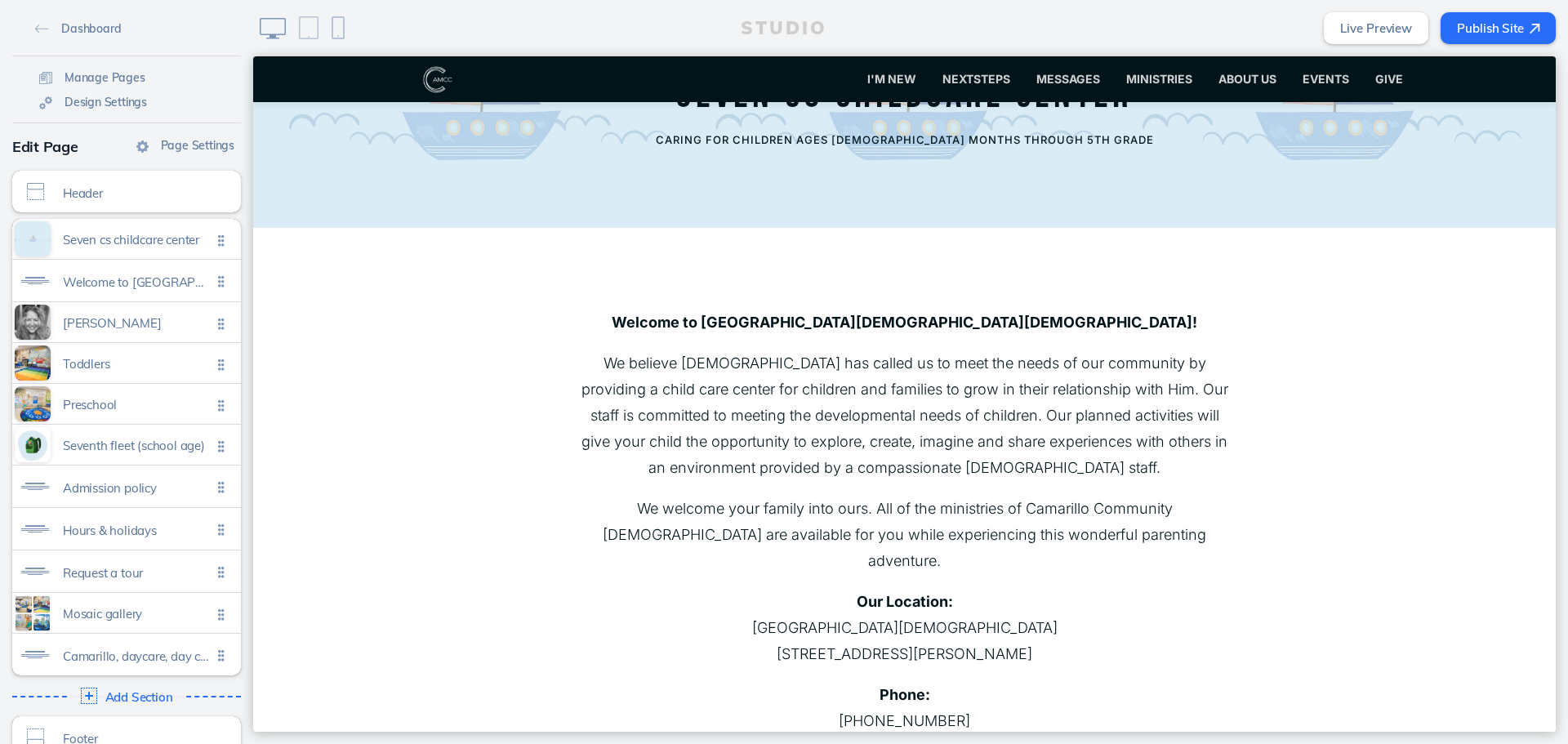
scroll to position [0, 0]
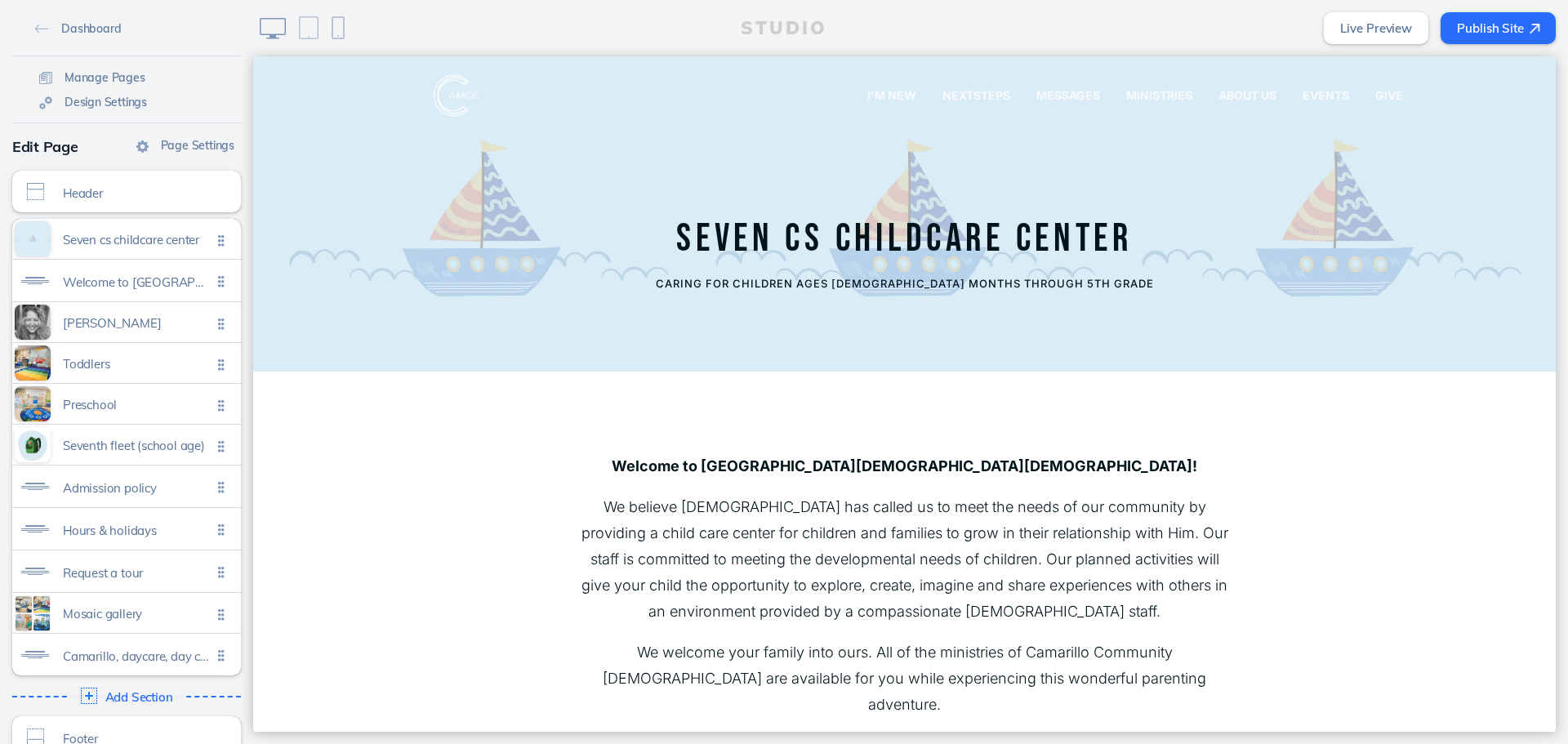
click at [1502, 40] on button "Publish Site" at bounding box center [1498, 28] width 115 height 32
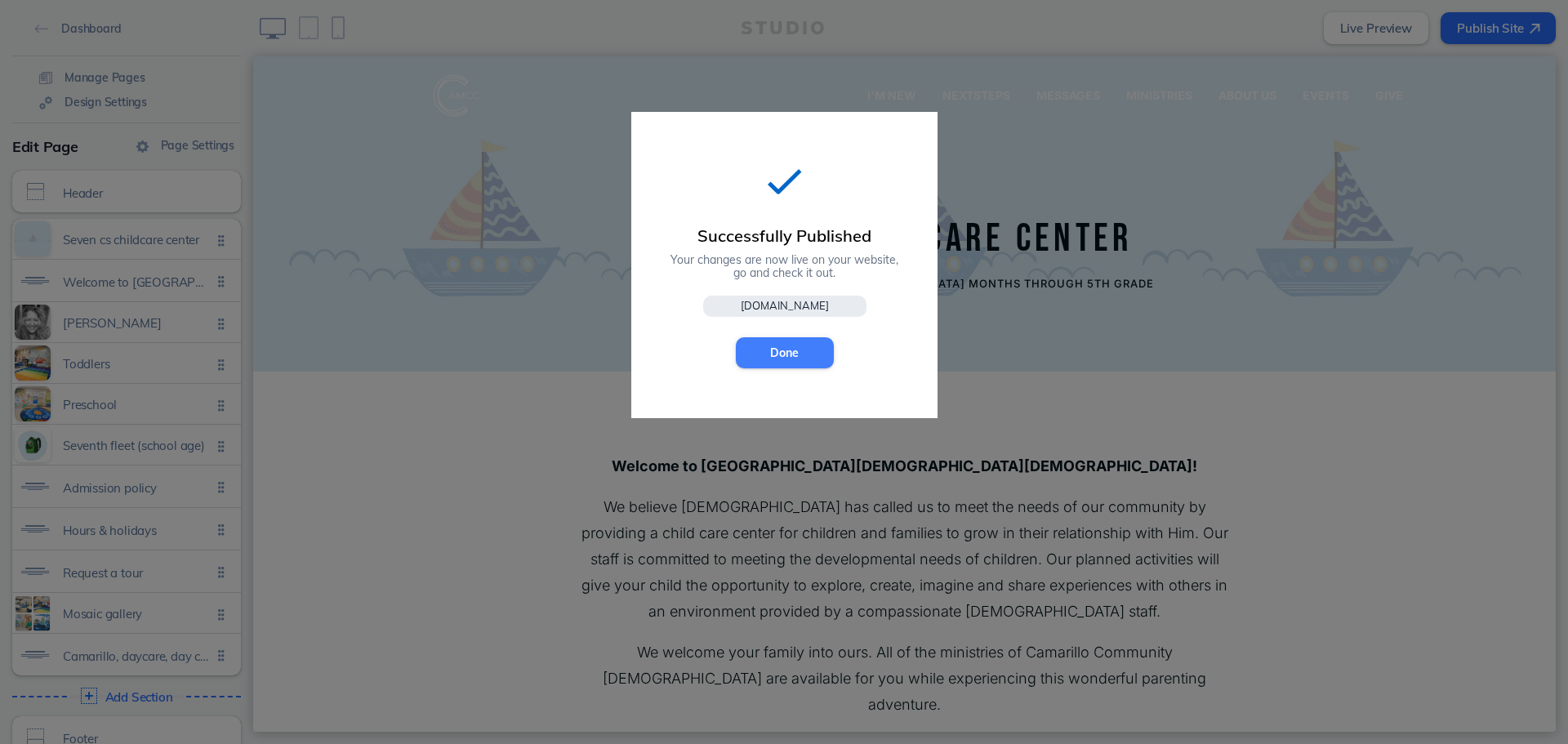
click at [779, 366] on button "Done" at bounding box center [785, 353] width 98 height 31
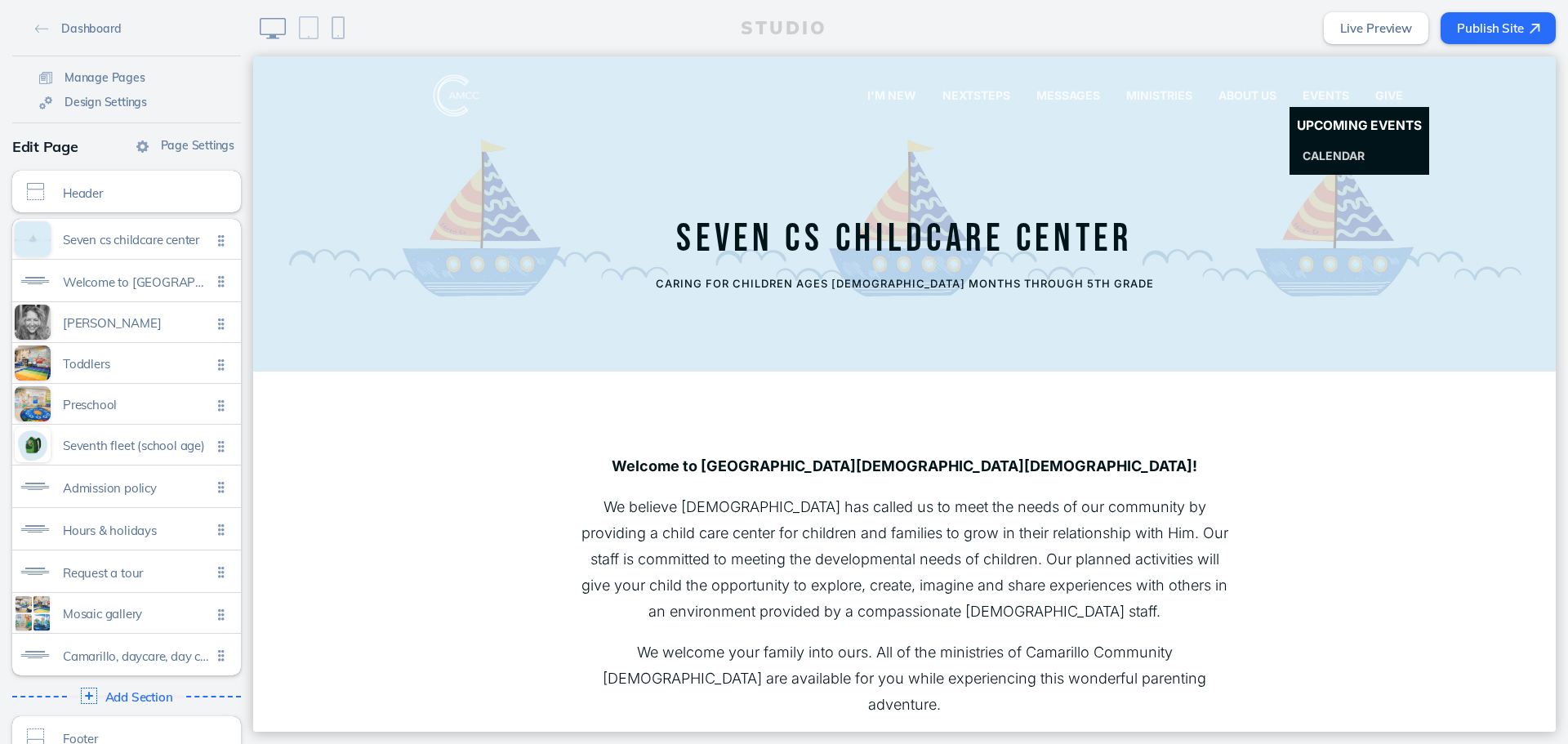
click at [1318, 127] on span "Upcoming Events" at bounding box center [1359, 126] width 125 height 15
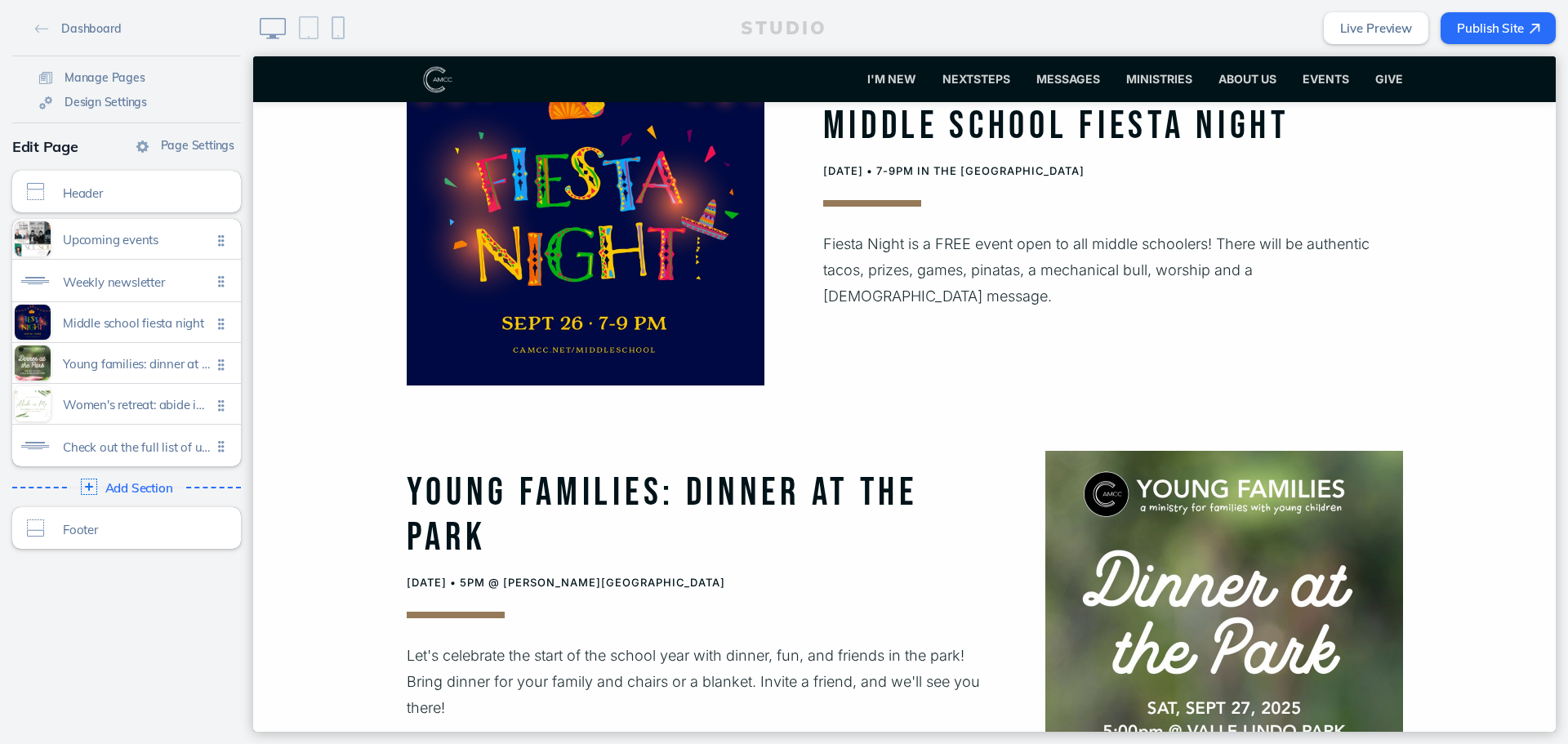
scroll to position [1225, 0]
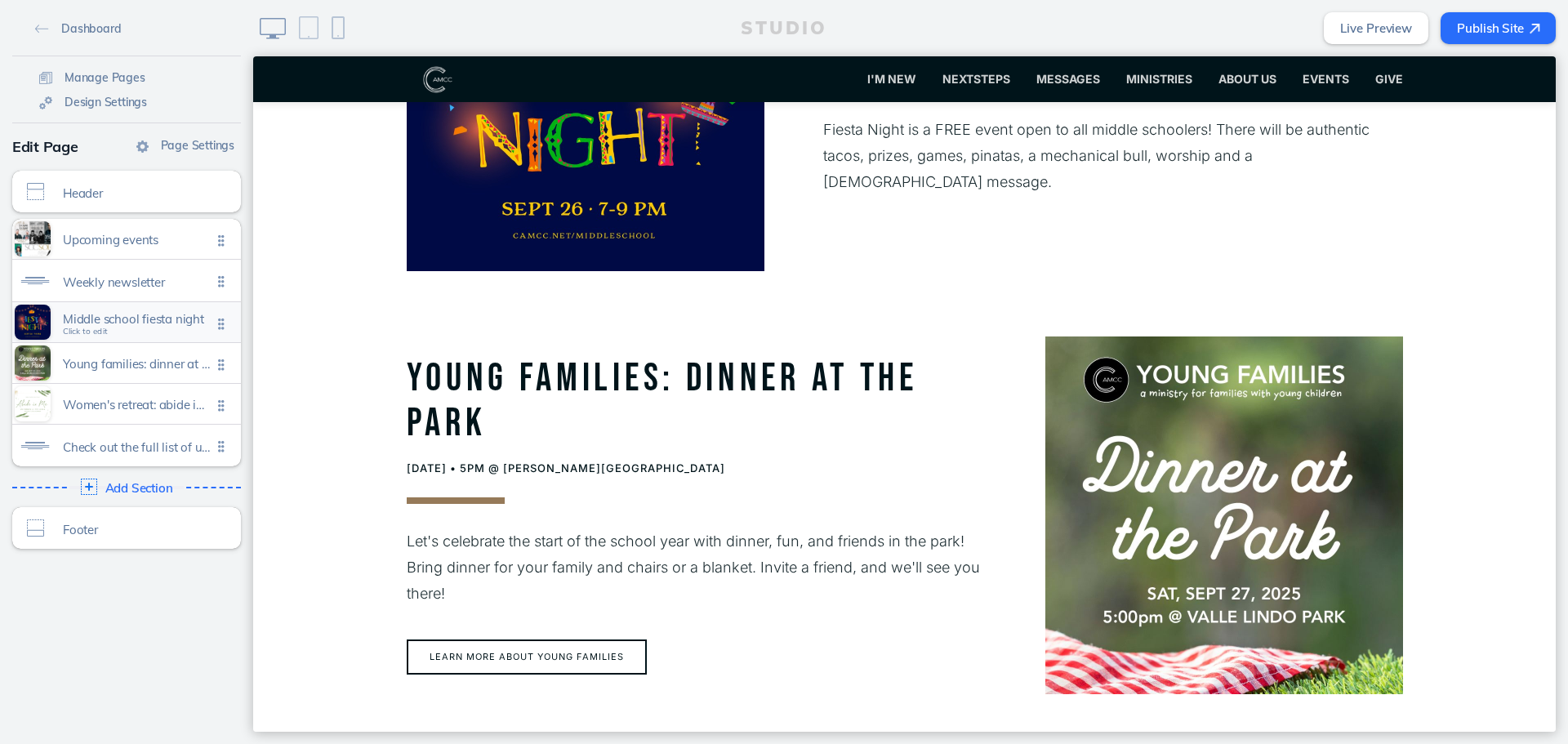
click at [176, 333] on div "Middle school fiesta night Click to edit" at bounding box center [127, 322] width 229 height 40
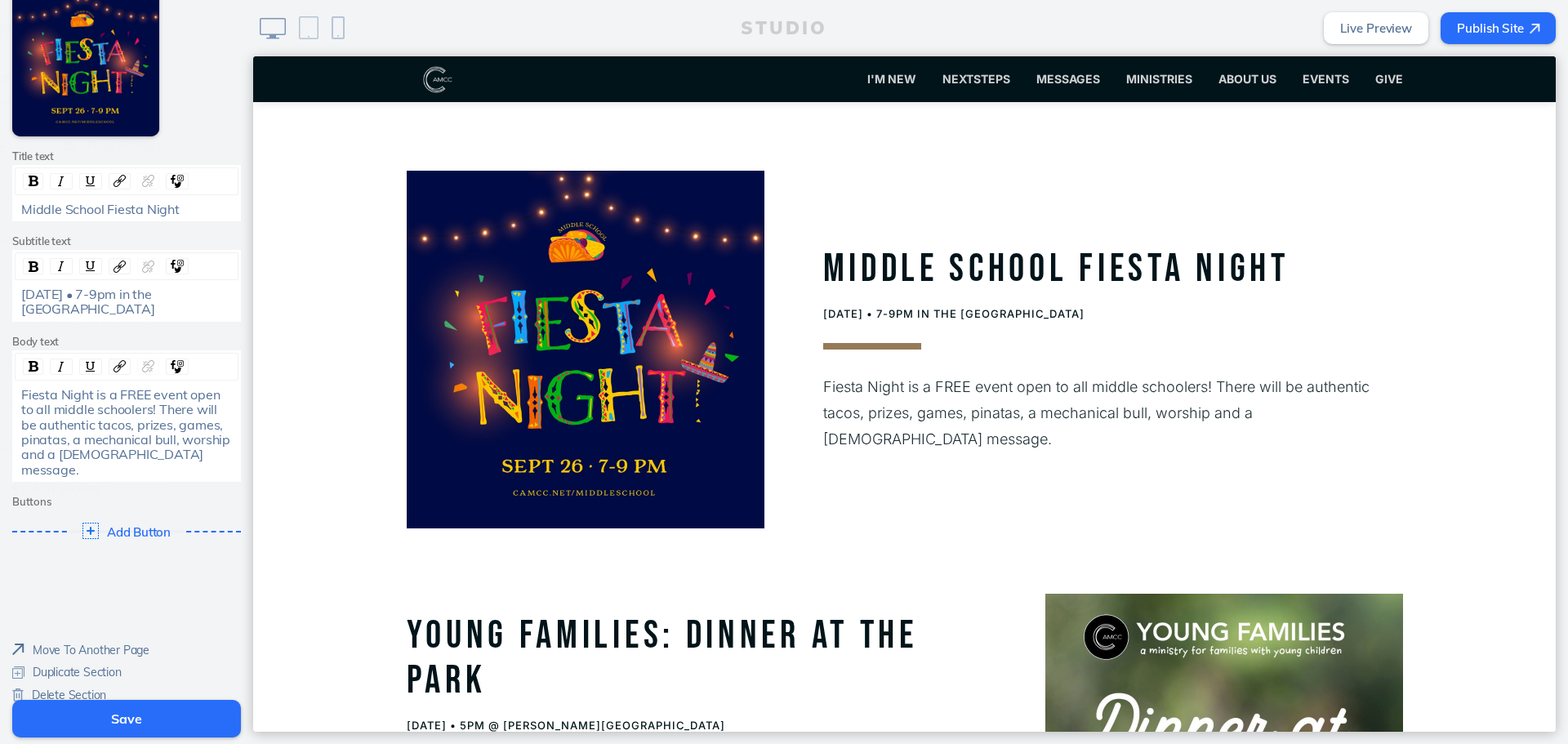
scroll to position [962, 0]
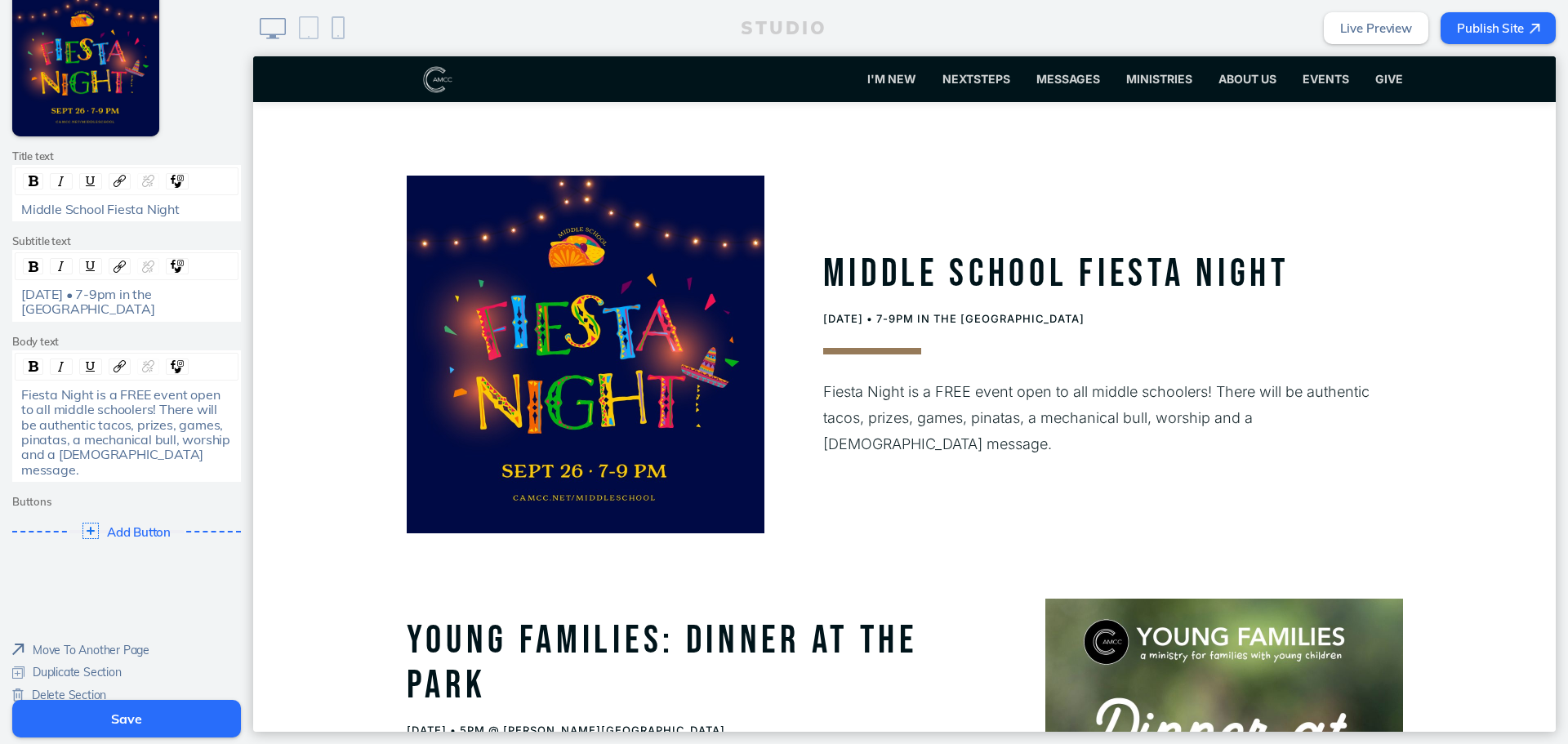
click at [93, 687] on span "Delete Section" at bounding box center [69, 694] width 74 height 15
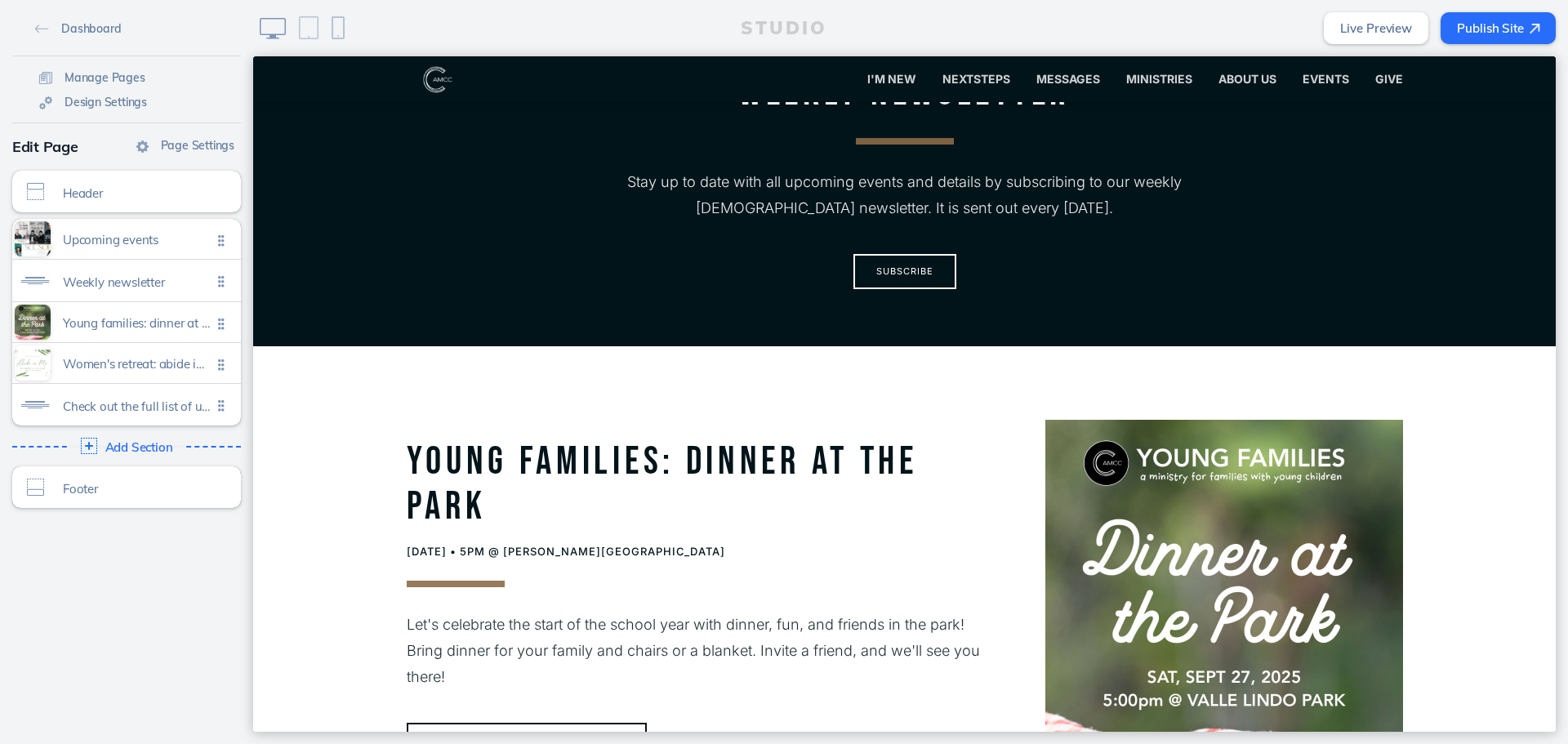
scroll to position [636, 0]
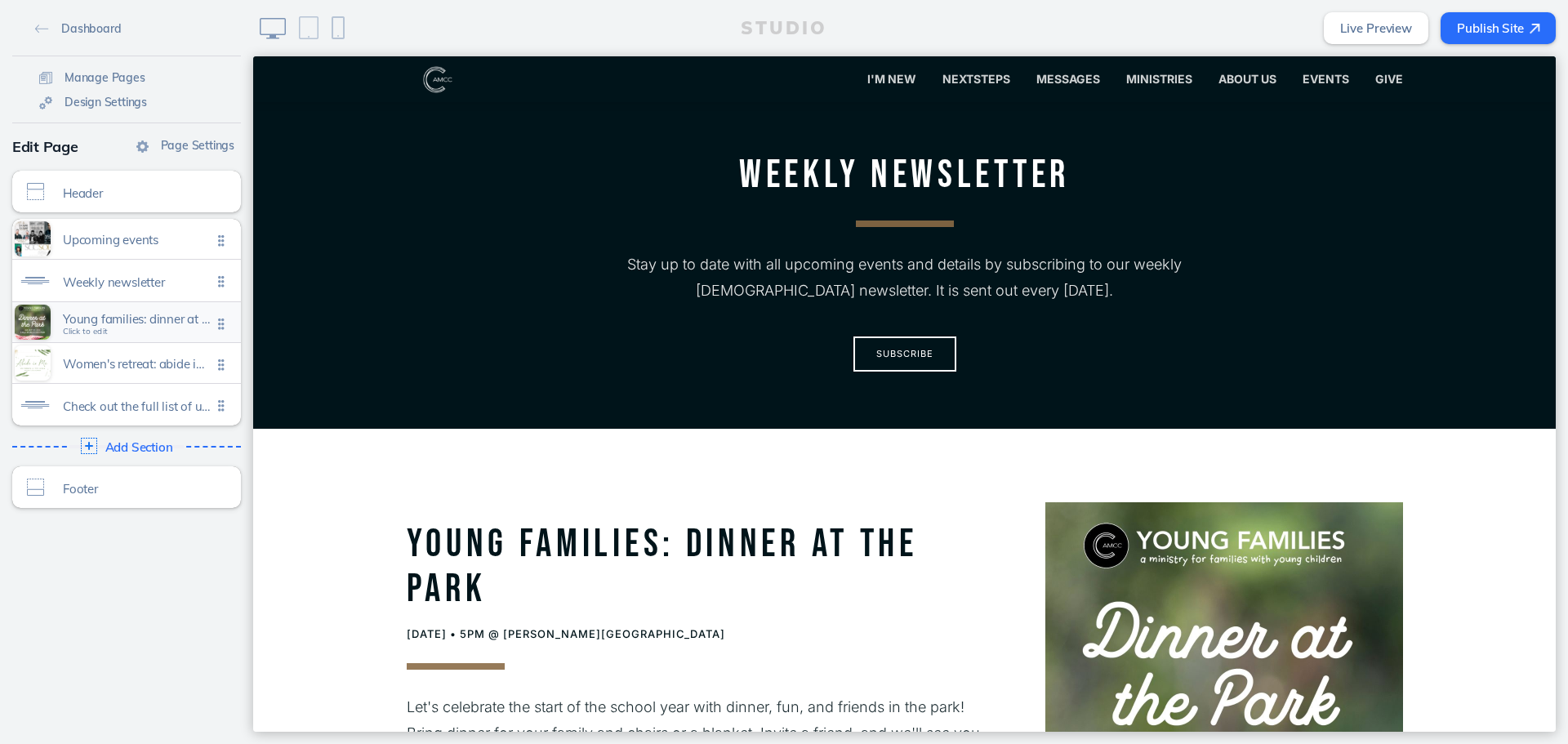
click at [160, 329] on span "Young families: dinner at the [GEOGRAPHIC_DATA] to edit" at bounding box center [137, 323] width 149 height 14
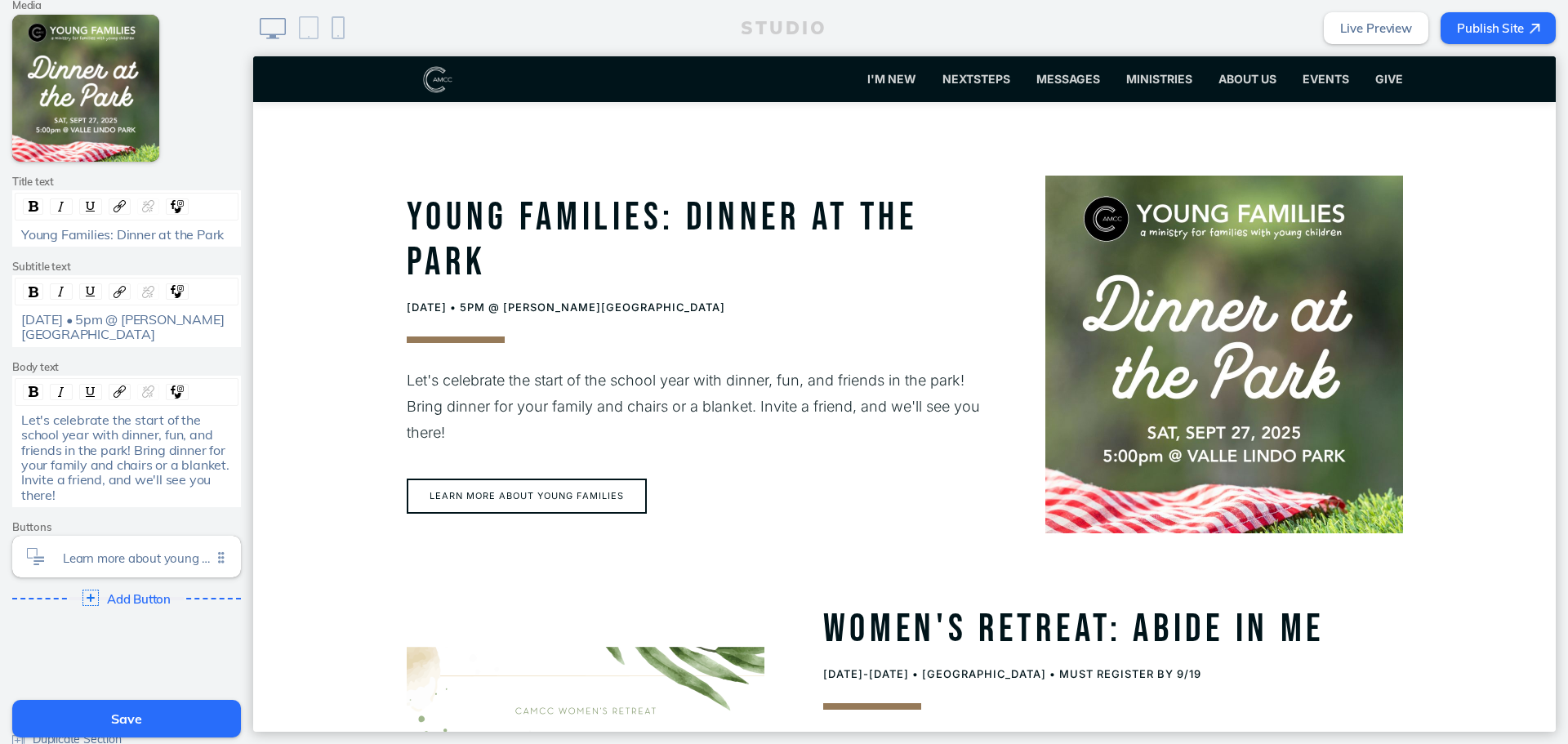
scroll to position [372, 0]
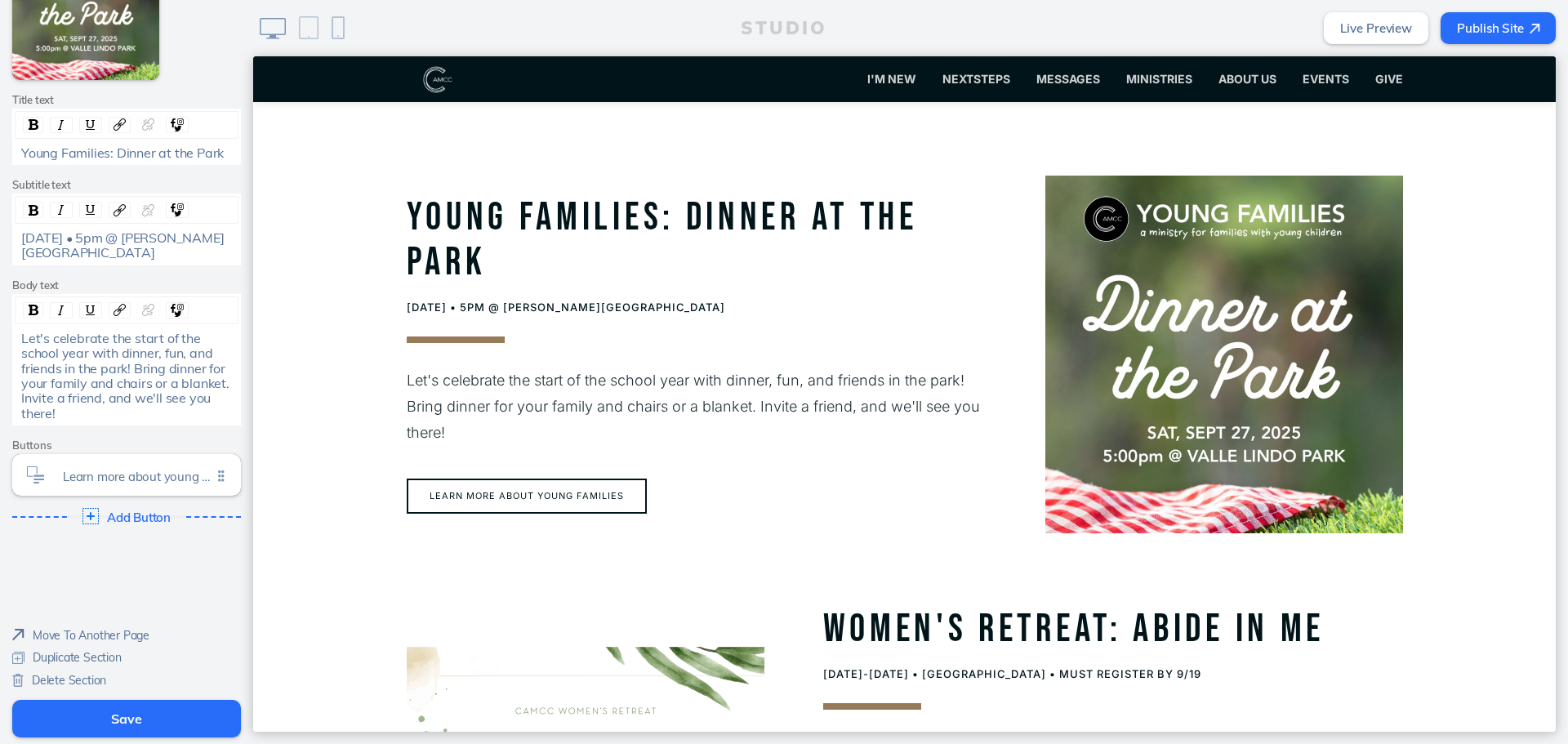
click at [91, 685] on span "Delete Section" at bounding box center [69, 679] width 74 height 15
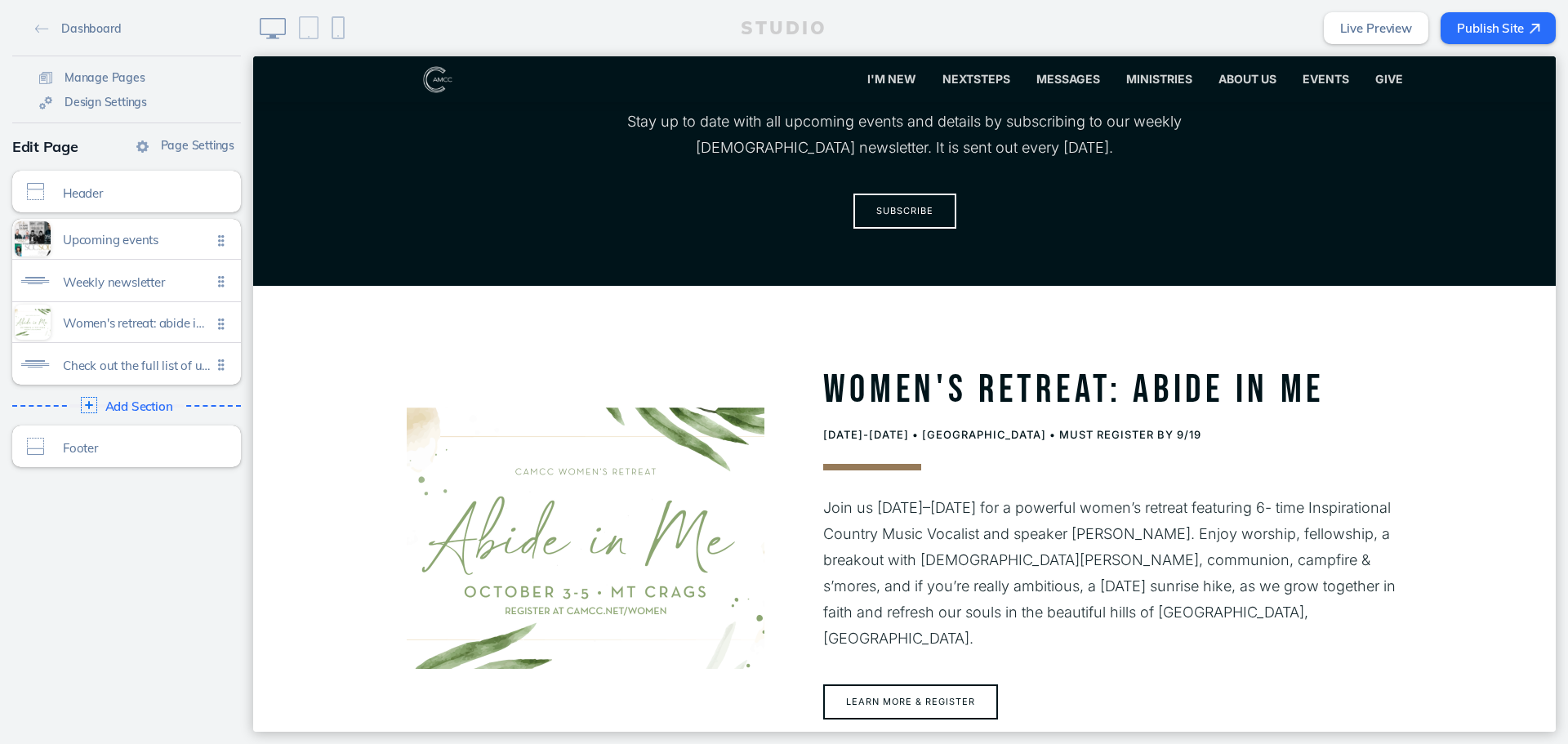
scroll to position [962, 0]
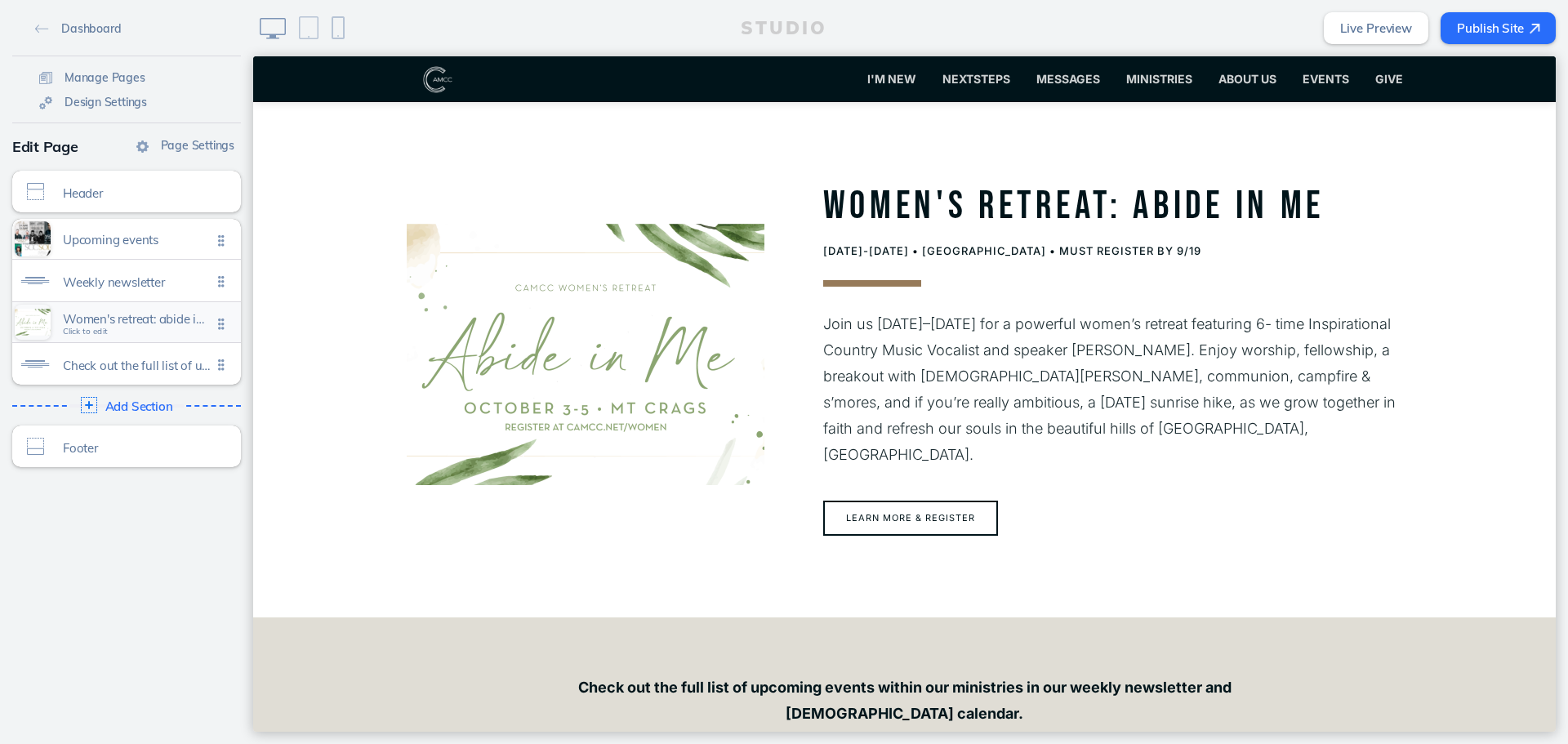
click at [136, 311] on div "Women's retreat: abide in me Click to edit" at bounding box center [127, 322] width 229 height 40
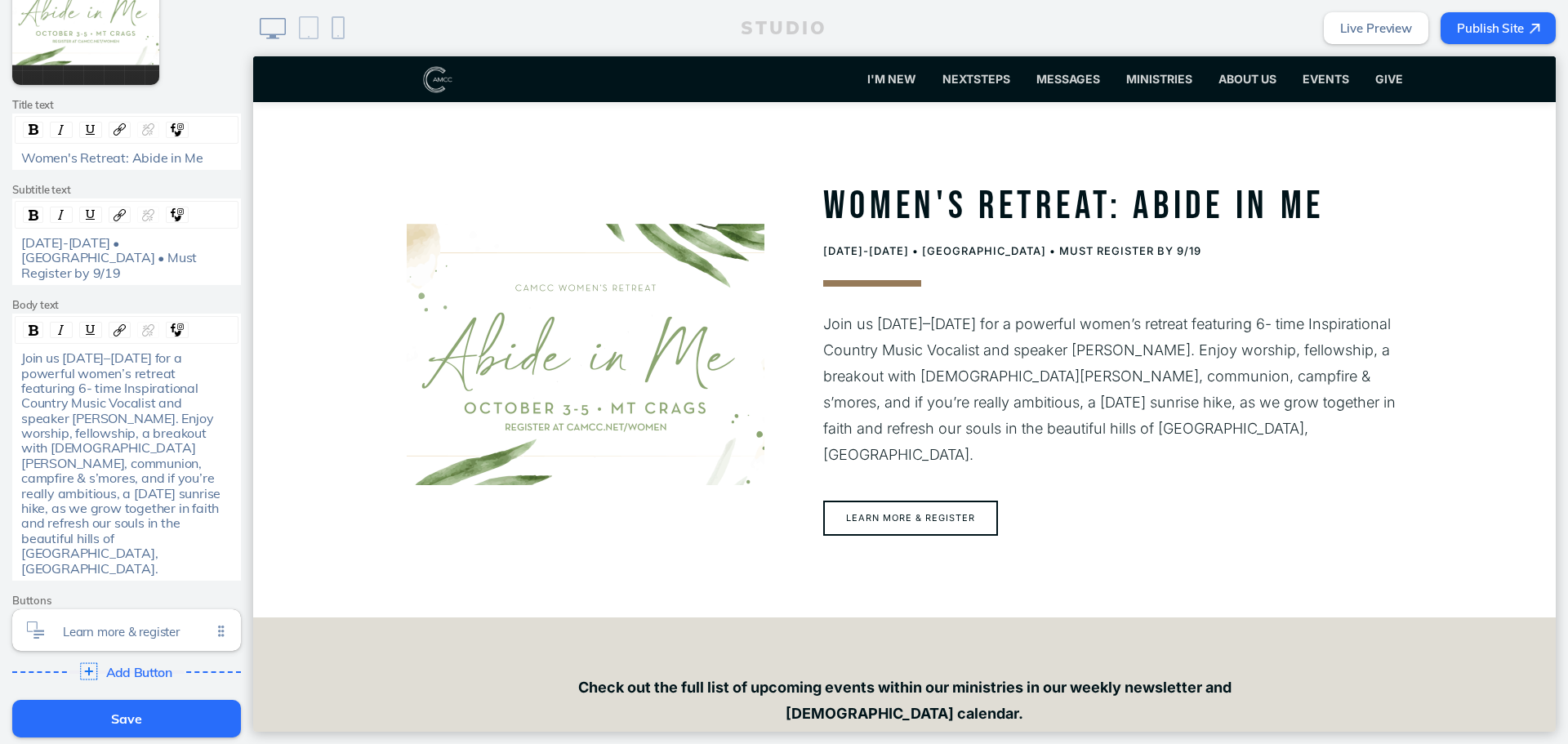
scroll to position [409, 0]
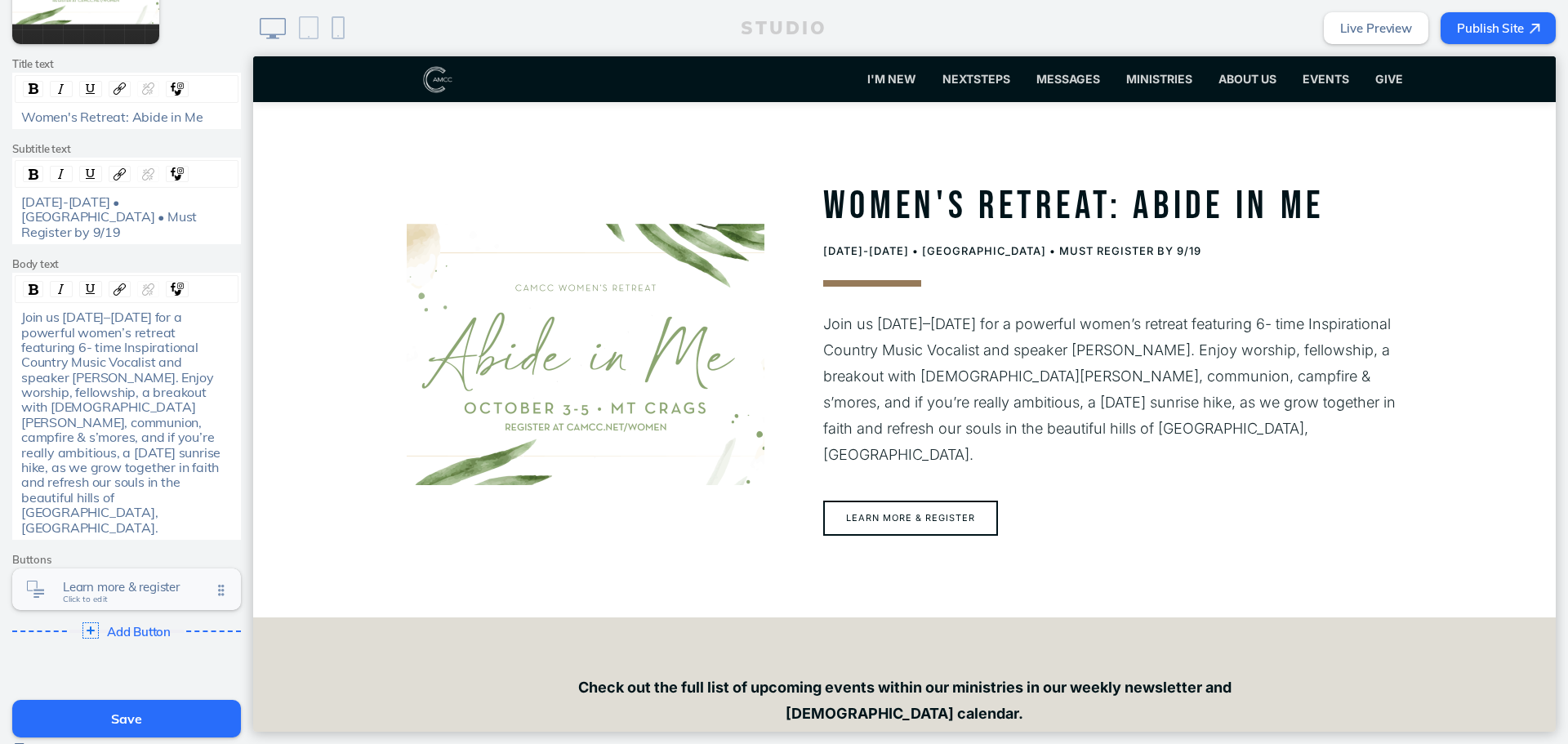
click at [151, 569] on div "Learn more & register Click to edit" at bounding box center [127, 589] width 229 height 41
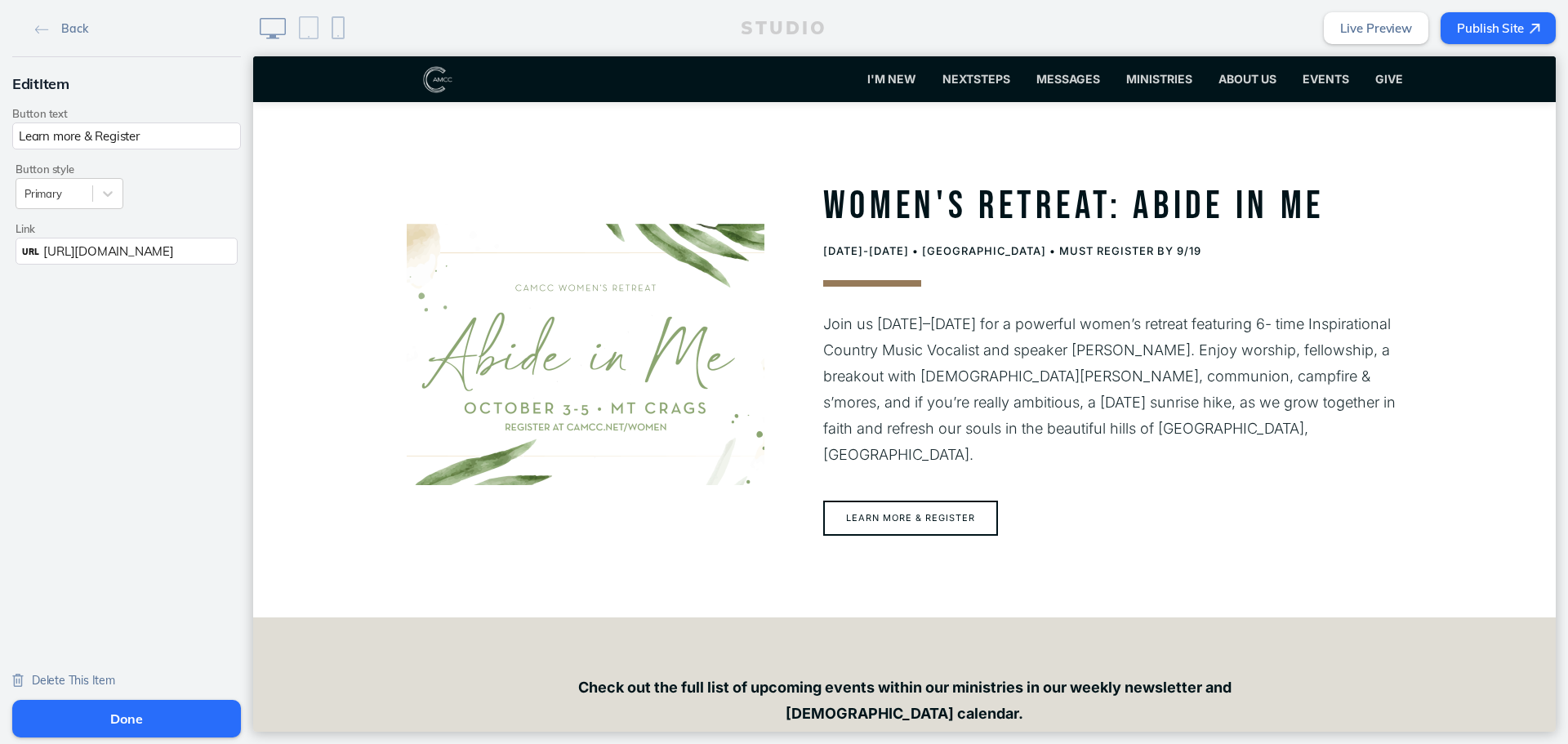
click at [77, 673] on span "Delete This Item" at bounding box center [73, 679] width 83 height 15
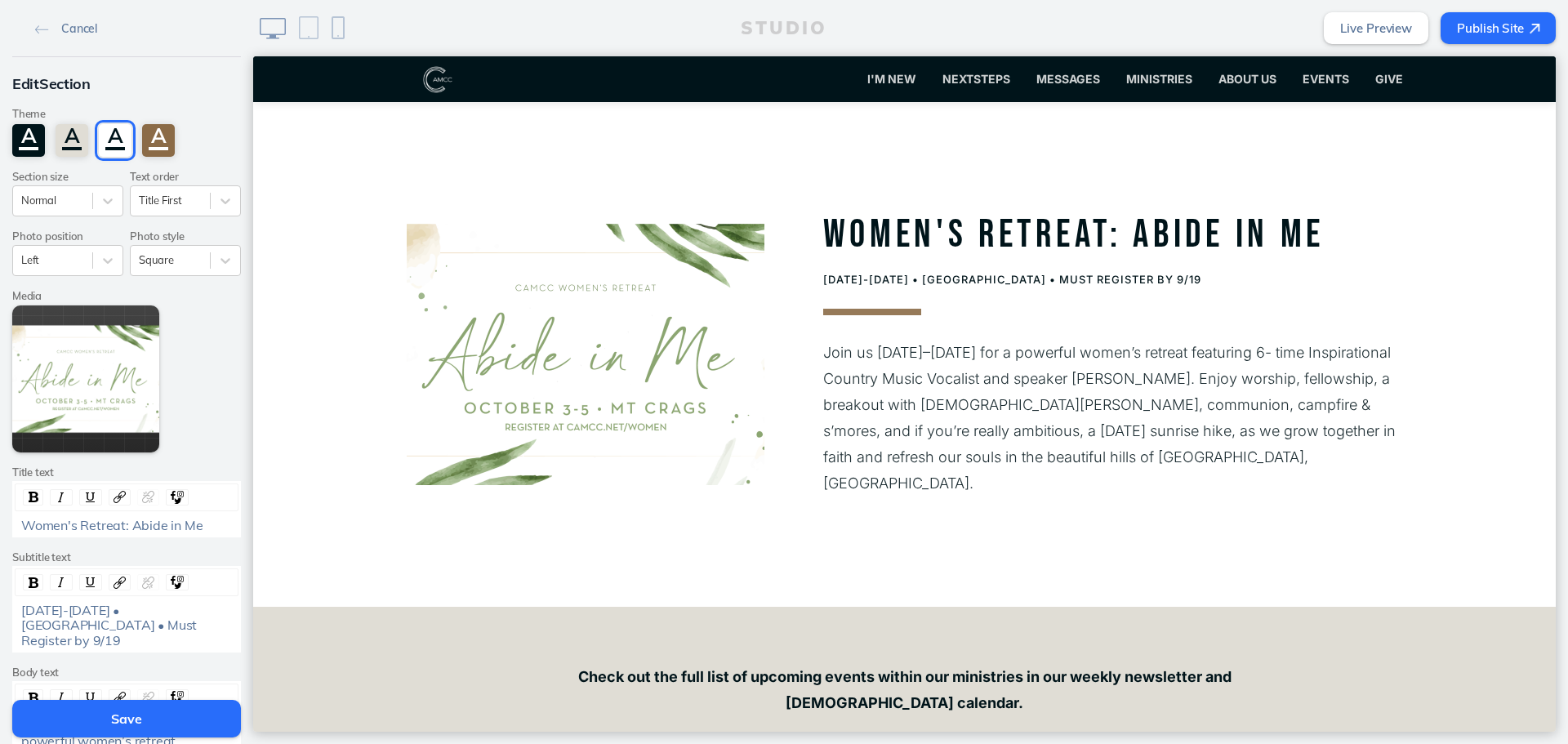
click at [96, 718] on button "Save" at bounding box center [127, 718] width 229 height 38
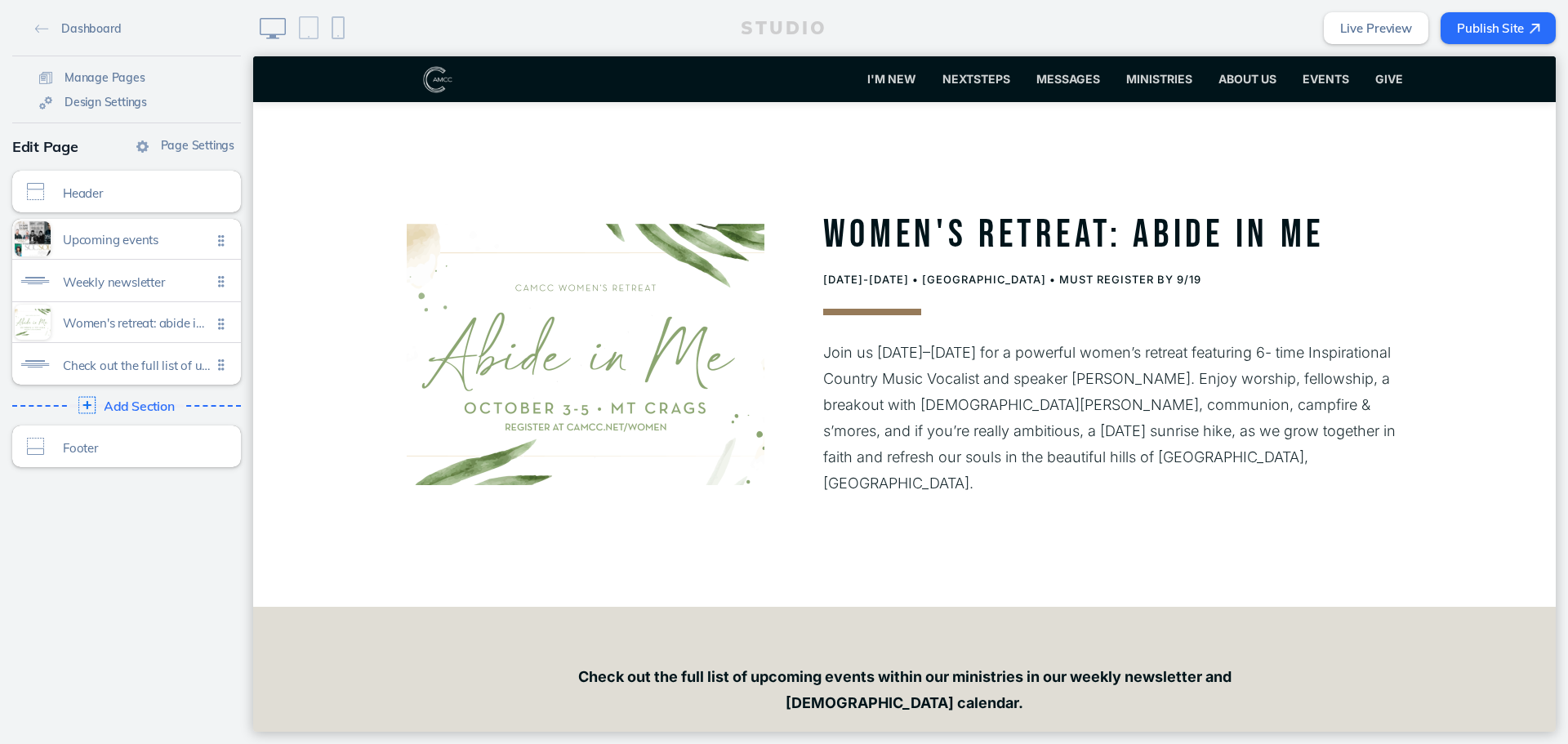
click at [164, 407] on span "Add Section" at bounding box center [139, 406] width 71 height 15
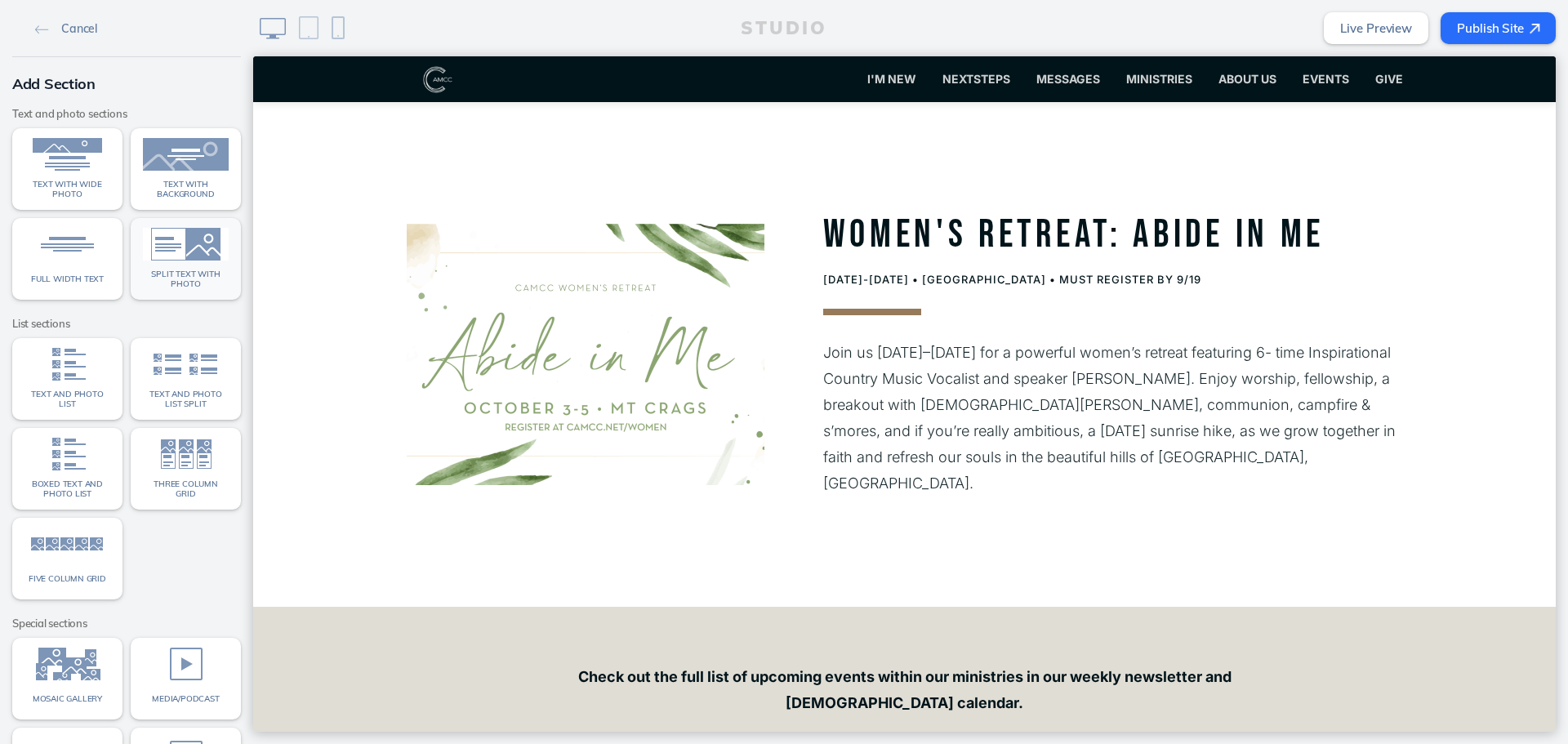
click at [189, 246] on img at bounding box center [186, 244] width 86 height 33
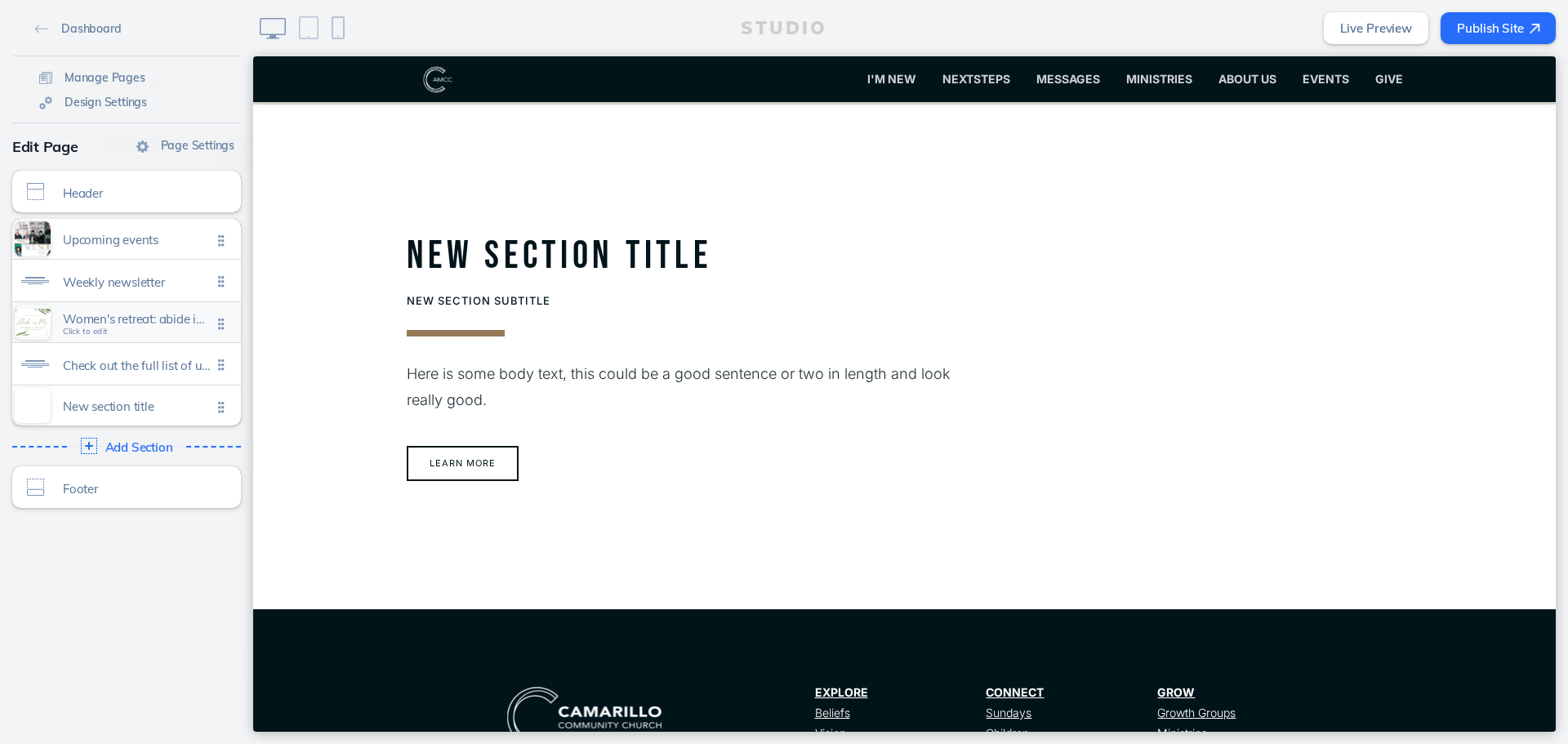
scroll to position [1700, 0]
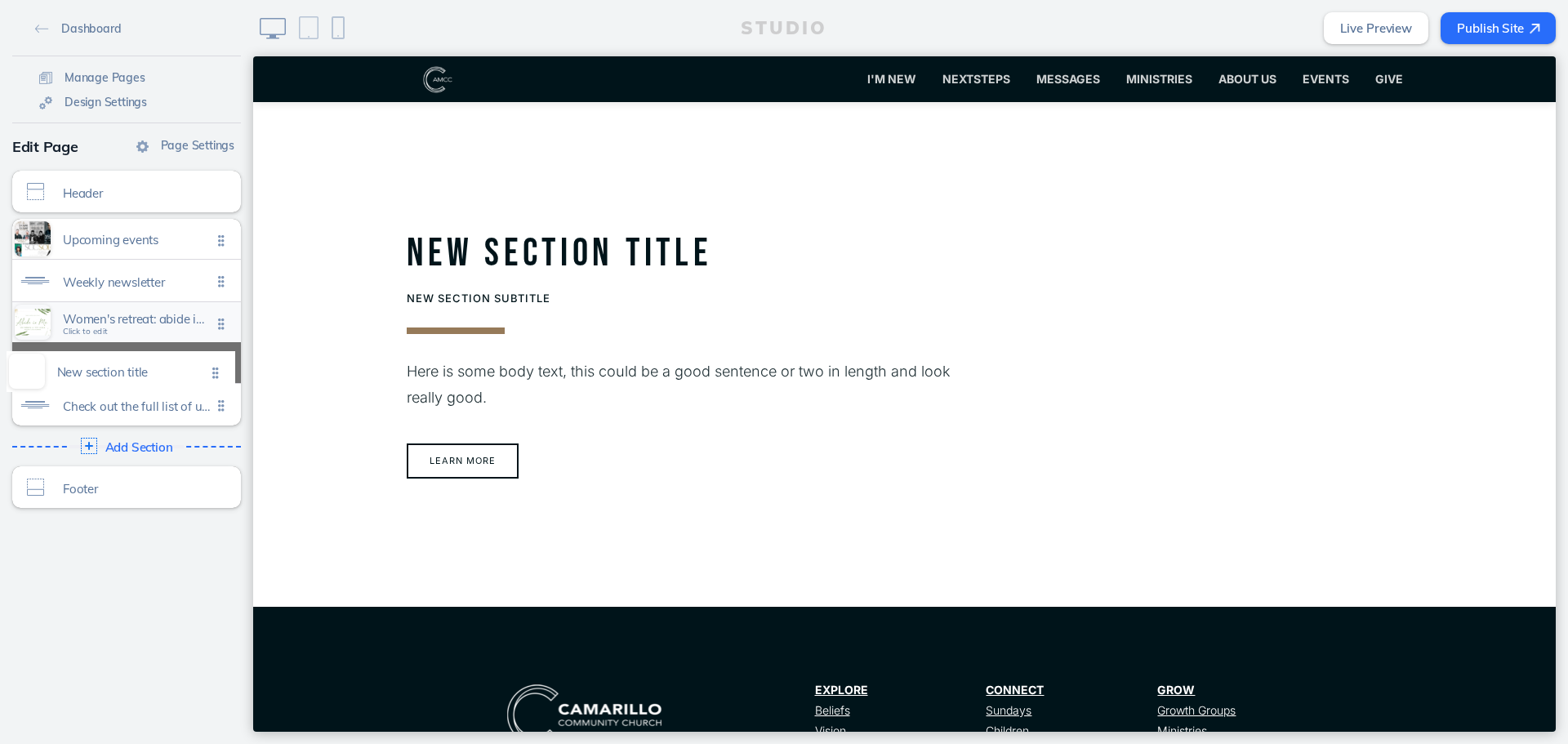
drag, startPoint x: 217, startPoint y: 397, endPoint x: 217, endPoint y: 349, distance: 48.0
click at [217, 349] on ul "Upcoming events Click to edit Weekly newsletter Click to edit Women's retreat: …" at bounding box center [127, 322] width 229 height 206
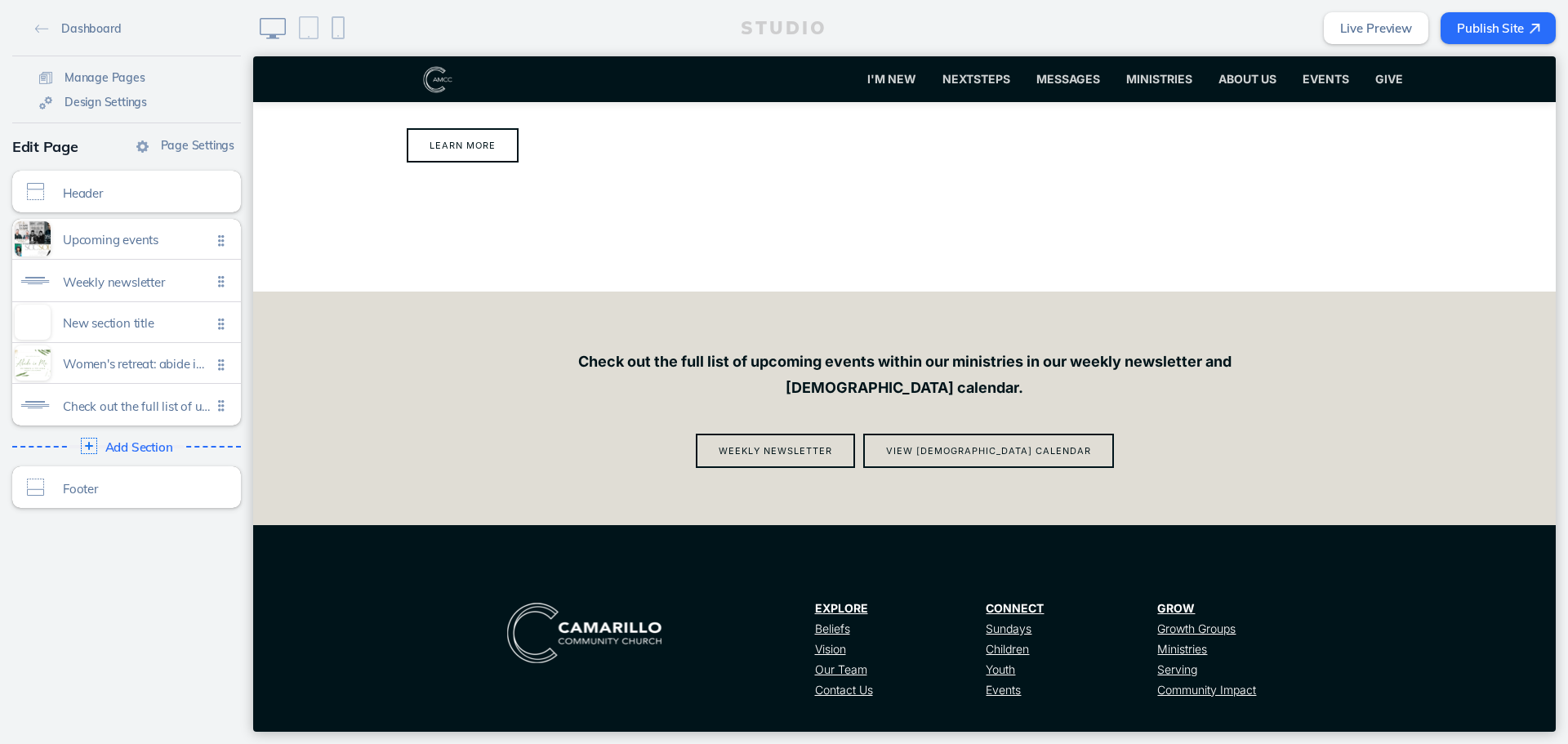
scroll to position [1829, 0]
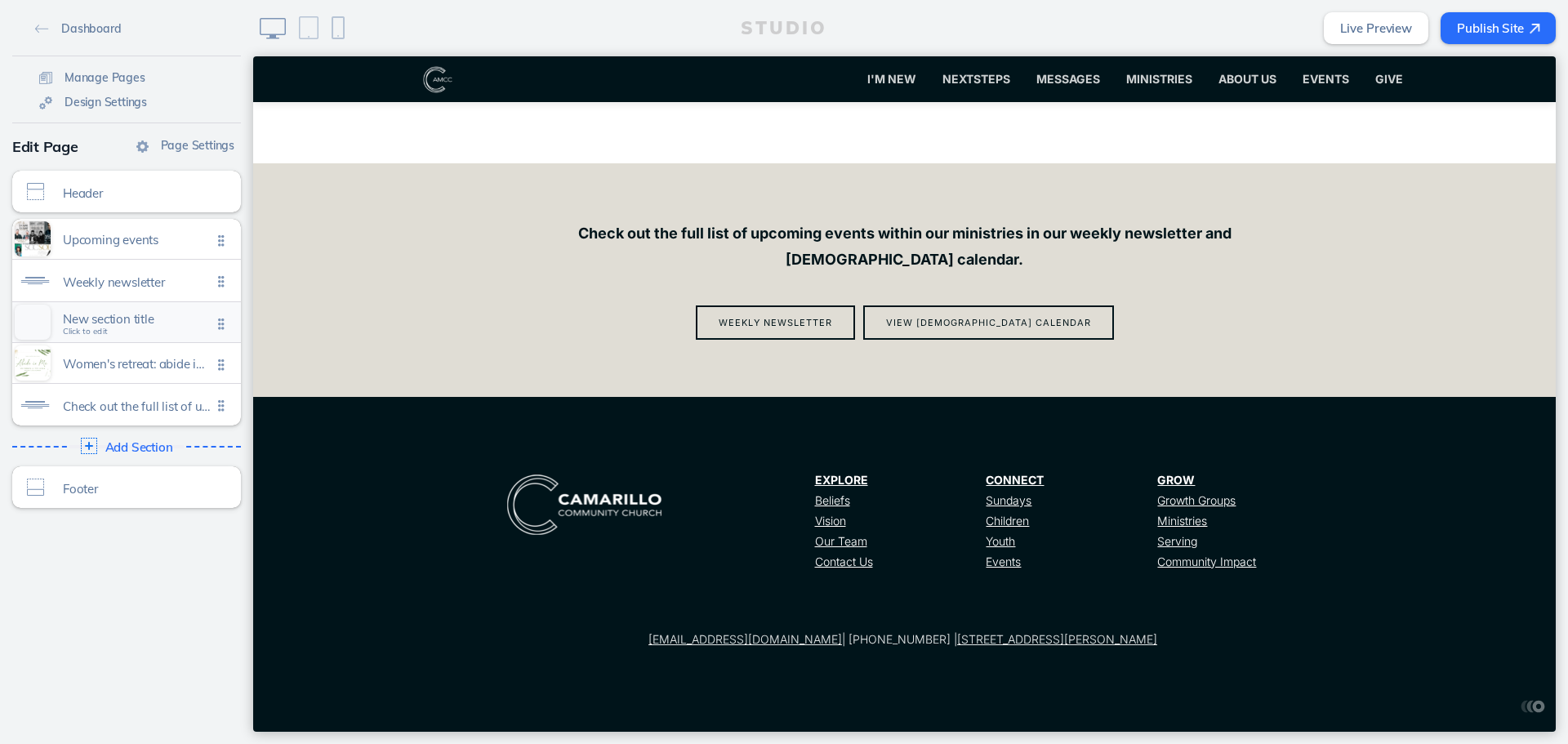
drag, startPoint x: 130, startPoint y: 364, endPoint x: 191, endPoint y: 324, distance: 72.9
click at [152, 321] on ul "Upcoming events Click to edit Weekly newsletter Click to edit New section title…" at bounding box center [127, 322] width 229 height 206
drag, startPoint x: 213, startPoint y: 318, endPoint x: 201, endPoint y: 422, distance: 104.7
click at [201, 422] on ul "Upcoming events Click to edit Weekly newsletter Click to edit New section title…" at bounding box center [127, 322] width 229 height 206
drag, startPoint x: 209, startPoint y: 317, endPoint x: 209, endPoint y: 386, distance: 69.0
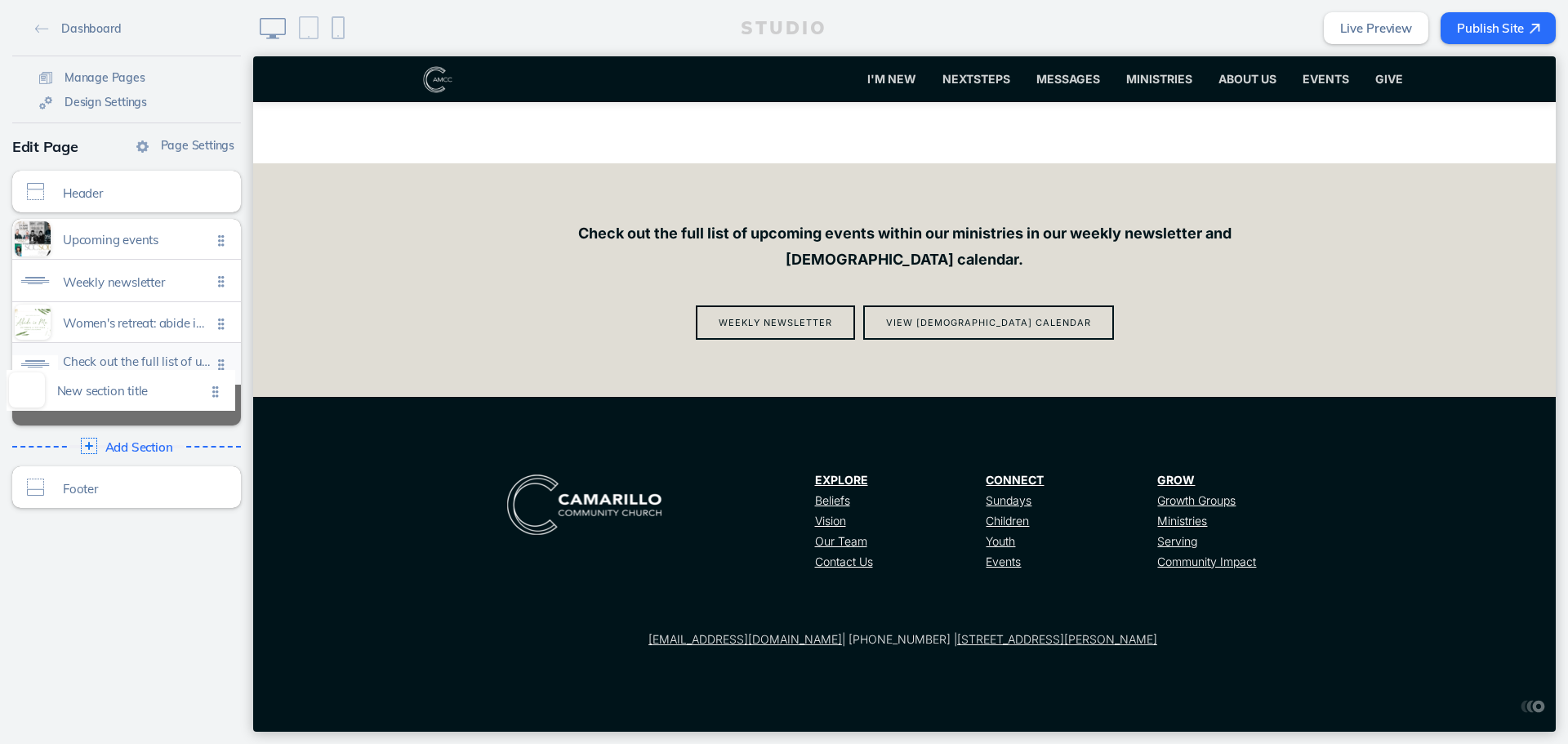
click at [209, 386] on ul "Upcoming events Click to edit Weekly newsletter Click to edit New section title…" at bounding box center [127, 322] width 229 height 206
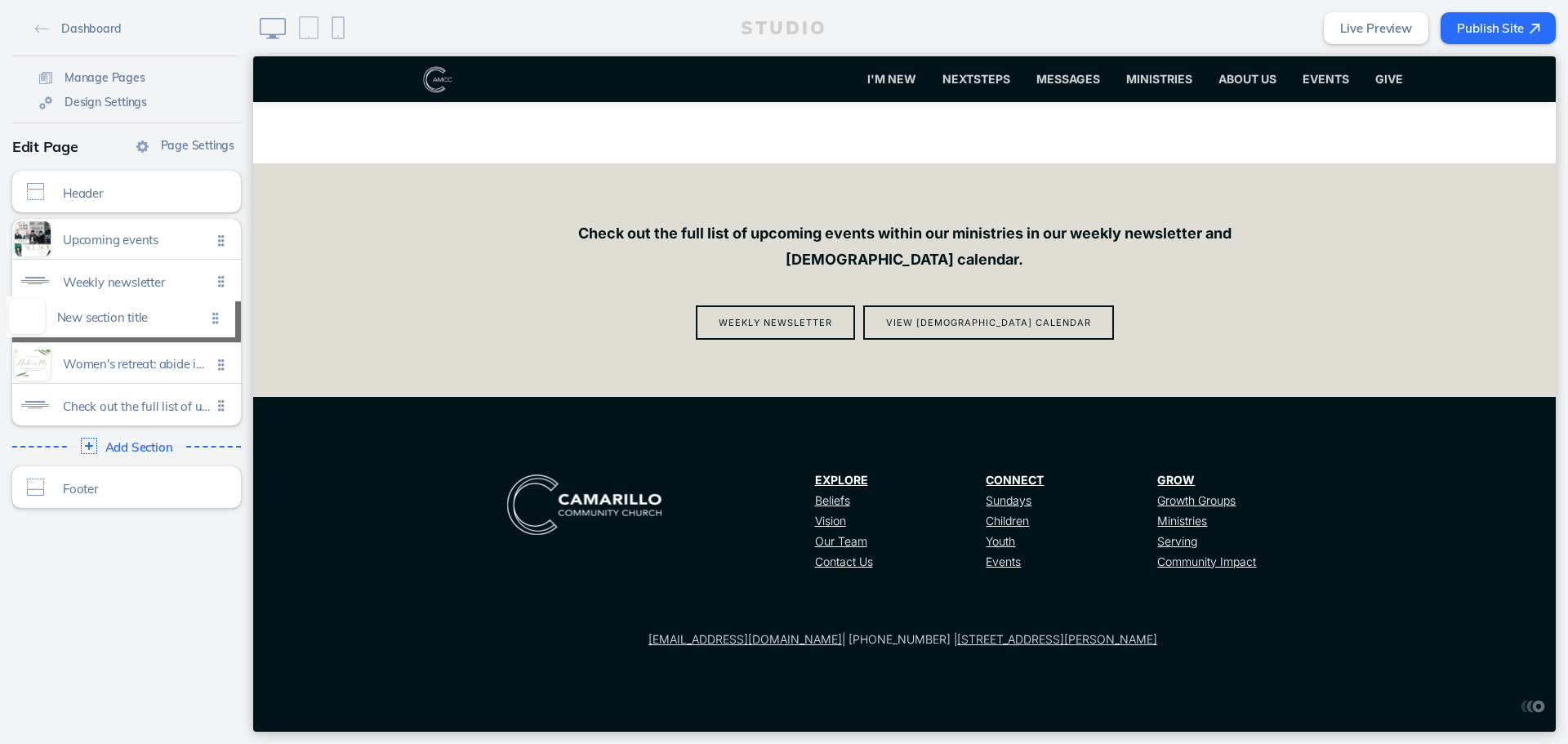
drag, startPoint x: 213, startPoint y: 319, endPoint x: 216, endPoint y: 252, distance: 67.1
click at [216, 252] on ul "Upcoming events Click to edit Weekly newsletter Click to edit New section title…" at bounding box center [127, 322] width 229 height 206
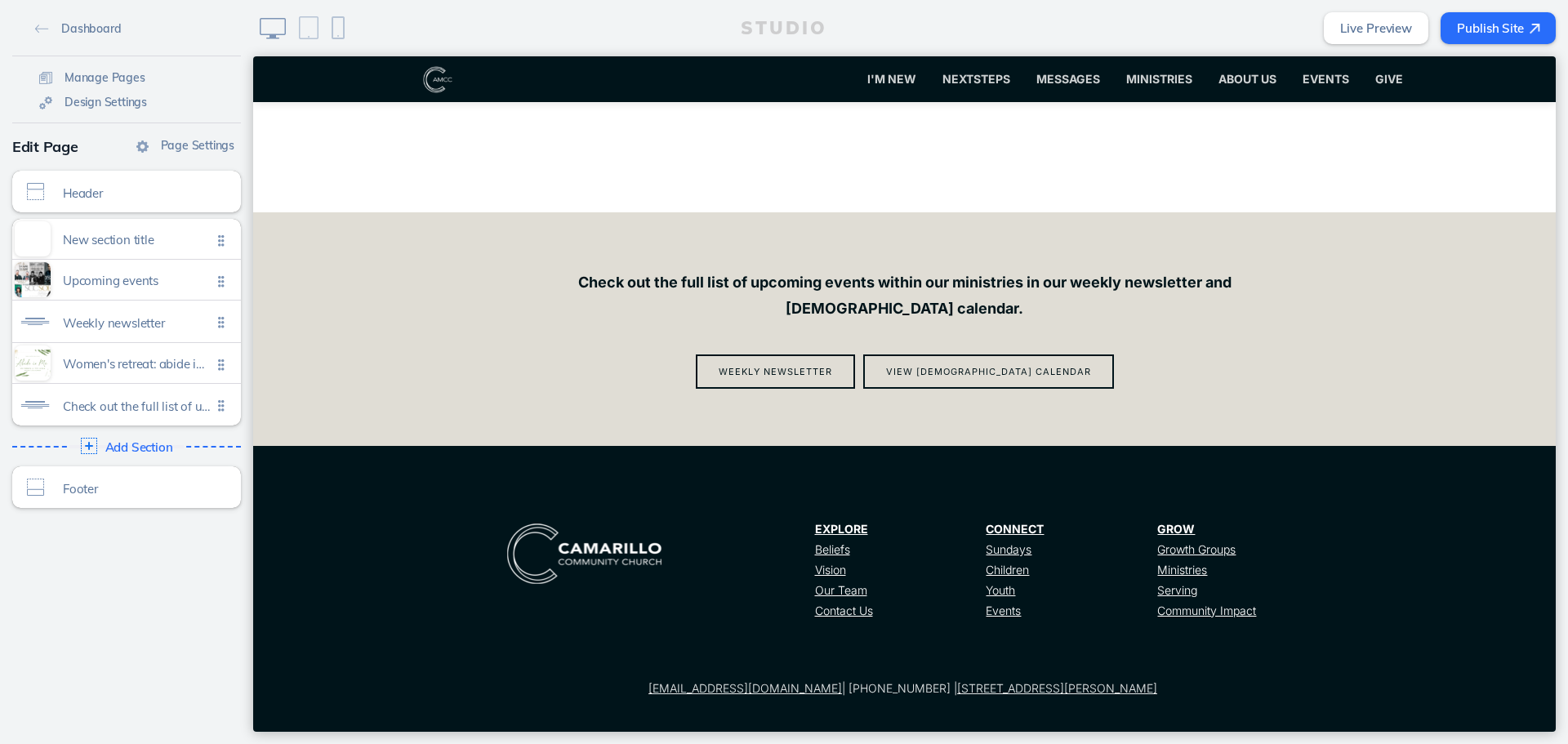
scroll to position [1878, 0]
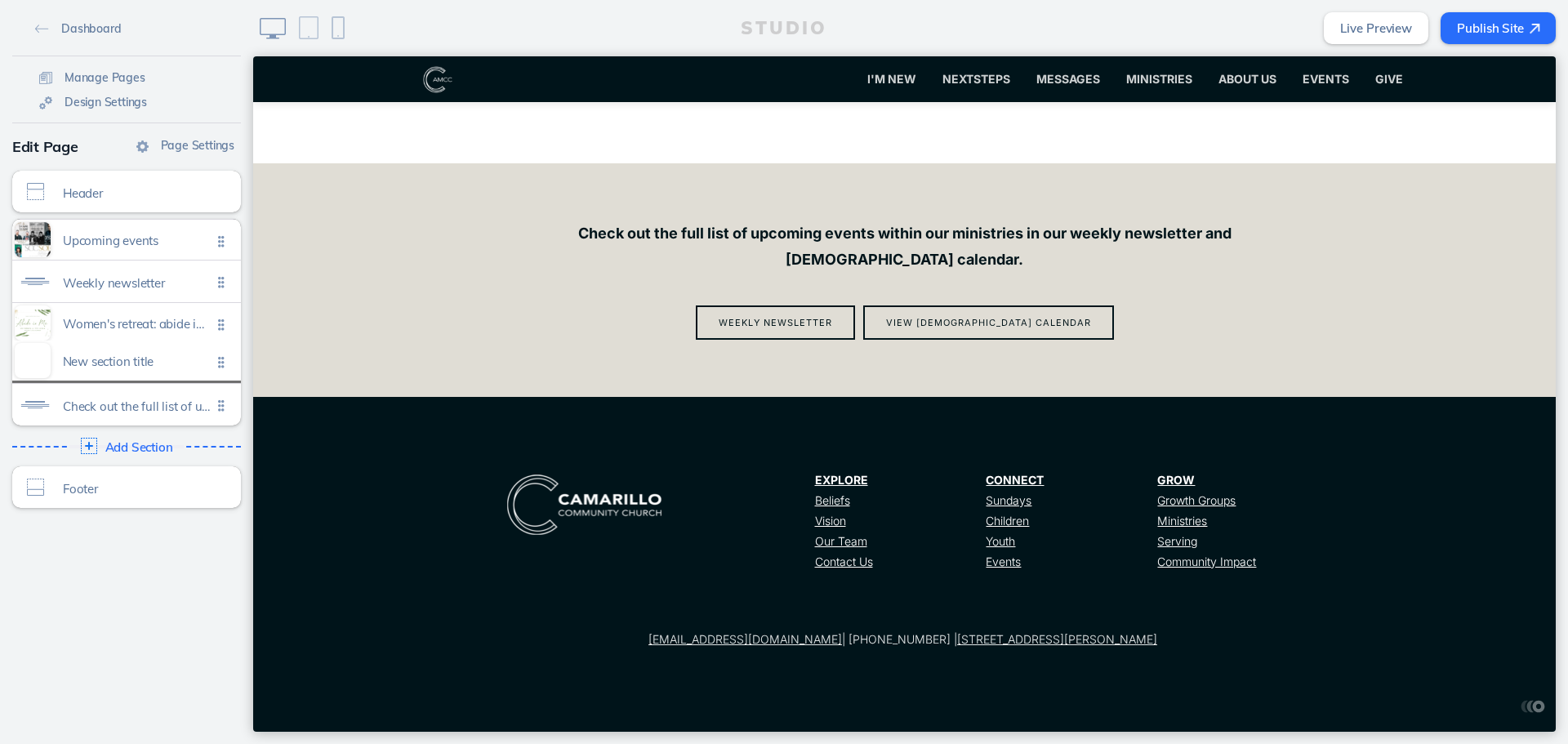
drag, startPoint x: 217, startPoint y: 238, endPoint x: 223, endPoint y: 366, distance: 128.1
drag, startPoint x: 219, startPoint y: 318, endPoint x: 202, endPoint y: 223, distance: 96.5
click at [202, 223] on ul "Upcoming events Click to edit Weekly newsletter Click to edit New section title…" at bounding box center [127, 322] width 229 height 206
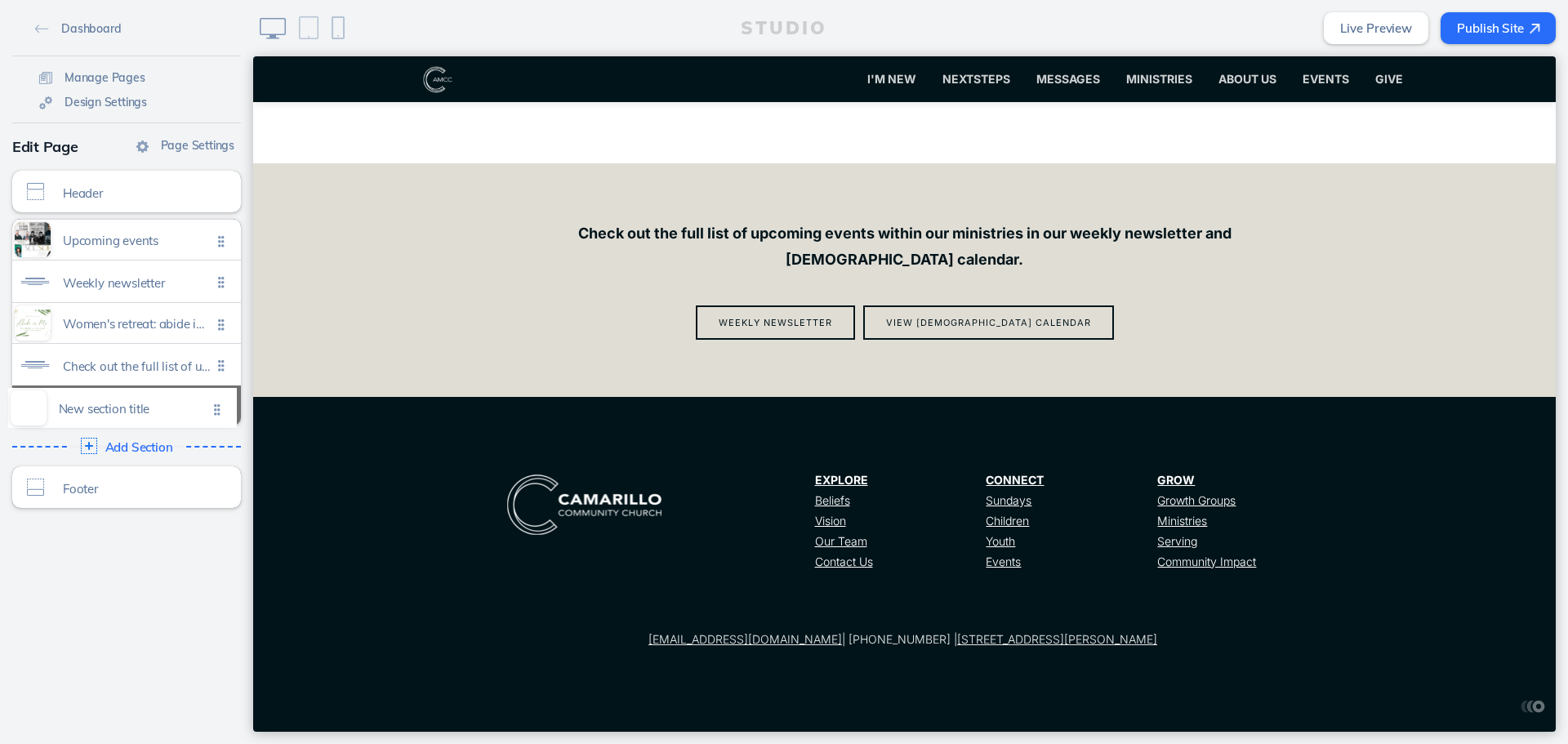
drag, startPoint x: 211, startPoint y: 232, endPoint x: 213, endPoint y: 401, distance: 169.0
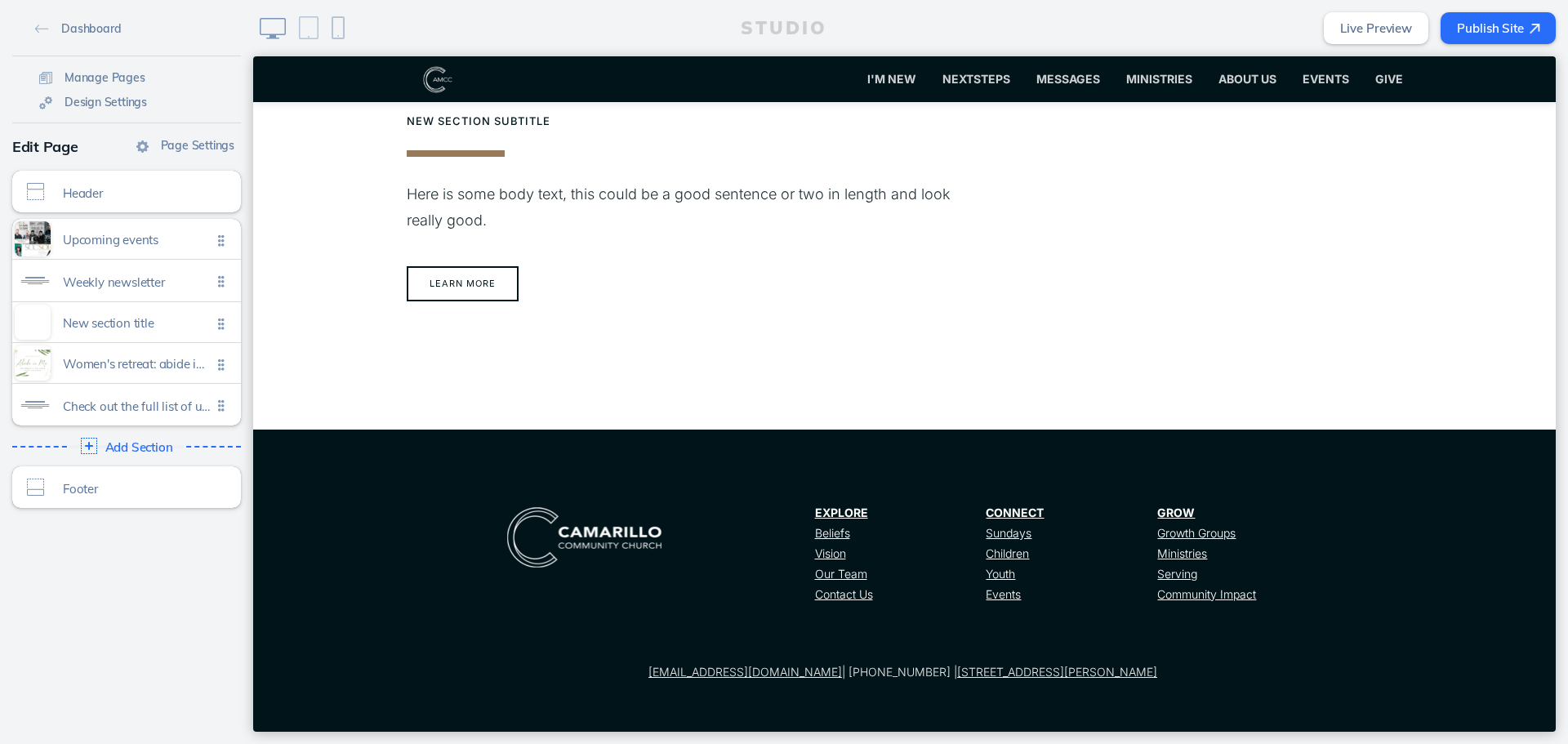
scroll to position [1700, 0]
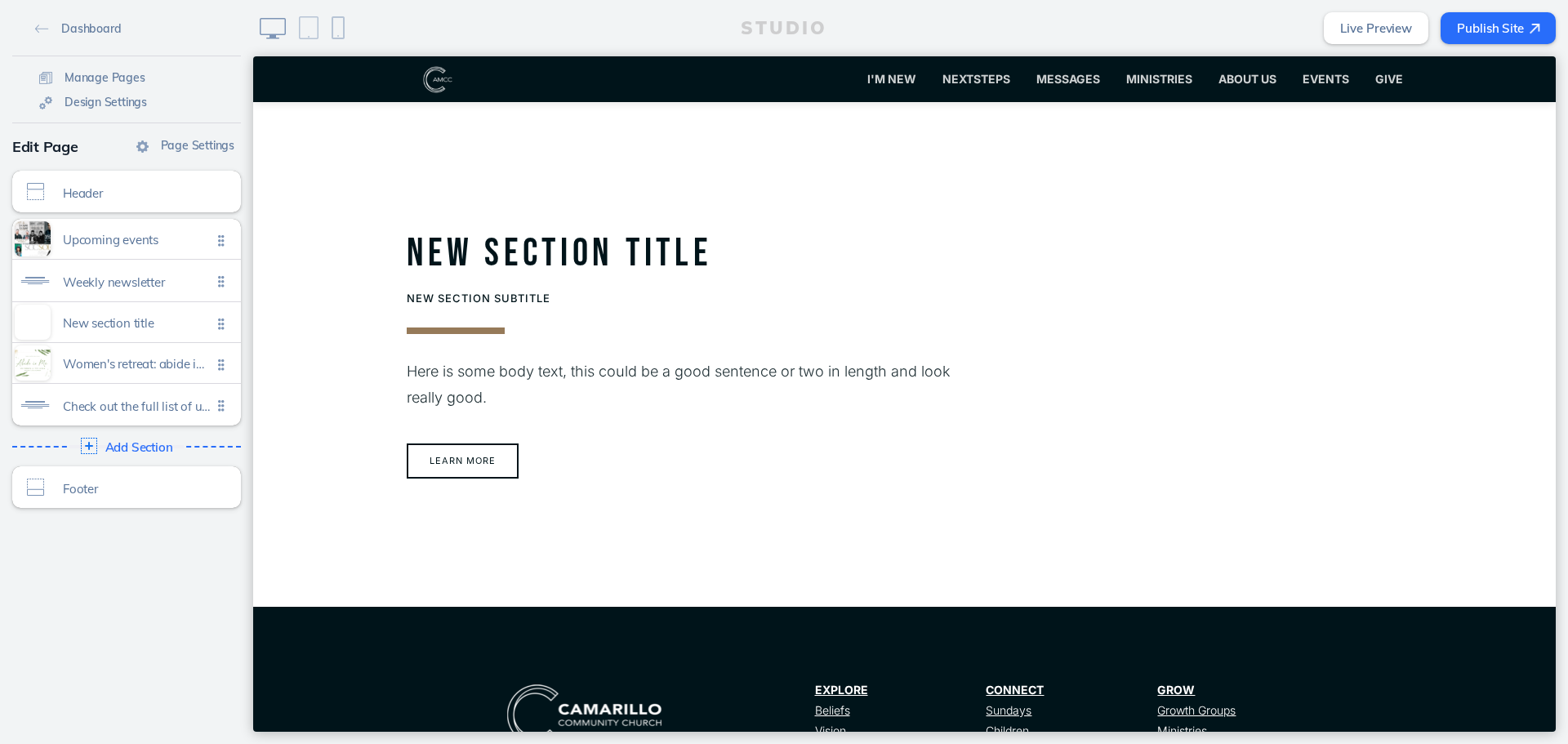
drag, startPoint x: 212, startPoint y: 310, endPoint x: 210, endPoint y: 408, distance: 98.0
click at [210, 408] on ul "Upcoming events Click to edit Weekly newsletter Click to edit New section title…" at bounding box center [127, 322] width 229 height 206
drag, startPoint x: 210, startPoint y: 394, endPoint x: 217, endPoint y: 322, distance: 72.3
click at [217, 322] on ul "Upcoming events Click to edit Weekly newsletter Click to edit New section title…" at bounding box center [127, 322] width 229 height 206
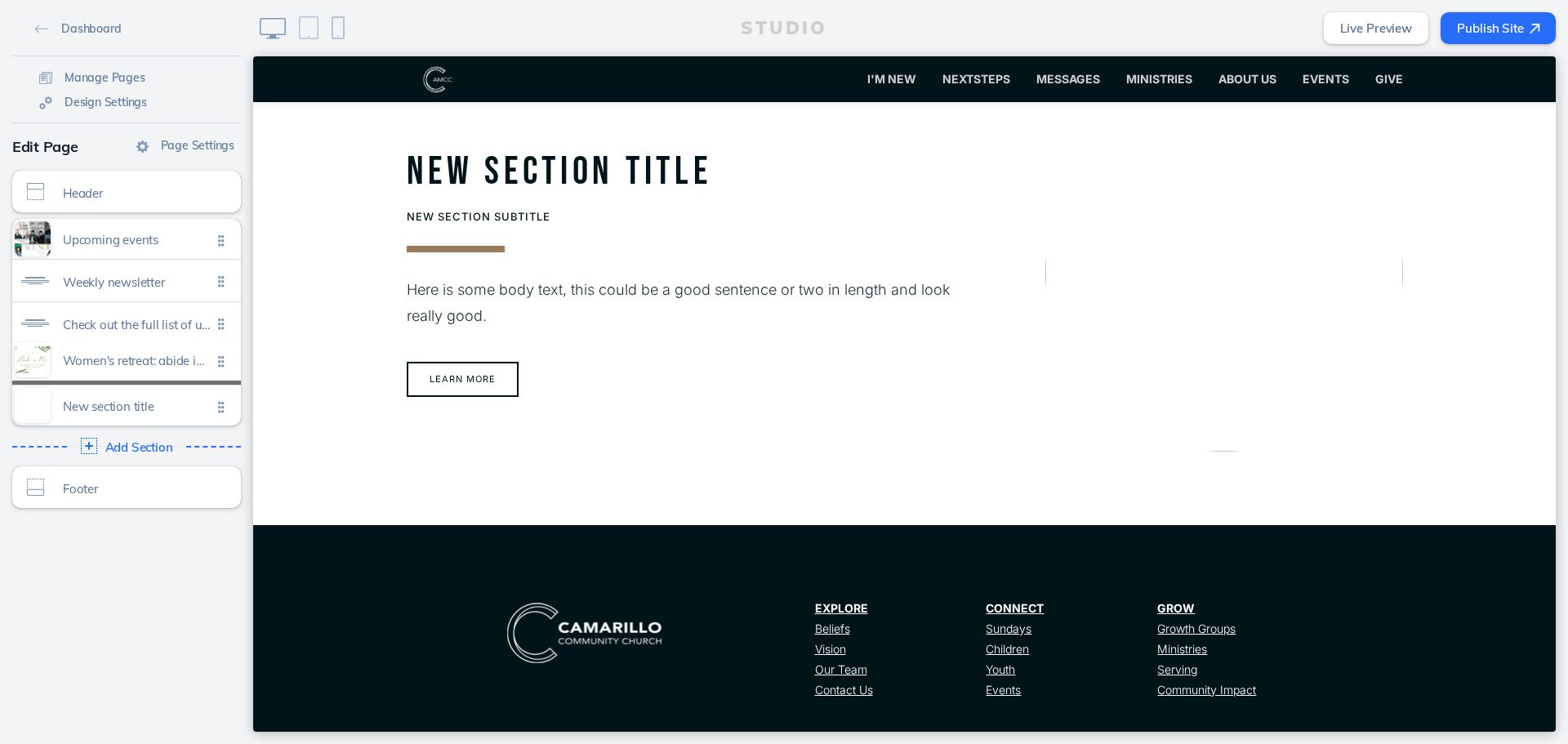
drag, startPoint x: 217, startPoint y: 400, endPoint x: 223, endPoint y: 355, distance: 45.4
click at [223, 355] on ul "Upcoming events Click to edit Weekly newsletter Click to edit Check out the ful…" at bounding box center [127, 322] width 229 height 206
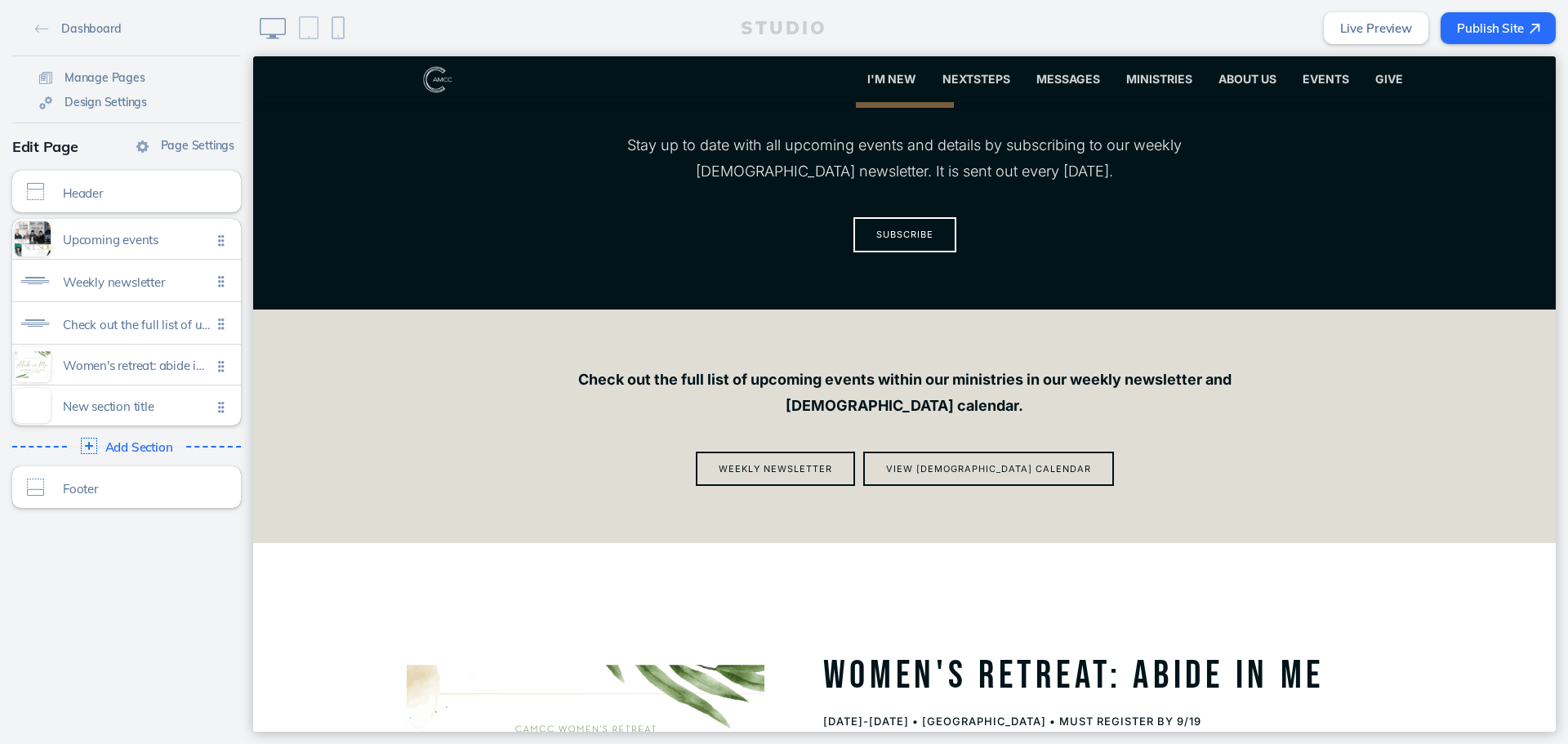
scroll to position [557, 0]
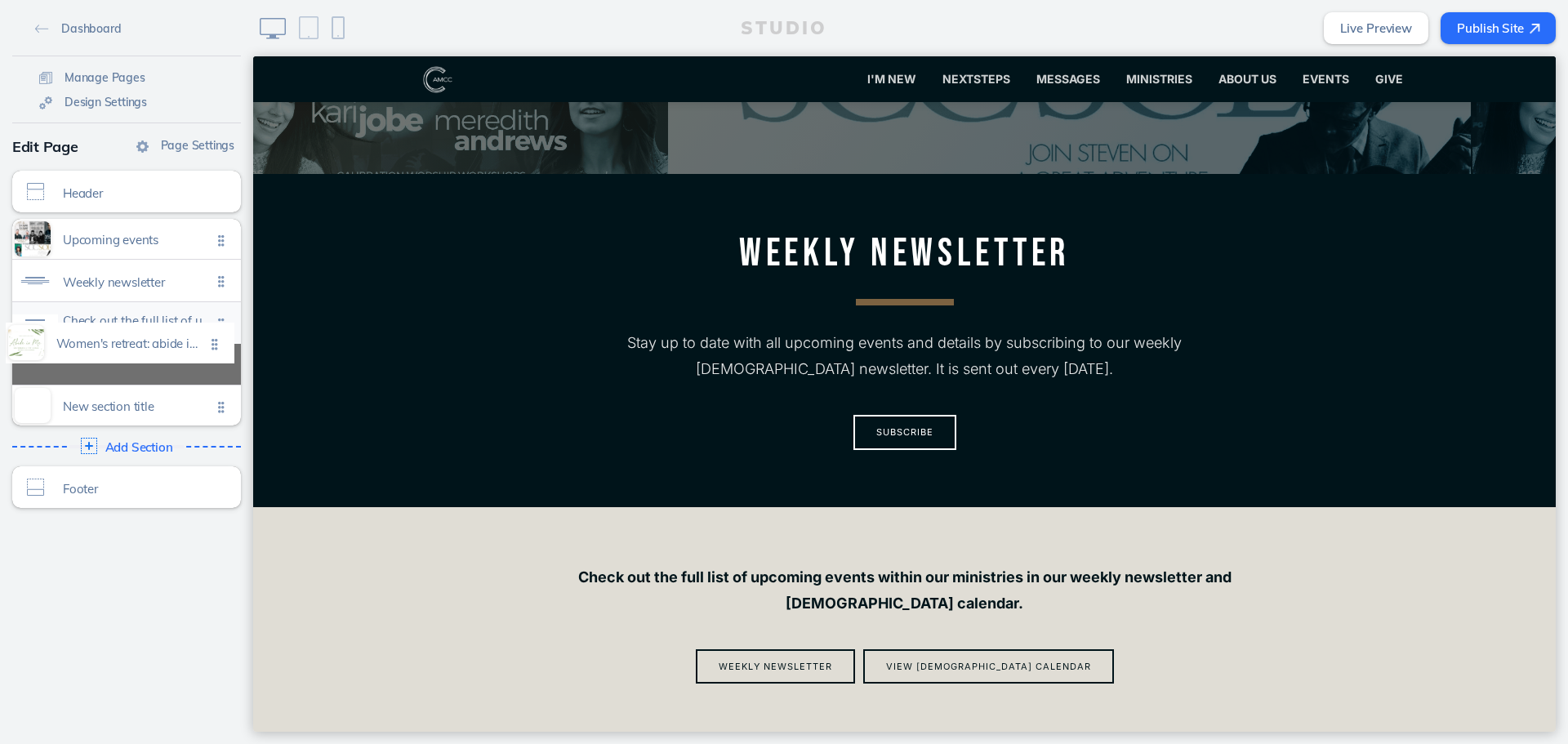
drag, startPoint x: 222, startPoint y: 361, endPoint x: 221, endPoint y: 341, distance: 20.0
click at [221, 341] on ul "Upcoming events Click to edit Weekly newsletter Click to edit Check out the ful…" at bounding box center [127, 322] width 229 height 206
drag, startPoint x: 221, startPoint y: 391, endPoint x: 221, endPoint y: 368, distance: 23.0
click at [221, 368] on ul "Upcoming events Click to edit Weekly newsletter Click to edit Check out the ful…" at bounding box center [127, 322] width 229 height 206
drag, startPoint x: 212, startPoint y: 402, endPoint x: 213, endPoint y: 361, distance: 41.0
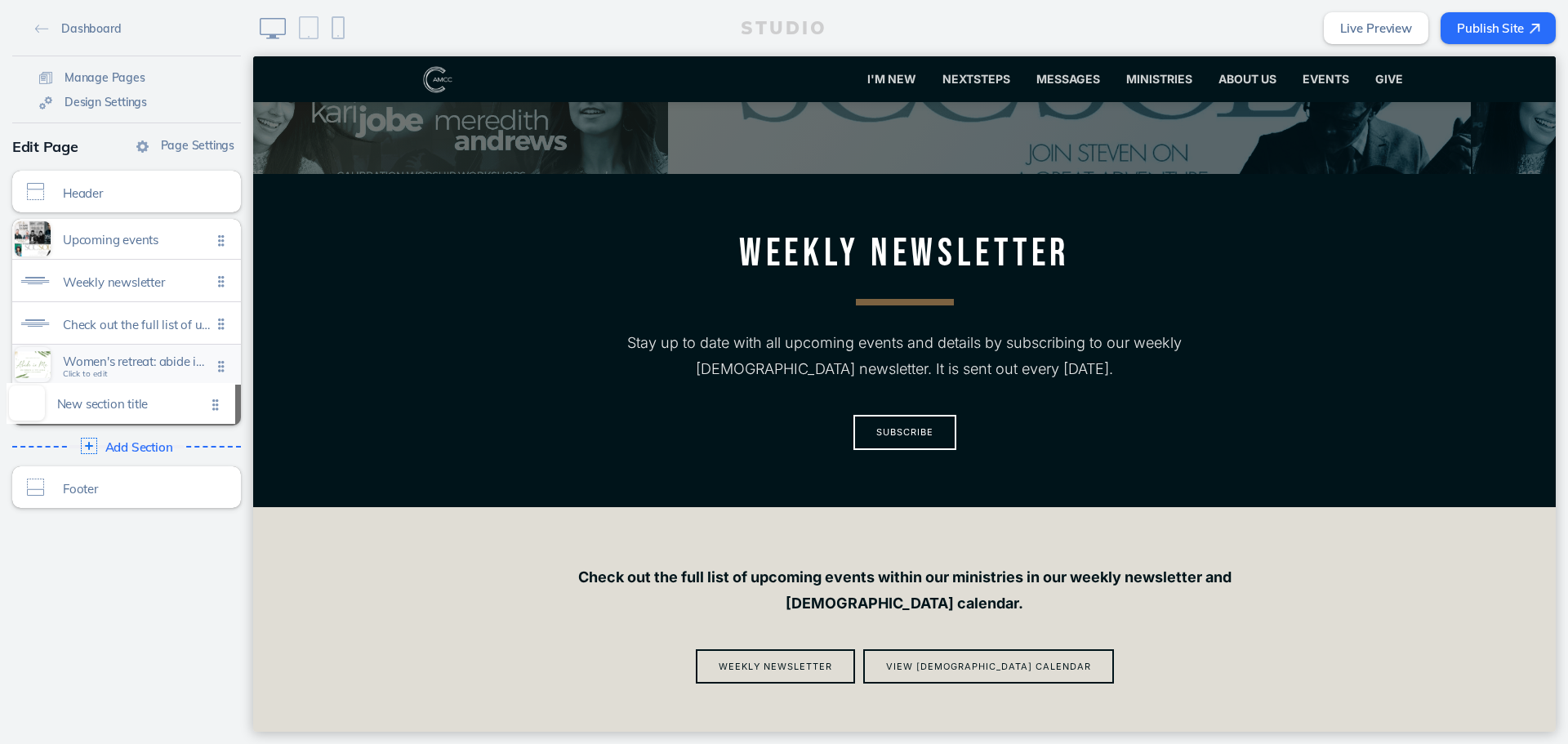
click at [213, 361] on ul "Upcoming events Click to edit Weekly newsletter Click to edit Check out the ful…" at bounding box center [127, 322] width 229 height 206
drag, startPoint x: 209, startPoint y: 355, endPoint x: 209, endPoint y: 409, distance: 54.0
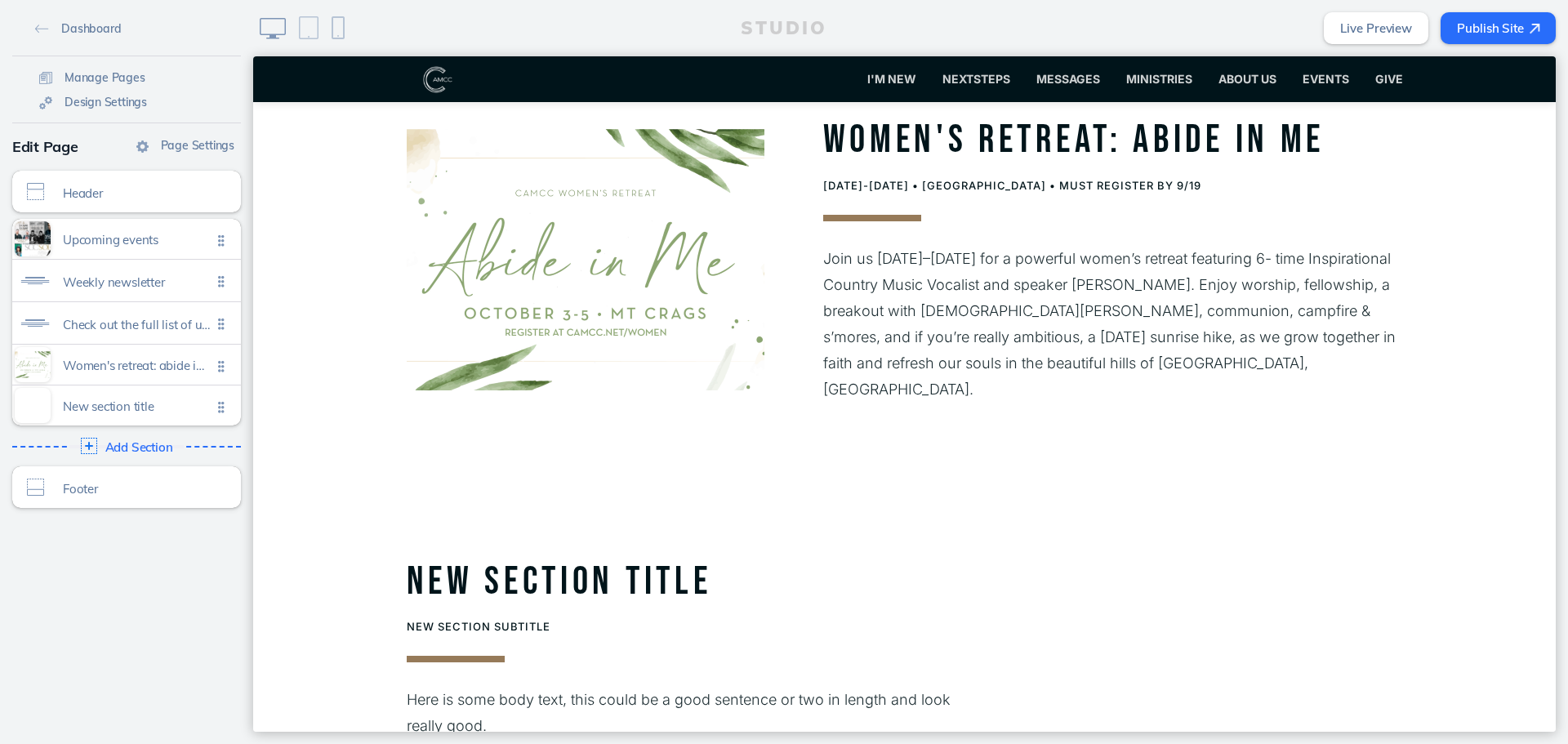
scroll to position [1455, 0]
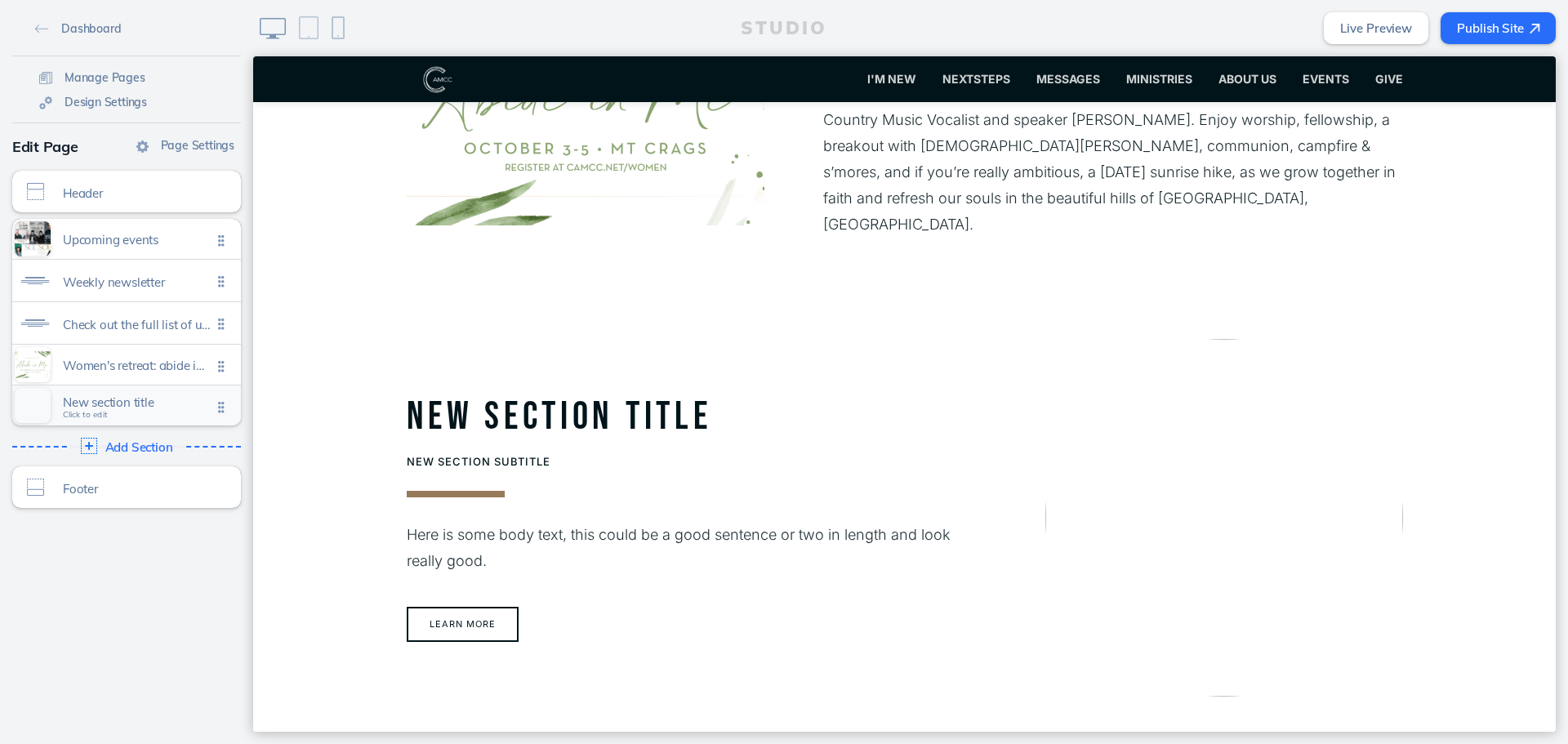
click at [83, 397] on span "New section title" at bounding box center [137, 402] width 149 height 14
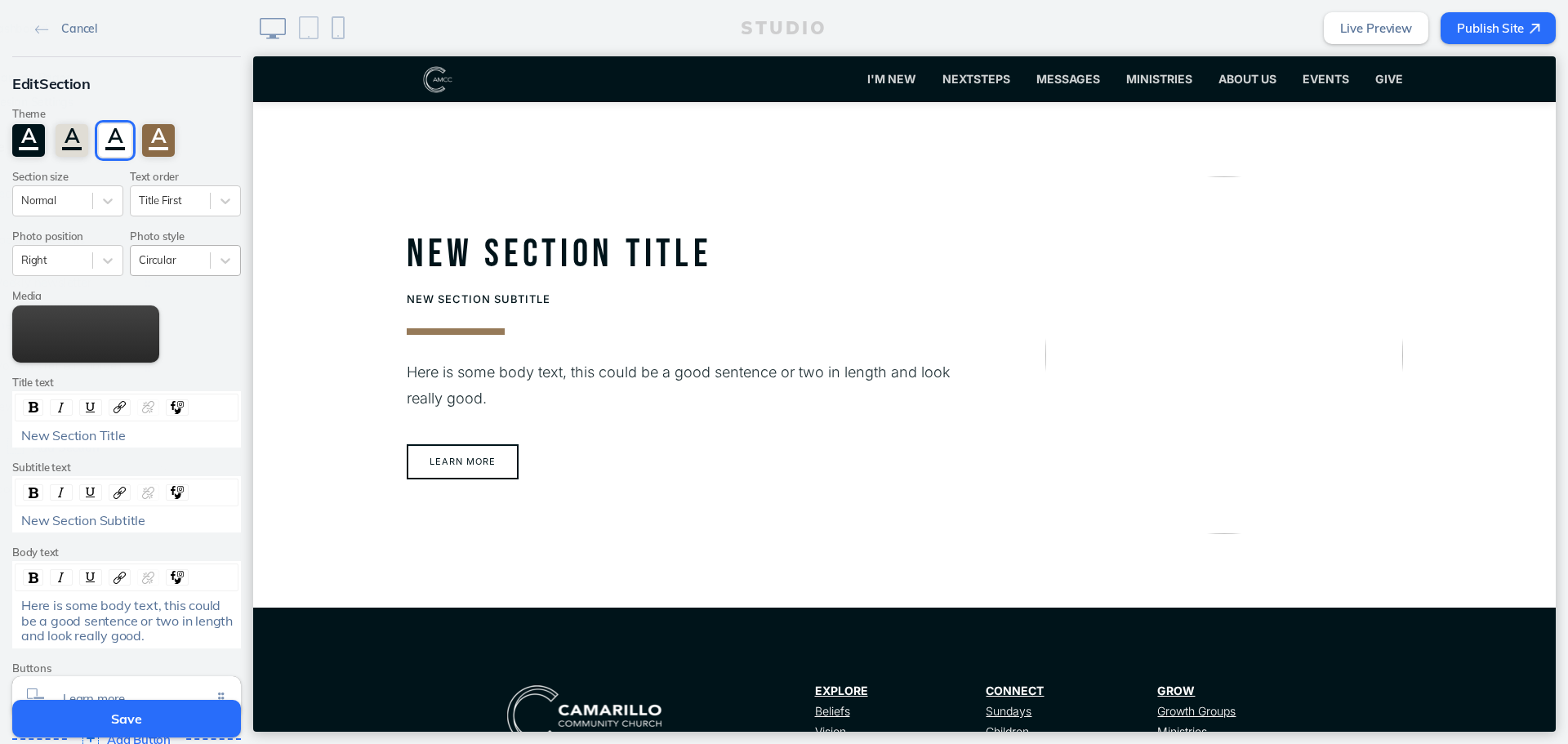
scroll to position [1619, 0]
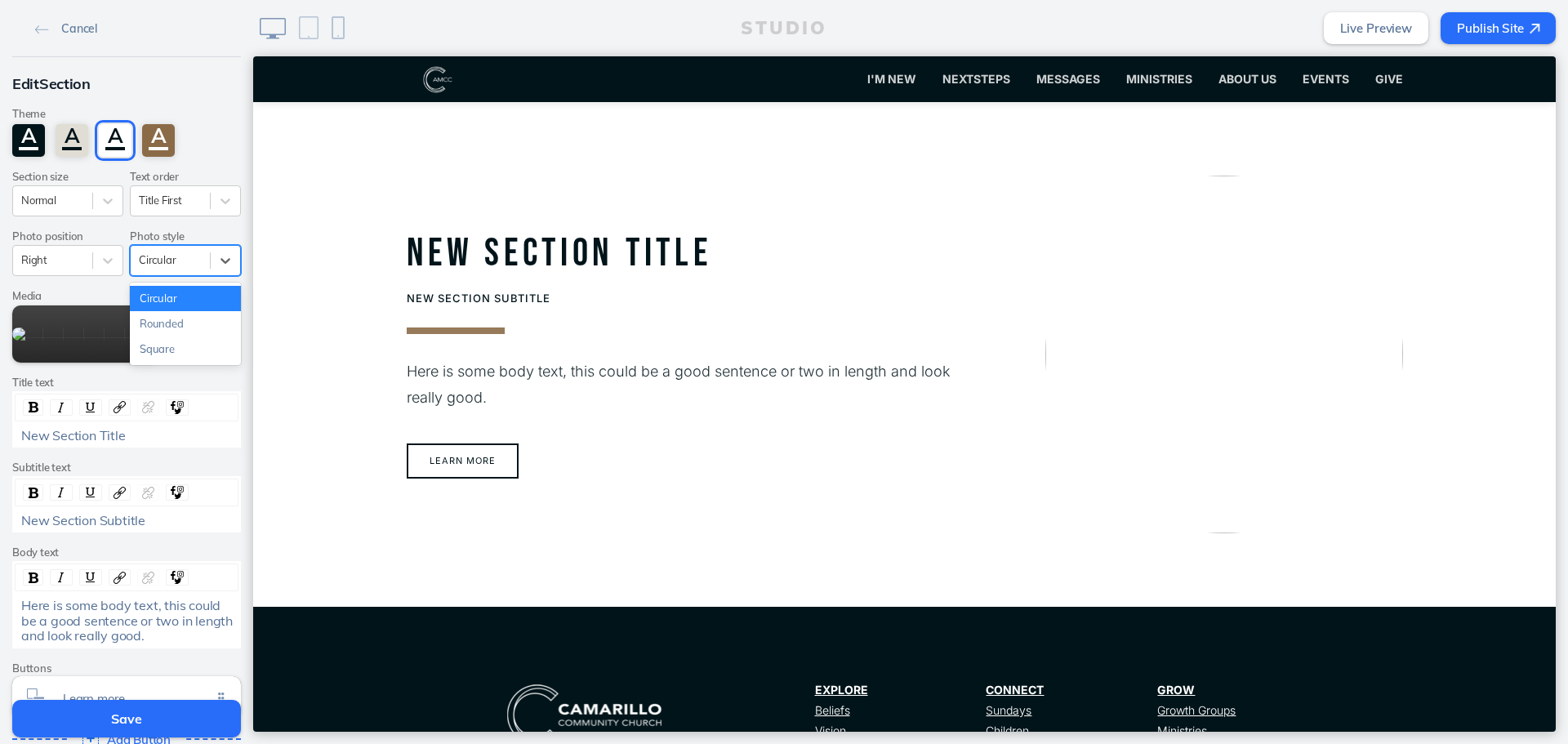
click at [187, 266] on div at bounding box center [170, 260] width 63 height 15
click at [166, 348] on div "Square" at bounding box center [185, 348] width 111 height 25
click at [80, 272] on div "Right" at bounding box center [67, 261] width 111 height 31
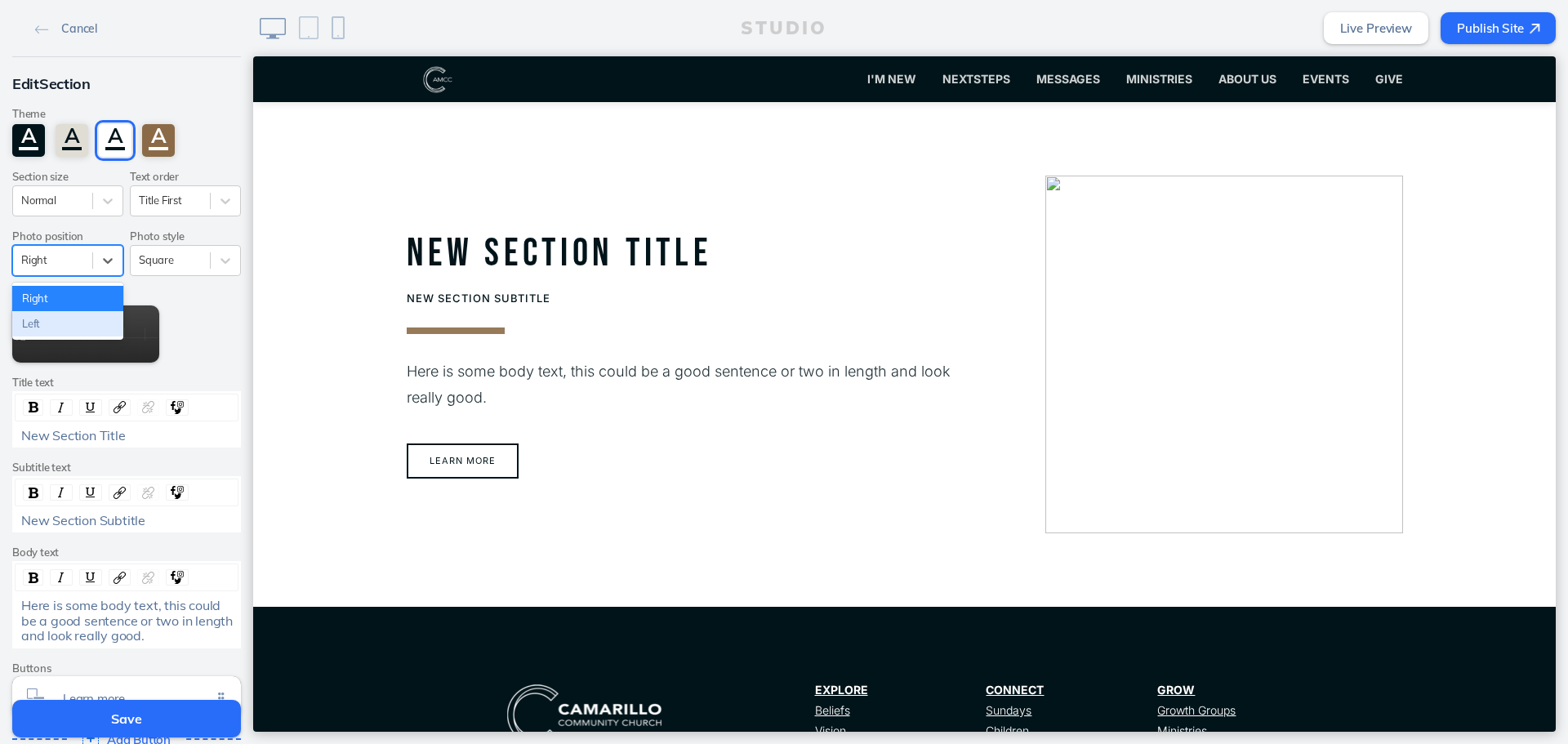
click at [73, 319] on div "Left" at bounding box center [67, 323] width 111 height 25
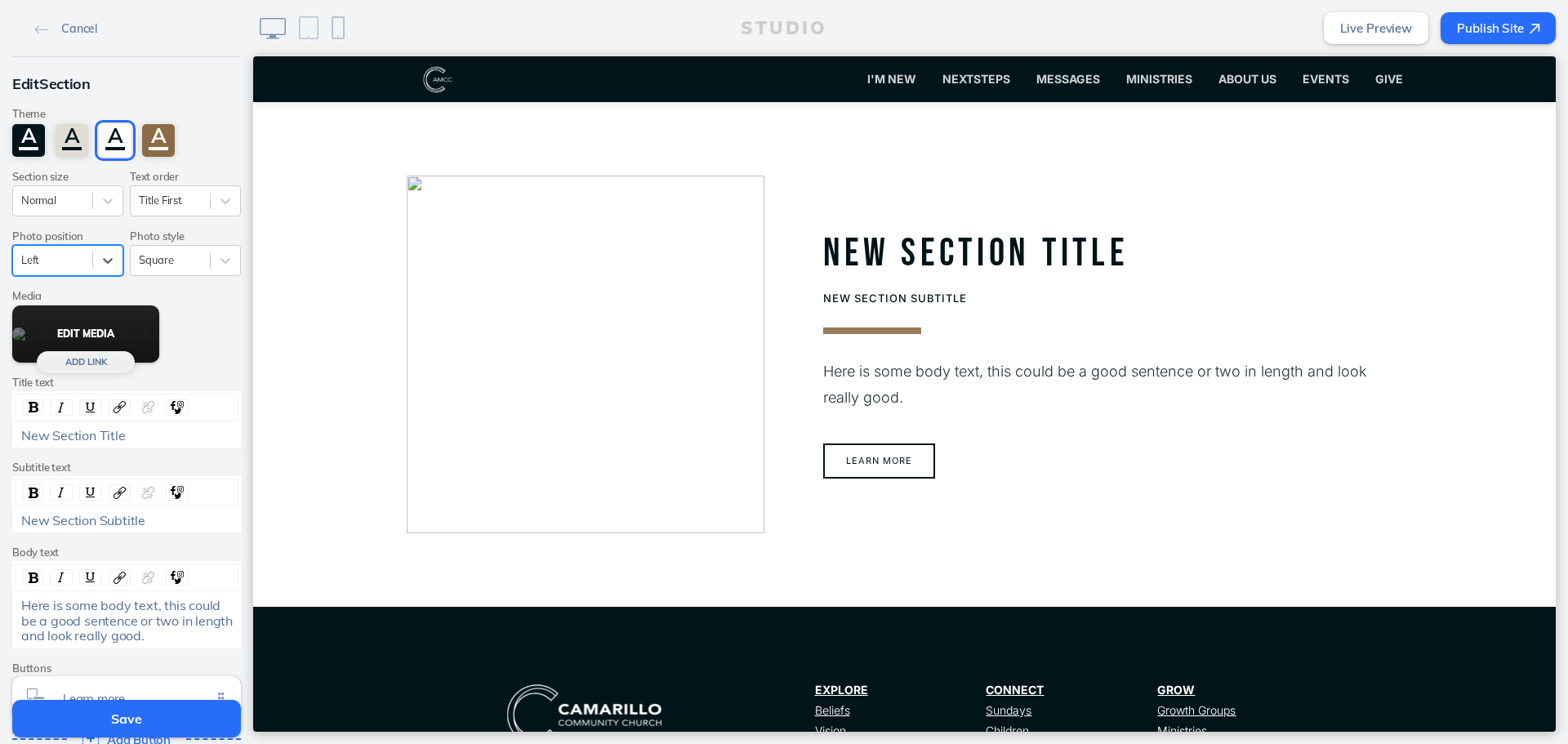
click at [71, 329] on button "Edit Media" at bounding box center [85, 334] width 147 height 57
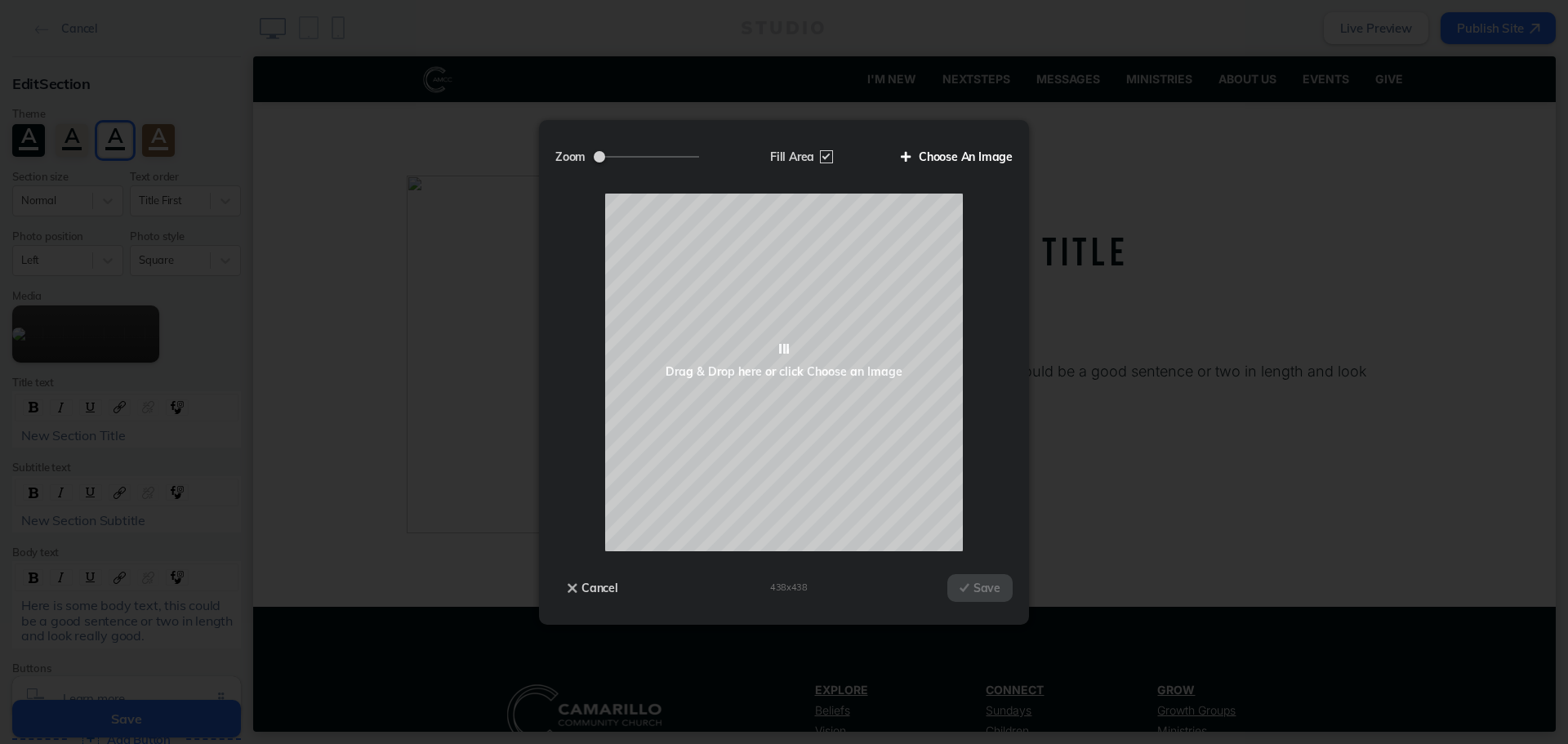
click at [945, 155] on label "Choose An Image" at bounding box center [951, 157] width 124 height 28
click at [0, 0] on input "Choose An Image" at bounding box center [0, 0] width 0 height 0
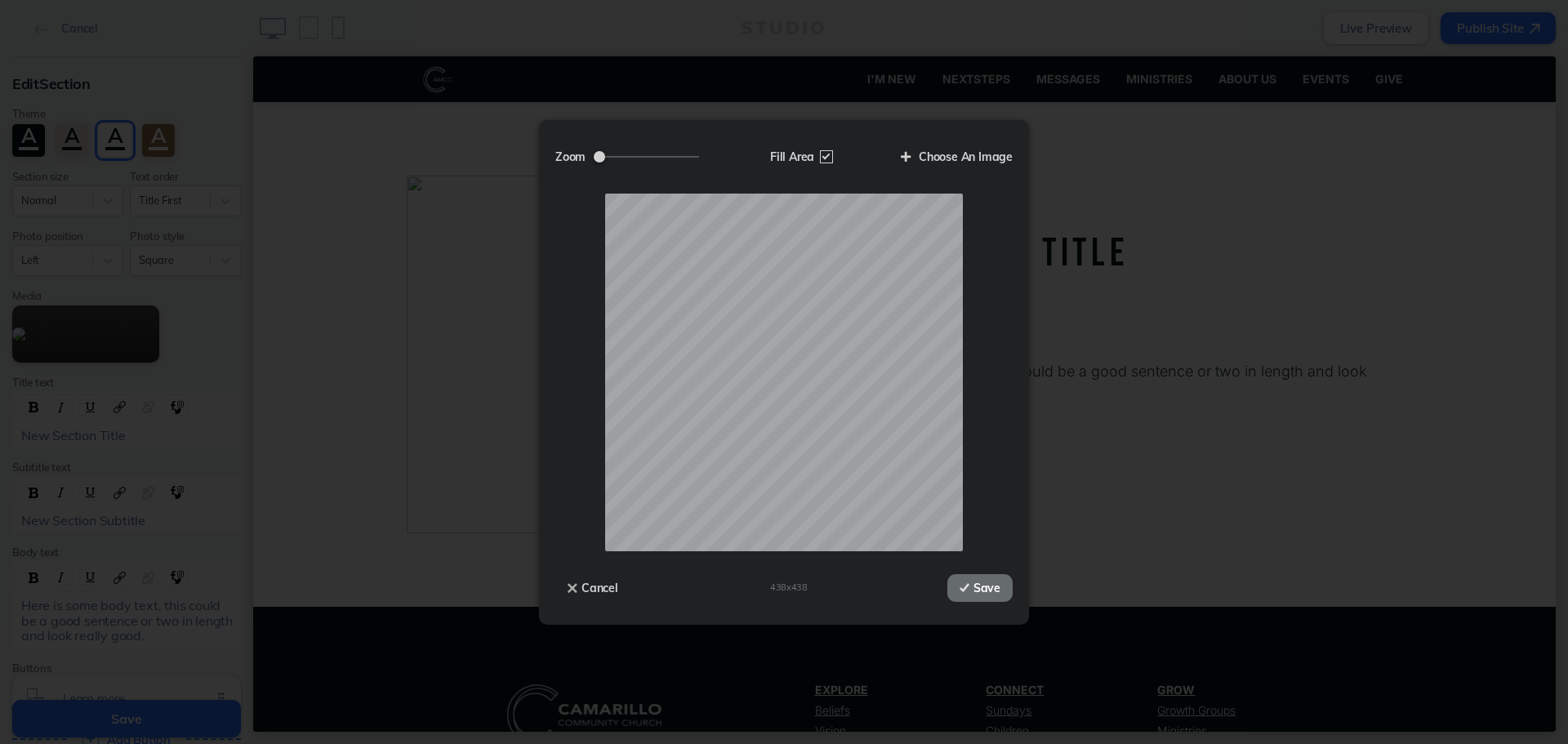
click at [957, 588] on button "Save" at bounding box center [980, 587] width 65 height 28
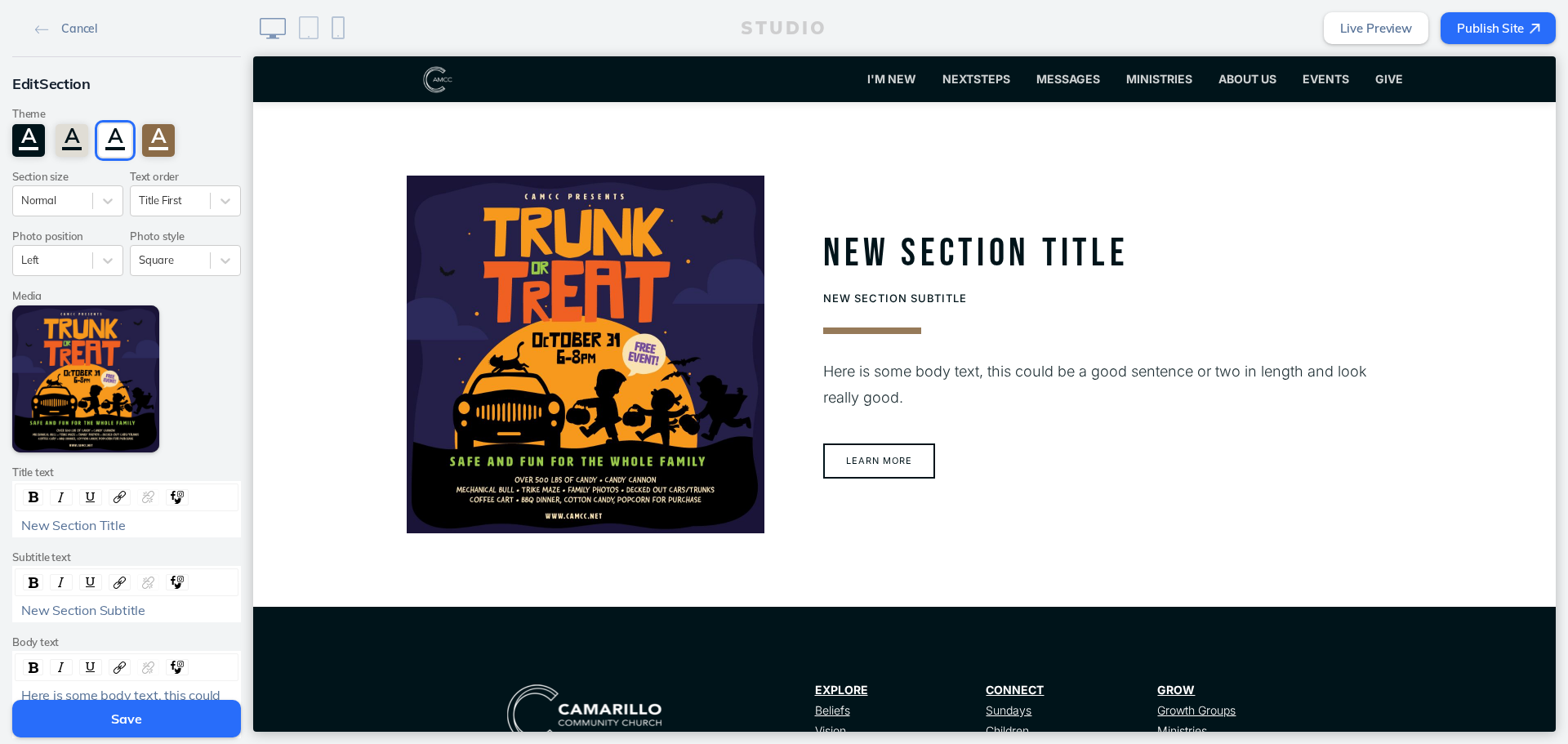
click at [175, 519] on div "New Section Title" at bounding box center [127, 525] width 212 height 15
click at [137, 612] on span "New Section Subtitle" at bounding box center [83, 610] width 124 height 16
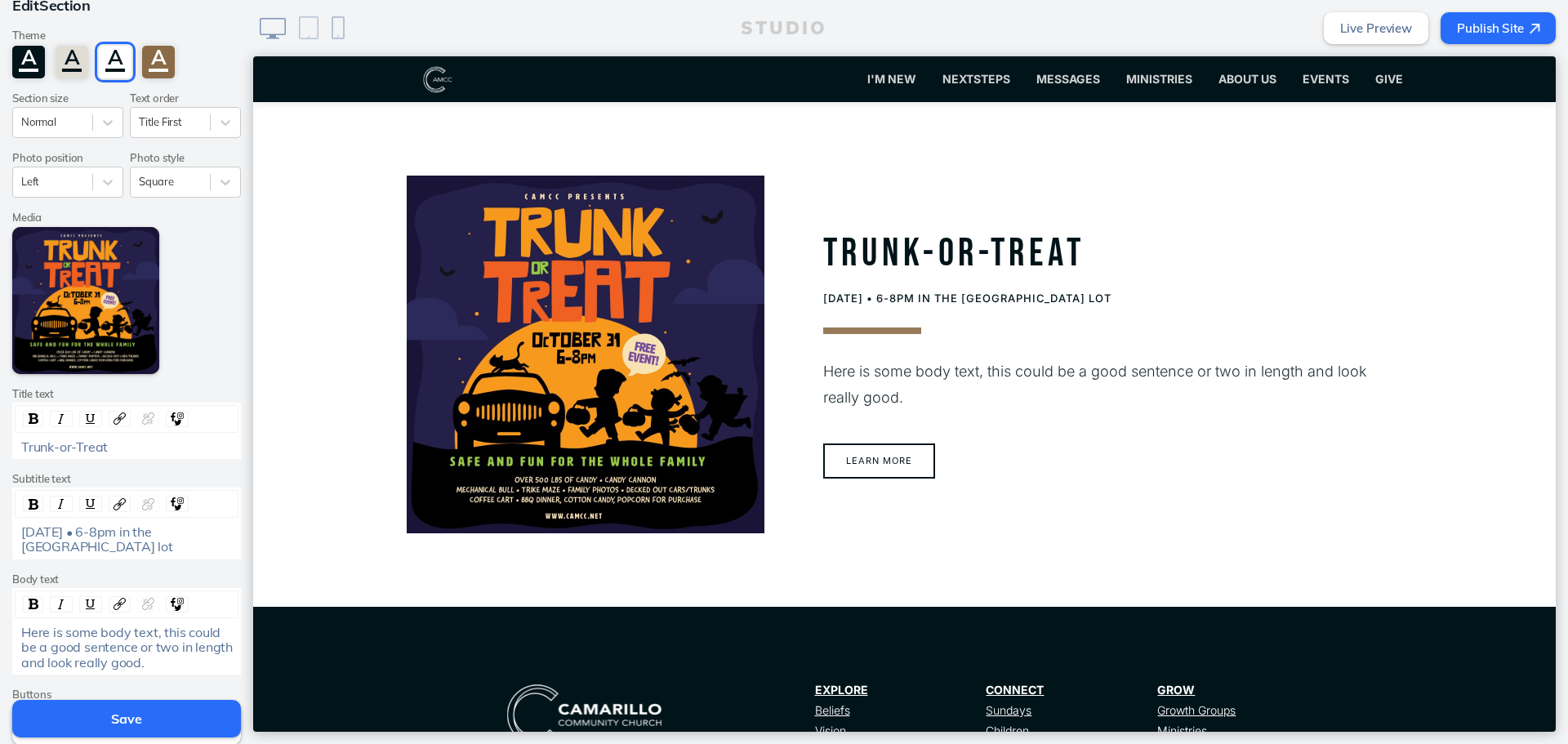
scroll to position [82, 0]
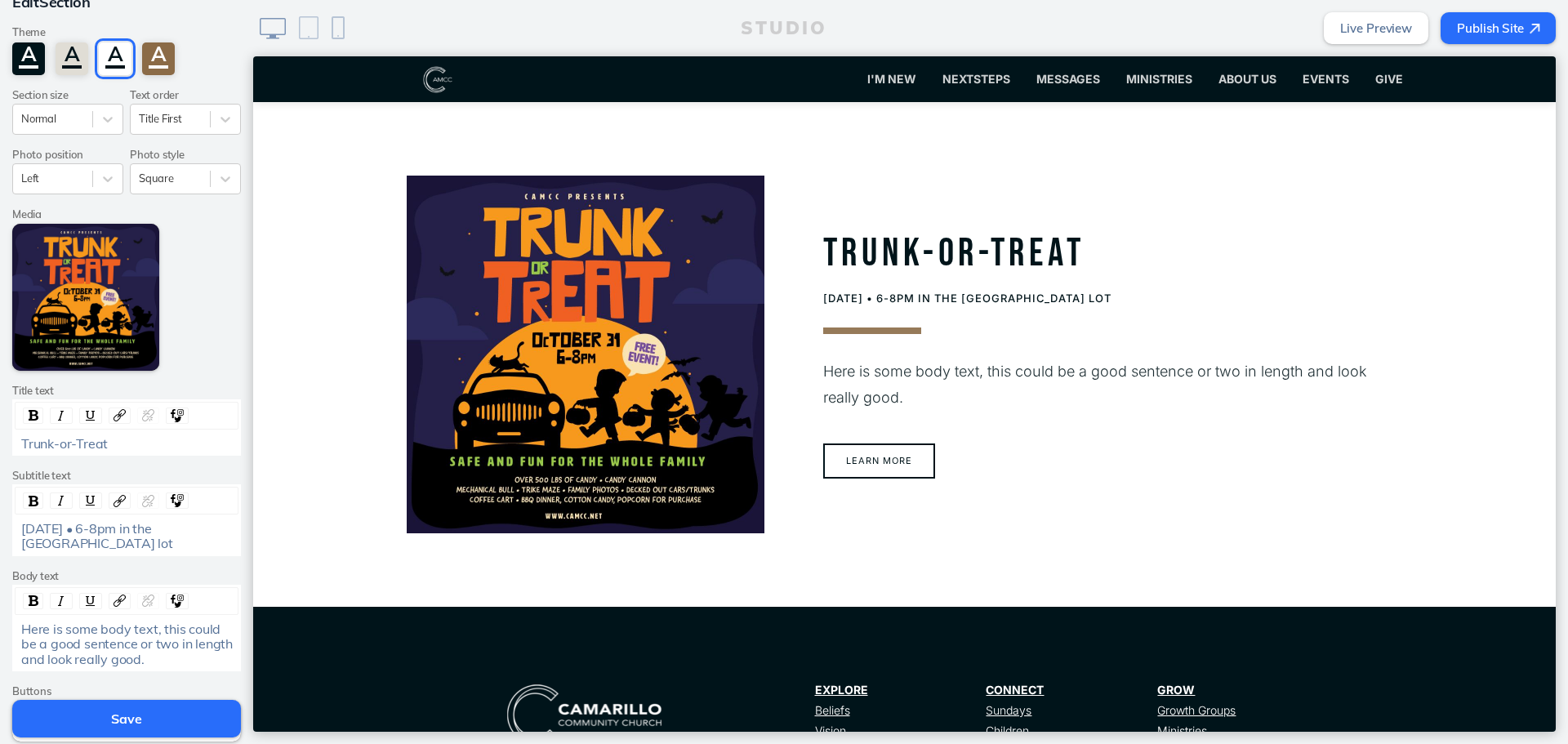
click at [145, 648] on span "Here is some body text, this could be a good sentence or two in length and look…" at bounding box center [129, 643] width 215 height 46
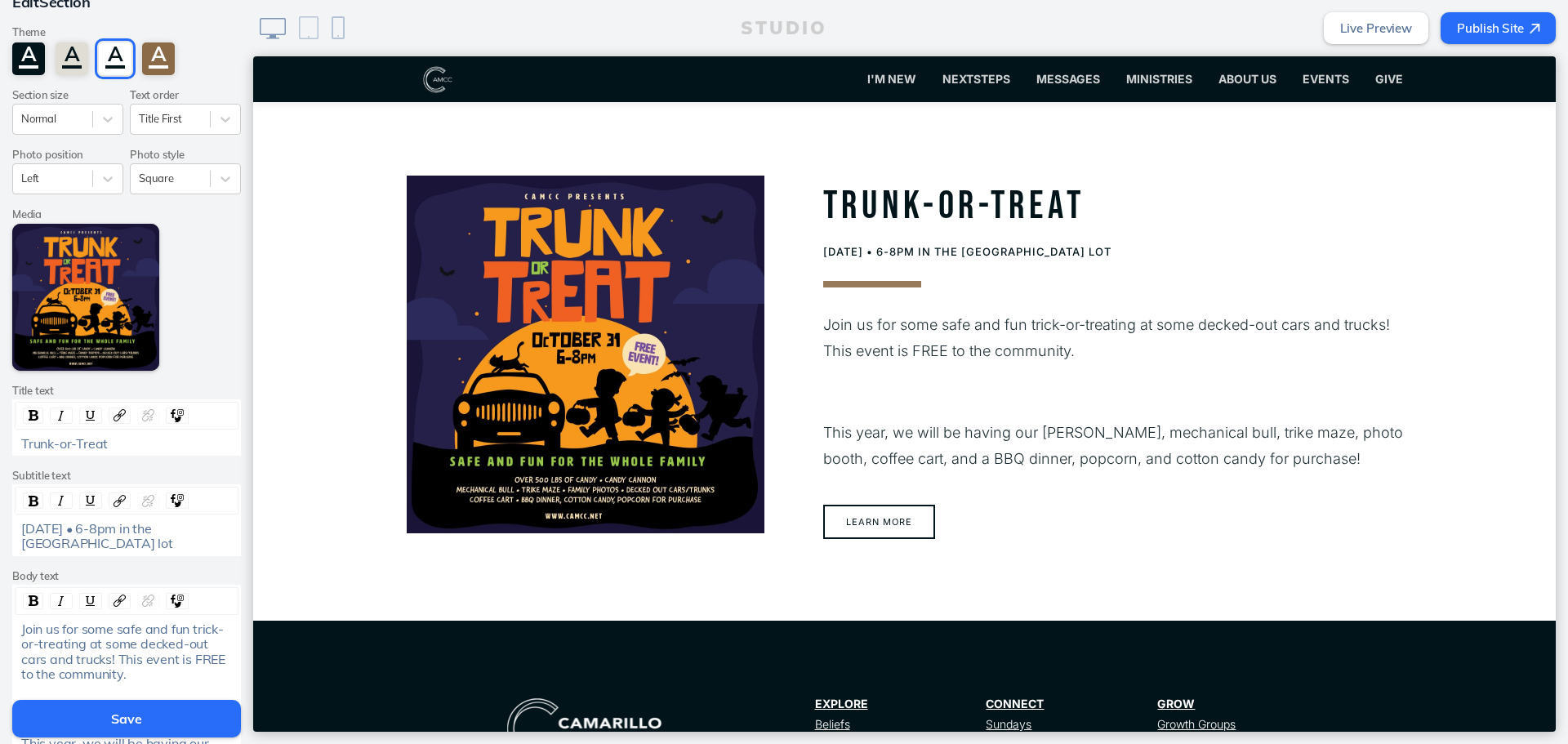
scroll to position [245, 0]
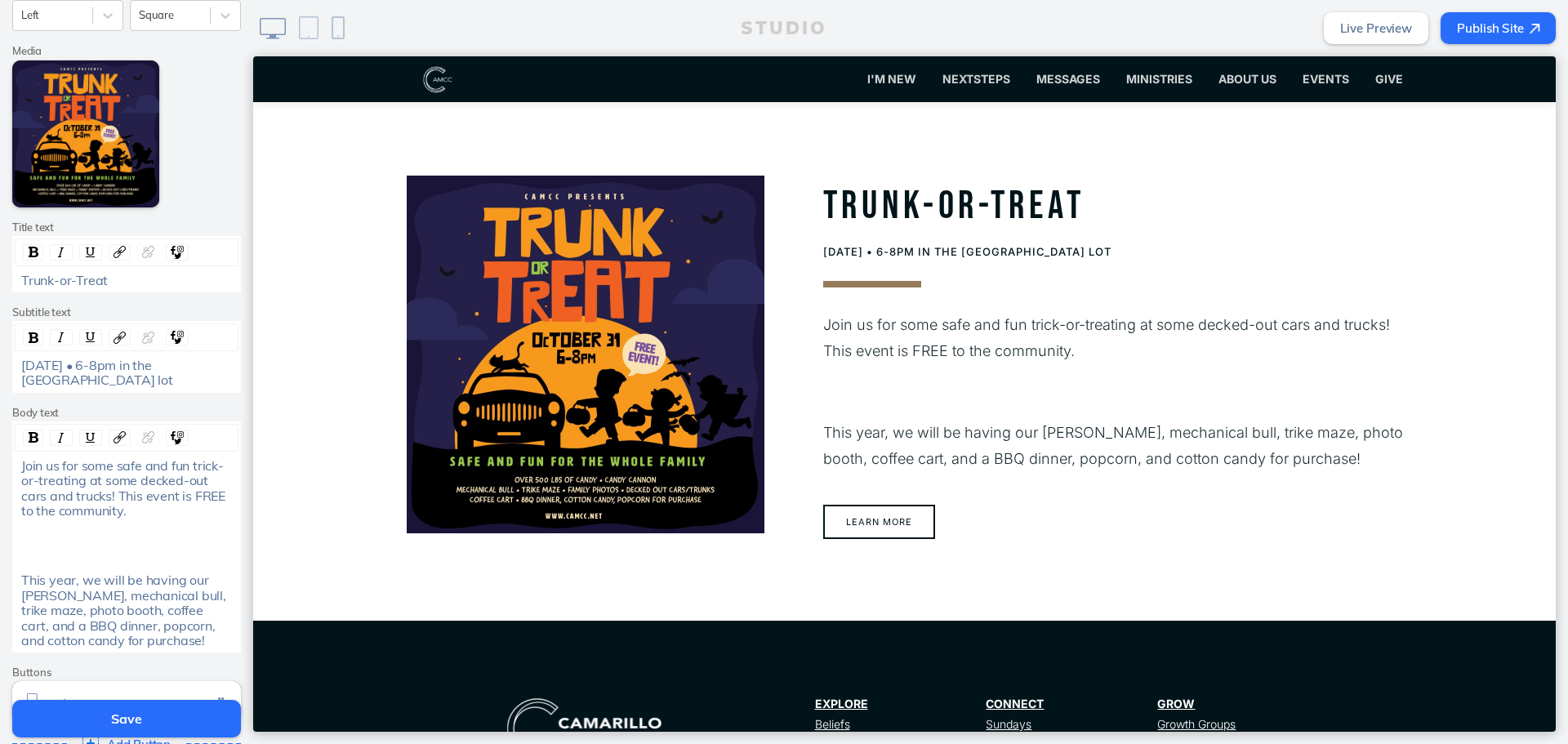
click at [24, 562] on div "rdw-editor" at bounding box center [127, 562] width 212 height 15
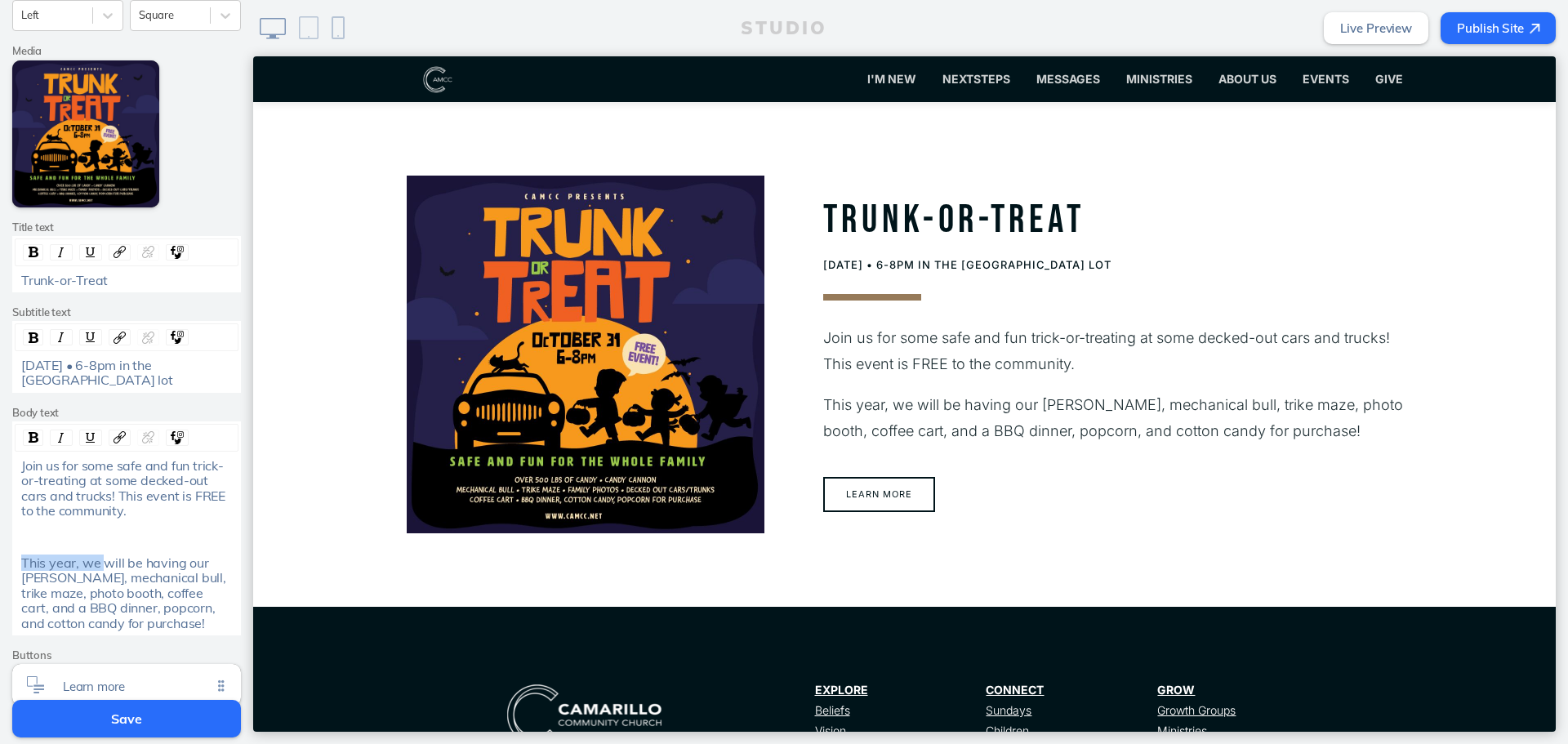
drag, startPoint x: 96, startPoint y: 562, endPoint x: -13, endPoint y: 559, distance: 109.0
click at [0, 559] on html "Cancel Edit Section Theme A A A A Section size Normal Text order Title First Ph…" at bounding box center [784, 372] width 1568 height 744
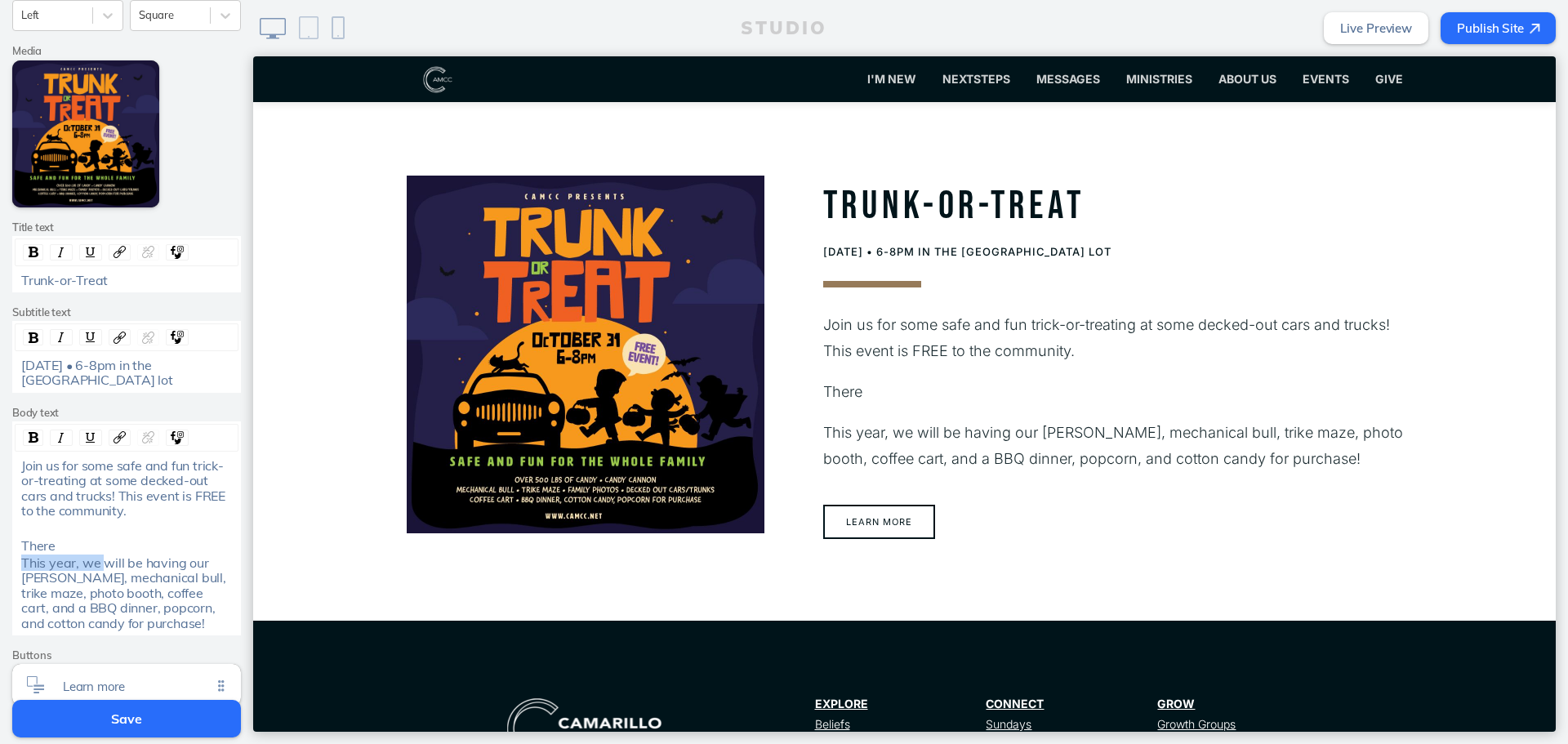
drag, startPoint x: 70, startPoint y: 560, endPoint x: 4, endPoint y: 560, distance: 66.0
click at [4, 560] on div "Edit Section Theme A A A A Section size Normal Text order Title First Photo pos…" at bounding box center [127, 285] width 253 height 945
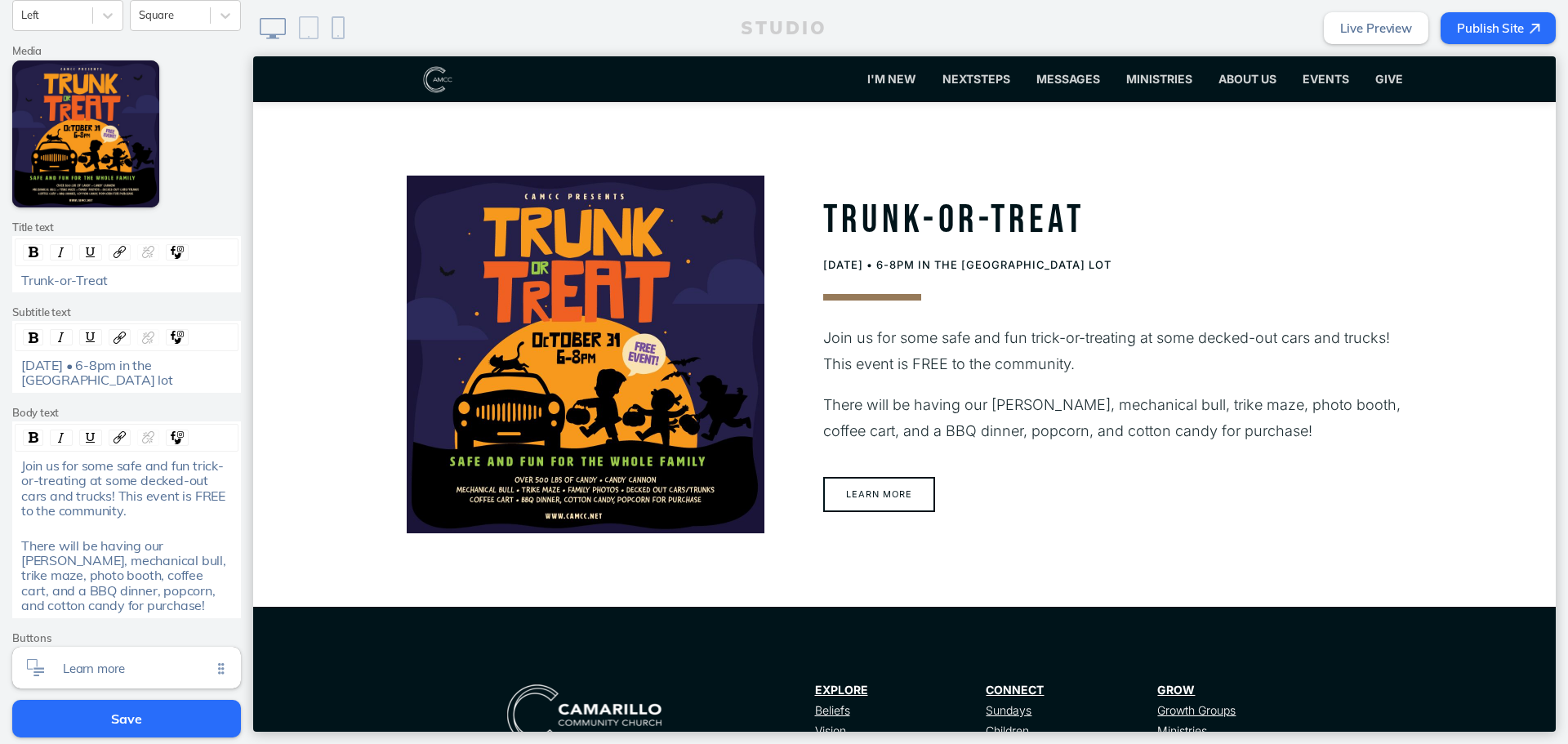
click at [15, 545] on div "There will be having our [PERSON_NAME], mechanical bull, trike maze, photo boot…" at bounding box center [127, 575] width 223 height 75
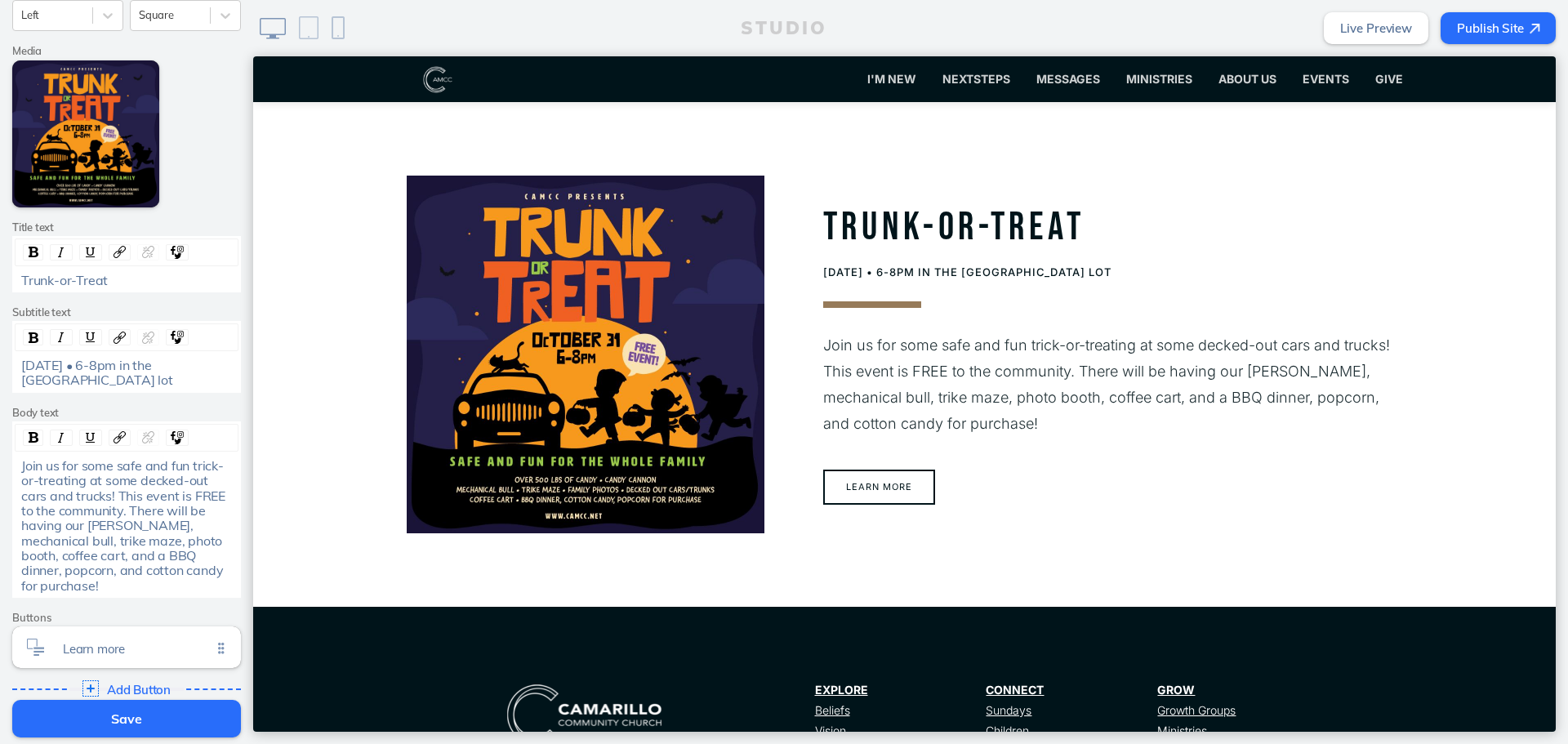
click at [172, 580] on div "Join us for some safe and fun trick-or-treating at some decked-out cars and tru…" at bounding box center [127, 526] width 212 height 136
drag, startPoint x: 73, startPoint y: 526, endPoint x: 44, endPoint y: 525, distance: 29.0
click at [44, 525] on span "Join us for some safe and fun trick-or-treating at some decked-out cars and tru…" at bounding box center [125, 526] width 207 height 137
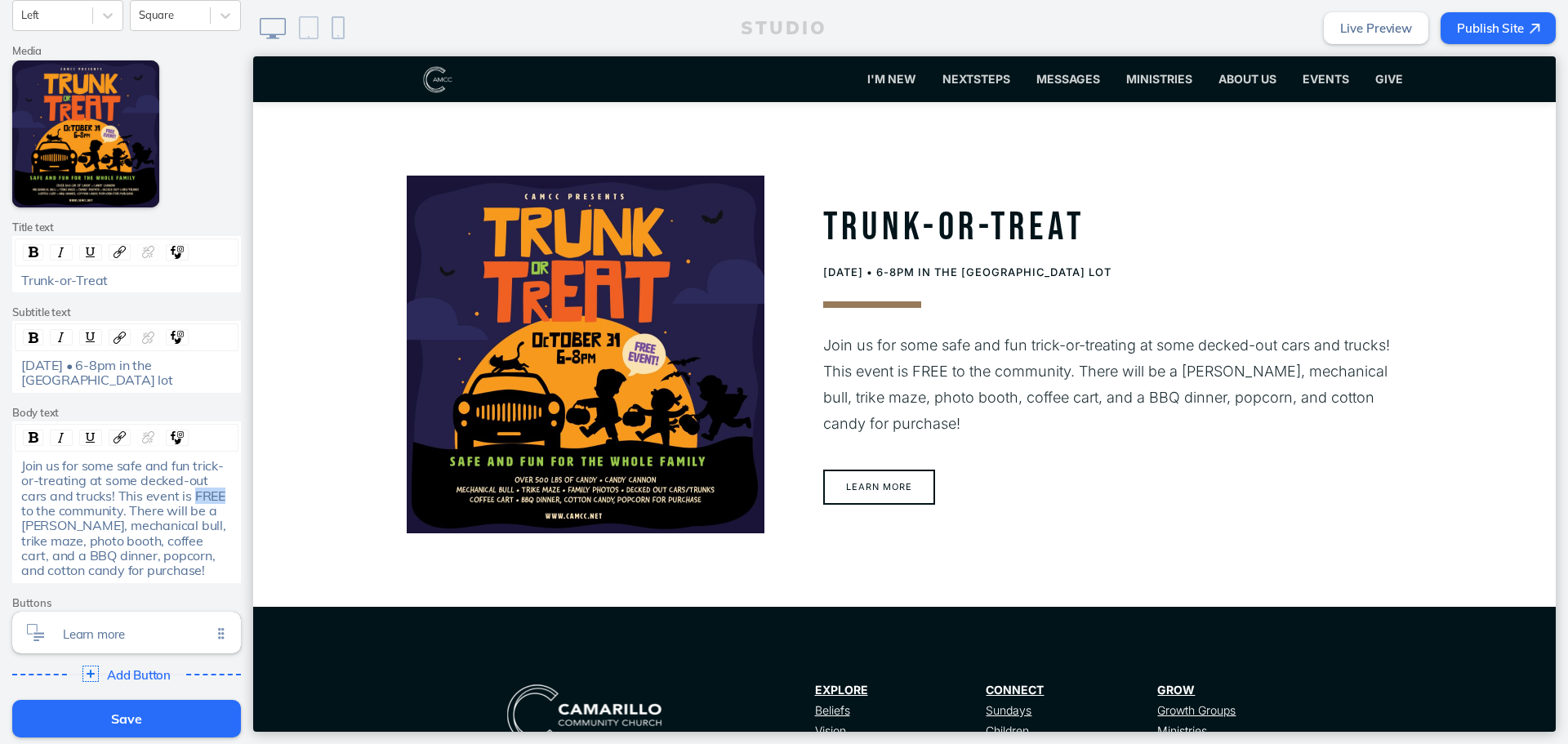
drag, startPoint x: 208, startPoint y: 494, endPoint x: 189, endPoint y: 493, distance: 19.0
click at [189, 493] on span "Join us for some safe and fun trick-or-treating at some decked-out cars and tru…" at bounding box center [126, 518] width 208 height 121
click at [170, 629] on span "Learn more" at bounding box center [137, 630] width 149 height 14
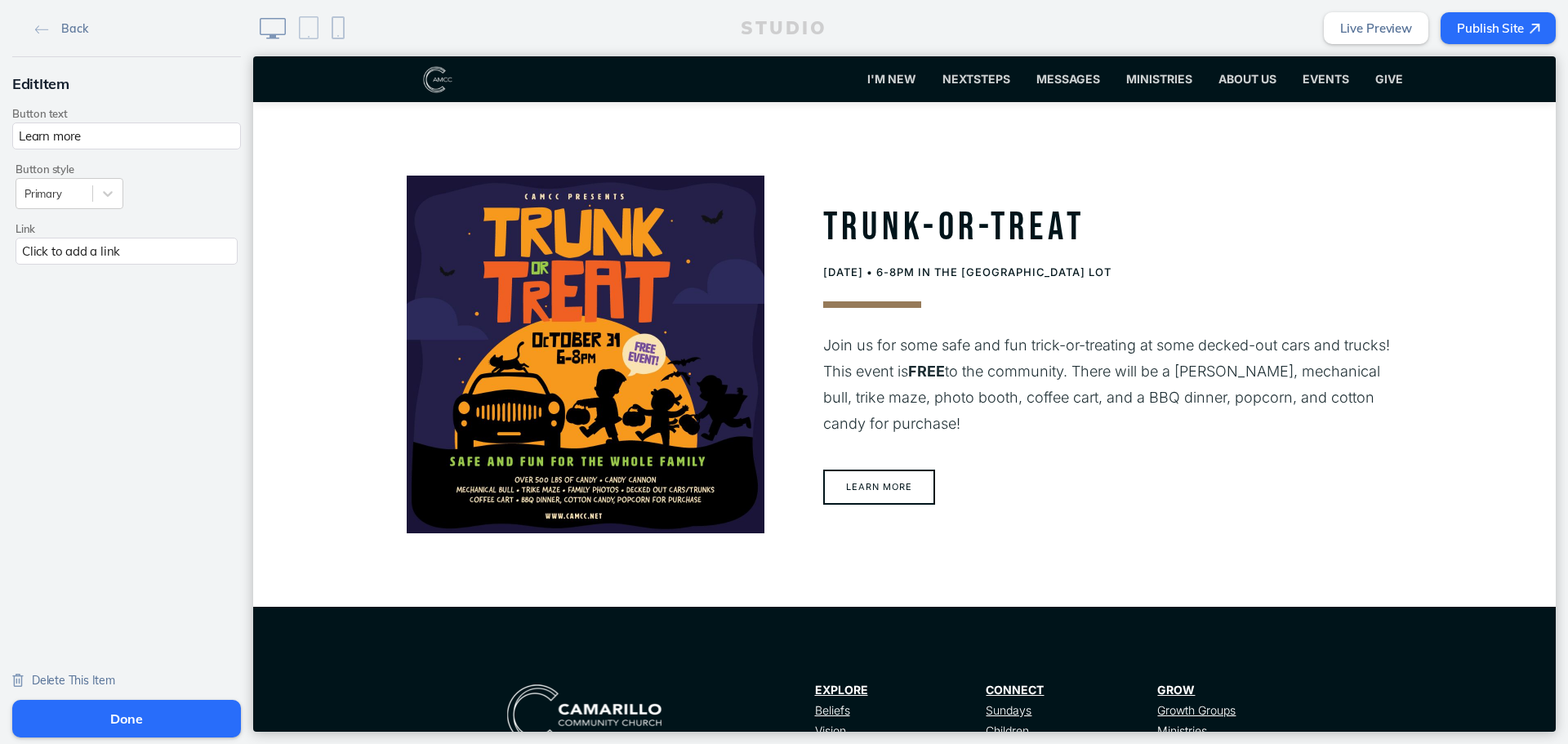
click at [89, 686] on span "Delete This Item" at bounding box center [73, 679] width 83 height 15
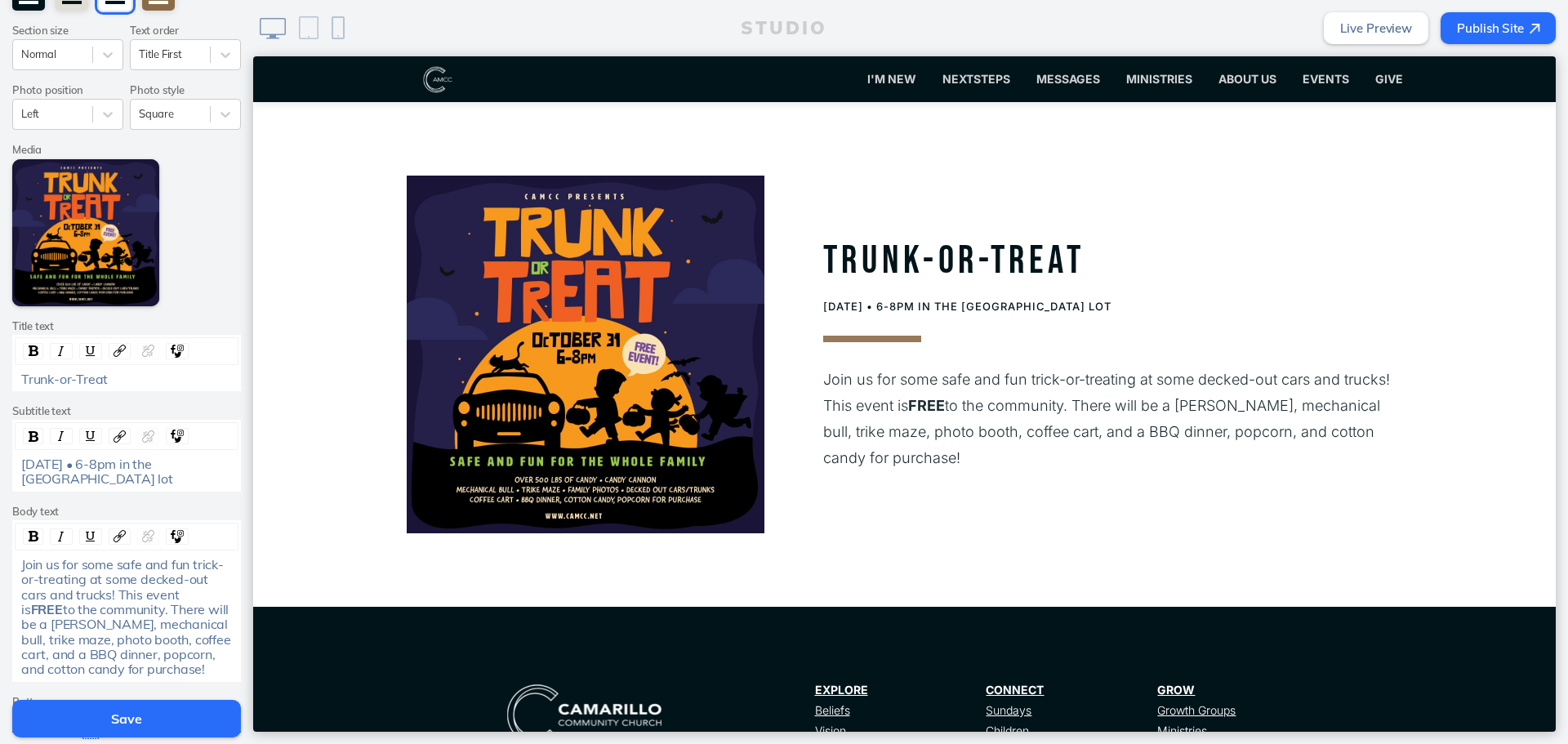
scroll to position [327, 0]
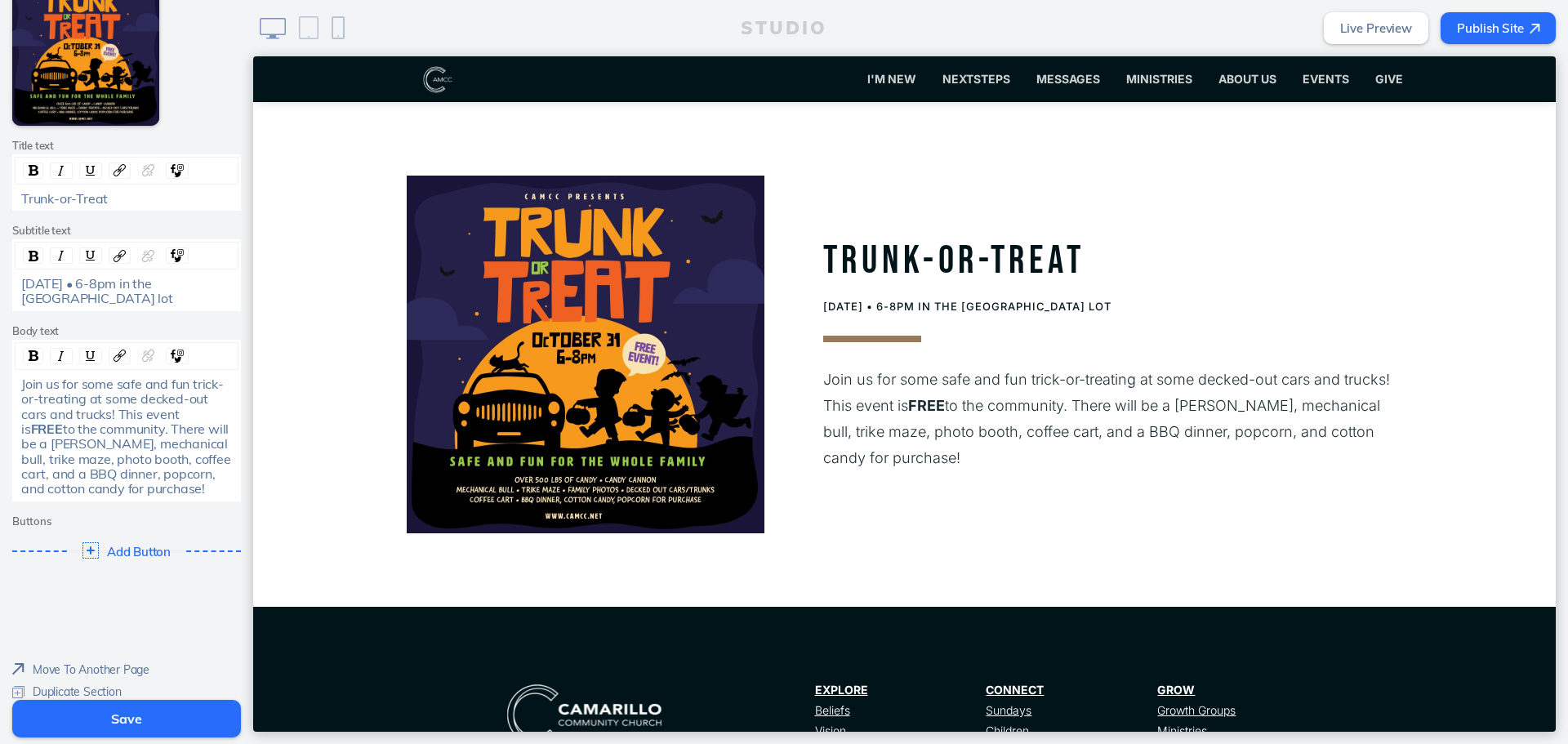
click at [207, 489] on div "Join us for some safe and fun trick-or-treating at some decked-out cars and tru…" at bounding box center [127, 436] width 224 height 125
click at [207, 489] on div "Join us for some safe and fun trick-or-treating at some decked-out cars and tru…" at bounding box center [127, 437] width 212 height 120
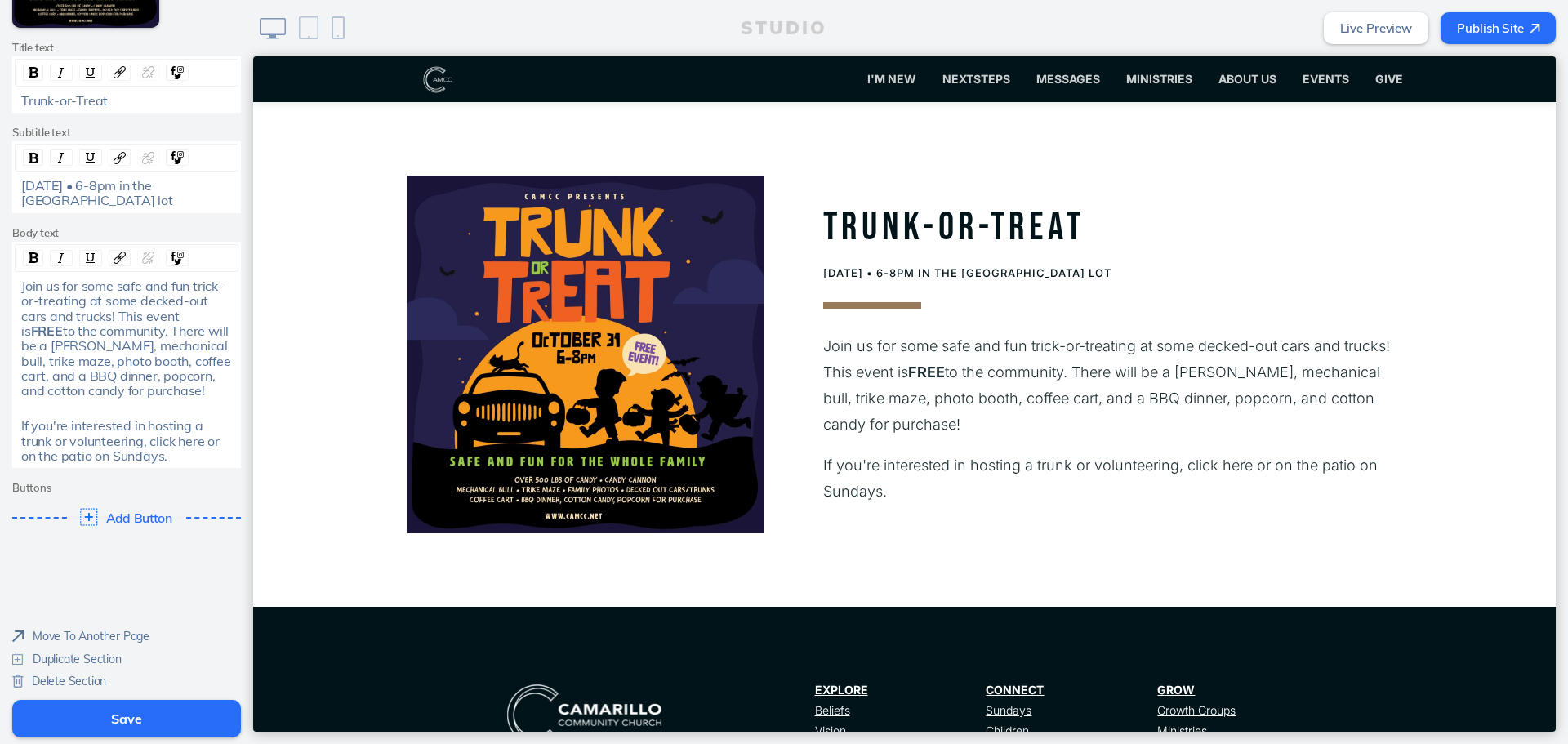
scroll to position [426, 0]
drag, startPoint x: 194, startPoint y: 458, endPoint x: 8, endPoint y: 430, distance: 188.1
click at [15, 430] on div "Join us for some safe and fun trick-or-treating at some decked-out cars and tru…" at bounding box center [127, 370] width 224 height 185
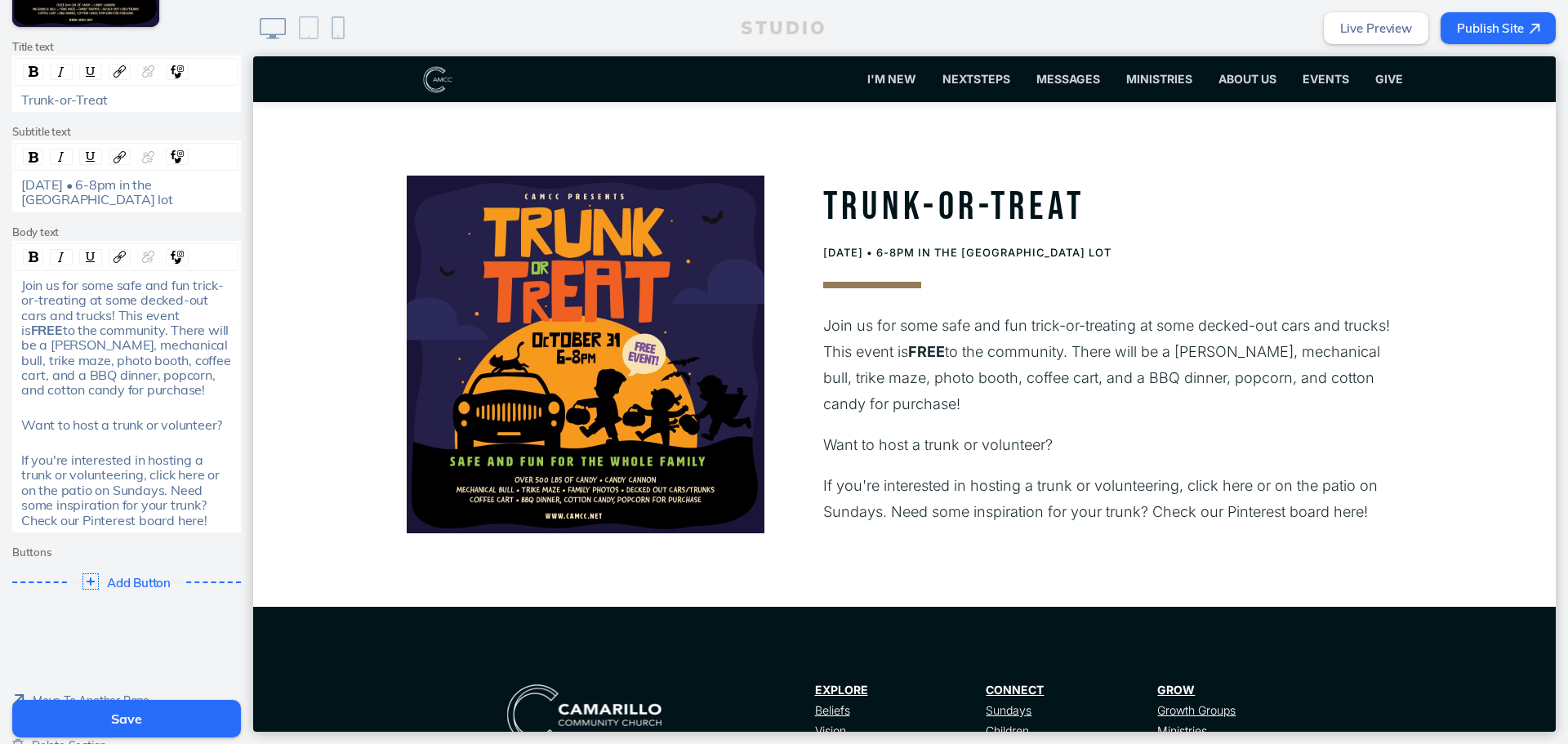
click at [15, 459] on div "If you're interested in hosting a trunk or volunteering, click here or on the p…" at bounding box center [127, 489] width 223 height 75
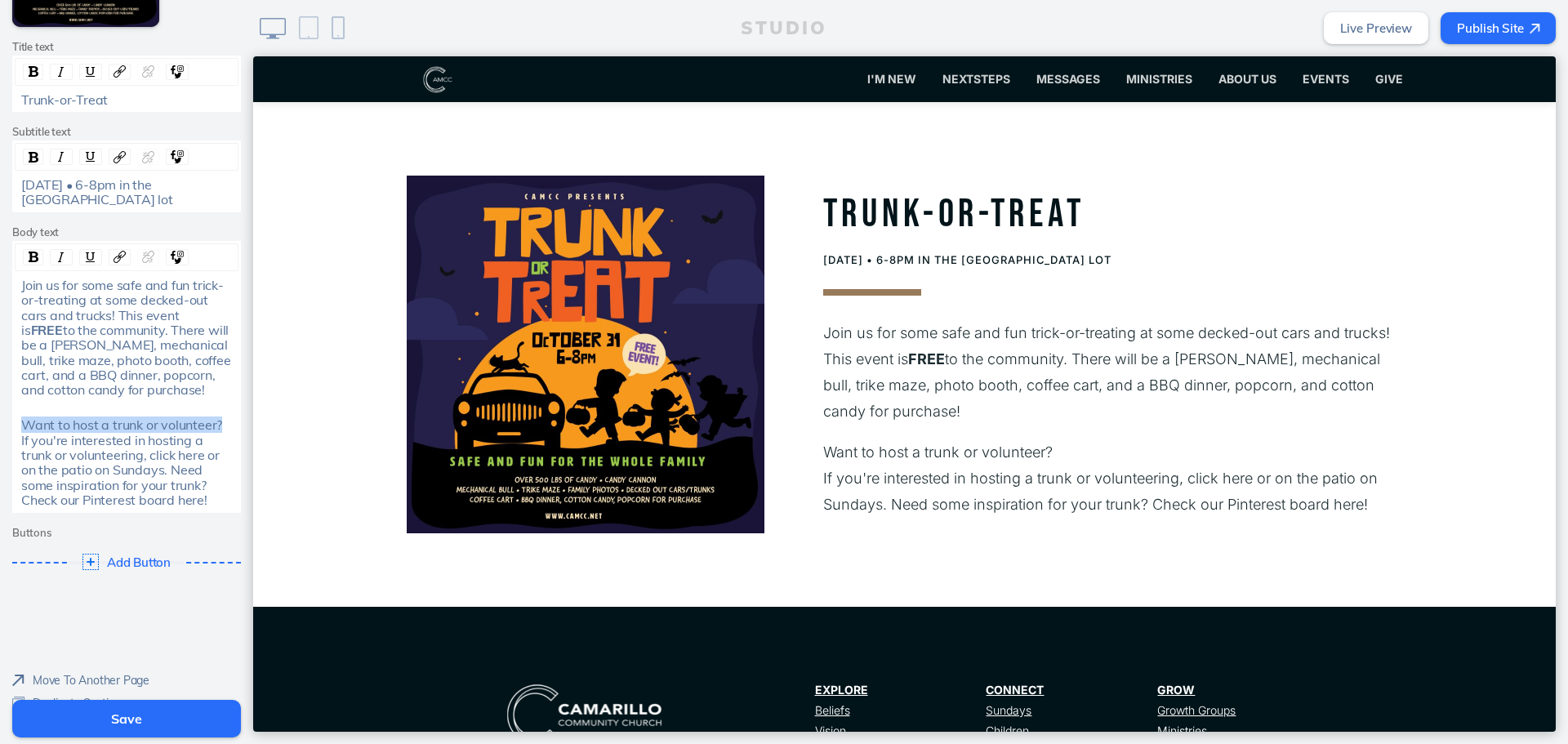
drag, startPoint x: 220, startPoint y: 427, endPoint x: 8, endPoint y: 427, distance: 212.0
click at [12, 427] on div "Join us for some safe and fun trick-or-treating at some decked-out cars and tru…" at bounding box center [127, 377] width 229 height 272
click at [1065, 474] on p "Want to host a trunk or volunteer? If you're interested in hosting a trunk or v…" at bounding box center [1114, 478] width 580 height 78
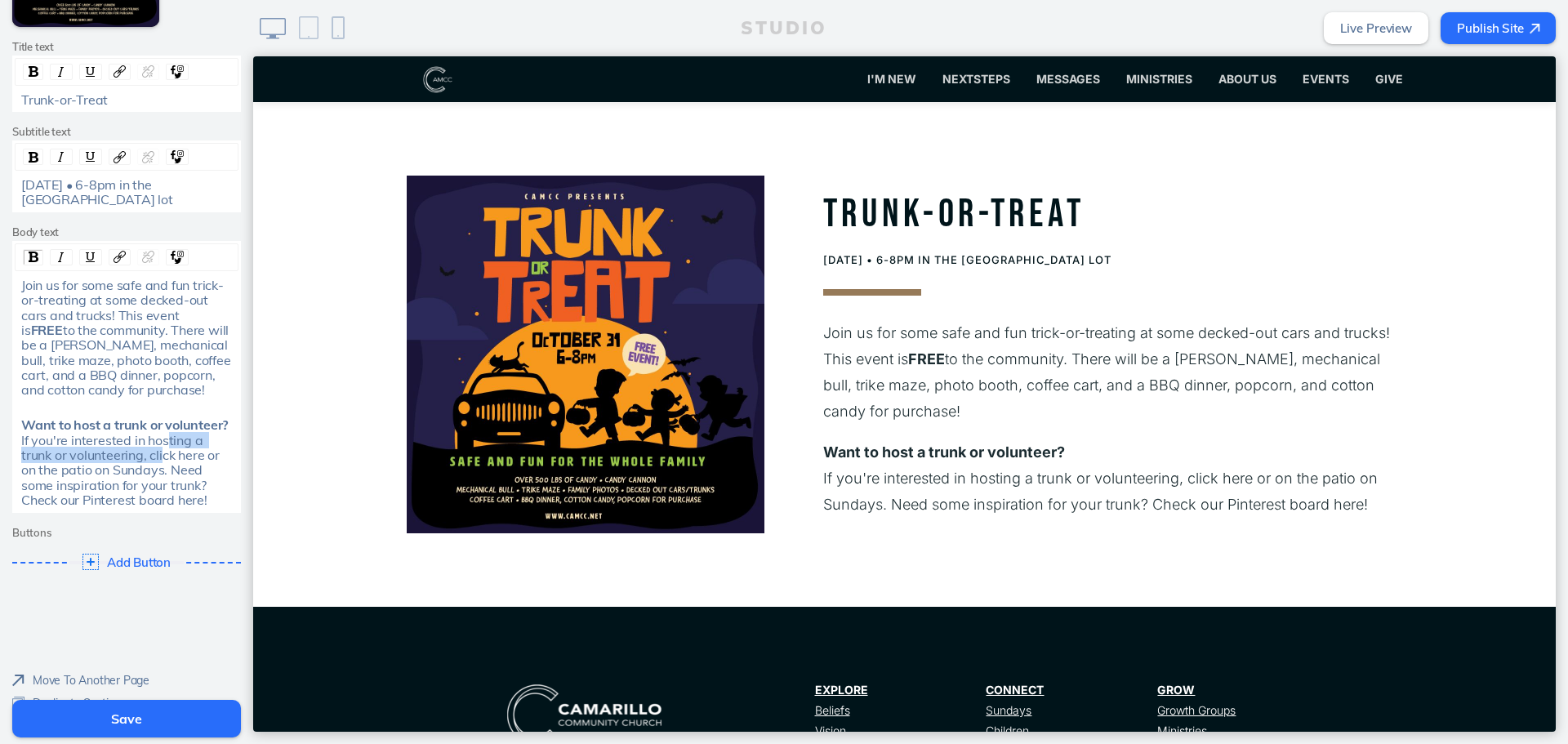
click at [152, 448] on span "If you're interested in hosting a trunk or volunteering, click here or on the p…" at bounding box center [122, 470] width 201 height 77
click at [96, 460] on span "If you're interested in hosting a trunk or volunteering, click here or on the p…" at bounding box center [122, 470] width 201 height 77
drag, startPoint x: 195, startPoint y: 454, endPoint x: 172, endPoint y: 453, distance: 23.0
click at [172, 453] on span "If you're interested in hosting a trunk or volunteering, click here or on the p…" at bounding box center [122, 470] width 201 height 77
click at [118, 249] on div "rdw-link-control" at bounding box center [120, 257] width 22 height 16
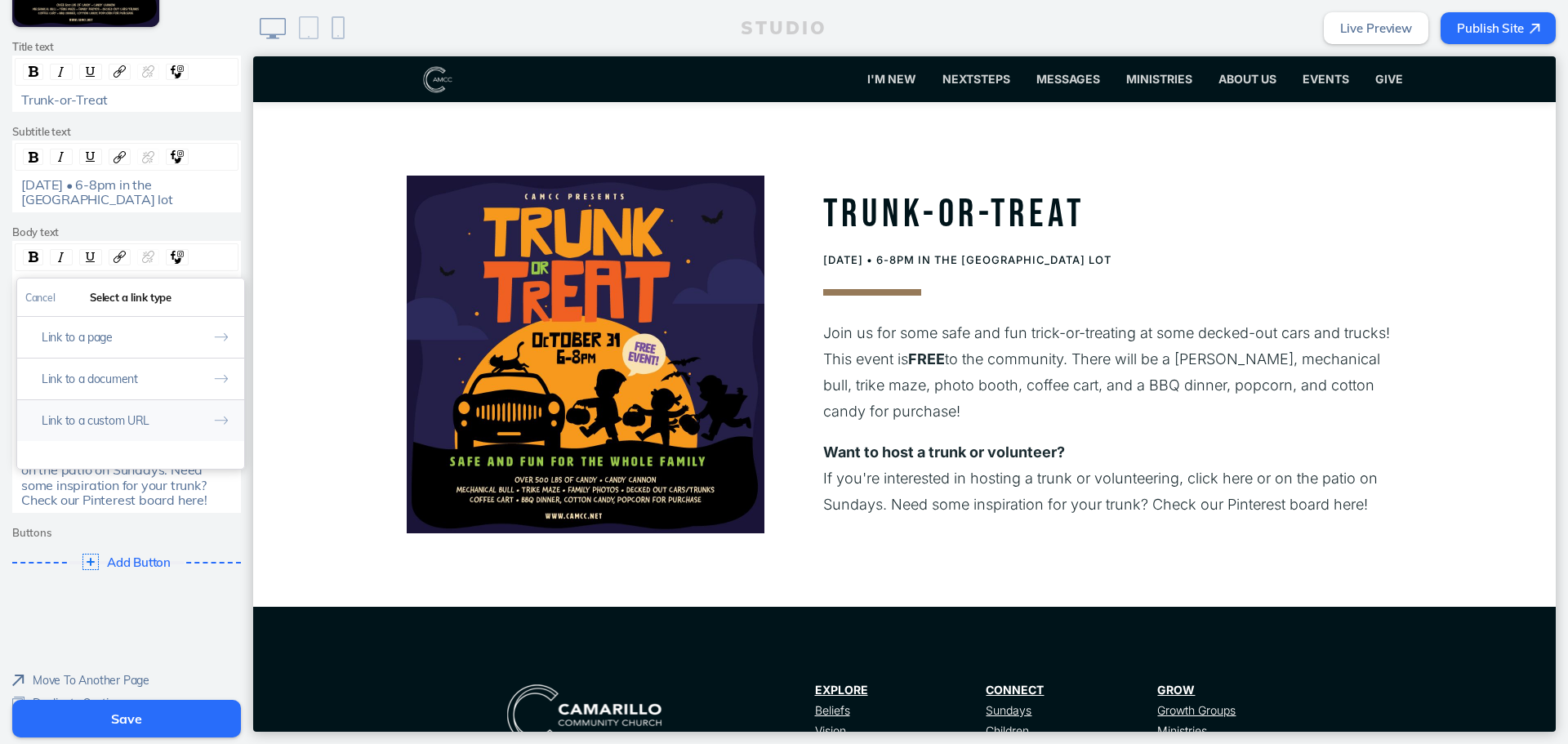
click at [158, 433] on button "Link to a custom URL" at bounding box center [131, 420] width 227 height 41
click at [180, 365] on input "rdw-link-control" at bounding box center [130, 366] width 211 height 27
paste input "[URL][DOMAIN_NAME]"
type input "[URL][DOMAIN_NAME]"
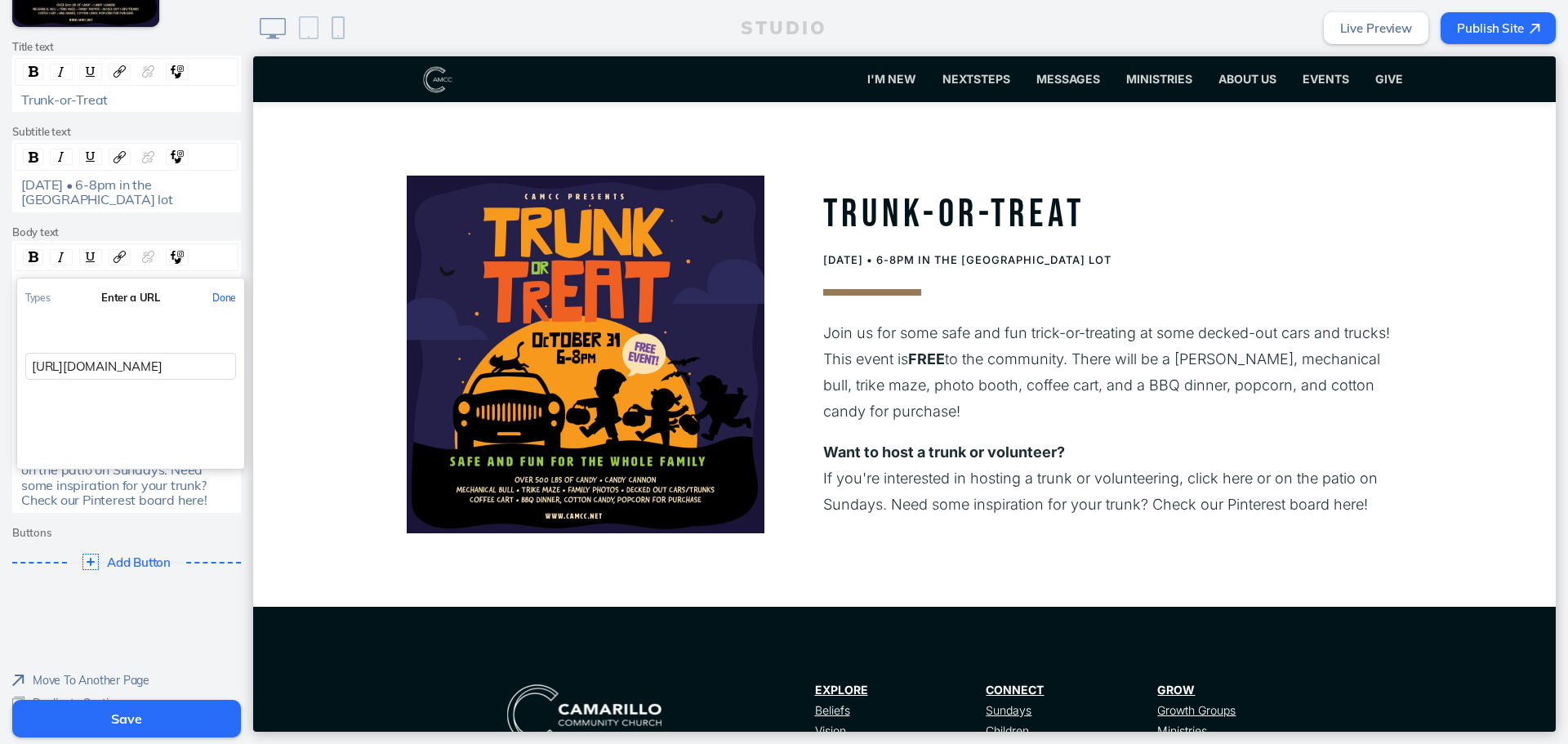
click at [223, 298] on button "Done" at bounding box center [224, 298] width 40 height 37
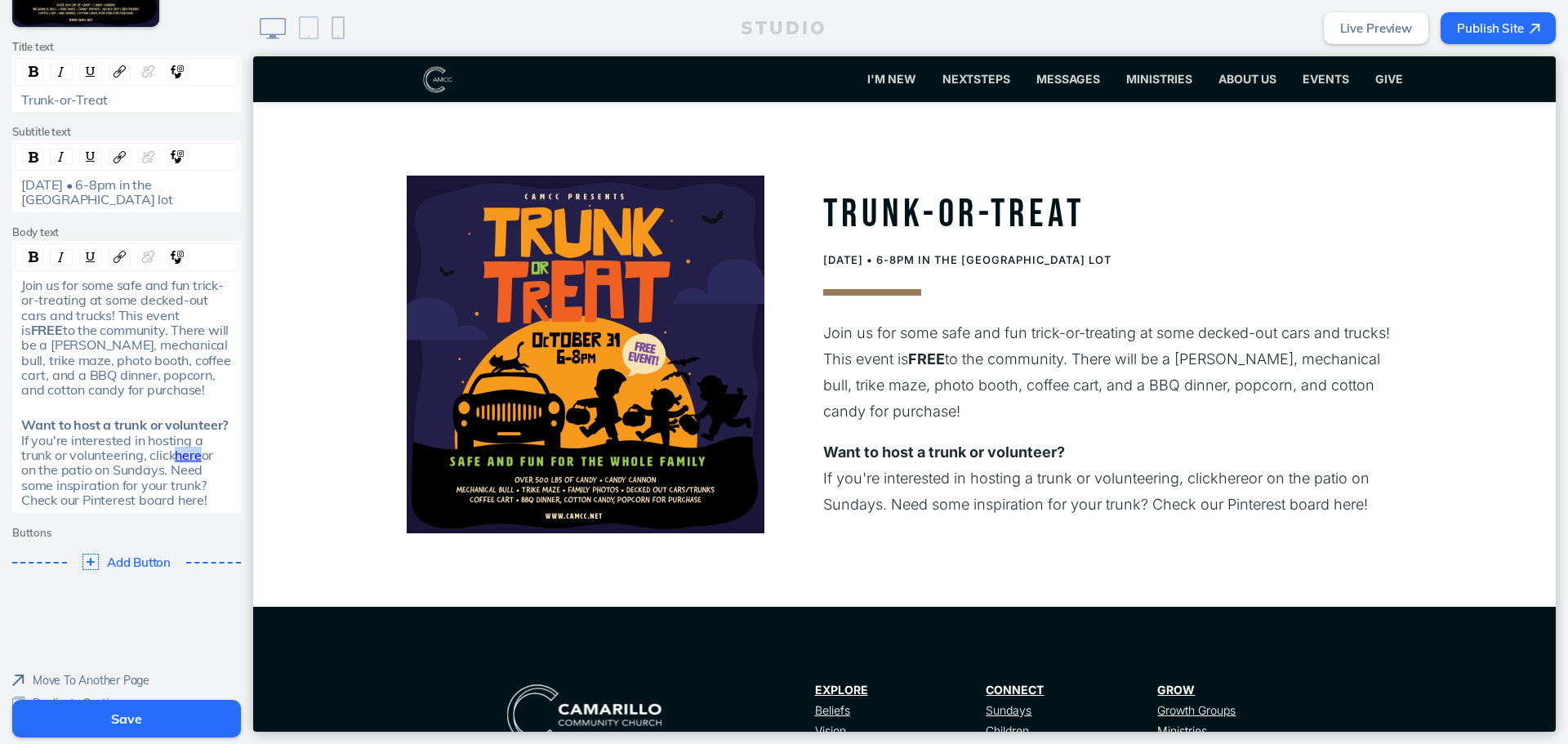
drag, startPoint x: 196, startPoint y: 451, endPoint x: 173, endPoint y: 454, distance: 23.2
click at [175, 454] on span "here" at bounding box center [188, 454] width 26 height 16
click at [84, 258] on img "rdw-inline-control" at bounding box center [90, 256] width 13 height 13
drag, startPoint x: 195, startPoint y: 501, endPoint x: 172, endPoint y: 504, distance: 23.2
click at [172, 504] on span "or on the patio on Sundays. Need some inspiration for your trunk? Check our Pin…" at bounding box center [120, 477] width 199 height 61
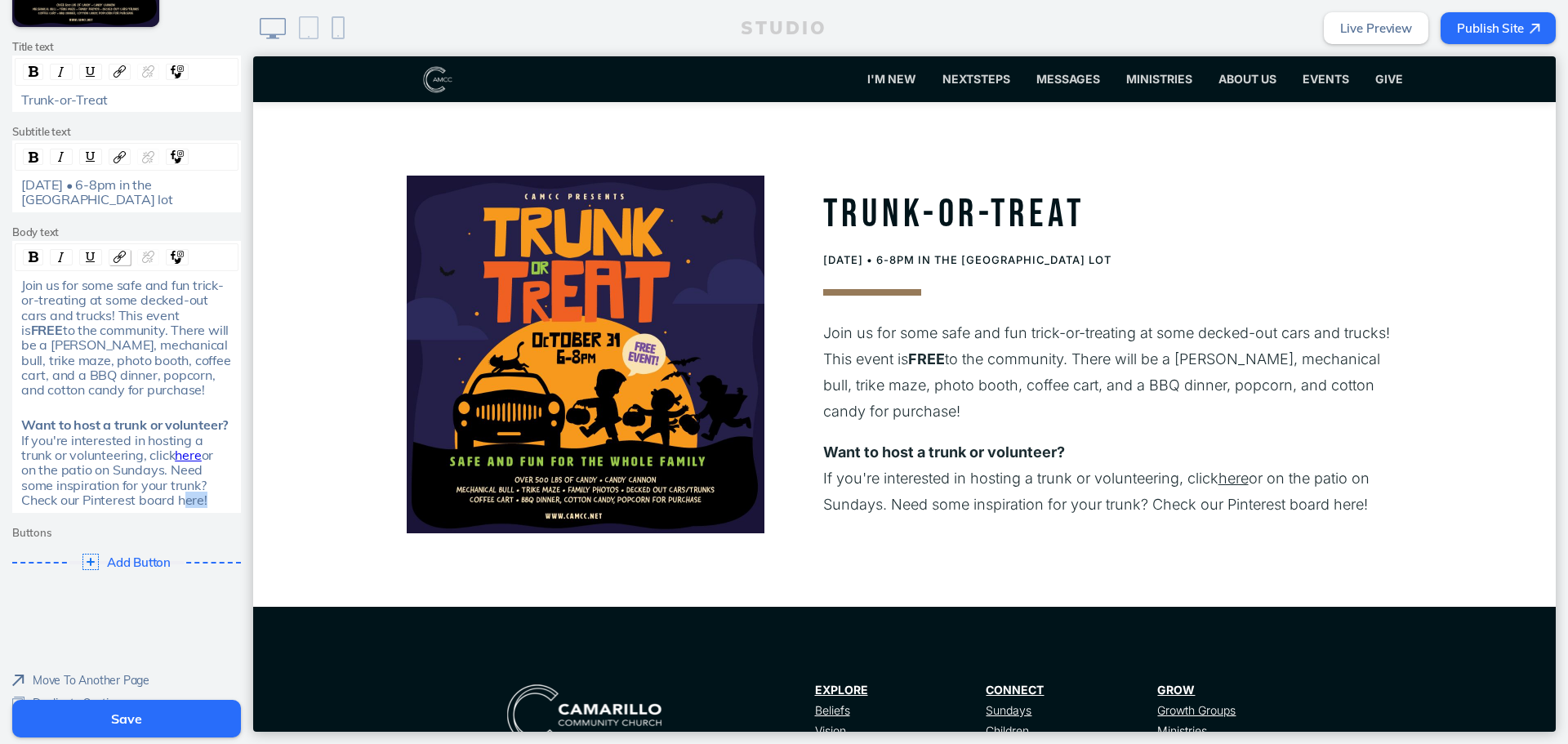
click at [114, 263] on img "rdw-link-control" at bounding box center [120, 256] width 12 height 12
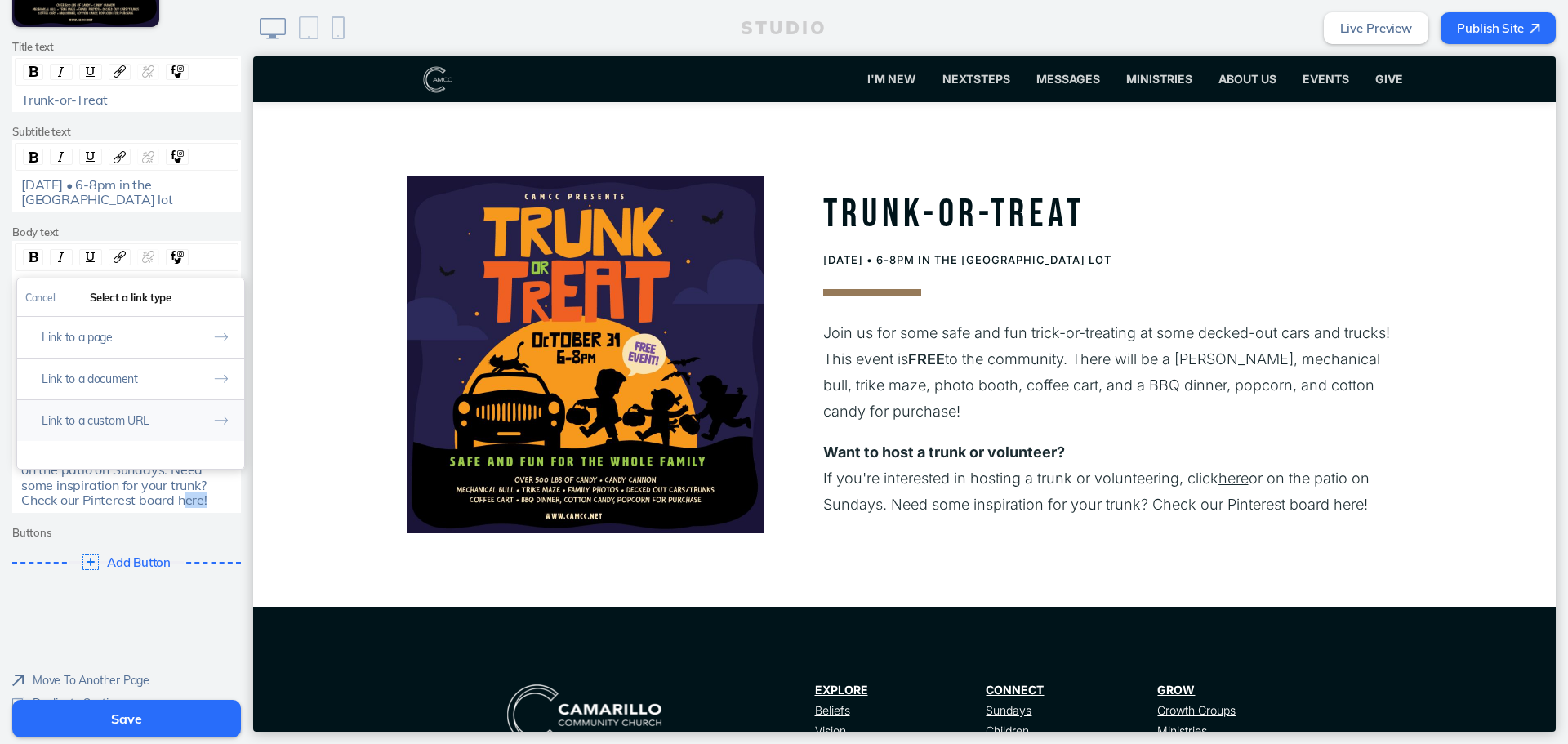
click at [116, 434] on button "Link to a custom URL" at bounding box center [131, 420] width 227 height 41
click at [202, 372] on input "rdw-link-control" at bounding box center [130, 366] width 211 height 27
paste input "[URL][DOMAIN_NAME]"
type input "[URL][DOMAIN_NAME]"
click at [216, 294] on button "Done" at bounding box center [224, 298] width 40 height 37
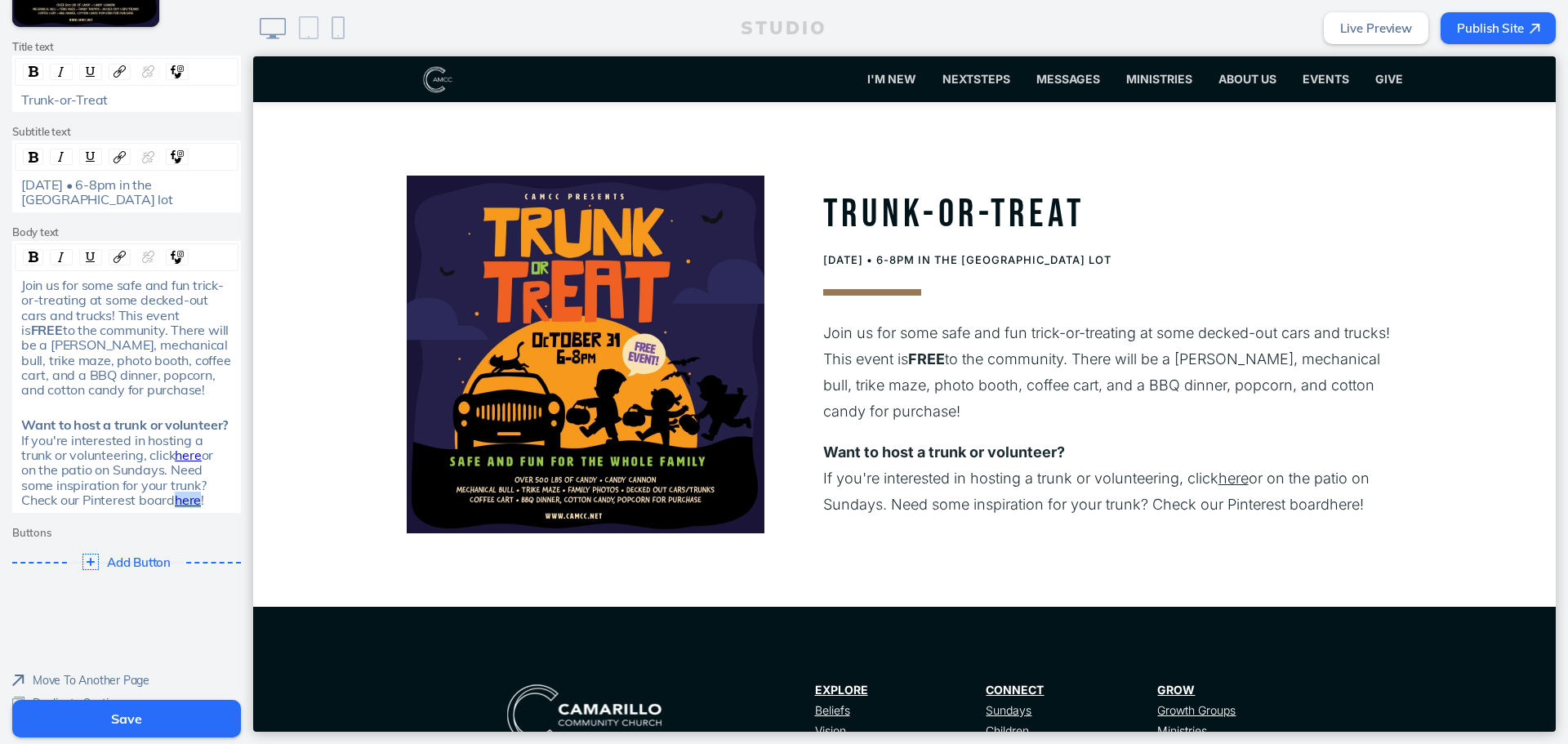
drag, startPoint x: 195, startPoint y: 501, endPoint x: 170, endPoint y: 500, distance: 25.0
click at [175, 500] on span "here" at bounding box center [188, 499] width 26 height 16
click at [89, 259] on img "rdw-inline-control" at bounding box center [90, 256] width 13 height 13
click at [219, 474] on div "Want to host a trunk or volunteer? If you're interested in hosting a trunk or v…" at bounding box center [127, 462] width 212 height 89
drag, startPoint x: 218, startPoint y: 454, endPoint x: 144, endPoint y: 453, distance: 74.0
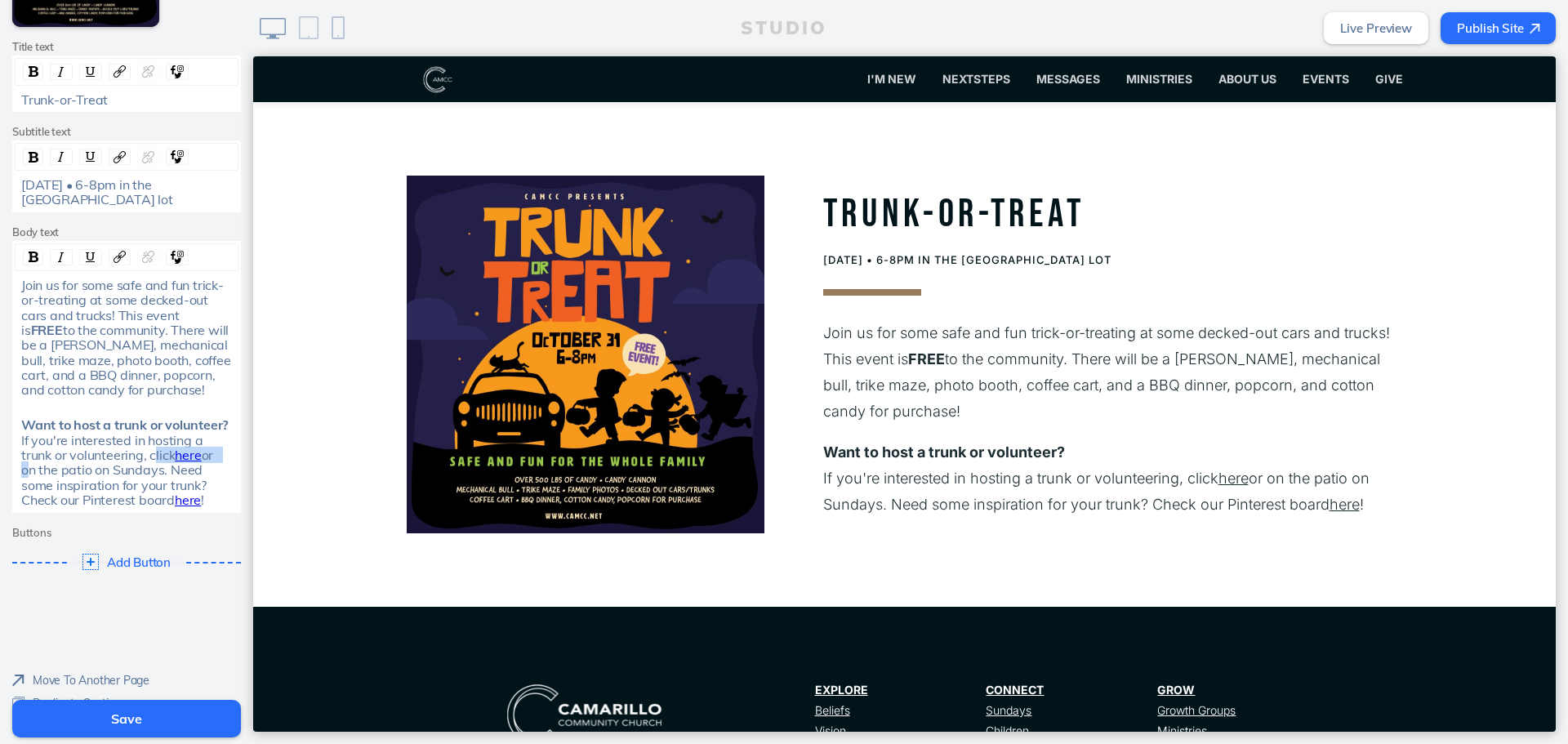
click at [144, 453] on div "Want to host a trunk or volunteer? If you're interested in hosting a trunk or v…" at bounding box center [127, 462] width 212 height 89
drag, startPoint x: 212, startPoint y: 500, endPoint x: 176, endPoint y: 474, distance: 44.4
click at [176, 474] on div "Want to host a trunk or volunteer? If you're interested in hosting a trunk or v…" at bounding box center [127, 462] width 212 height 89
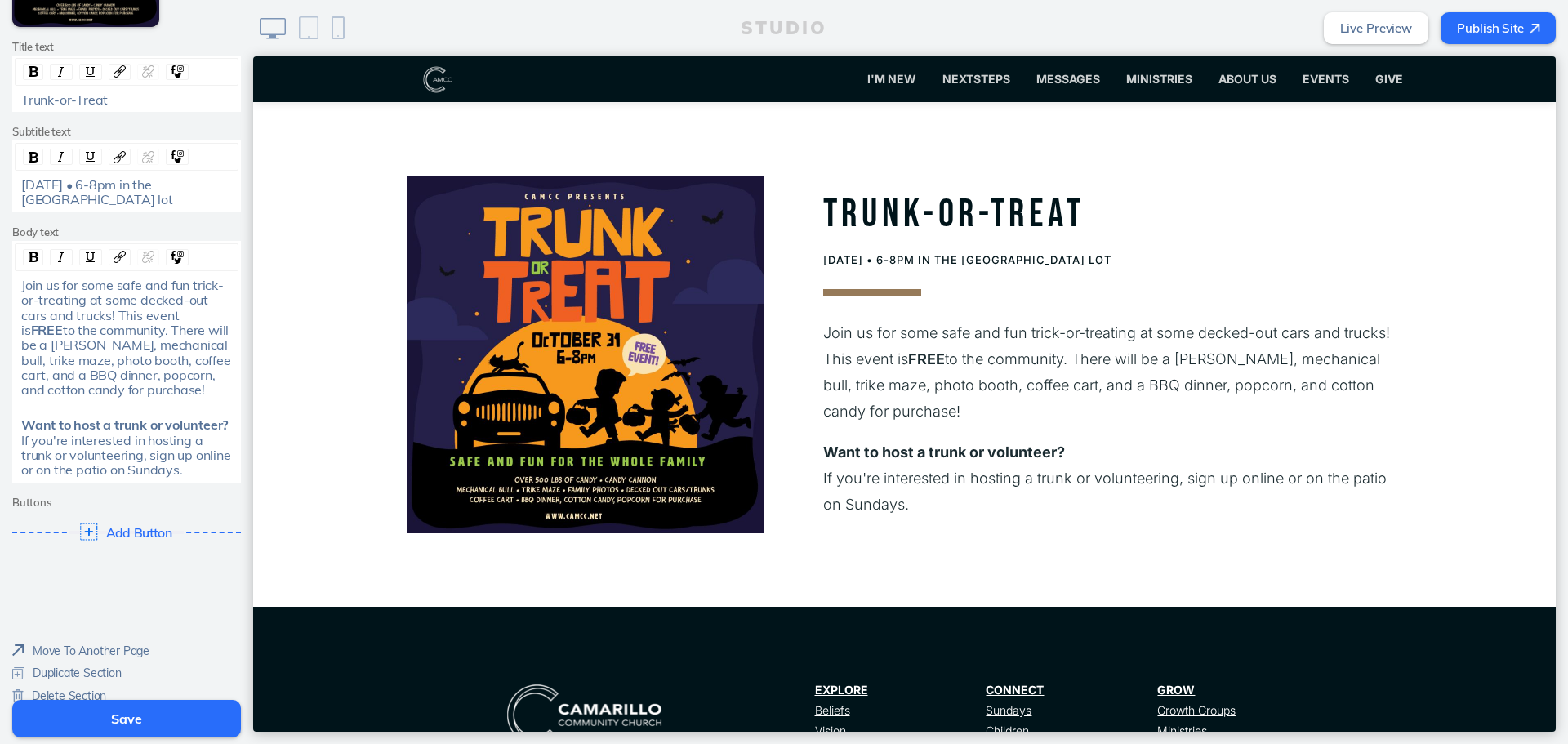
click at [120, 535] on span "Add Button" at bounding box center [139, 532] width 67 height 15
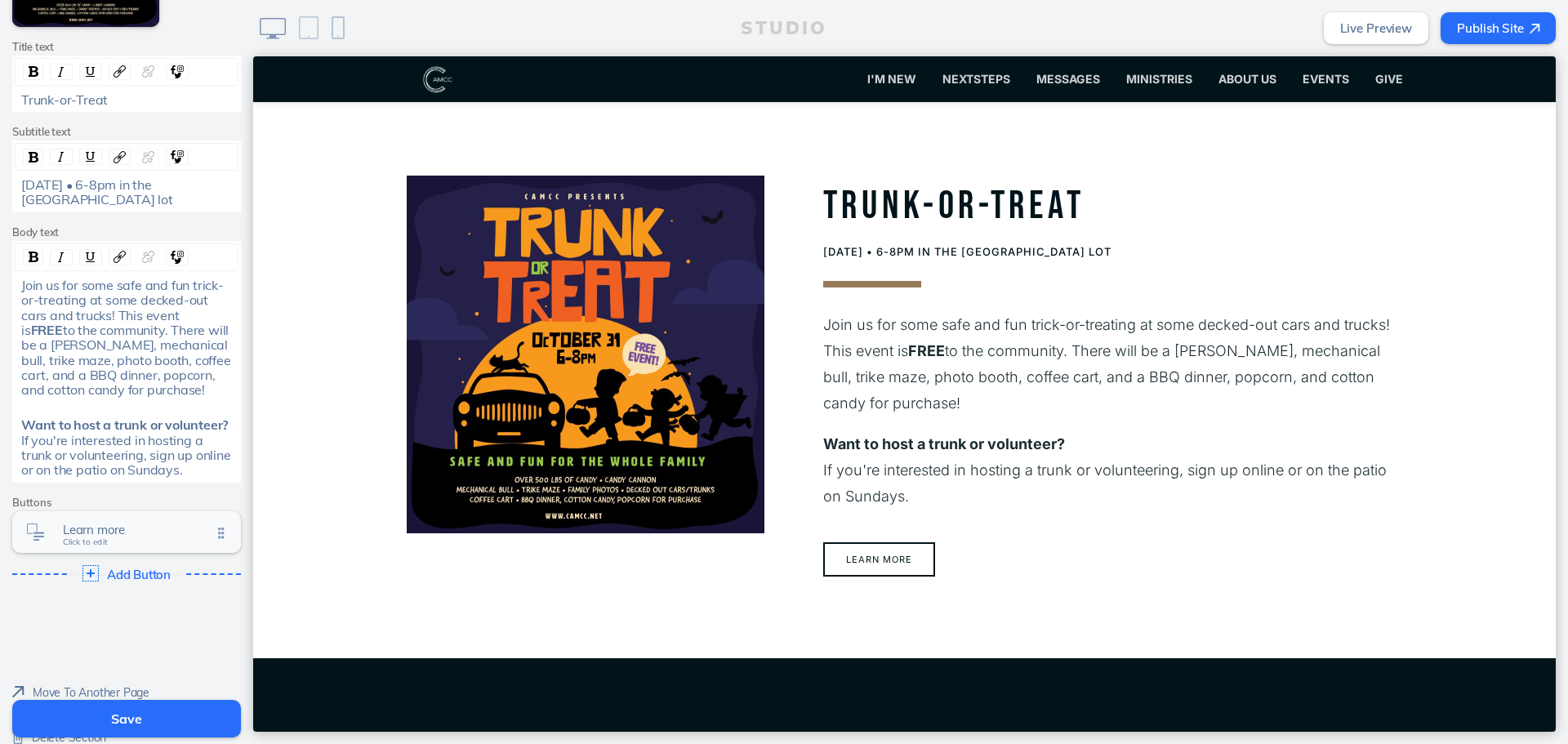
click at [118, 538] on span "Learn more Click to edit" at bounding box center [137, 533] width 149 height 14
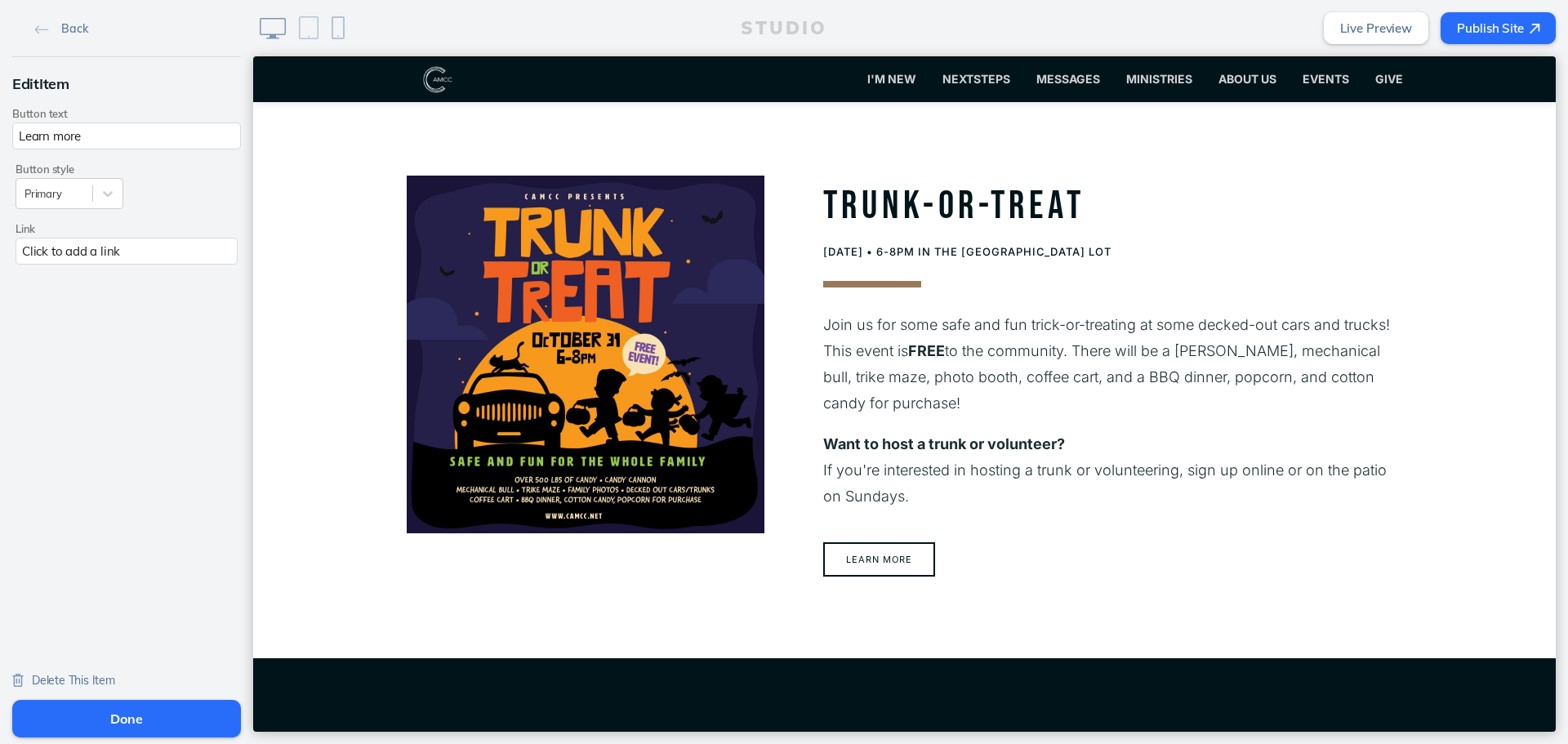
drag, startPoint x: 158, startPoint y: 160, endPoint x: 176, endPoint y: 137, distance: 29.2
click at [161, 156] on div "Button style Primary Link Click to add a link" at bounding box center [127, 209] width 229 height 119
click at [176, 137] on input "Learn more" at bounding box center [127, 135] width 229 height 27
type input "Host a trunk or volunteer"
click at [188, 260] on div "Click to add a link" at bounding box center [127, 250] width 222 height 27
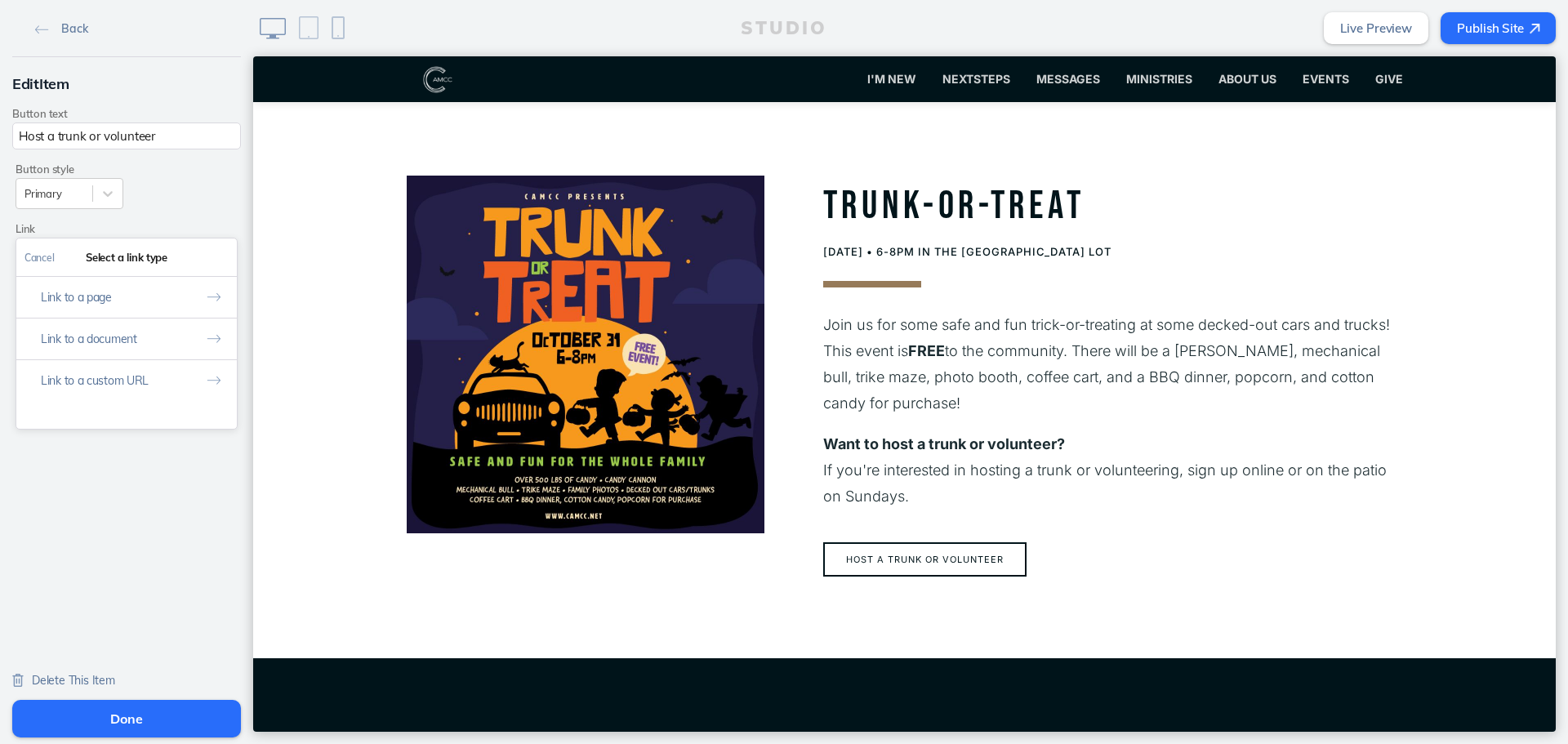
click at [177, 378] on button "Link to a custom URL" at bounding box center [127, 380] width 220 height 41
click at [170, 325] on input "text" at bounding box center [126, 326] width 204 height 27
paste input "[URL][DOMAIN_NAME]"
type input "[URL][DOMAIN_NAME]"
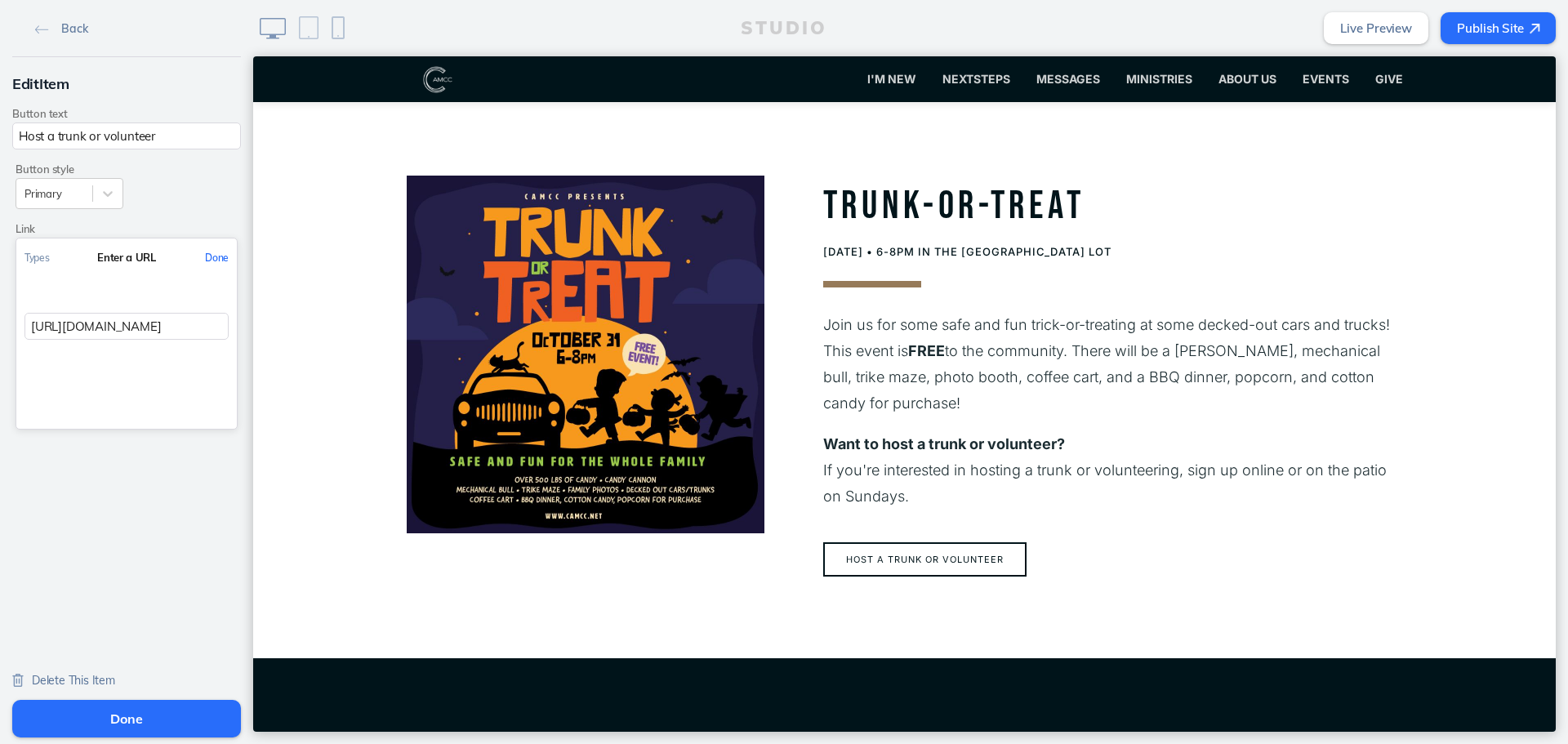
click at [200, 261] on button "Done" at bounding box center [217, 257] width 40 height 37
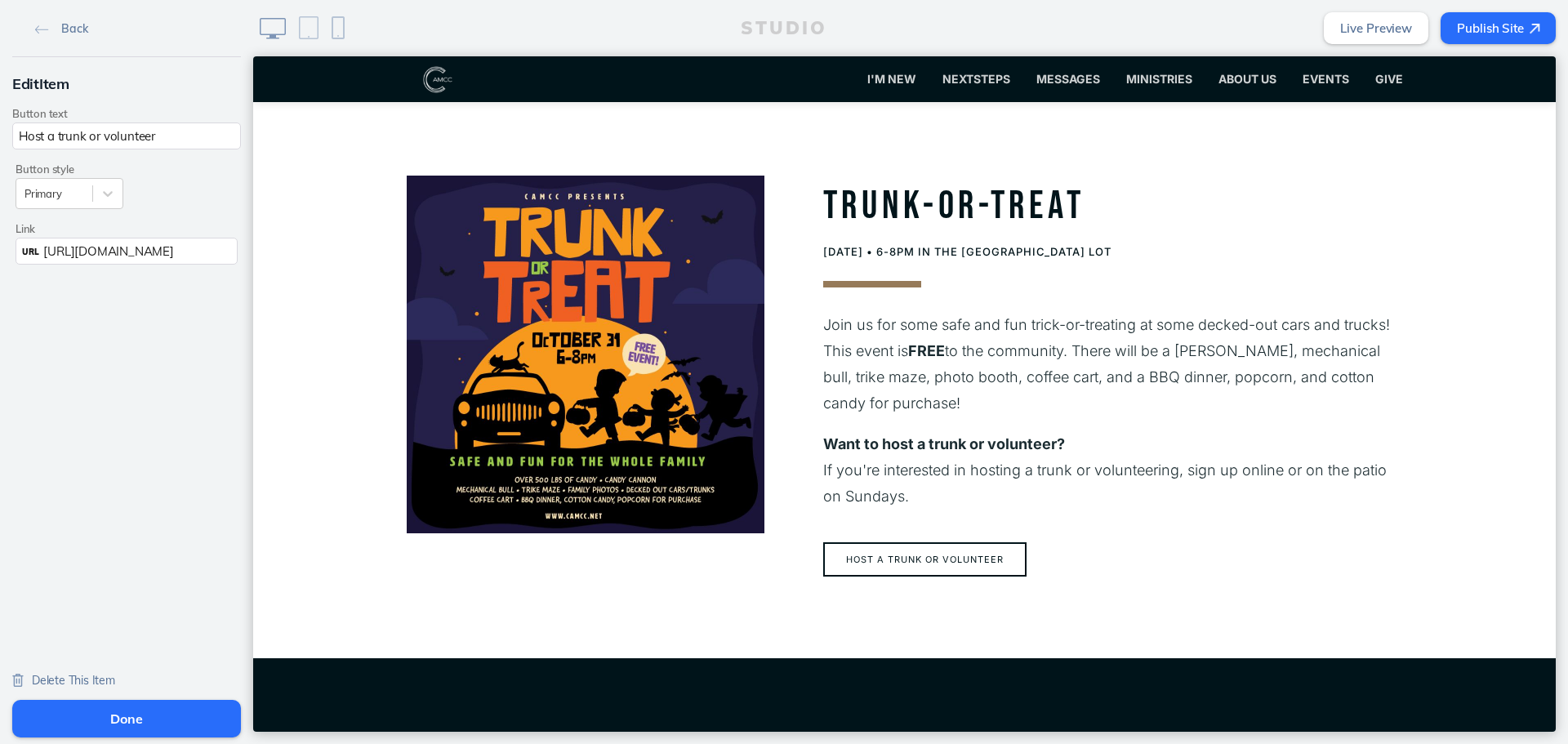
click at [182, 717] on button "Done" at bounding box center [127, 718] width 229 height 38
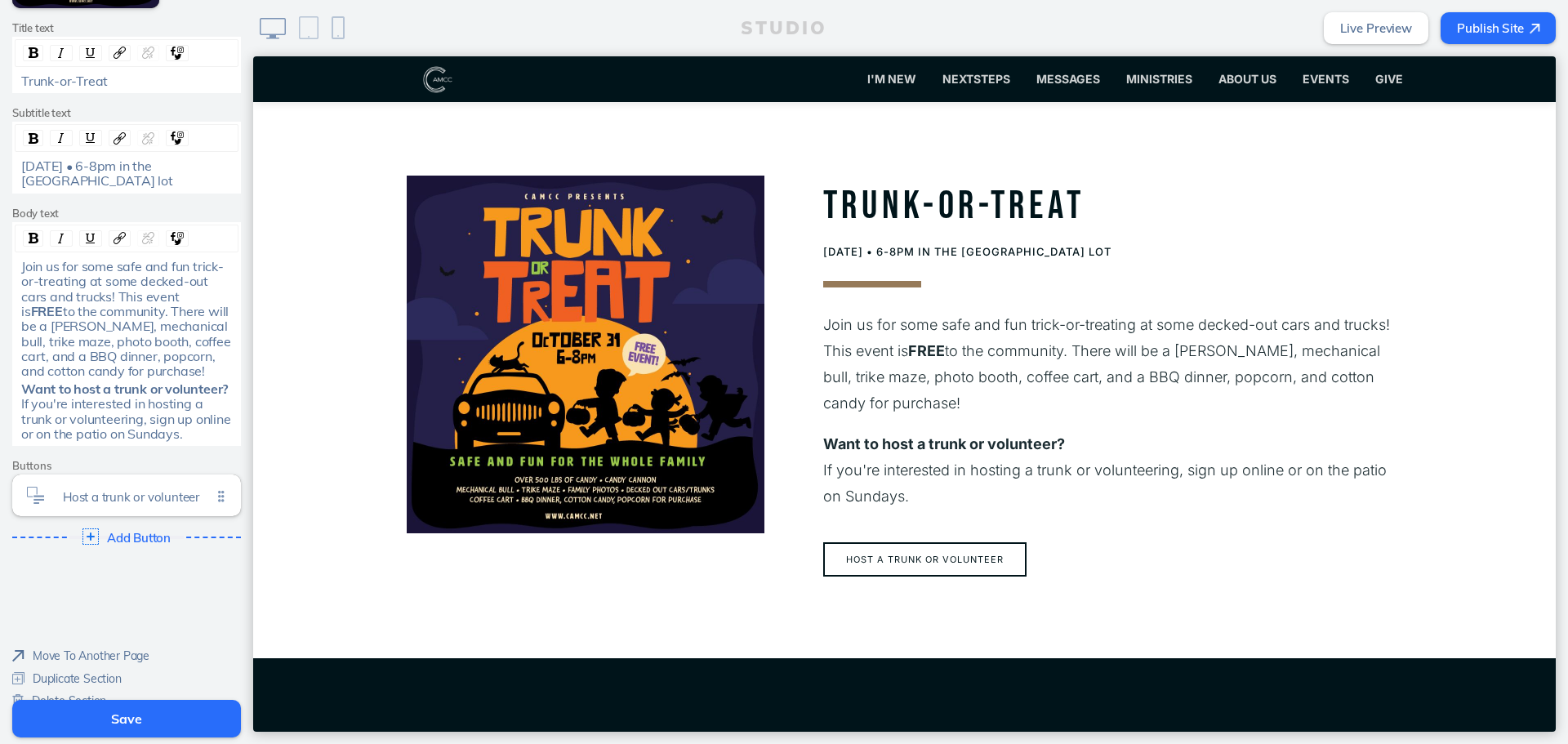
scroll to position [464, 0]
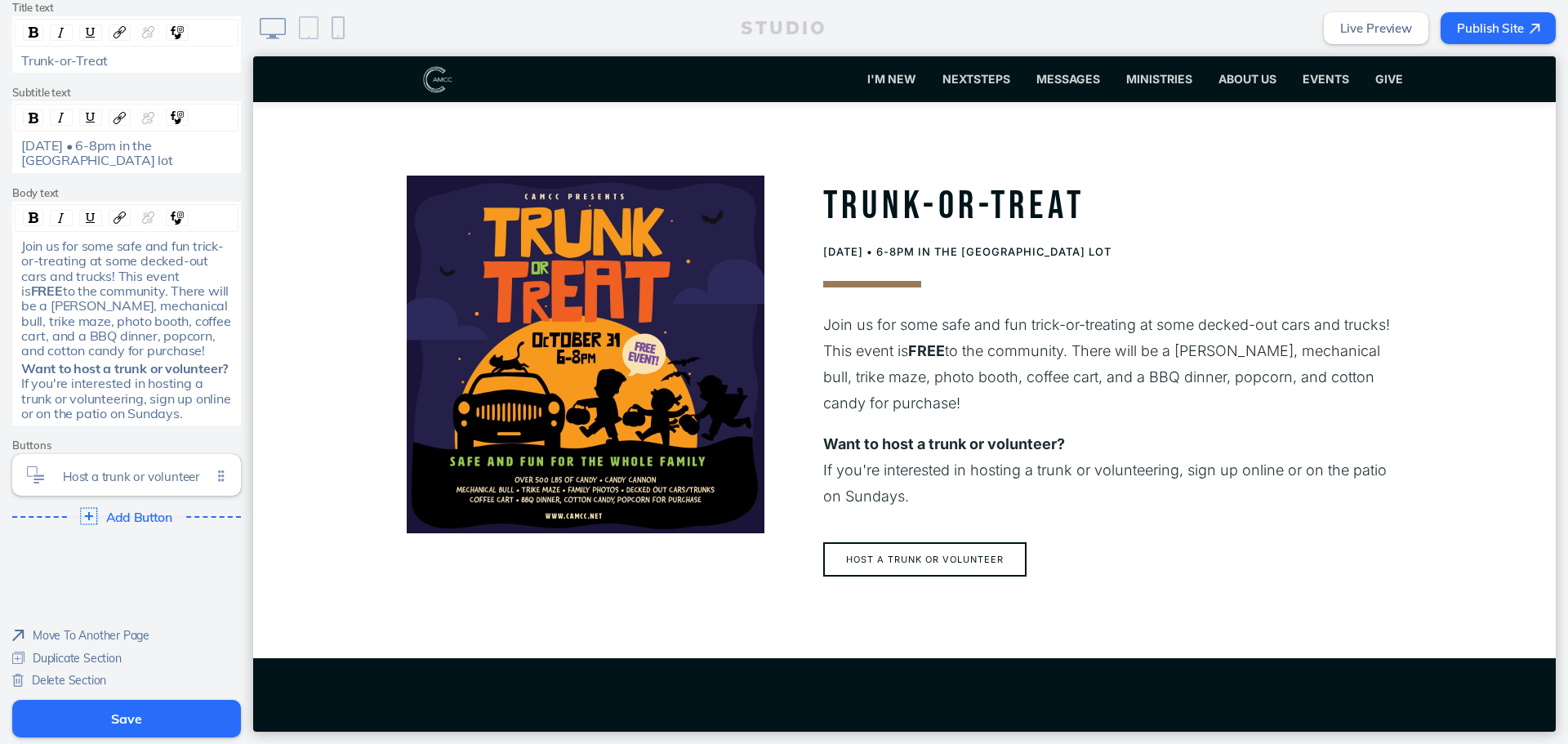
click at [141, 519] on span "Add Button" at bounding box center [139, 517] width 67 height 15
click at [161, 513] on span "Learn more" at bounding box center [137, 514] width 149 height 14
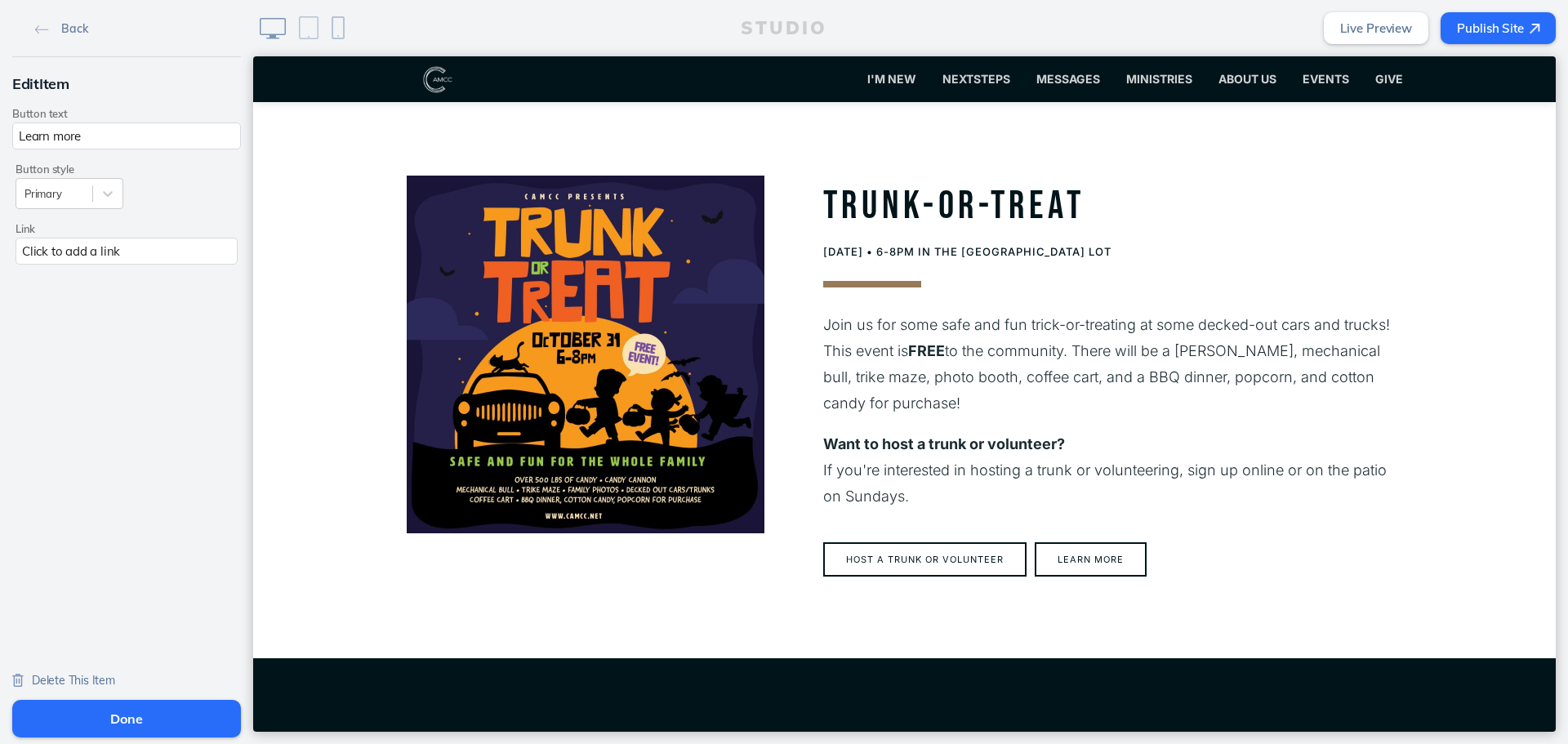
click at [169, 144] on input "Learn more" at bounding box center [127, 135] width 229 height 27
type input "Pinterest board"
click at [85, 251] on div "Click to add a link" at bounding box center [127, 250] width 222 height 27
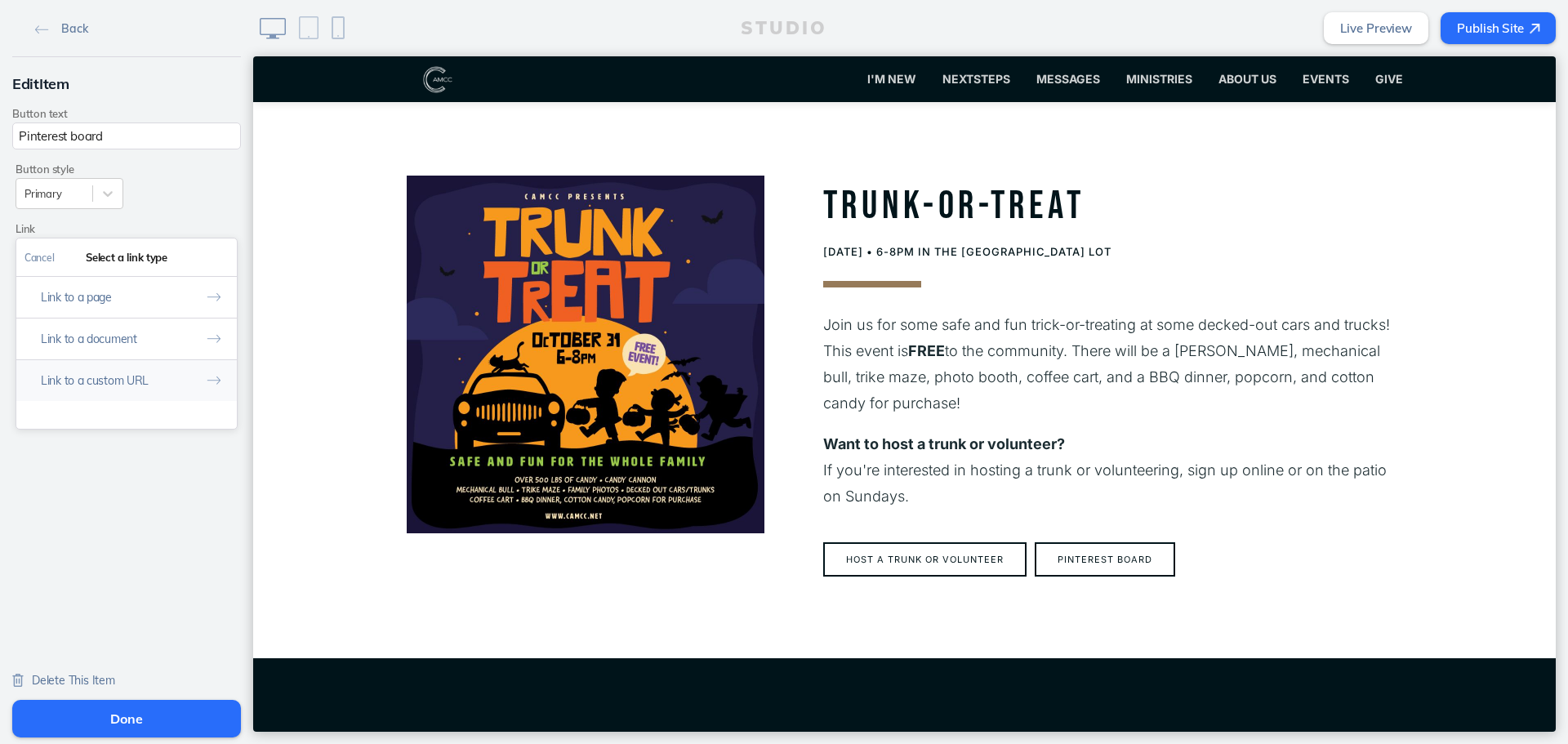
click at [136, 390] on button "Link to a custom URL" at bounding box center [127, 380] width 220 height 41
click at [176, 331] on input "text" at bounding box center [126, 326] width 204 height 27
paste input "[URL][DOMAIN_NAME]"
type input "[URL][DOMAIN_NAME]"
click at [217, 248] on button "Done" at bounding box center [217, 257] width 40 height 37
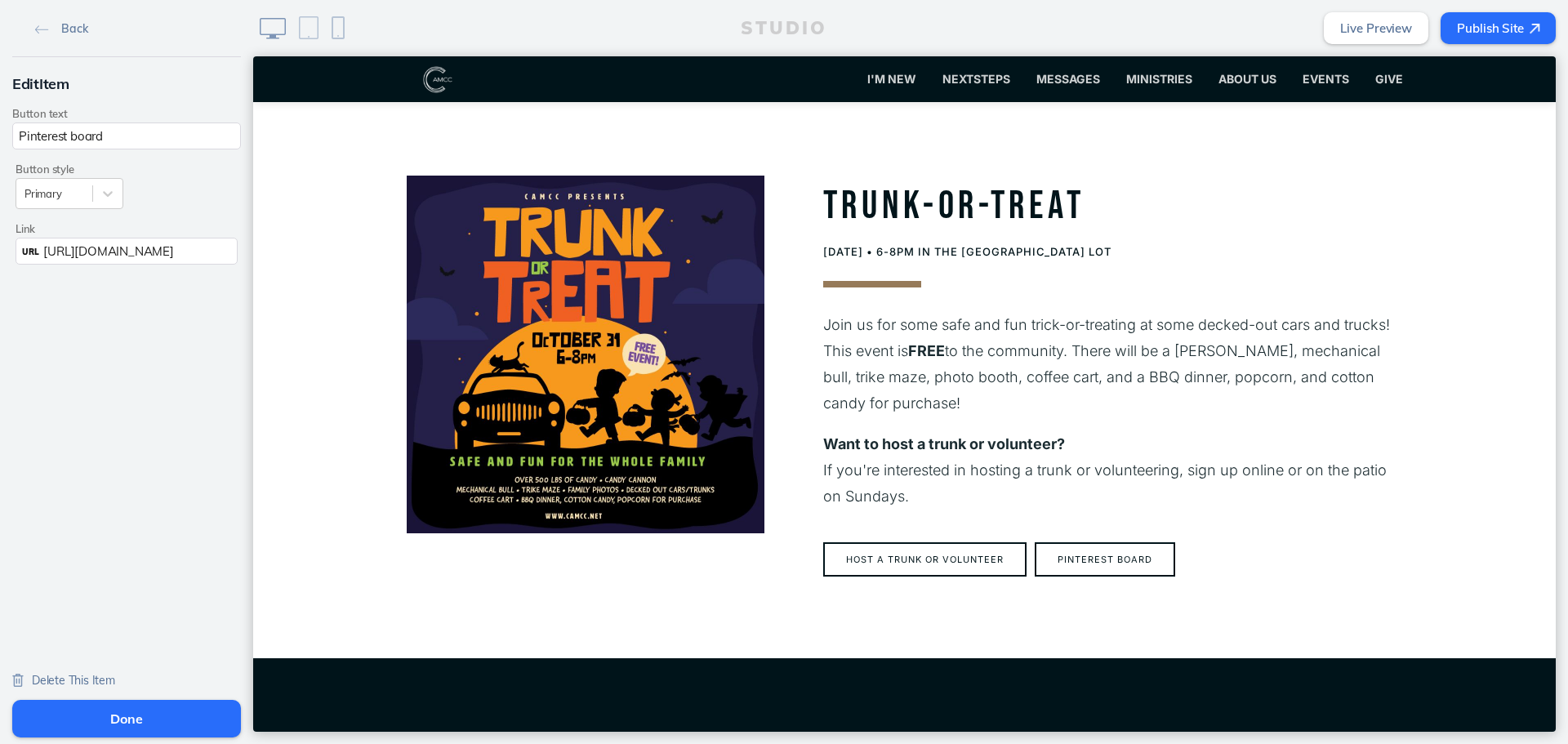
click at [203, 715] on button "Done" at bounding box center [127, 718] width 229 height 38
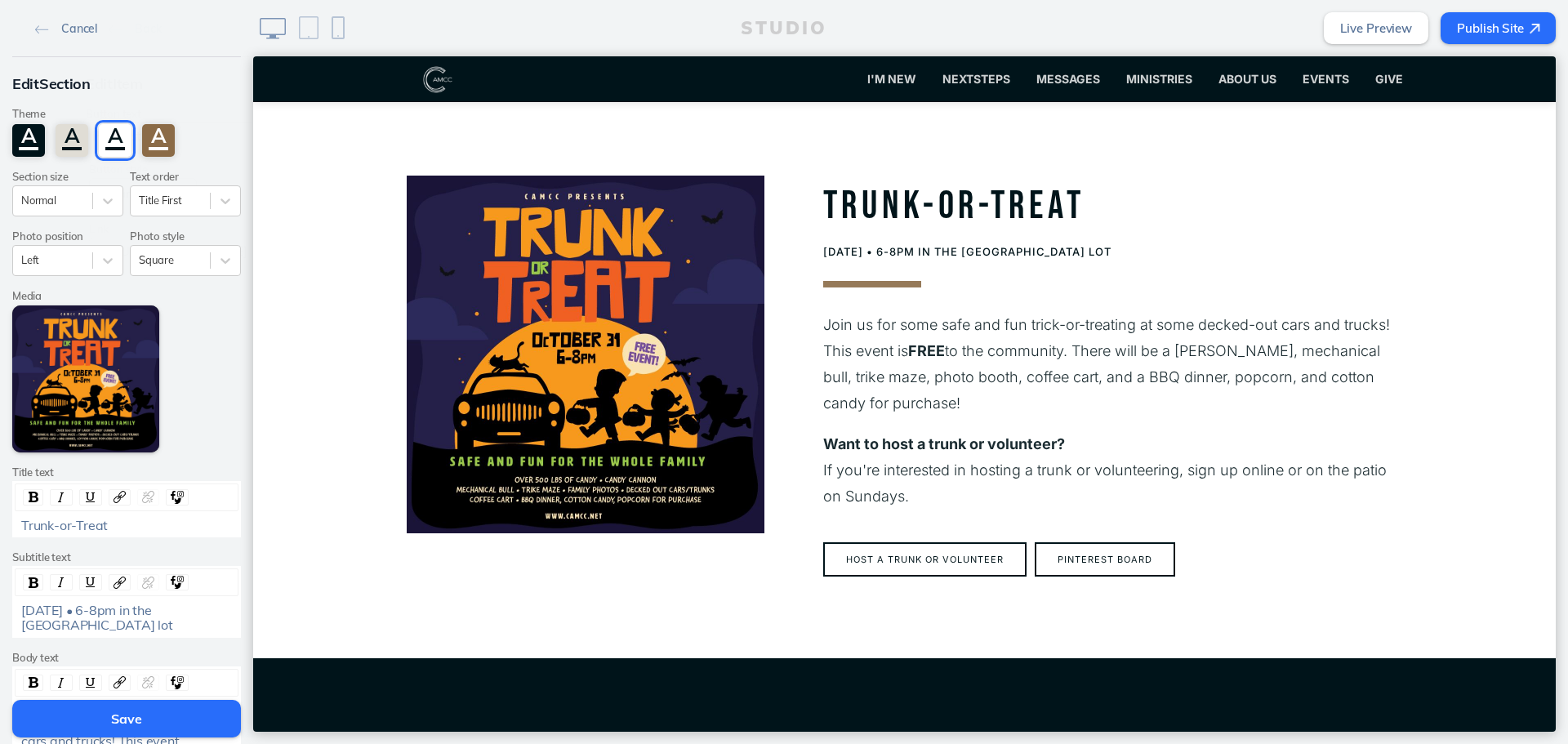
click at [202, 713] on button "Save" at bounding box center [127, 718] width 229 height 38
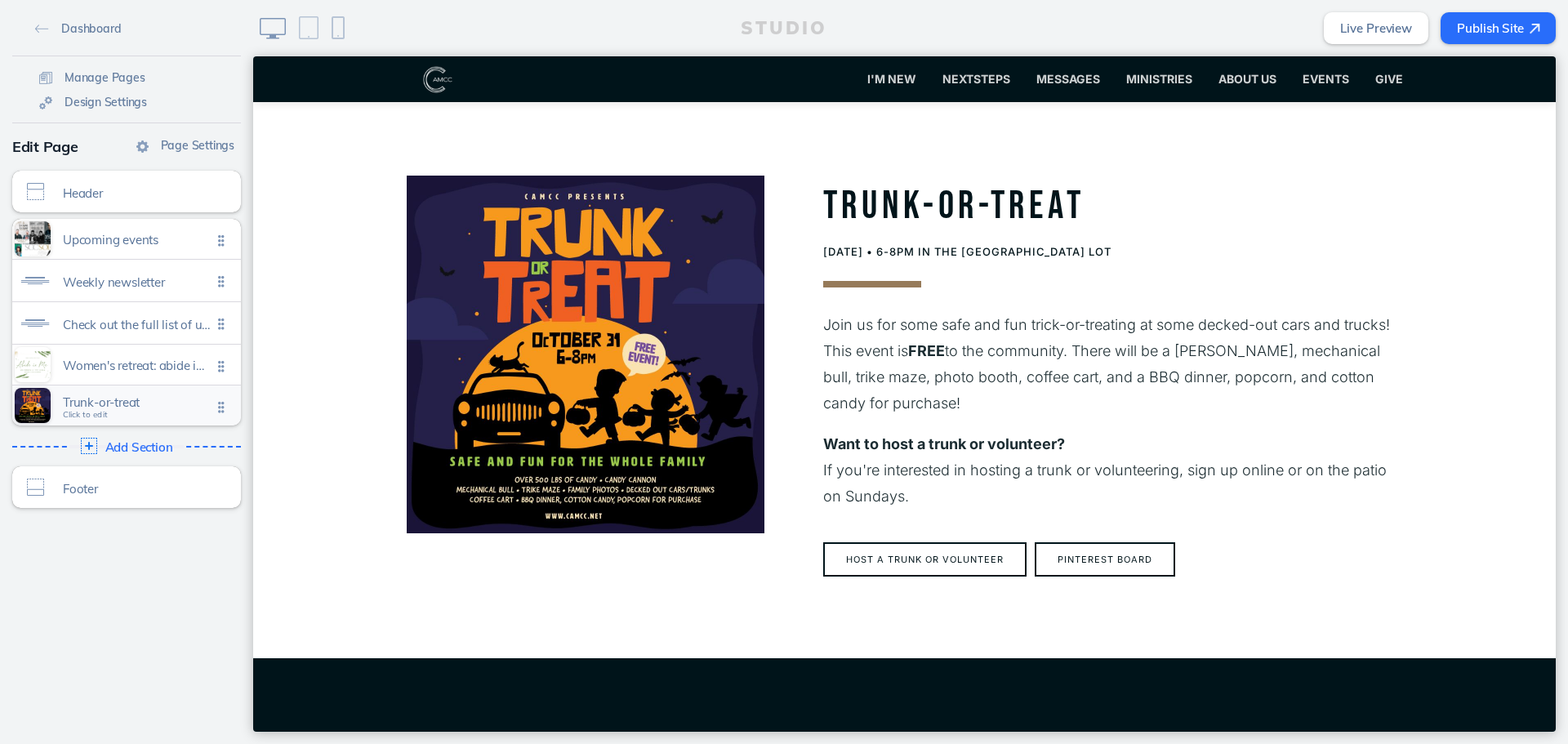
click at [134, 403] on span "Trunk-or-treat" at bounding box center [137, 402] width 149 height 14
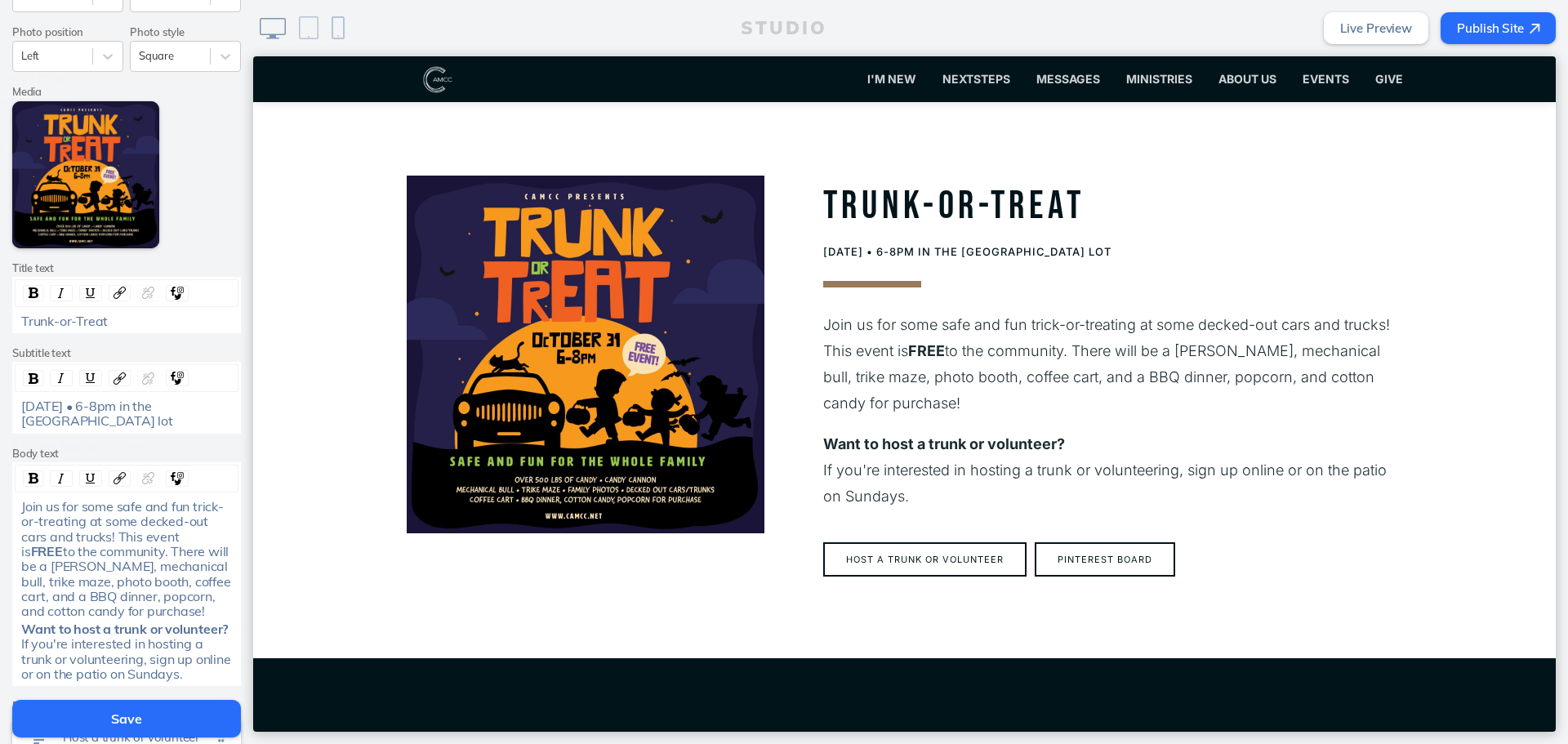
scroll to position [409, 0]
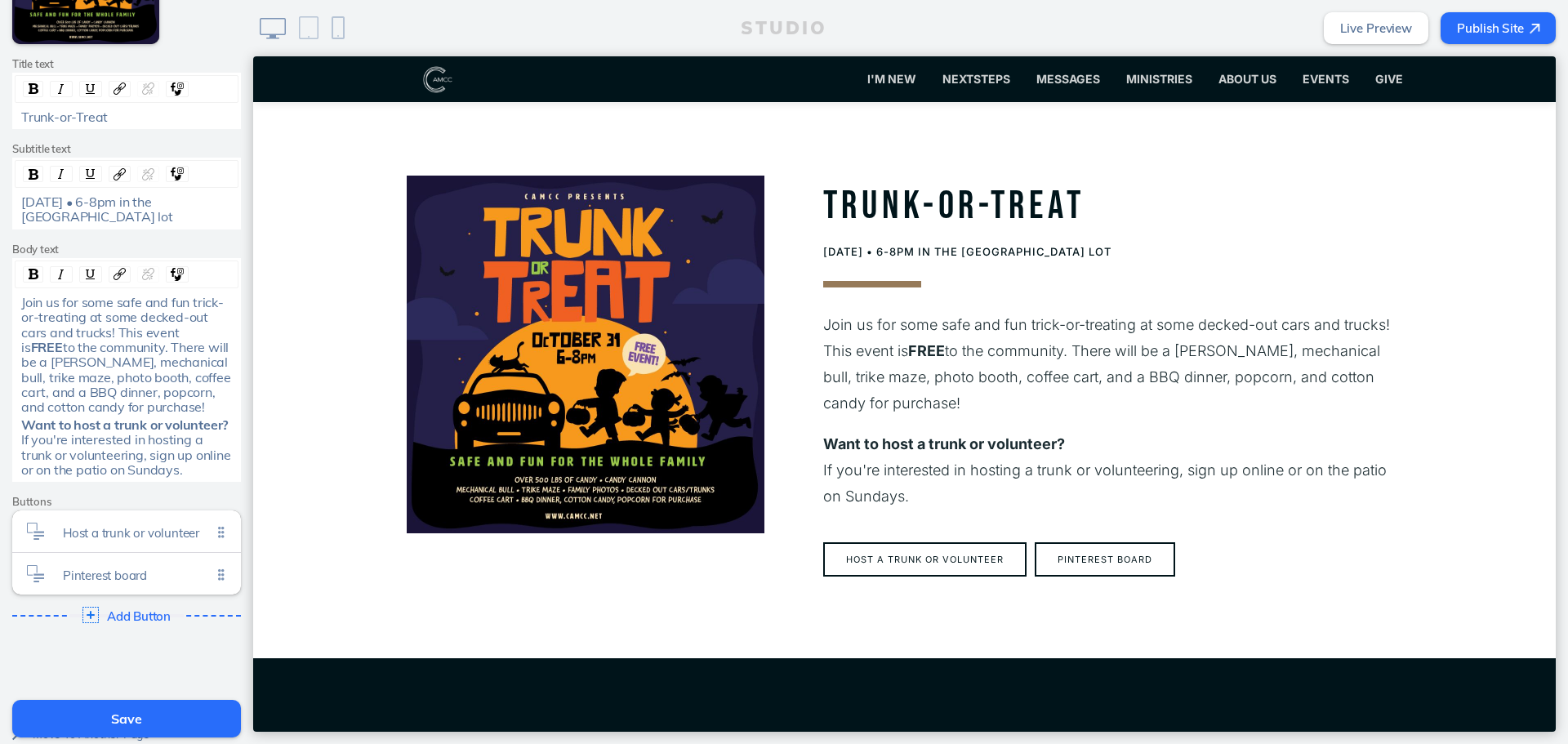
click at [201, 489] on div "Edit Section Theme A A A A Section size Normal Text order Title First Photo pos…" at bounding box center [127, 148] width 253 height 998
click at [222, 472] on div "Want to host a trunk or volunteer? If you're interested in hosting a trunk or v…" at bounding box center [127, 447] width 212 height 60
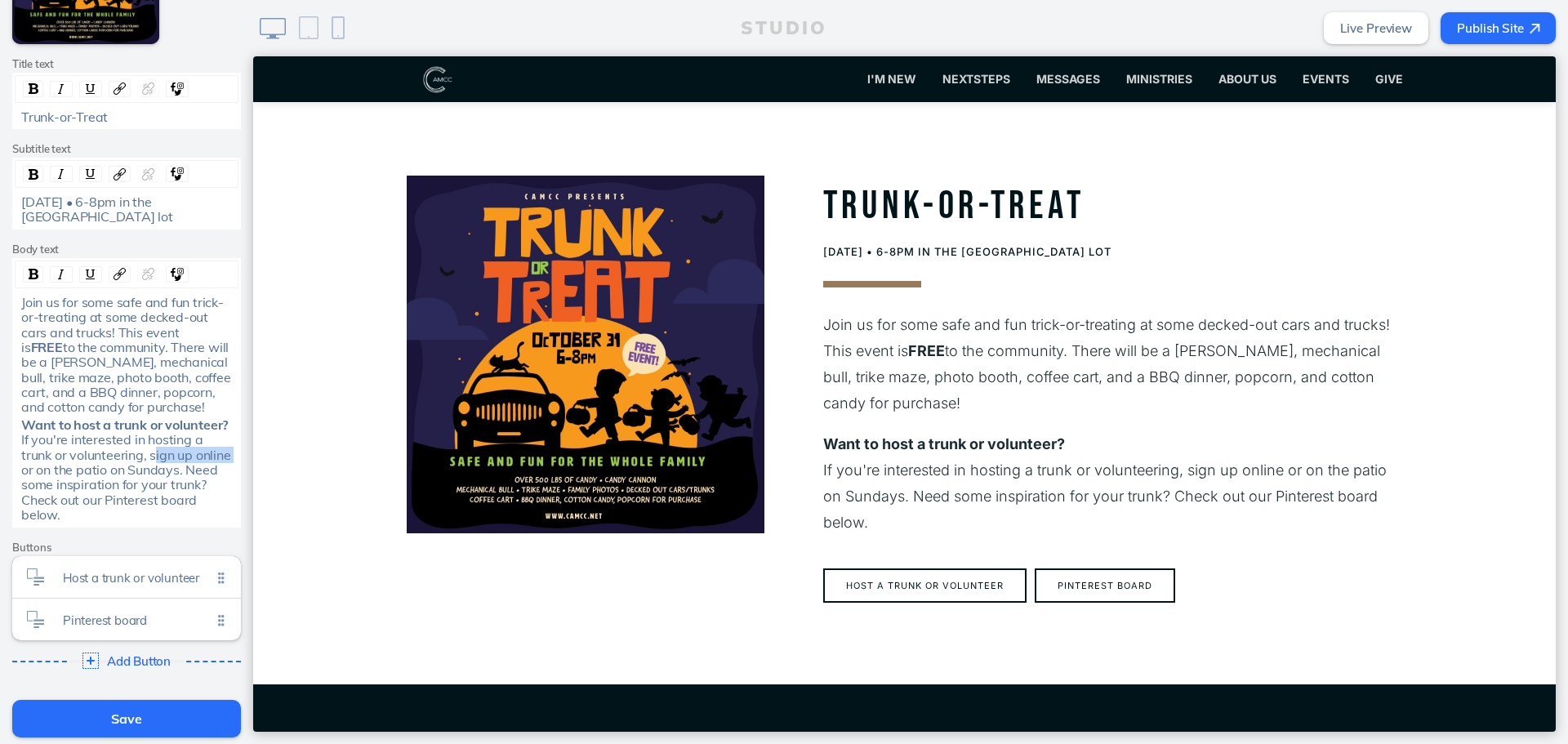
drag, startPoint x: 222, startPoint y: 458, endPoint x: 145, endPoint y: 459, distance: 77.0
click at [145, 459] on span "If you're interested in hosting a trunk or volunteering, sign up online or on t…" at bounding box center [127, 477] width 213 height 91
click at [88, 275] on img "rdw-inline-control" at bounding box center [90, 274] width 13 height 13
click at [114, 271] on img "rdw-link-control" at bounding box center [120, 274] width 12 height 12
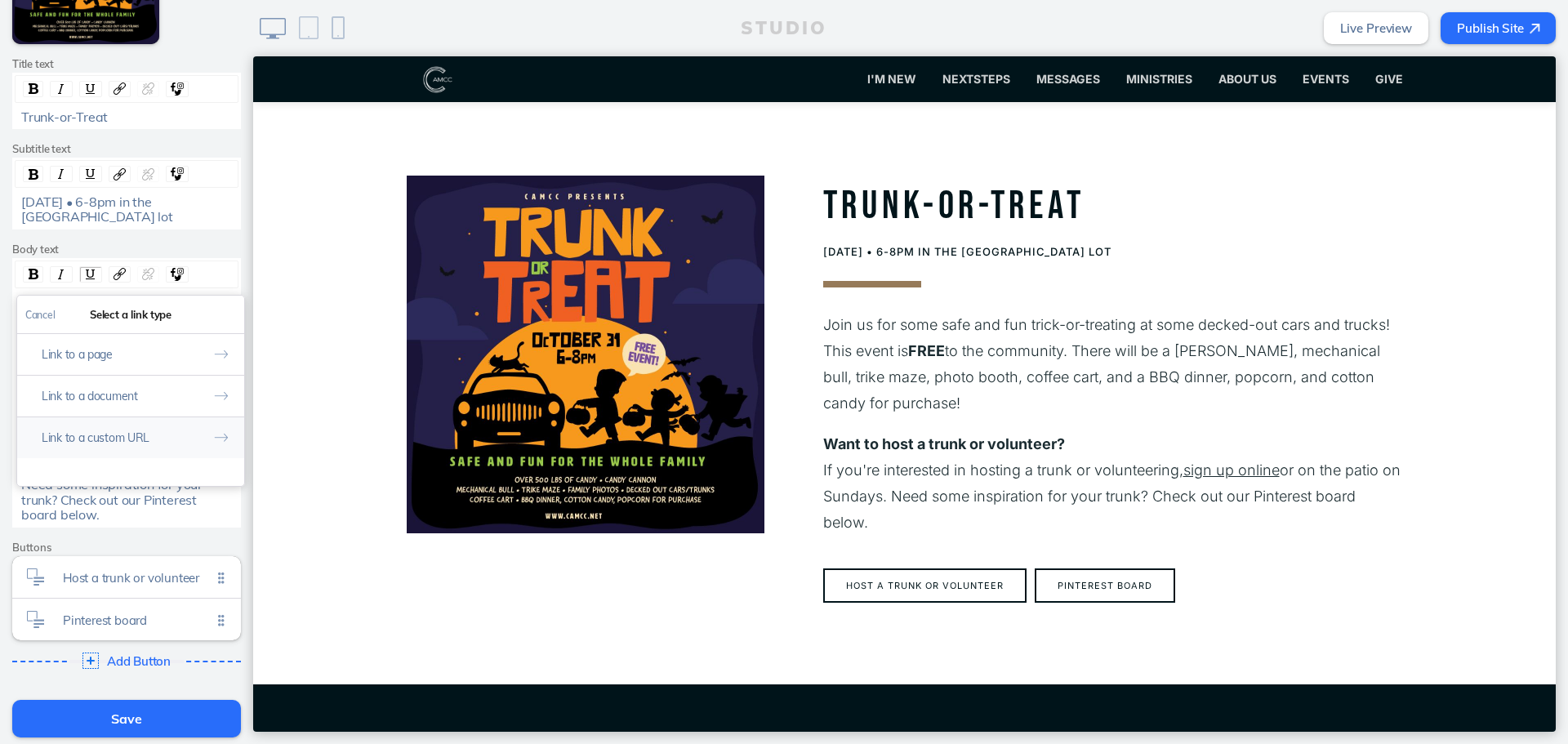
click at [151, 445] on button "Link to a custom URL" at bounding box center [131, 437] width 227 height 41
click at [178, 385] on input "rdw-link-control" at bounding box center [130, 383] width 211 height 27
paste input "[URL][DOMAIN_NAME]"
type input "[URL][DOMAIN_NAME]"
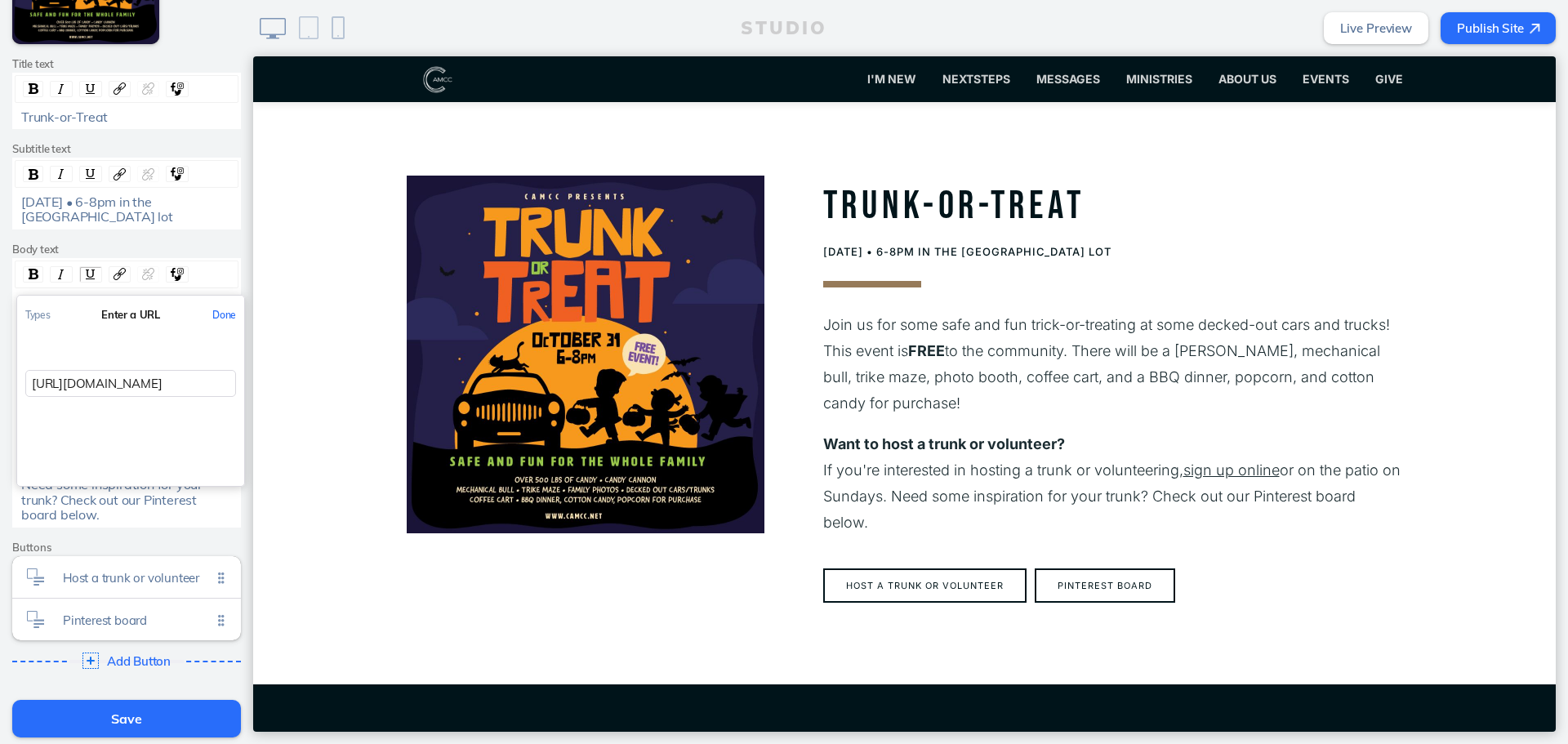
click at [214, 315] on button "Done" at bounding box center [224, 315] width 40 height 37
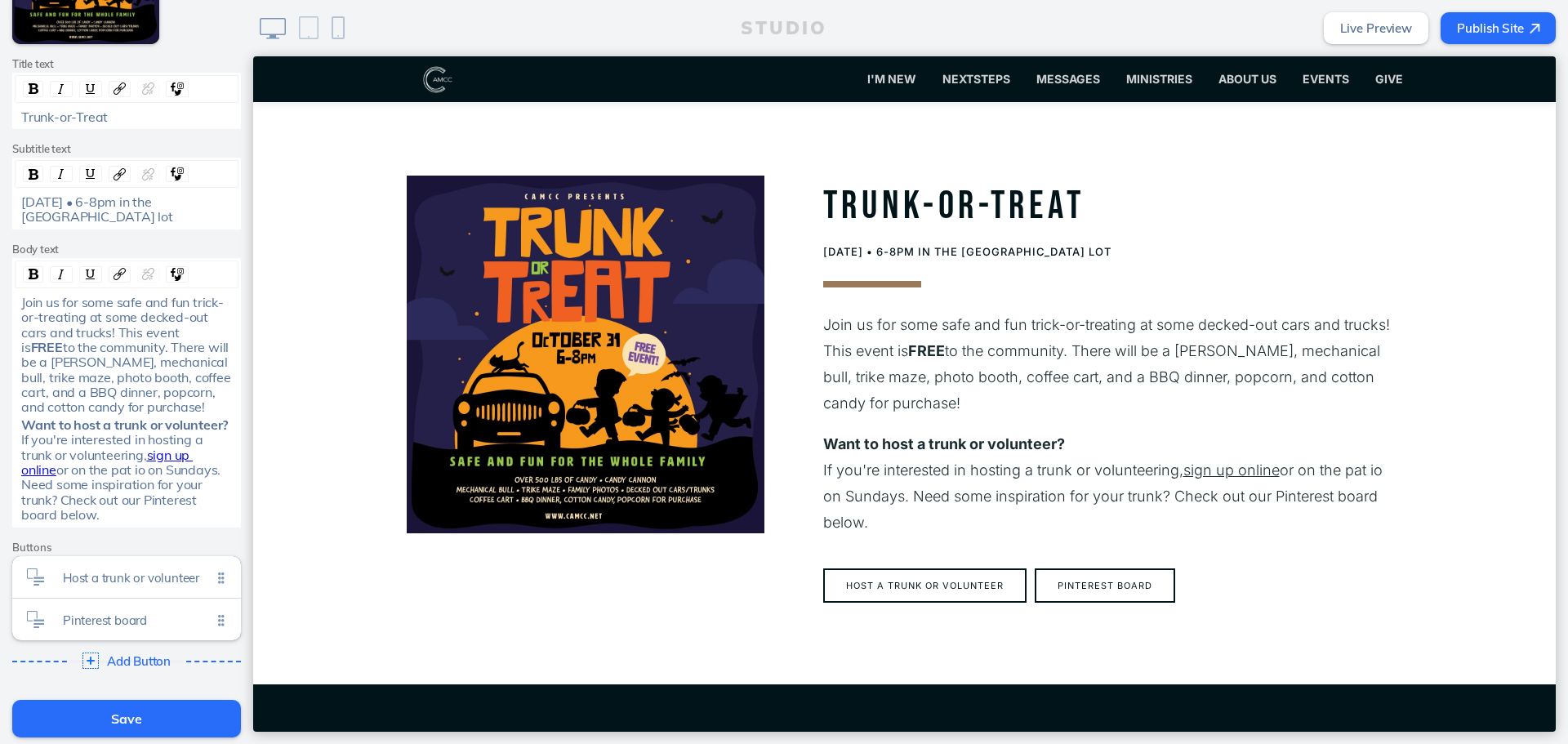
click at [139, 721] on button "Save" at bounding box center [127, 718] width 229 height 38
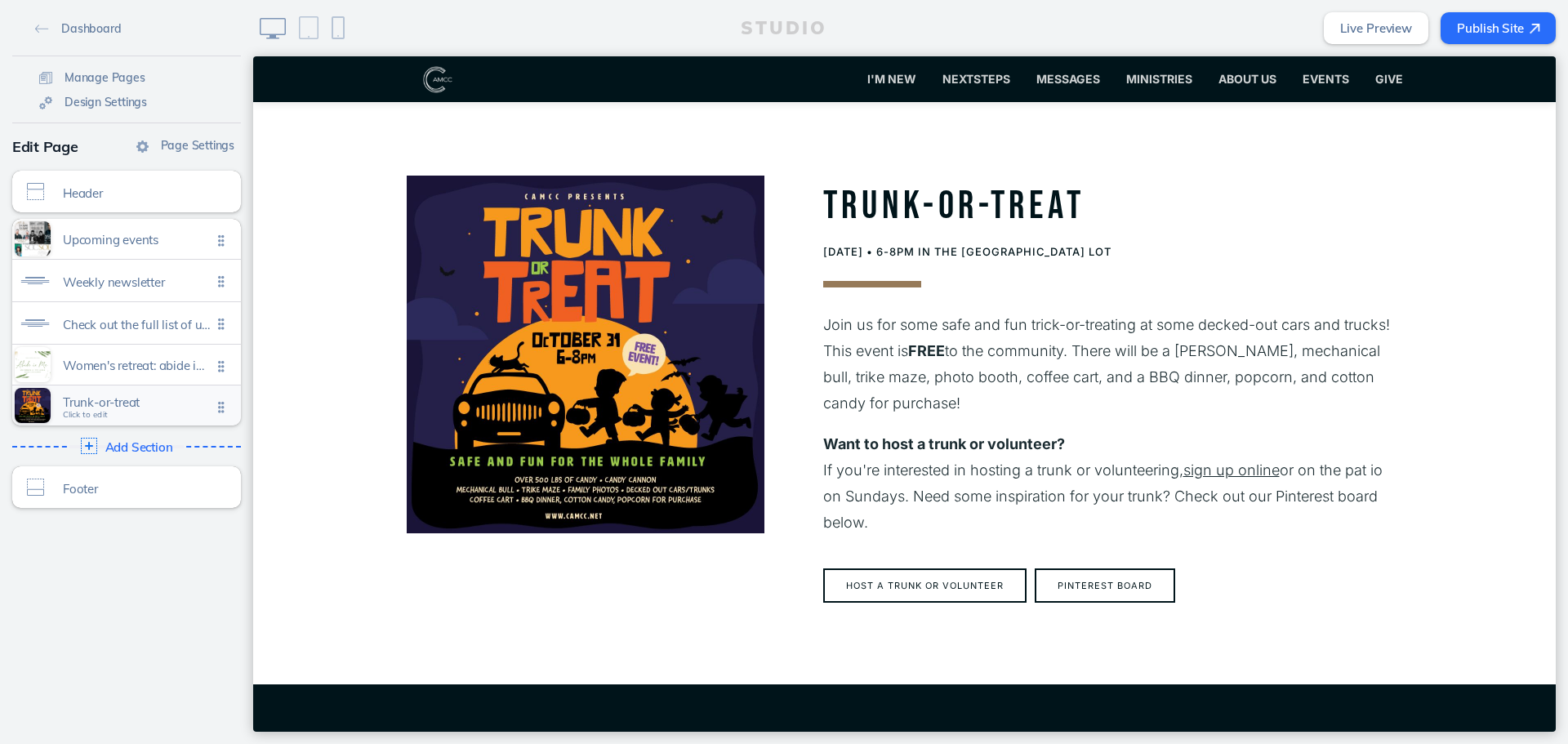
click at [139, 421] on div "Trunk-or-treat Click to edit" at bounding box center [127, 405] width 229 height 40
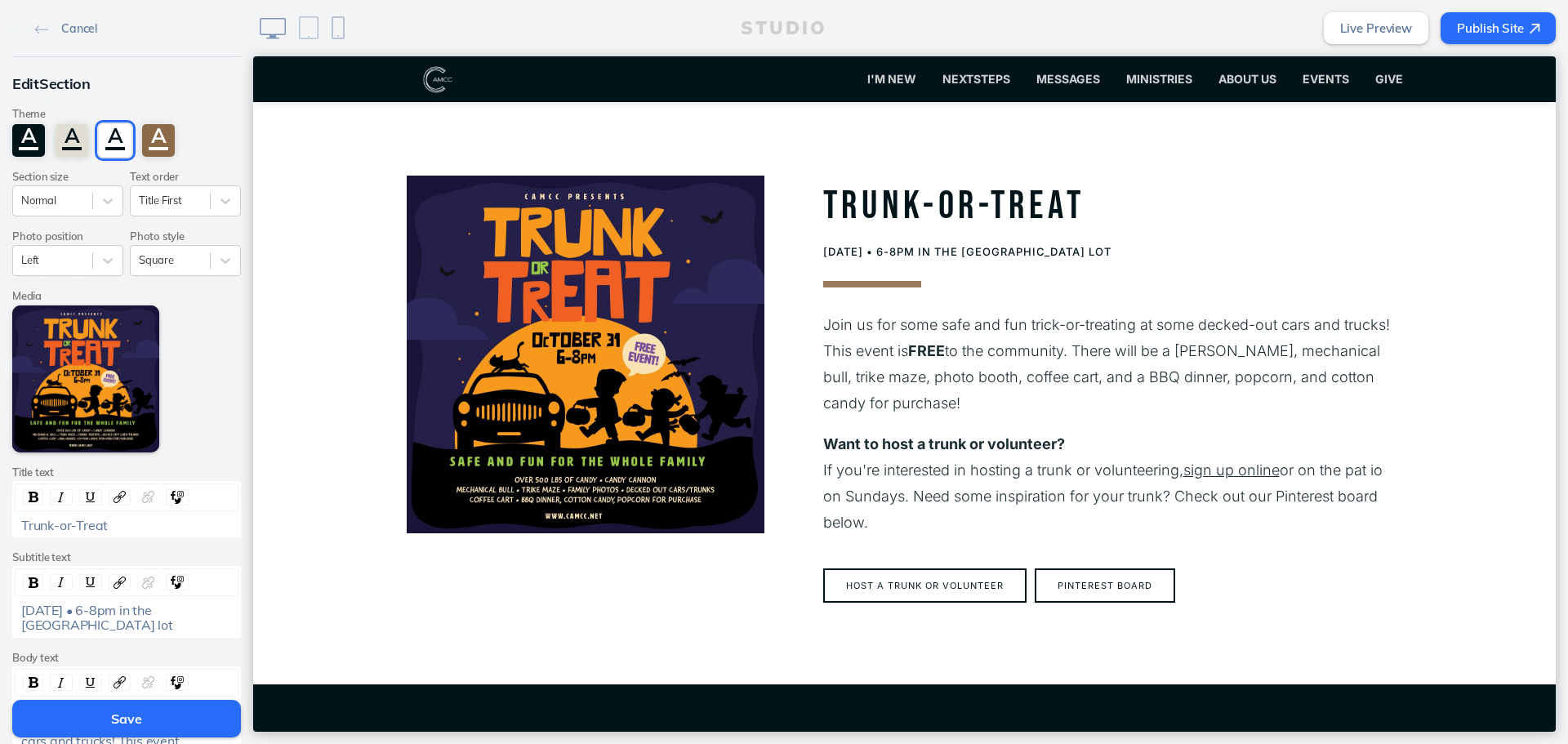
scroll to position [327, 0]
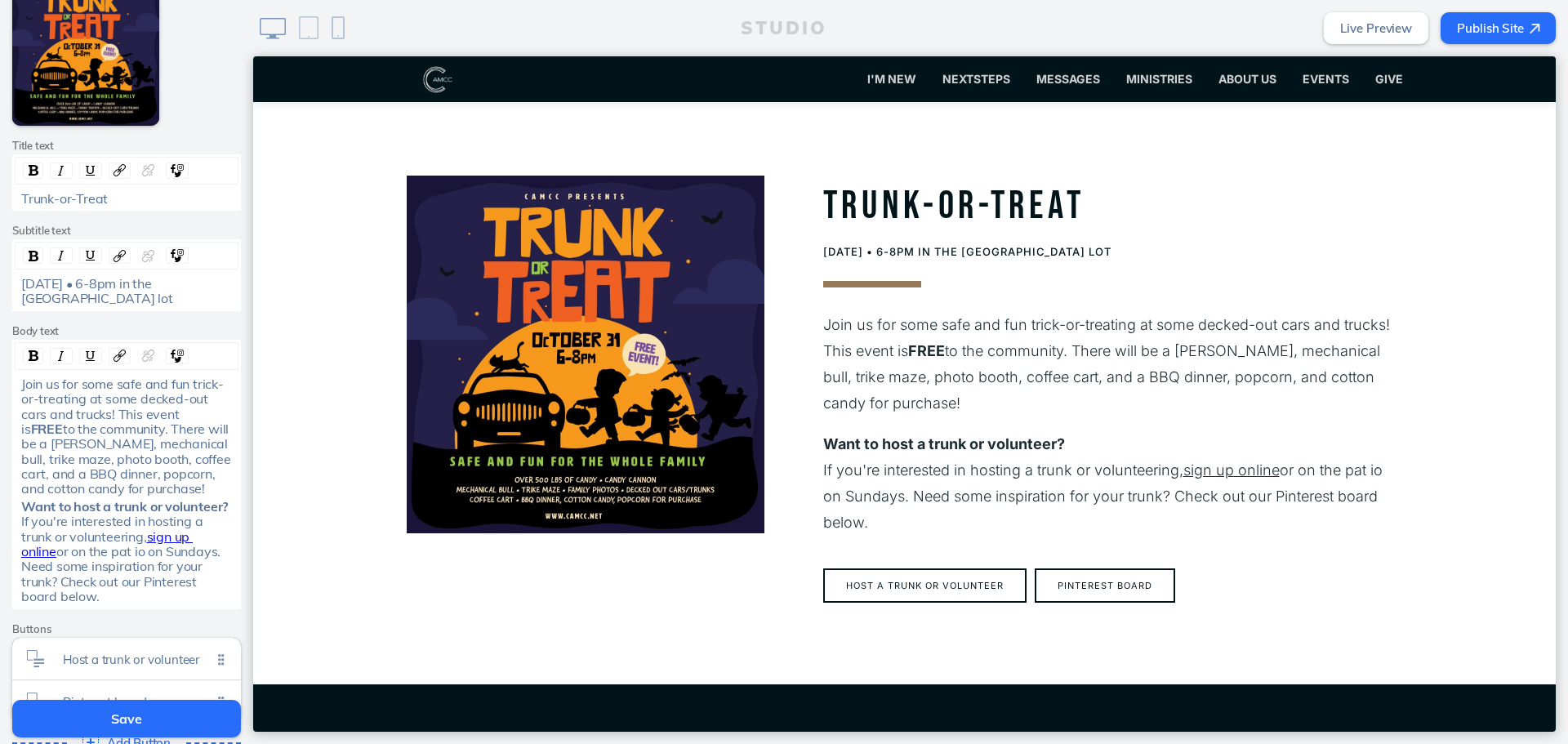
click at [89, 418] on span "Join us for some safe and fun trick-or-treating at some decked-out cars and tru…" at bounding box center [122, 406] width 202 height 61
click at [92, 552] on span "or on the pat io on Sundays. Need some inspiration for your trunk? Check out ou…" at bounding box center [122, 573] width 202 height 61
click at [196, 704] on button "Save" at bounding box center [127, 718] width 229 height 38
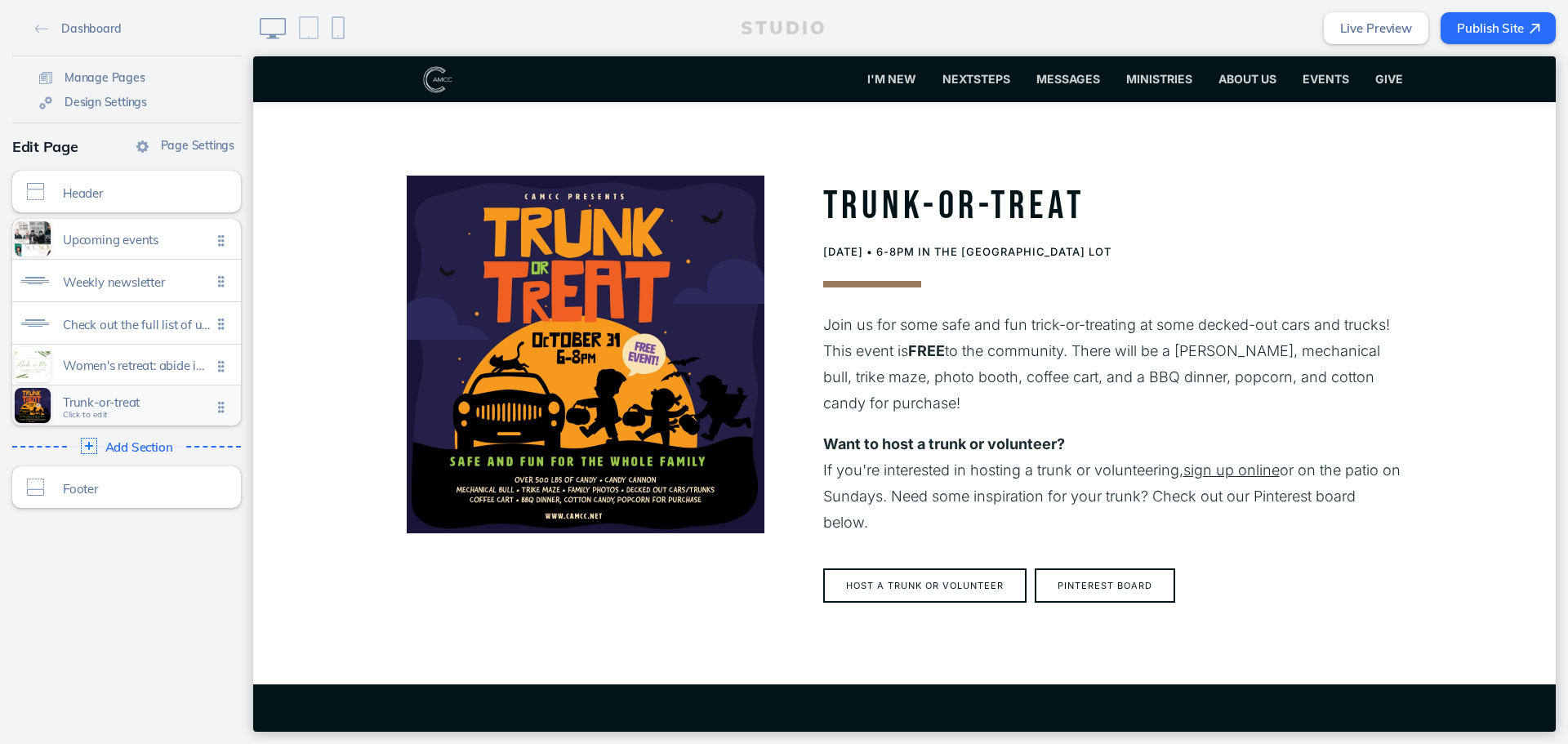
click at [139, 405] on span "Trunk-or-treat" at bounding box center [137, 402] width 149 height 14
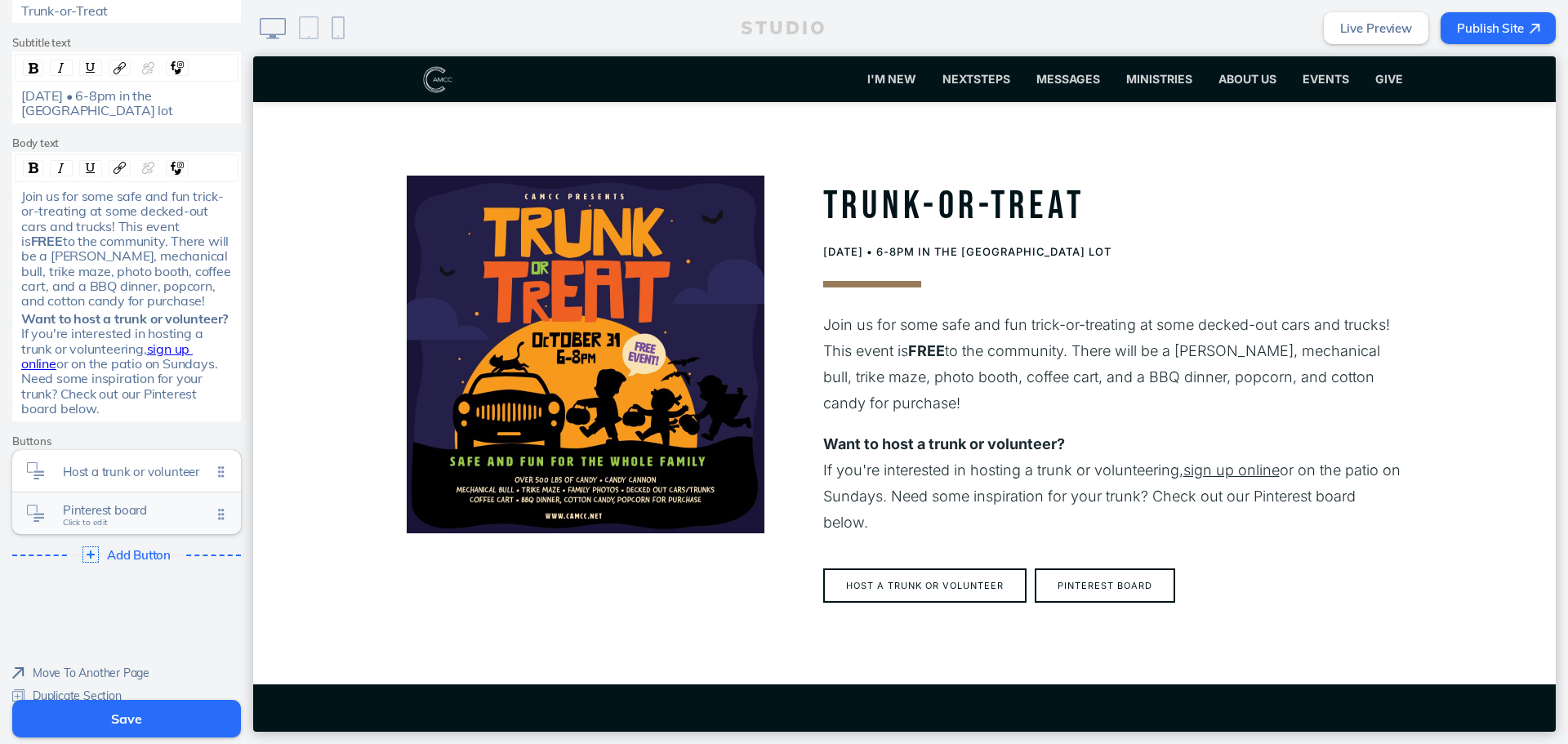
scroll to position [553, 0]
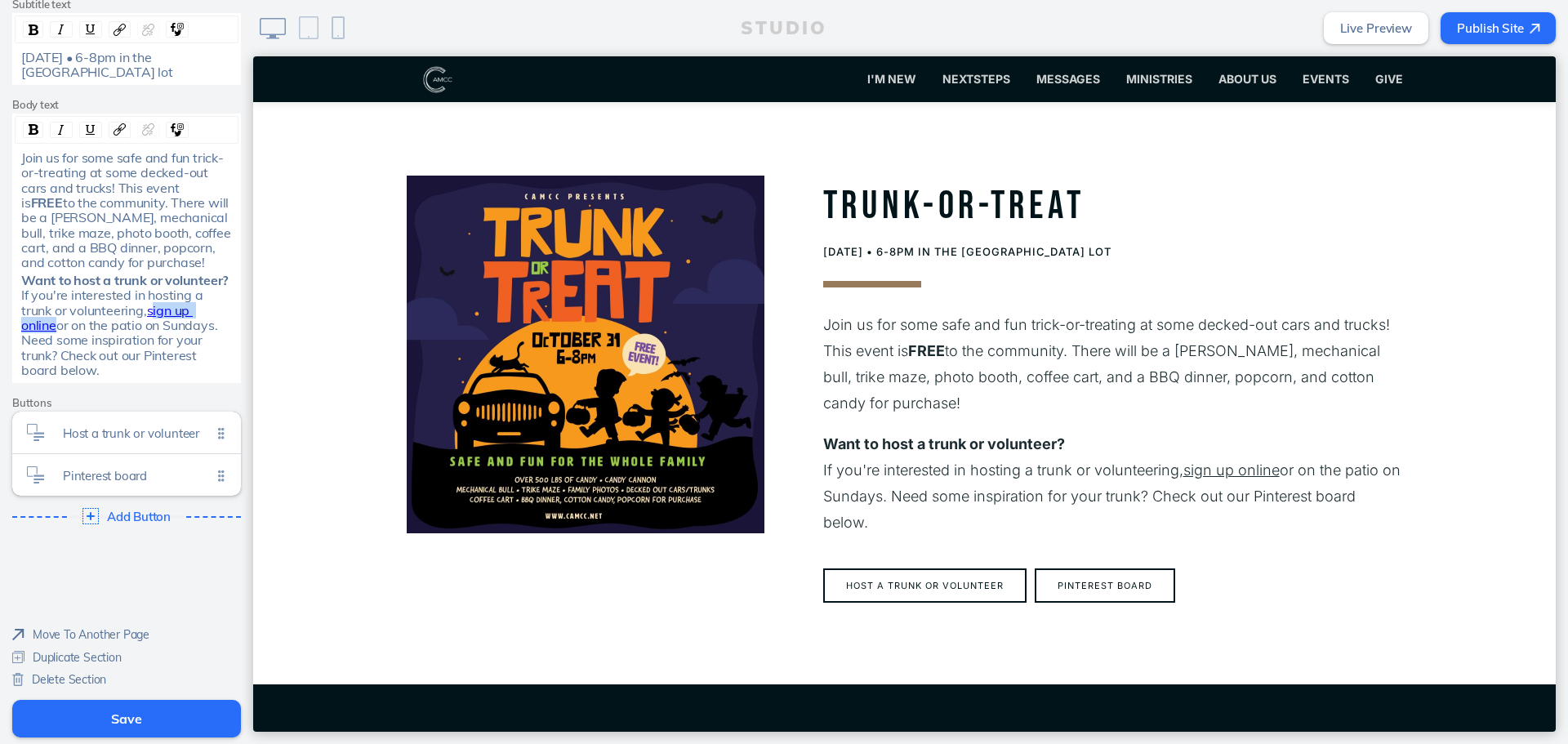
drag, startPoint x: 225, startPoint y: 308, endPoint x: 149, endPoint y: 307, distance: 76.0
click at [150, 307] on div "Want to host a trunk or volunteer? If you're interested in hosting a trunk or v…" at bounding box center [127, 325] width 212 height 105
click at [131, 712] on button "Save" at bounding box center [127, 718] width 229 height 38
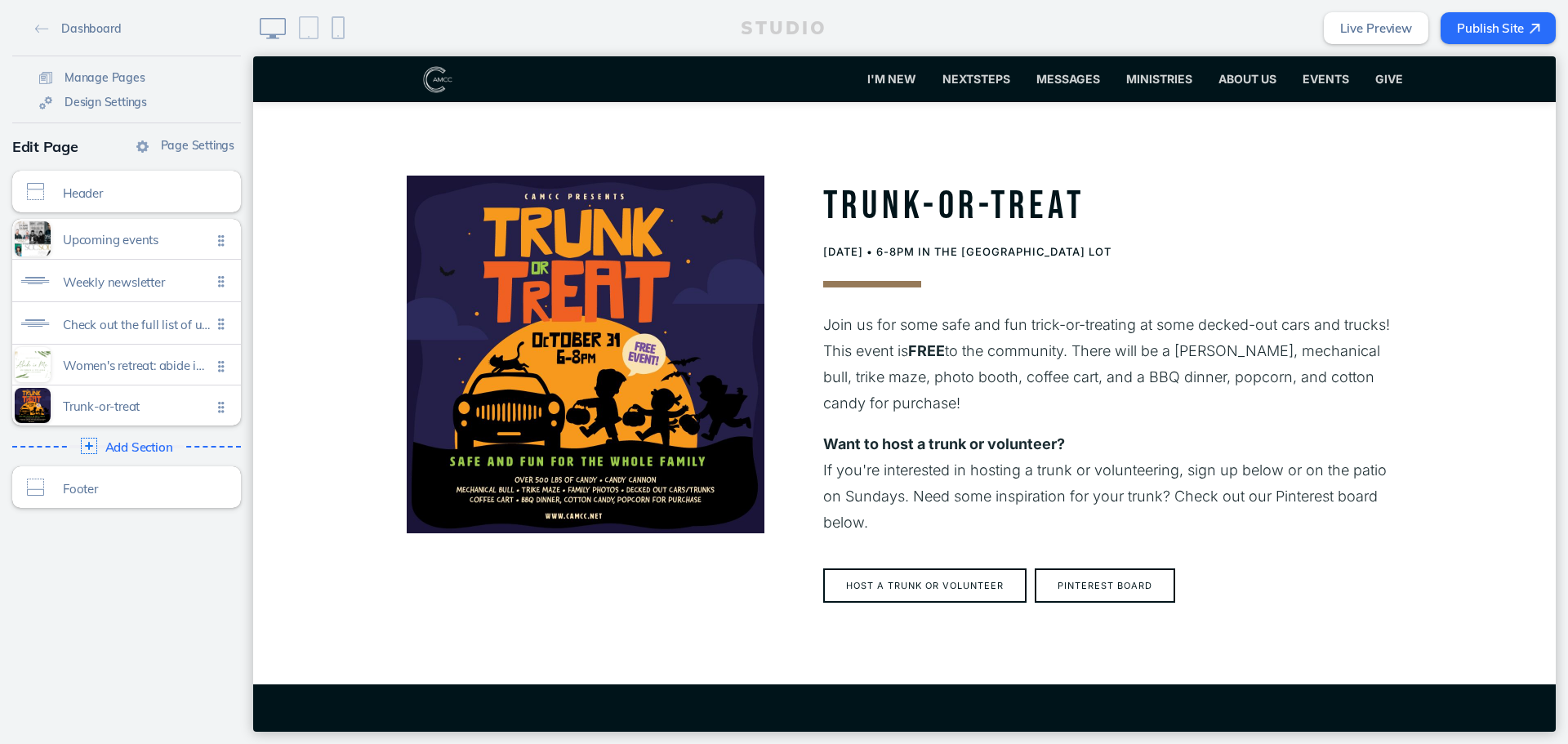
click at [1472, 40] on button "Publish Site" at bounding box center [1498, 28] width 115 height 32
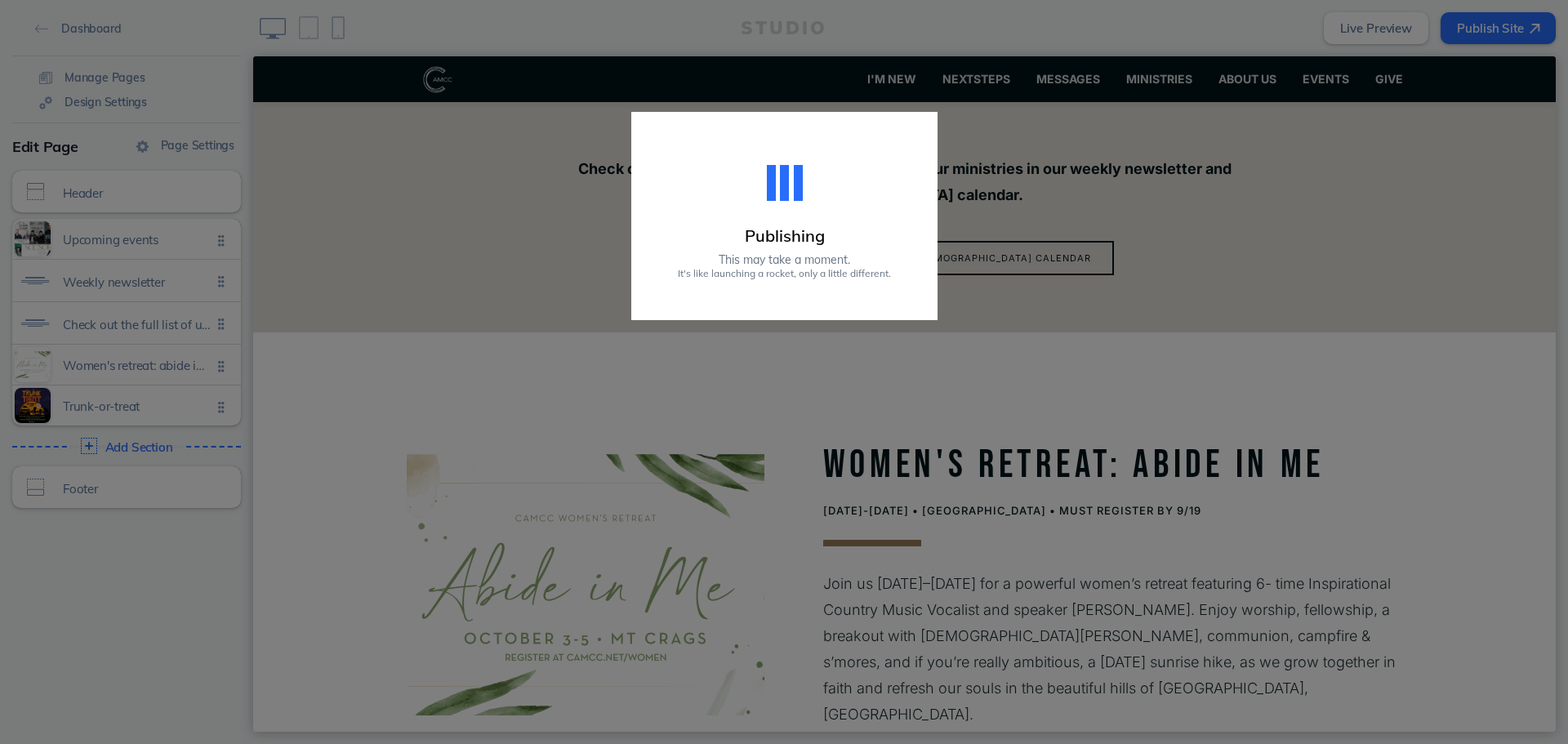
scroll to position [1374, 0]
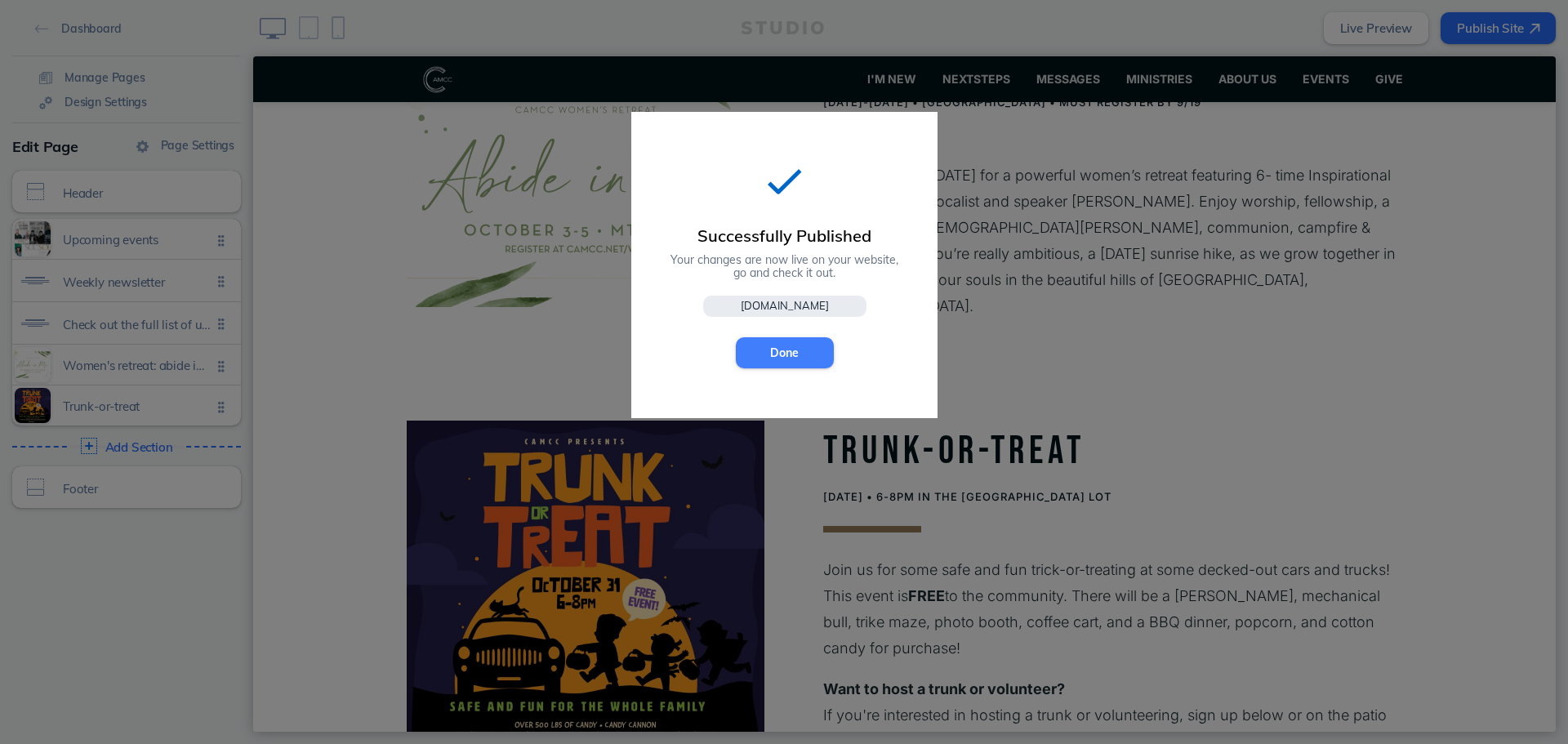
drag, startPoint x: 799, startPoint y: 352, endPoint x: 553, endPoint y: 298, distance: 251.9
click at [799, 352] on button "Done" at bounding box center [785, 353] width 98 height 31
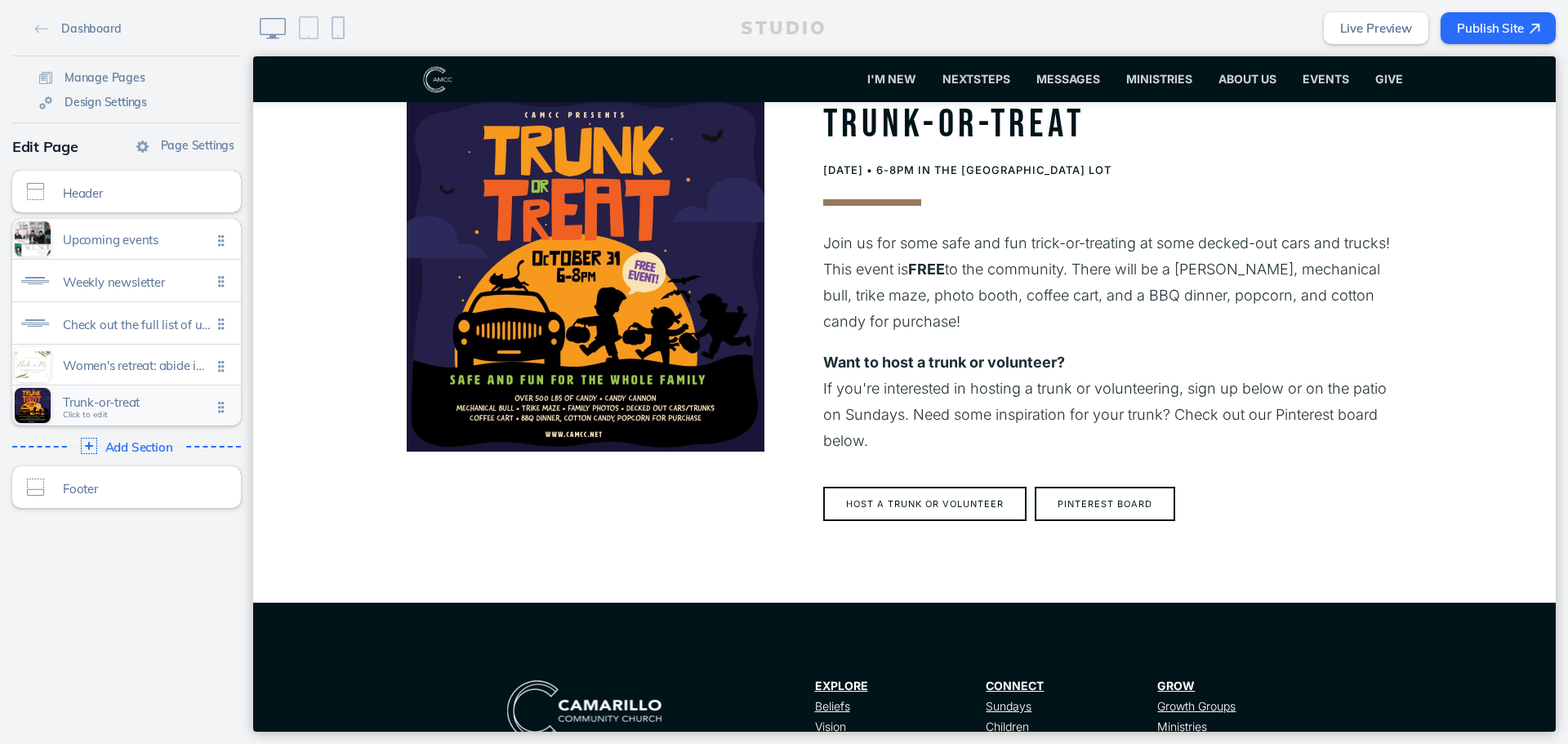
click at [103, 403] on span "Trunk-or-treat" at bounding box center [137, 402] width 149 height 14
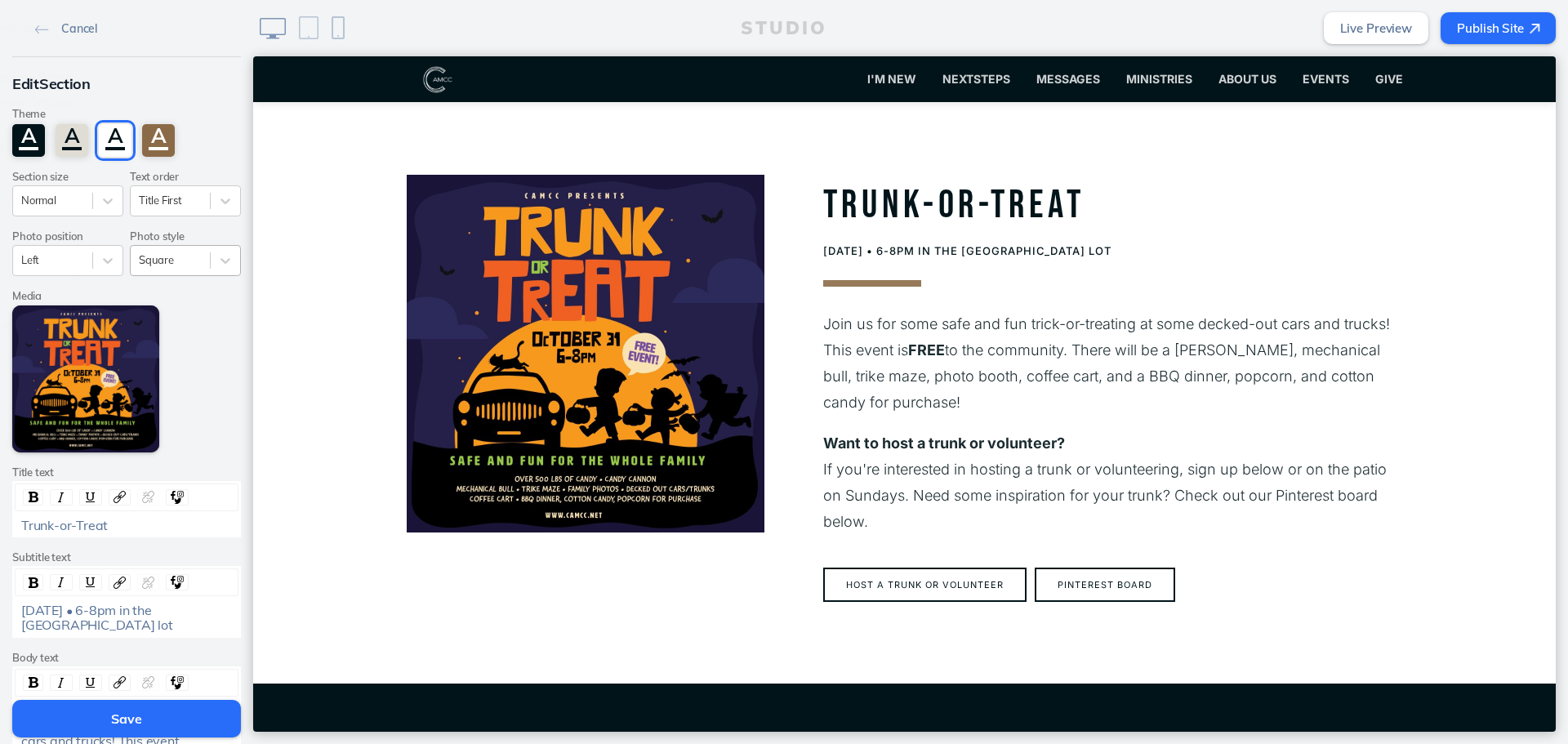
scroll to position [1619, 0]
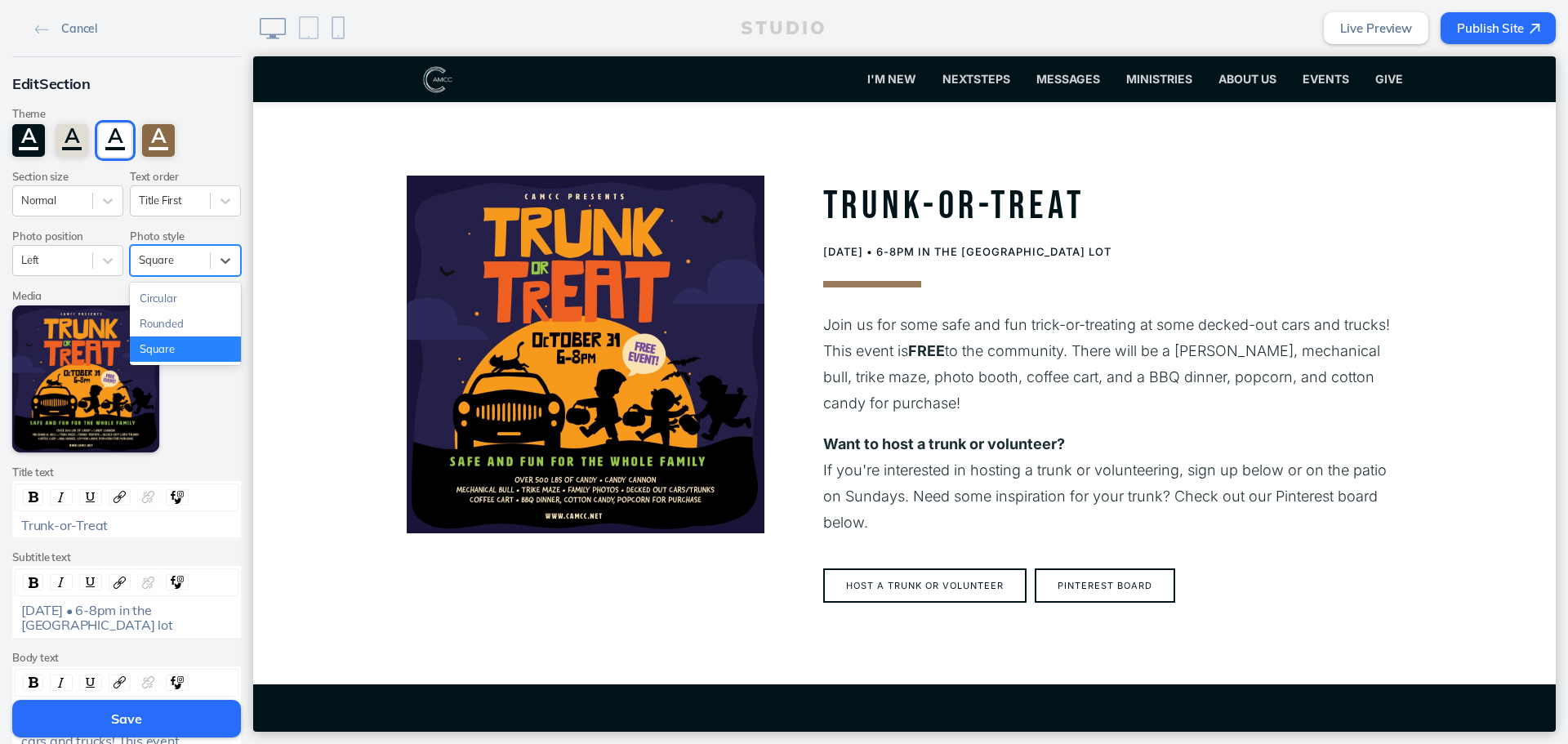
click at [197, 259] on div "Square" at bounding box center [170, 261] width 79 height 22
click at [83, 278] on div "Edit Section Theme A A A A Section size Normal Text order Title First Photo pos…" at bounding box center [127, 578] width 253 height 1043
click at [83, 264] on div "Left" at bounding box center [52, 261] width 79 height 22
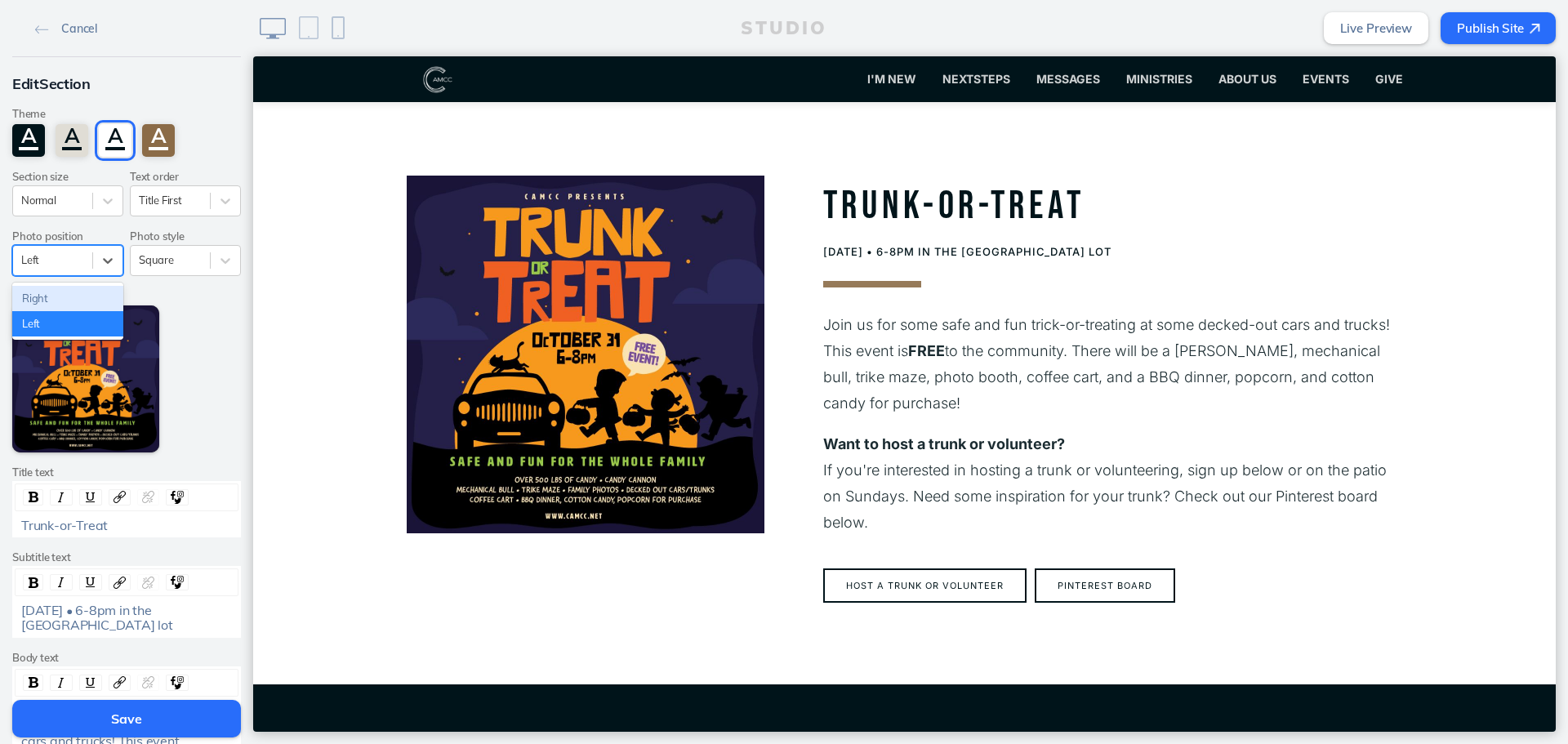
click at [79, 298] on div "Right" at bounding box center [67, 298] width 111 height 25
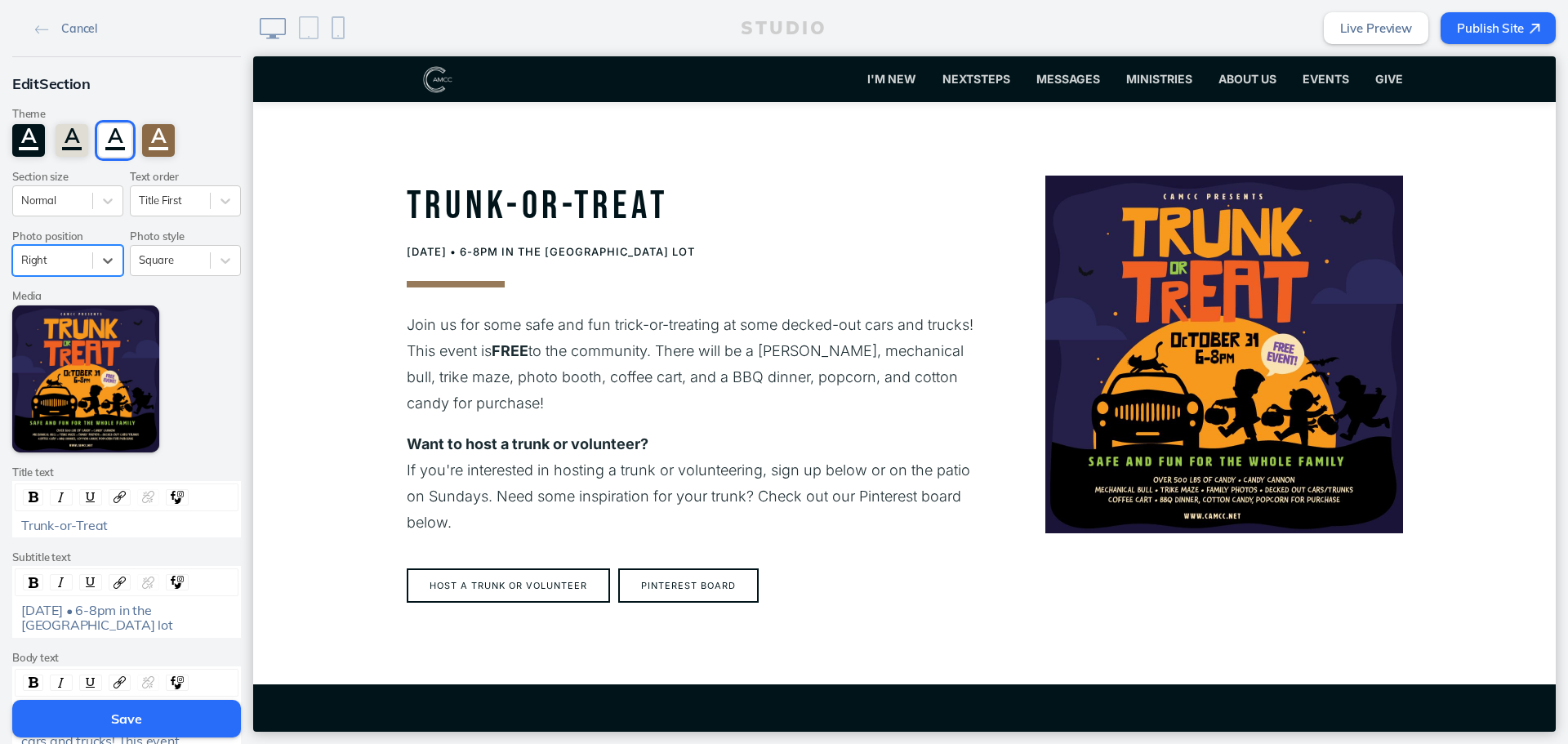
click at [205, 722] on button "Save" at bounding box center [127, 718] width 229 height 38
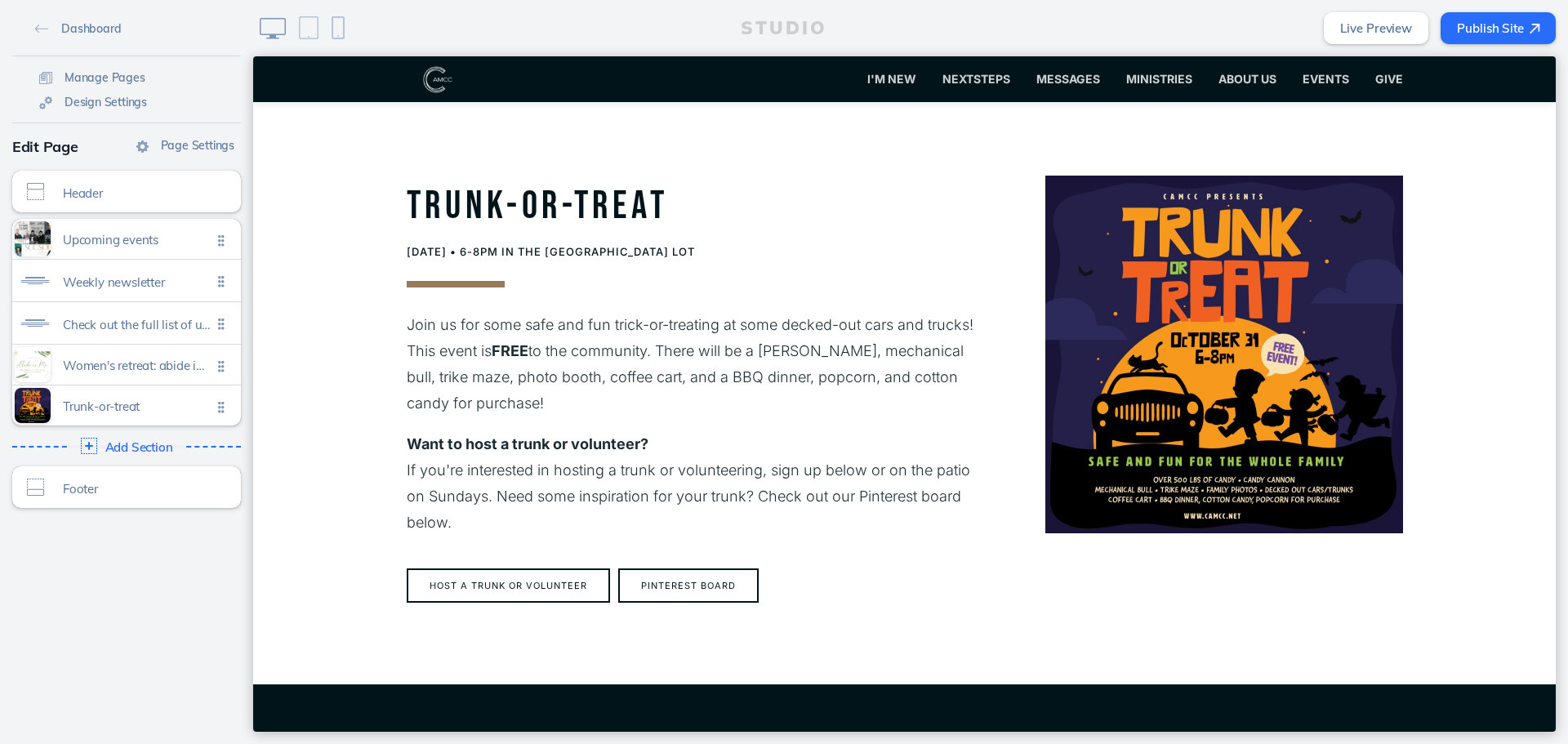
click at [1464, 25] on button "Publish Site" at bounding box center [1498, 28] width 115 height 32
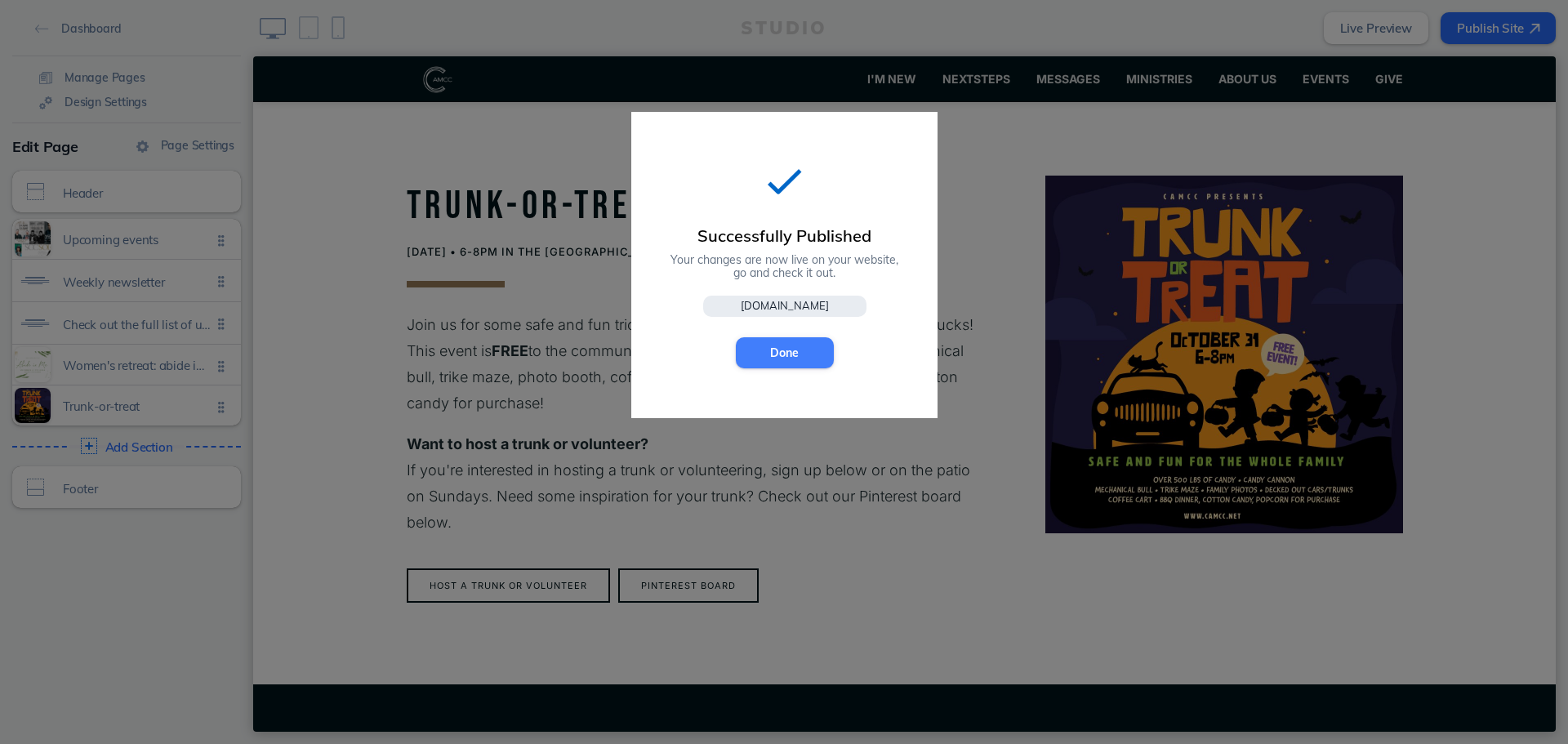
drag, startPoint x: 538, startPoint y: 301, endPoint x: 791, endPoint y: 358, distance: 259.3
click at [791, 358] on button "Done" at bounding box center [785, 353] width 98 height 31
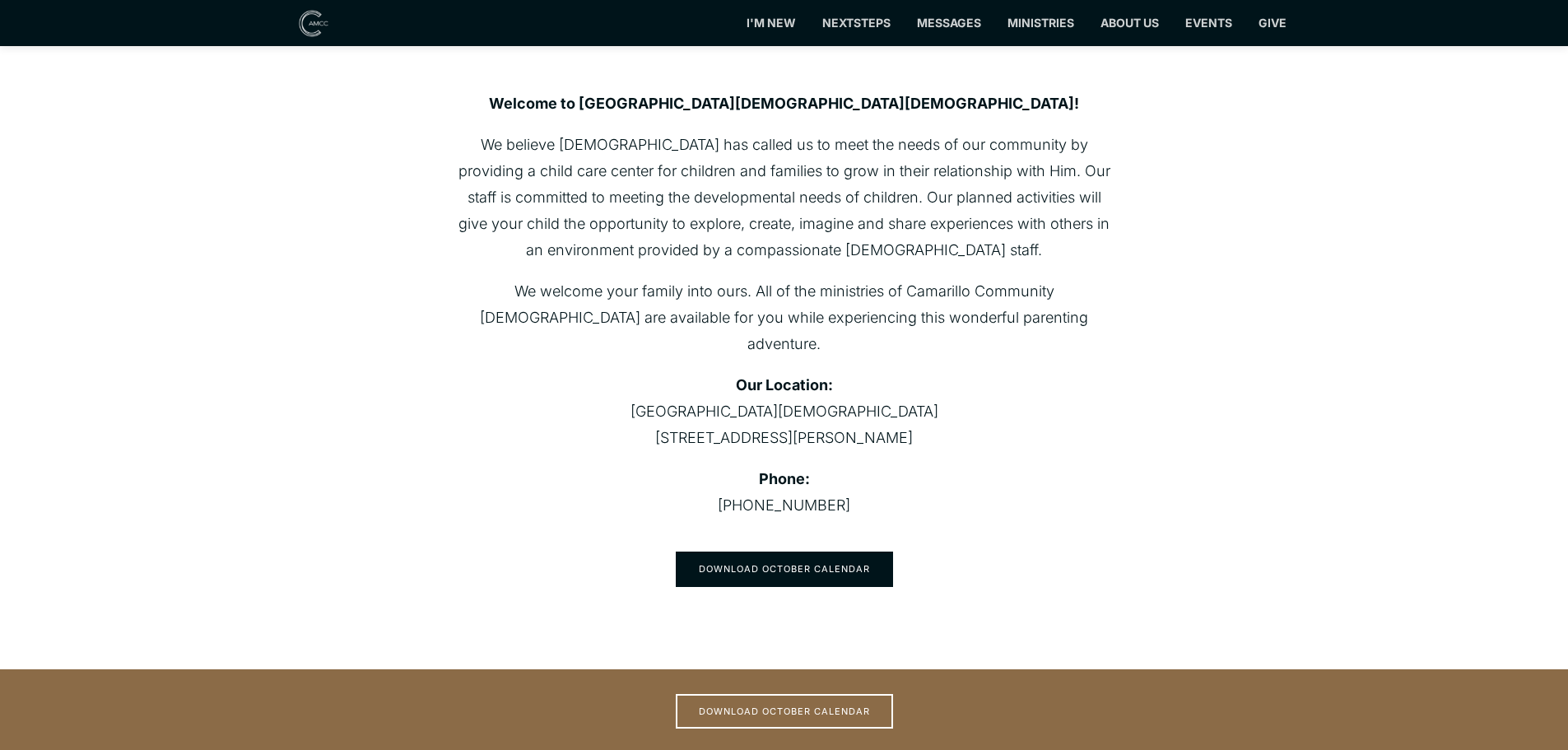
scroll to position [494, 0]
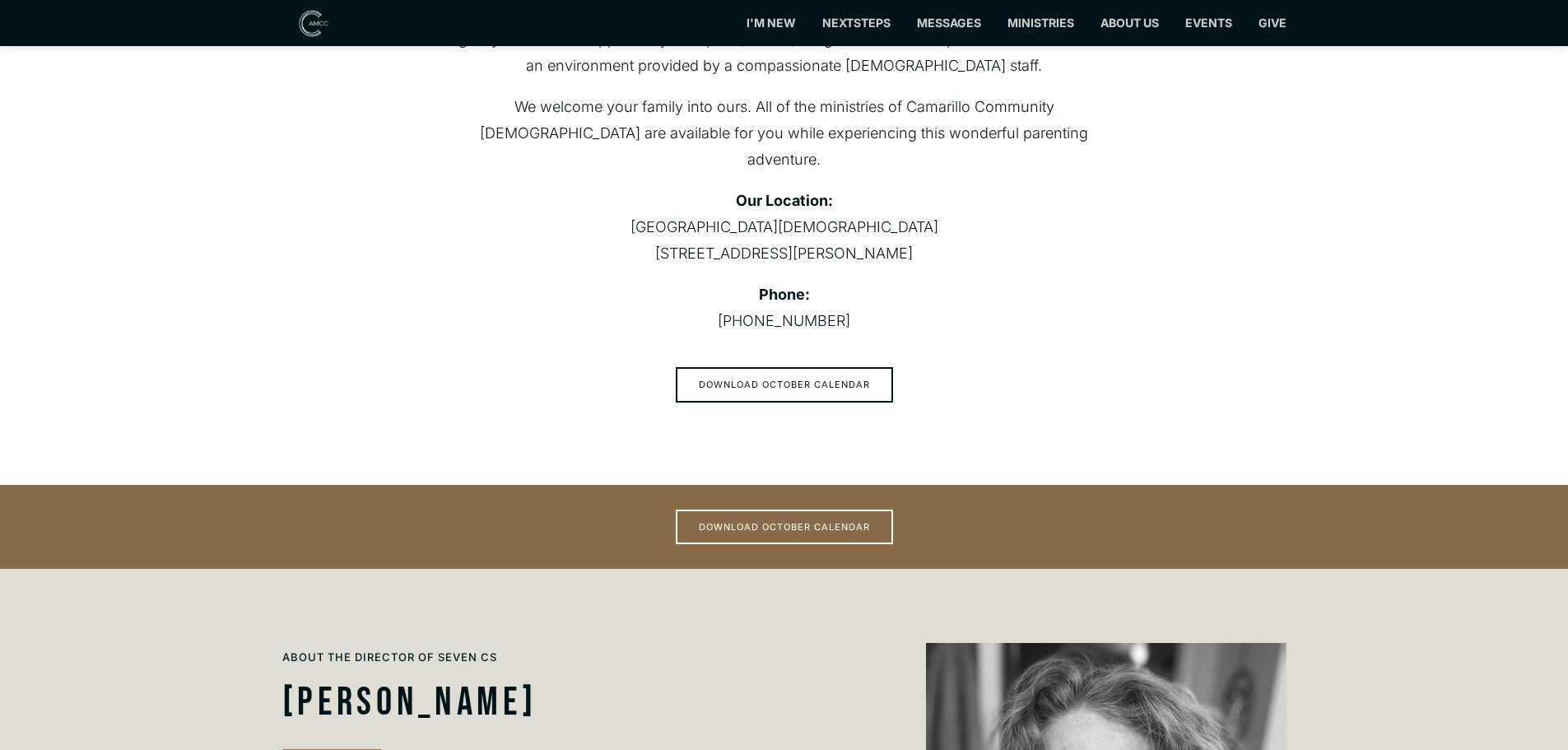
click at [384, 239] on section "Welcome to [GEOGRAPHIC_DATA][DEMOGRAPHIC_DATA][DEMOGRAPHIC_DATA]! We believe [D…" at bounding box center [784, 154] width 1568 height 661
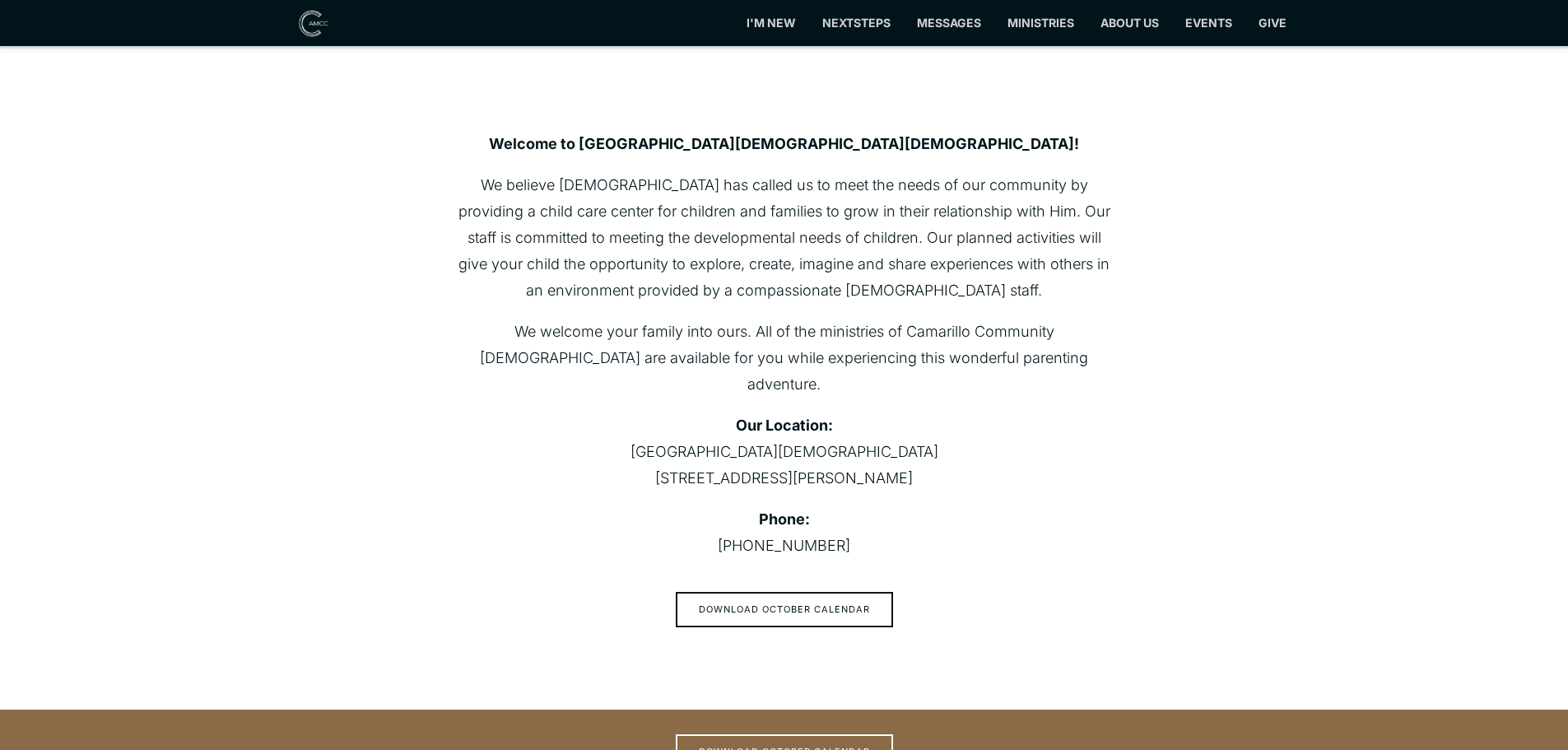
scroll to position [82, 0]
